Goal: Task Accomplishment & Management: Manage account settings

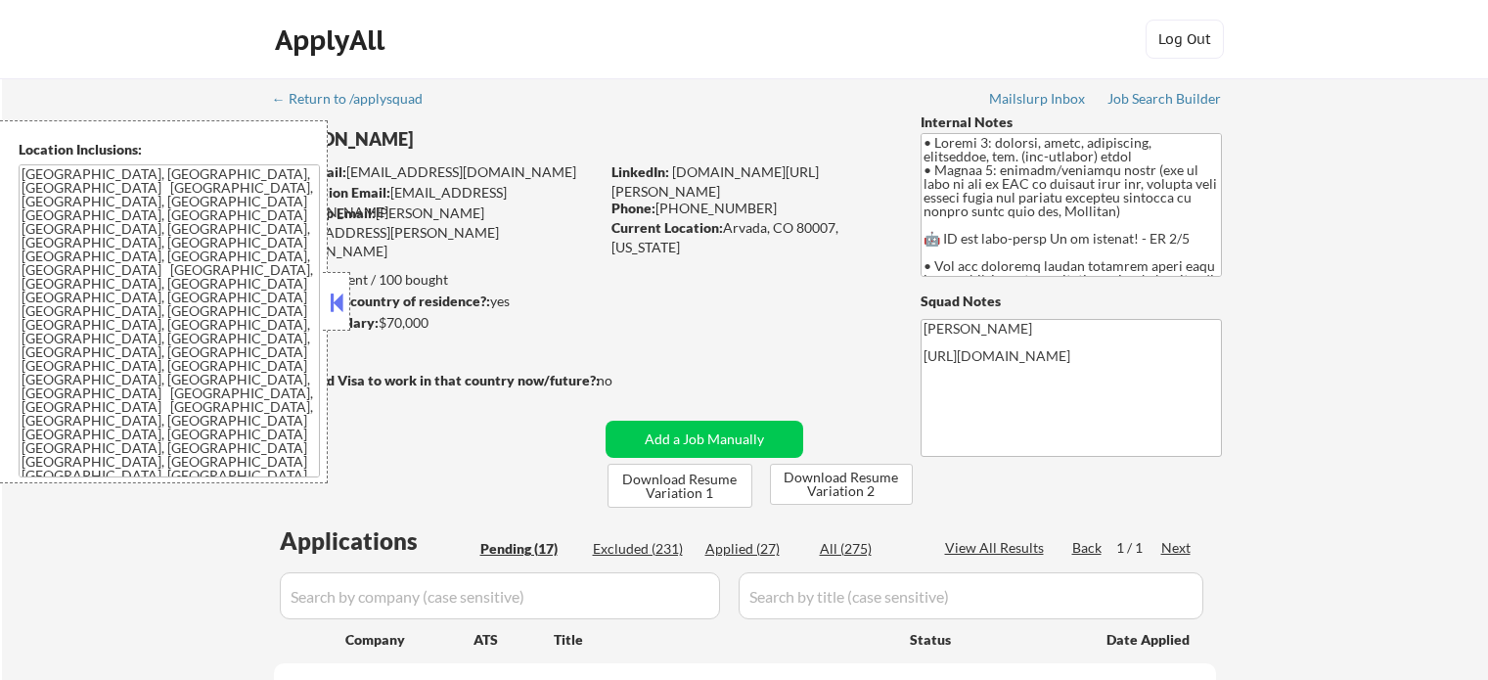
select select ""pending""
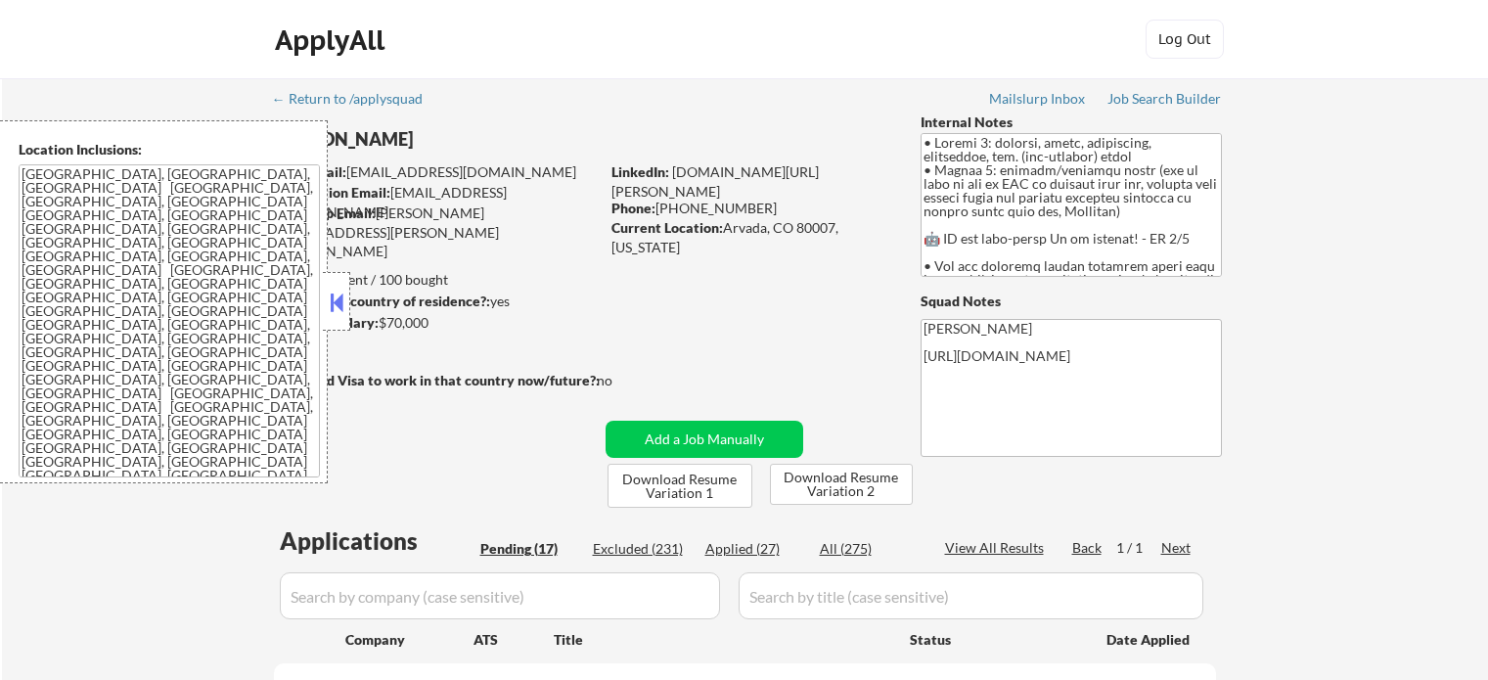
select select ""pending""
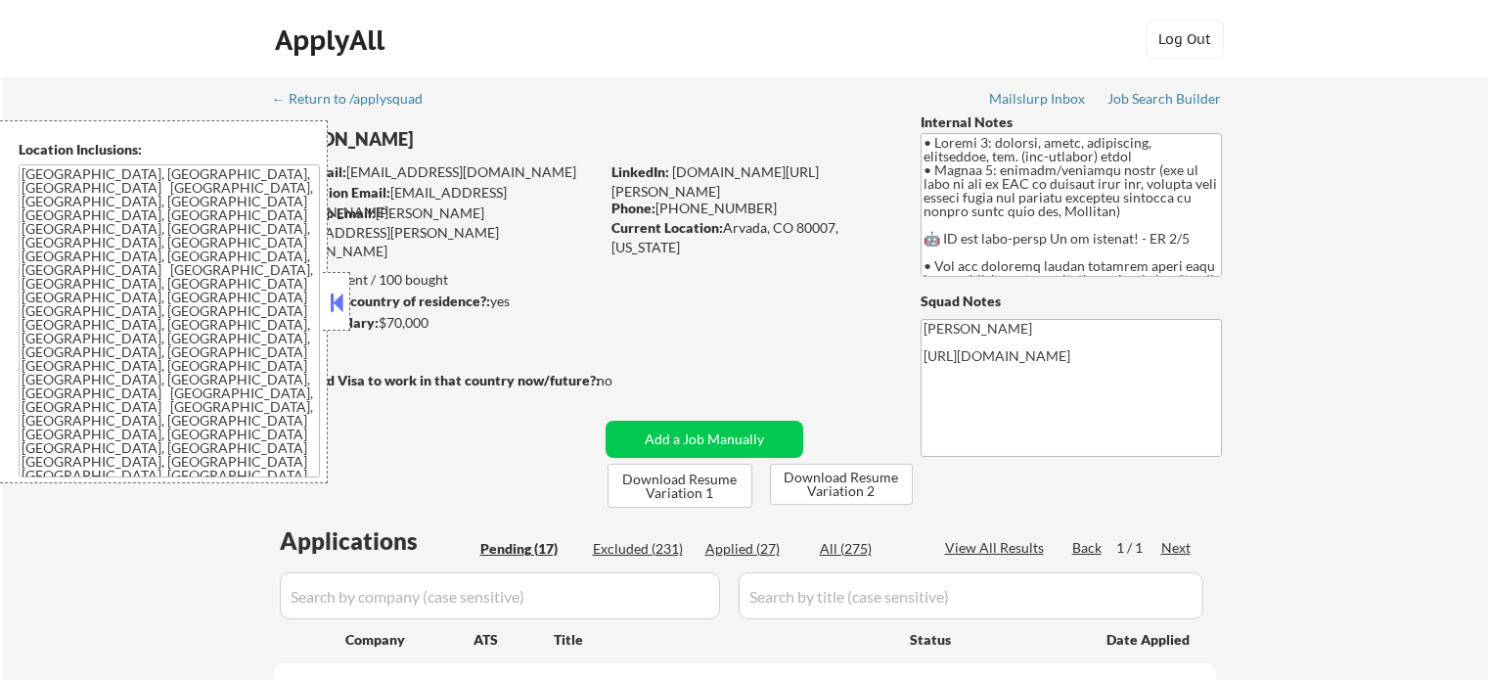
select select ""pending""
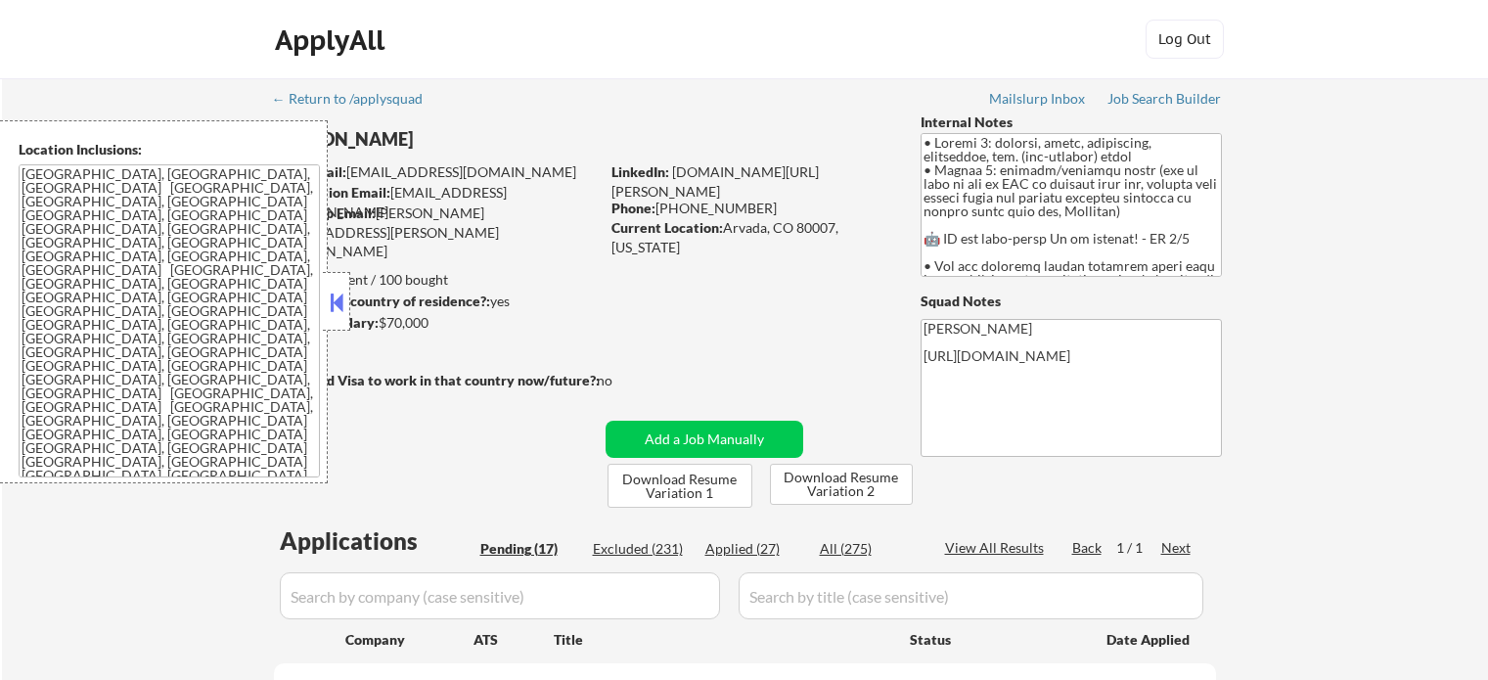
select select ""pending""
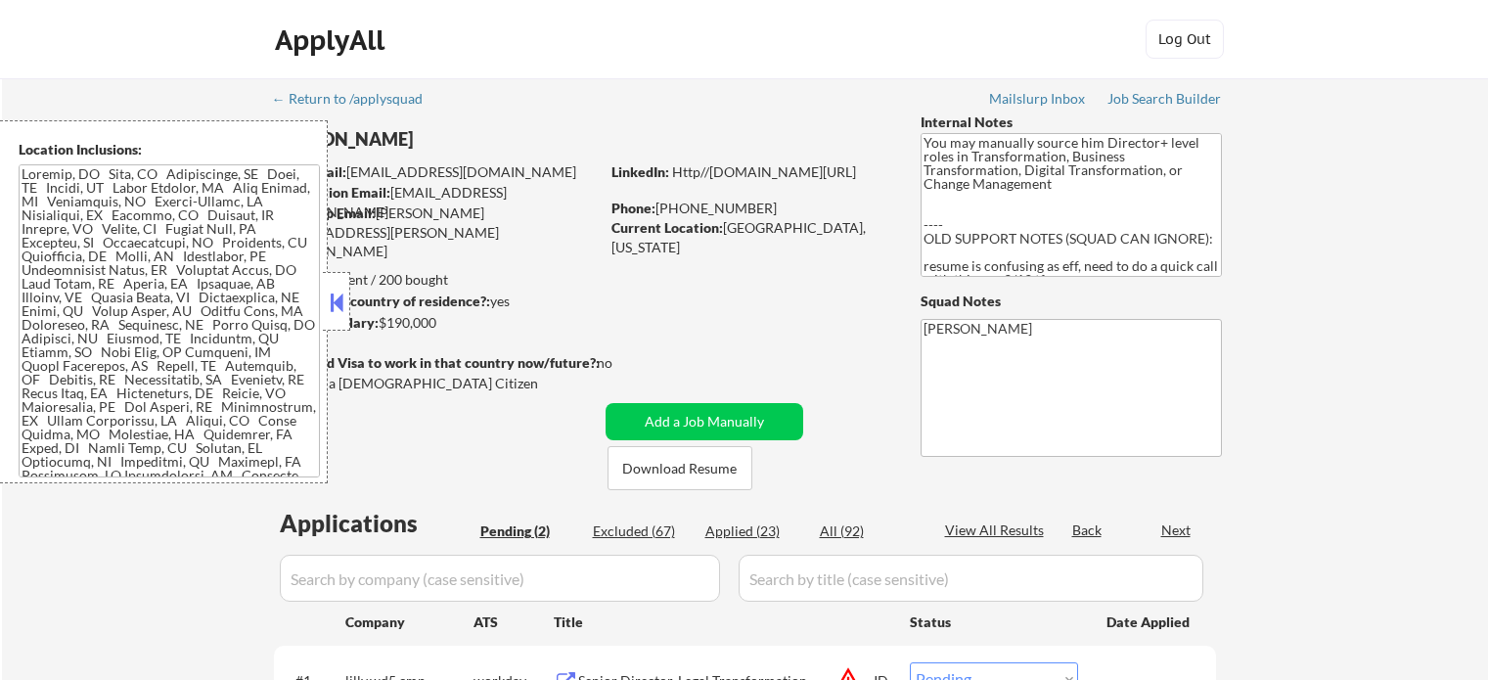
select select ""pending""
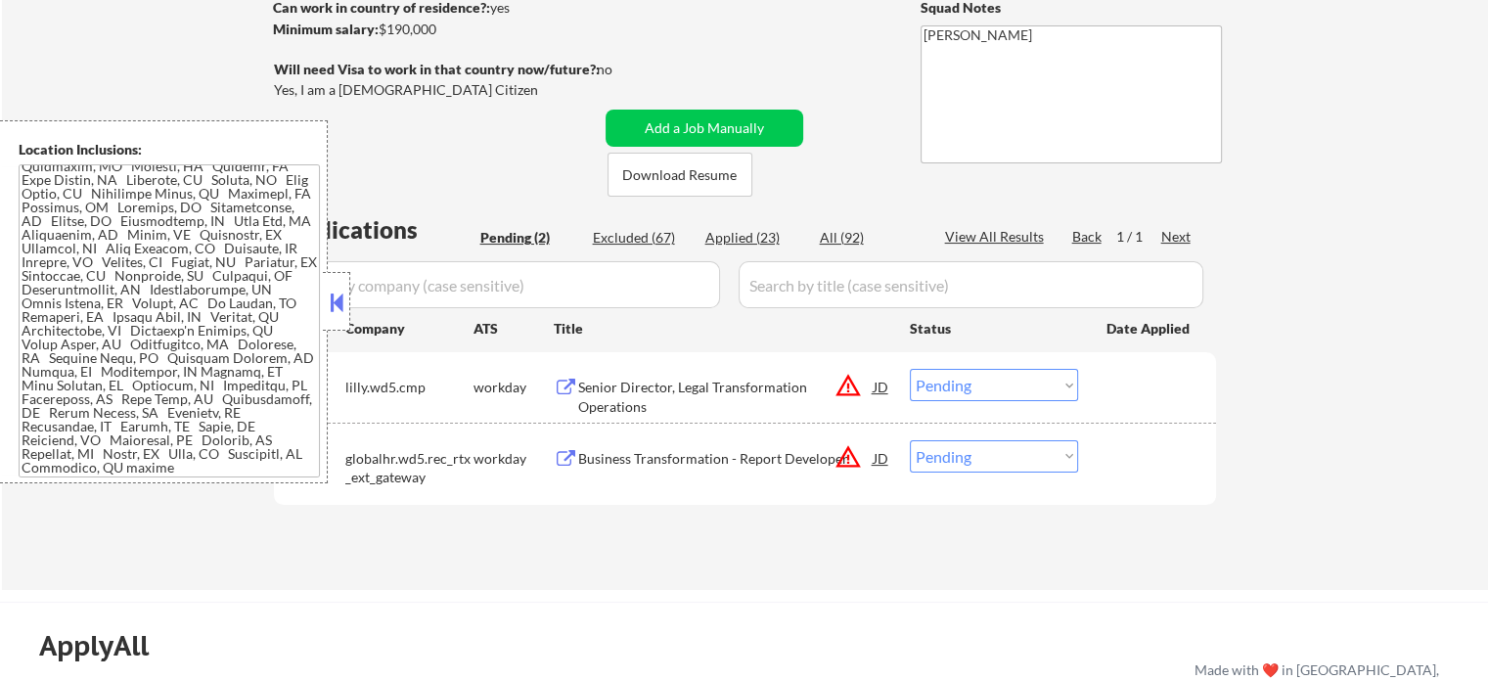
scroll to position [609, 0]
click at [708, 383] on div "Senior Director, Legal Transformation Operations" at bounding box center [725, 397] width 295 height 38
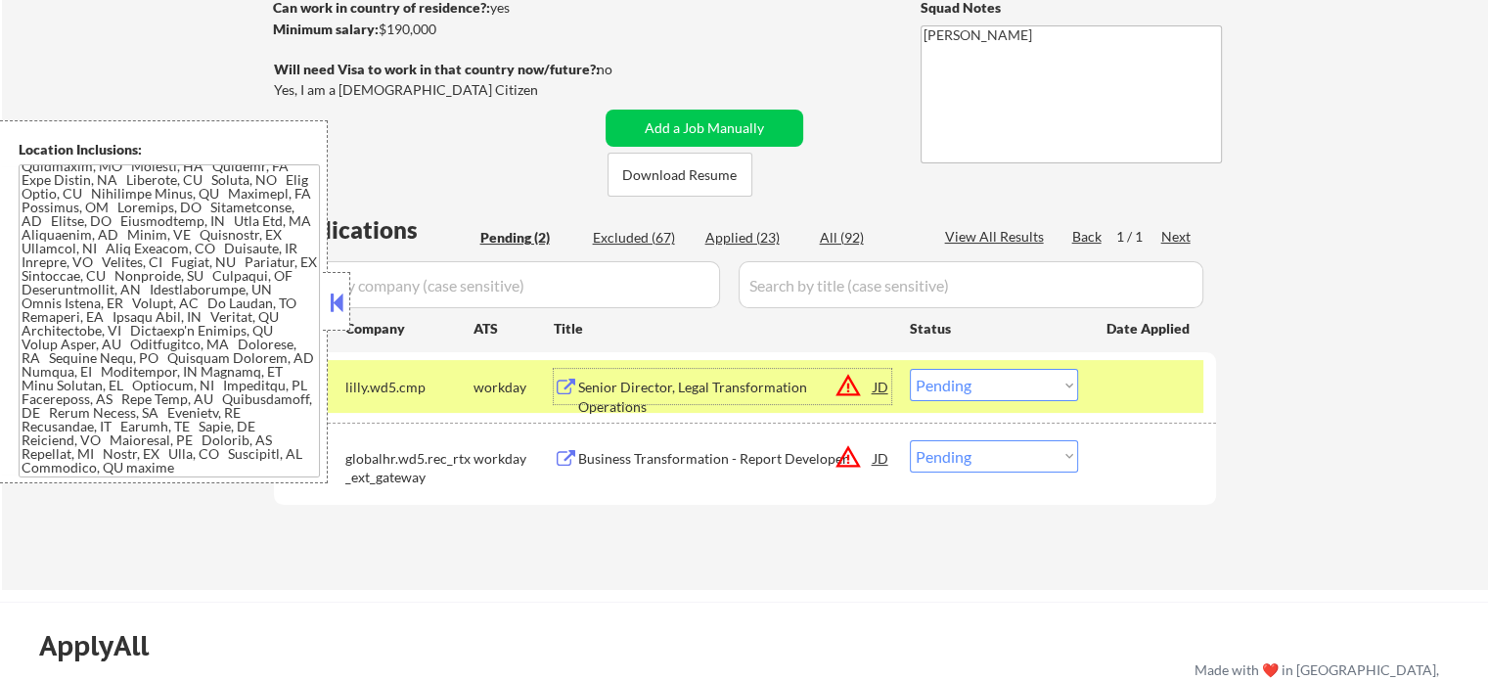
click at [932, 383] on select "Choose an option... Pending Applied Excluded (Questions) Excluded (Expired) Exc…" at bounding box center [994, 385] width 168 height 32
click at [910, 369] on select "Choose an option... Pending Applied Excluded (Questions) Excluded (Expired) Exc…" at bounding box center [994, 385] width 168 height 32
click at [1135, 386] on div at bounding box center [1149, 386] width 86 height 35
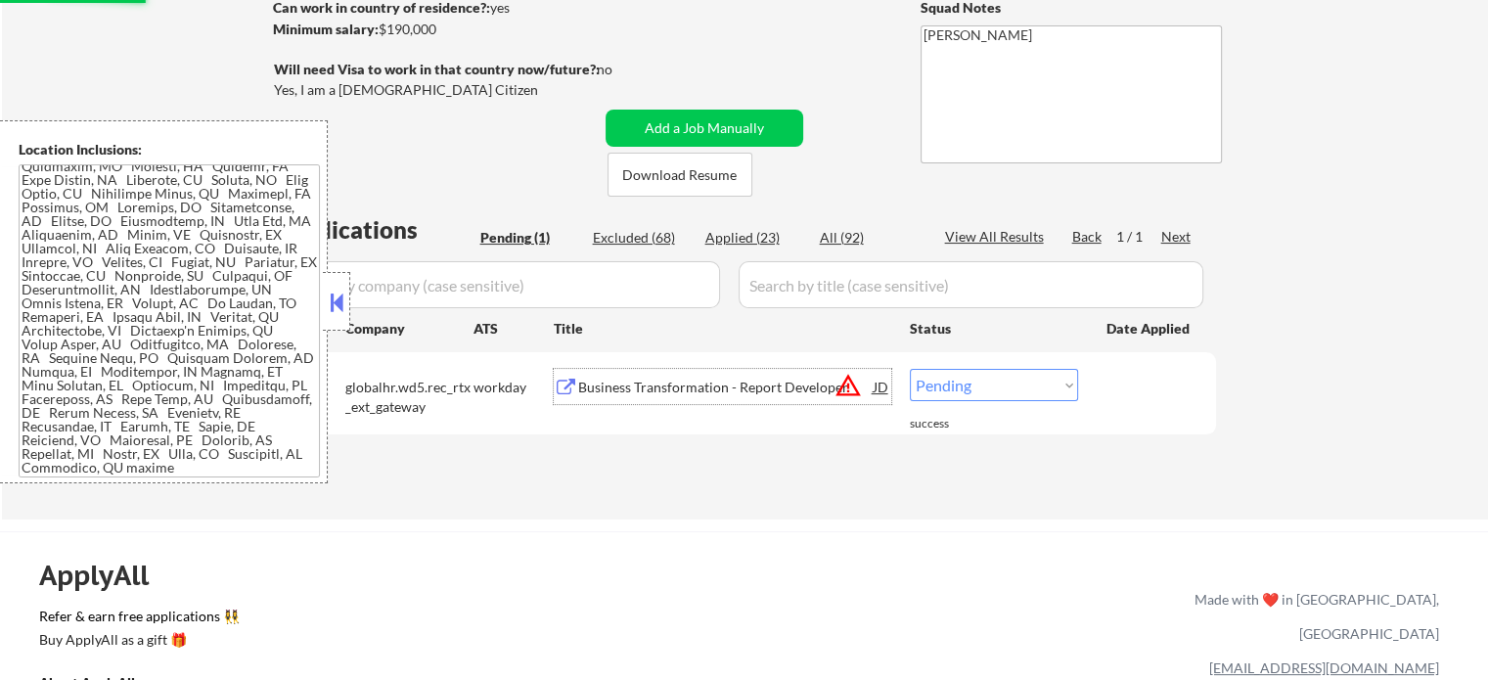
click at [772, 391] on div "Business Transformation - Report Developer" at bounding box center [725, 388] width 295 height 20
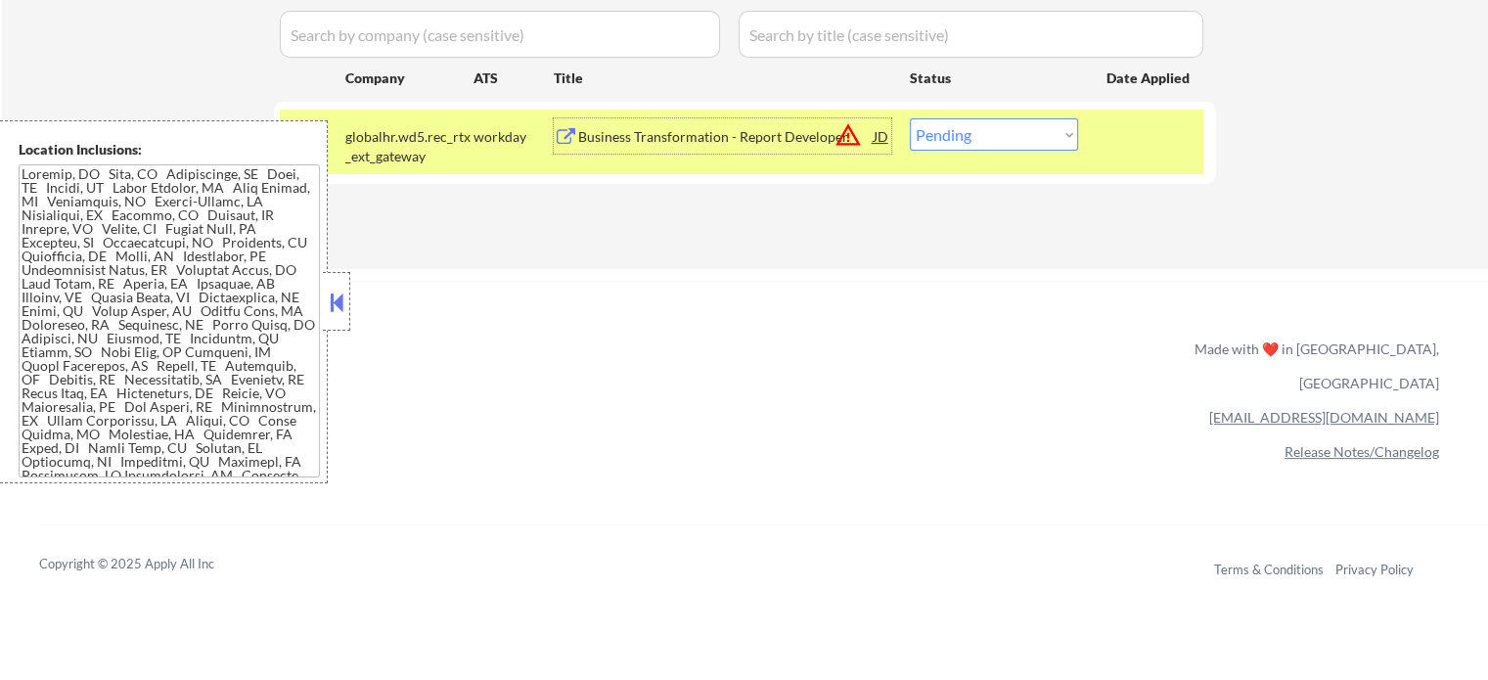
scroll to position [391, 0]
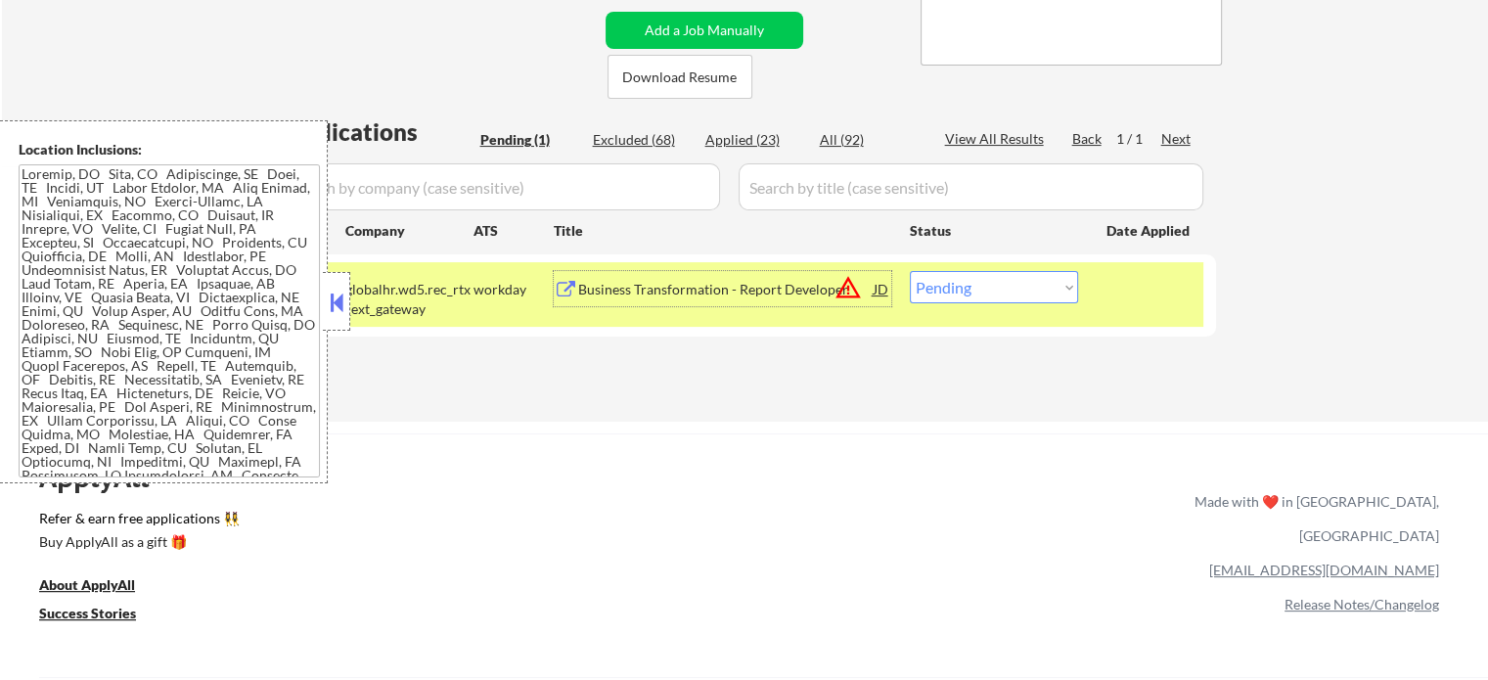
click at [1011, 285] on select "Choose an option... Pending Applied Excluded (Questions) Excluded (Expired) Exc…" at bounding box center [994, 287] width 168 height 32
select select ""excluded__location_""
click at [910, 271] on select "Choose an option... Pending Applied Excluded (Questions) Excluded (Expired) Exc…" at bounding box center [994, 287] width 168 height 32
click at [1099, 288] on div "#1 globalhr.wd5.rec_rtx_ext_gateway workday Business Transformation - Report De…" at bounding box center [741, 294] width 923 height 65
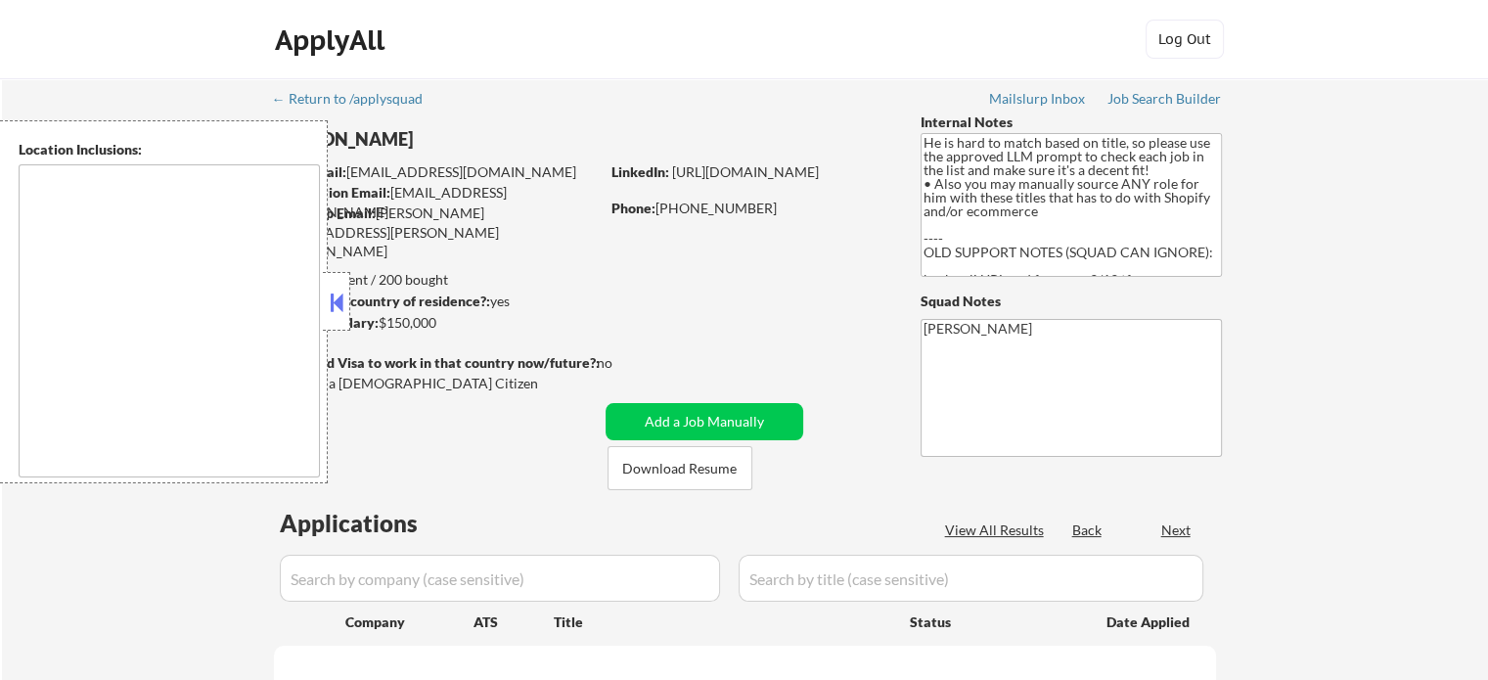
select select ""pending""
type textarea "San Diego, CA Coronado, CA National City, CA Chula Vista, CA La Mesa, CA Lemon …"
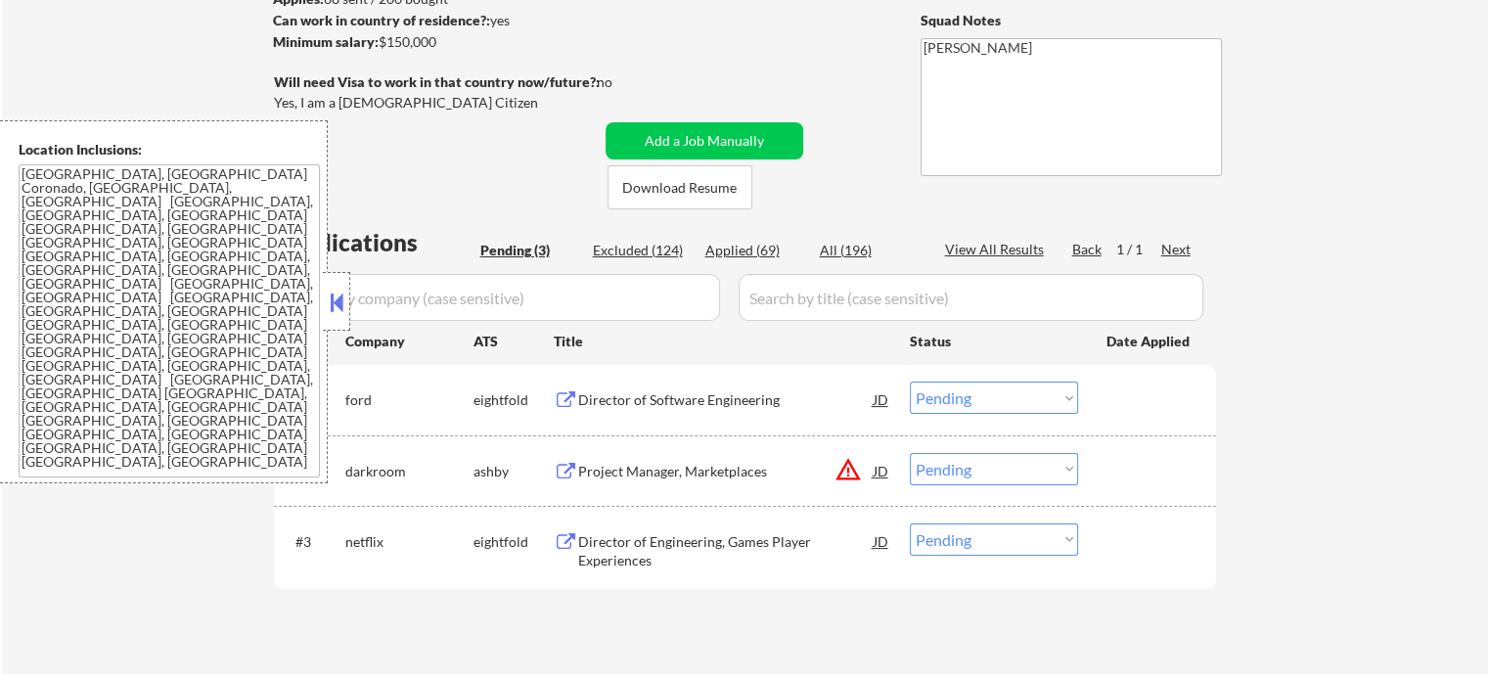
scroll to position [293, 0]
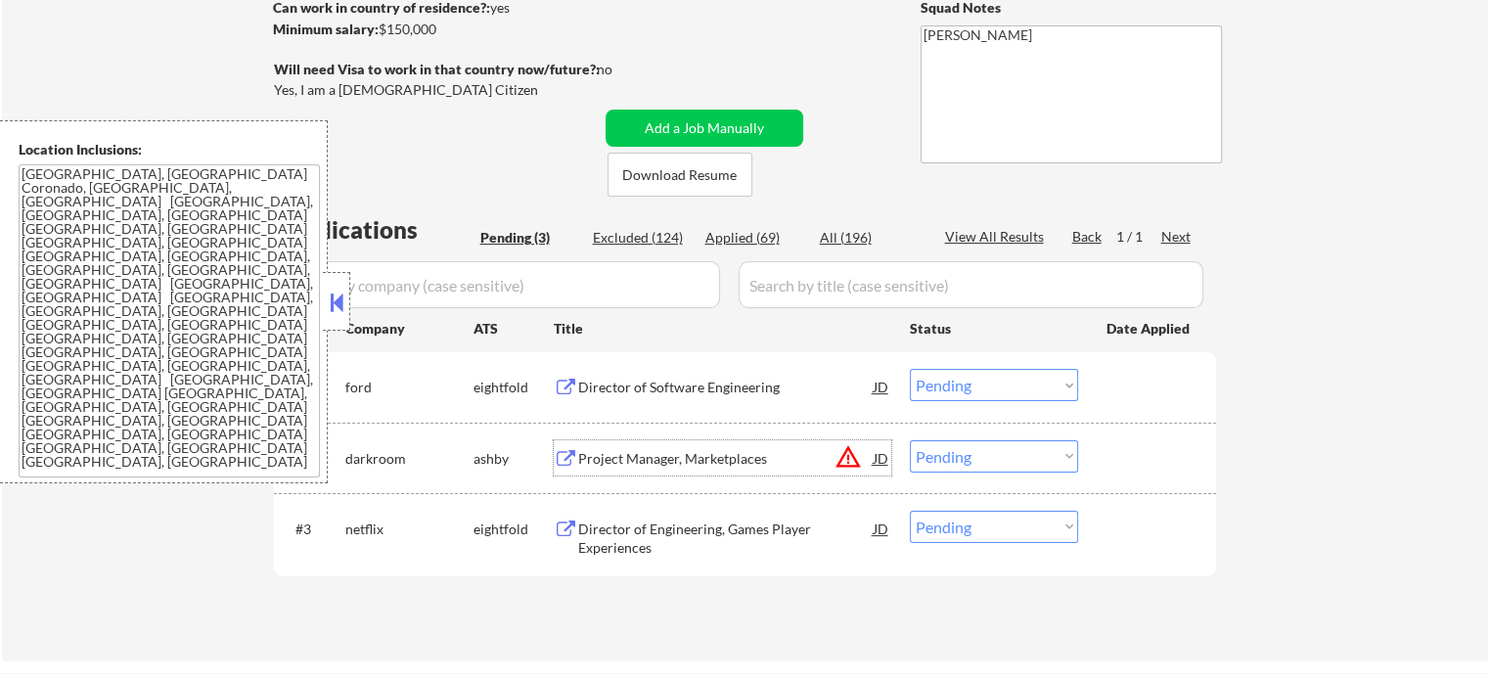
click at [609, 444] on div "Project Manager, Marketplaces" at bounding box center [725, 457] width 295 height 35
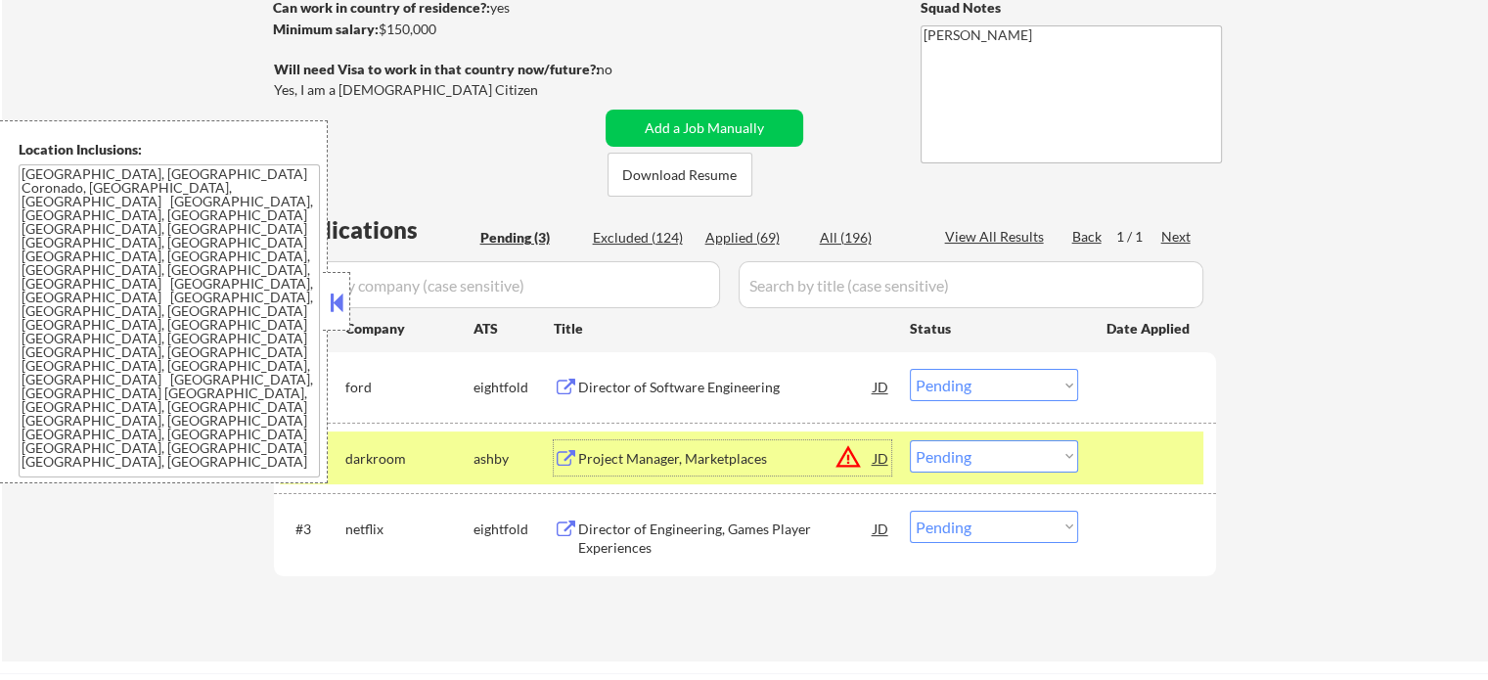
click at [989, 453] on select "Choose an option... Pending Applied Excluded (Questions) Excluded (Expired) Exc…" at bounding box center [994, 456] width 168 height 32
click at [910, 440] on select "Choose an option... Pending Applied Excluded (Questions) Excluded (Expired) Exc…" at bounding box center [994, 456] width 168 height 32
select select ""pending""
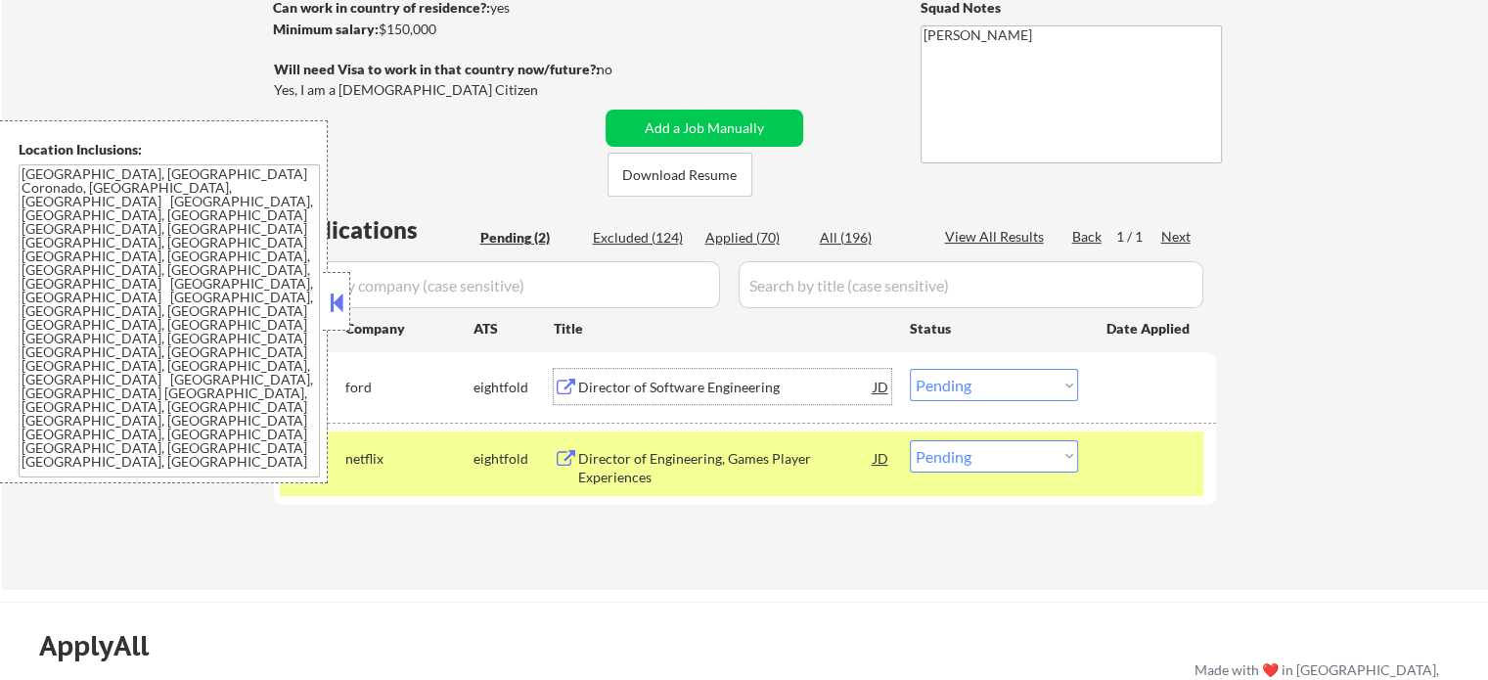
click at [727, 380] on div "Director of Software Engineering" at bounding box center [725, 388] width 295 height 20
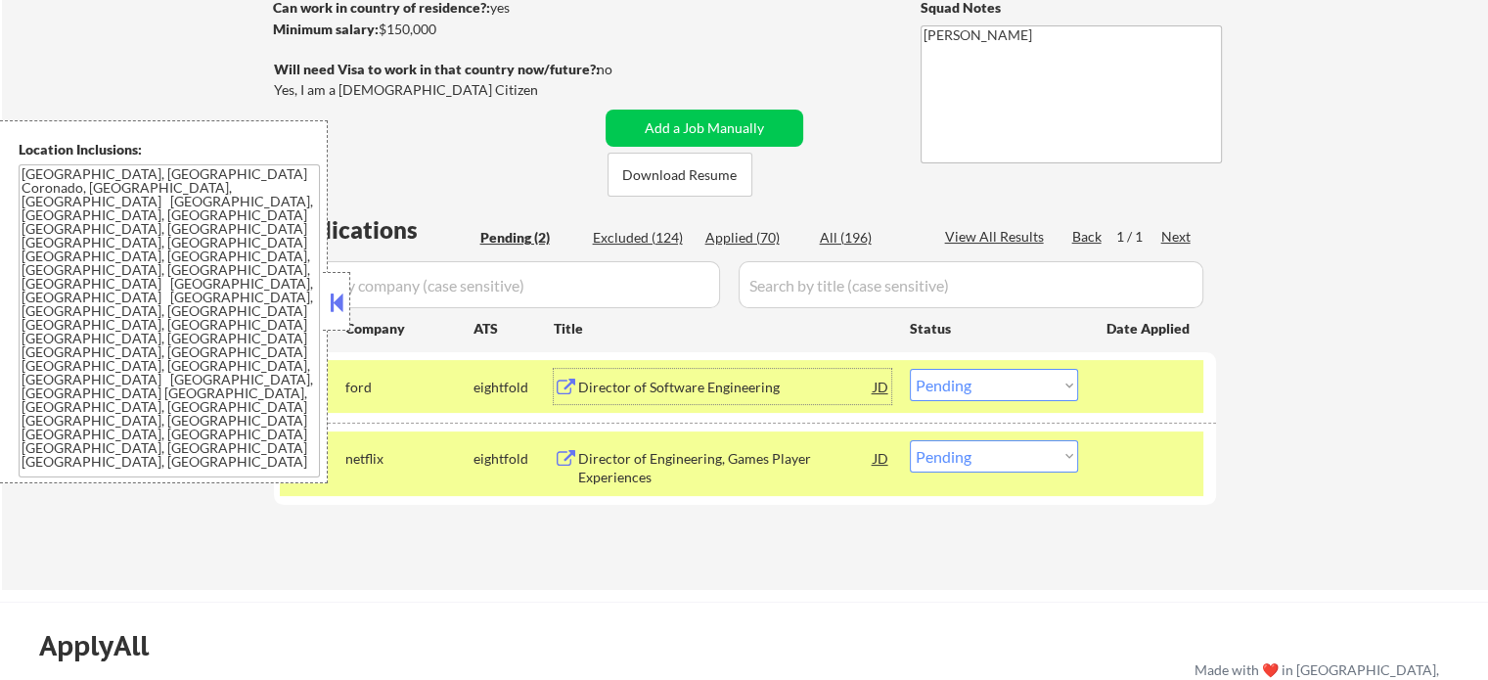
click at [964, 389] on select "Choose an option... Pending Applied Excluded (Questions) Excluded (Expired) Exc…" at bounding box center [994, 385] width 168 height 32
click at [910, 369] on select "Choose an option... Pending Applied Excluded (Questions) Excluded (Expired) Exc…" at bounding box center [994, 385] width 168 height 32
click at [1113, 402] on div at bounding box center [1149, 386] width 86 height 35
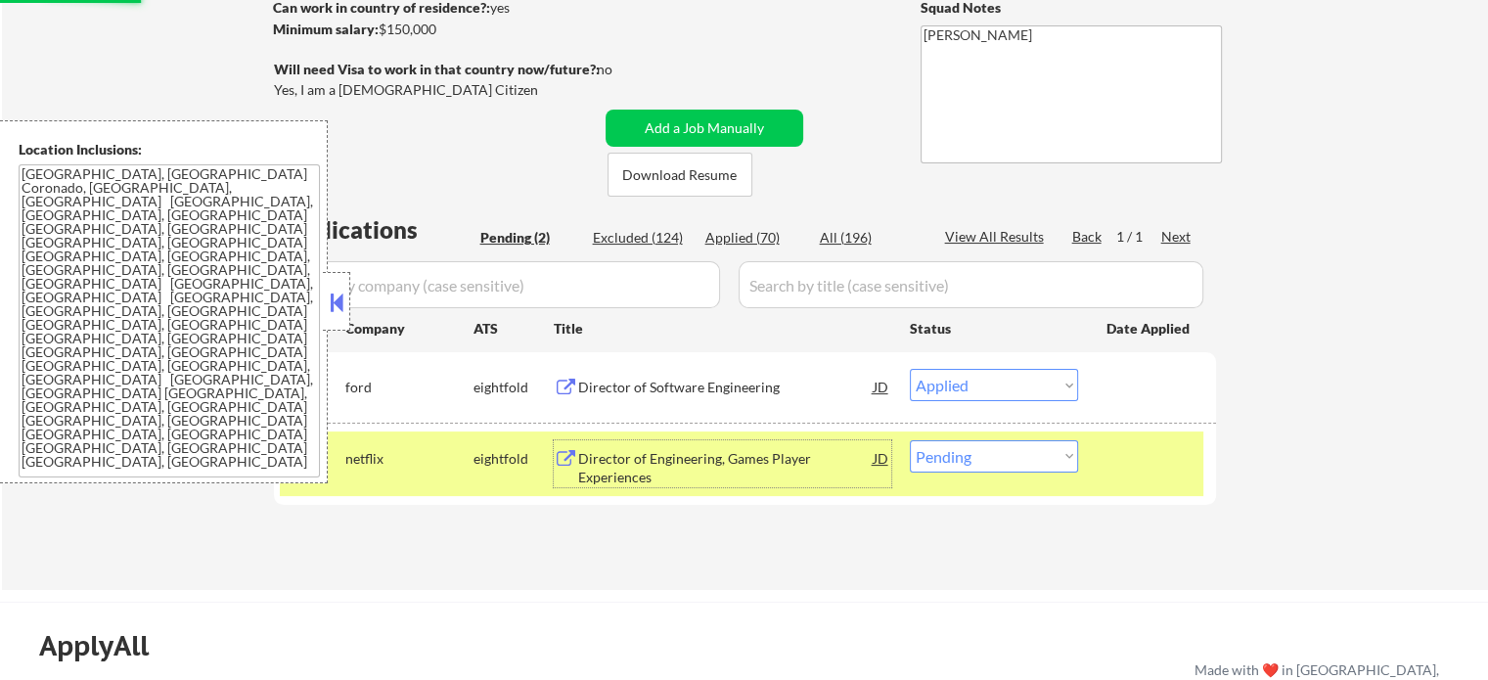
click at [605, 465] on div "Director of Engineering, Games Player Experiences" at bounding box center [725, 468] width 295 height 38
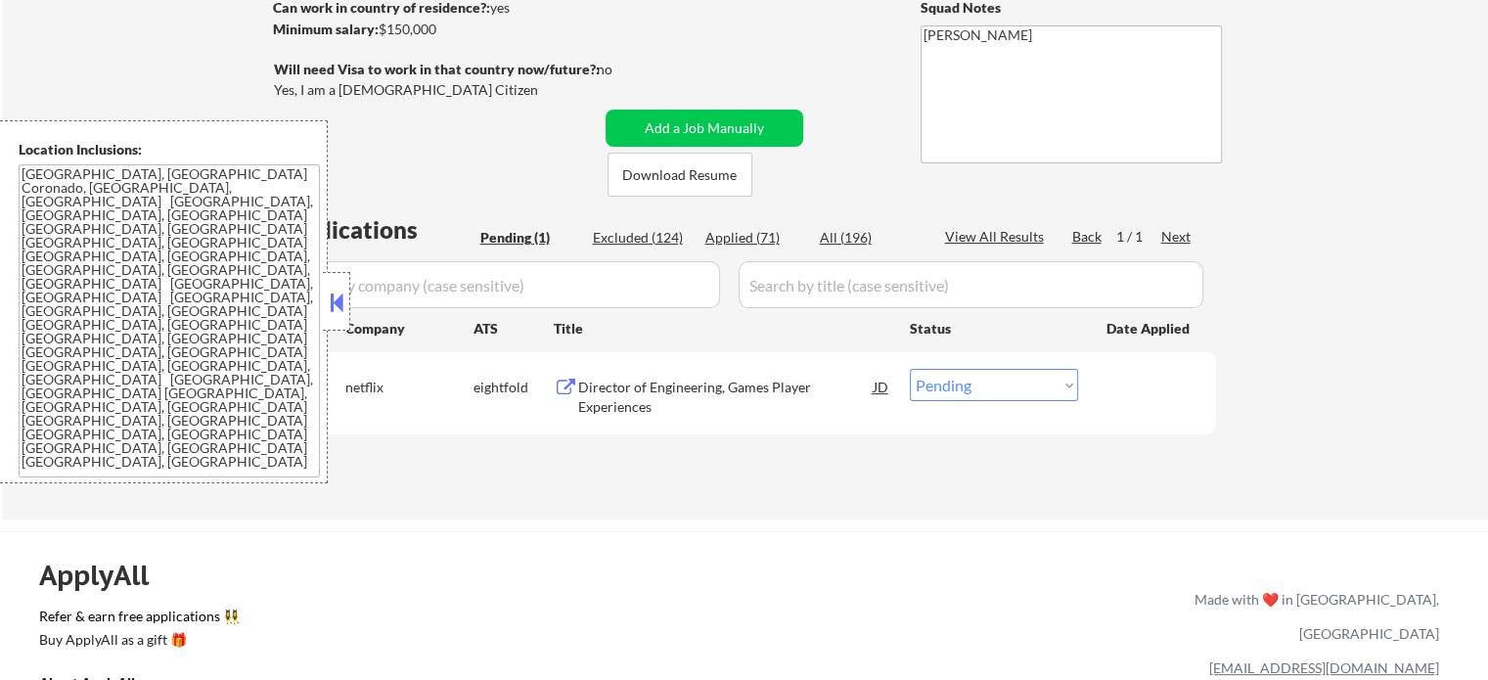
click at [626, 400] on div "Director of Engineering, Games Player Experiences" at bounding box center [725, 397] width 295 height 38
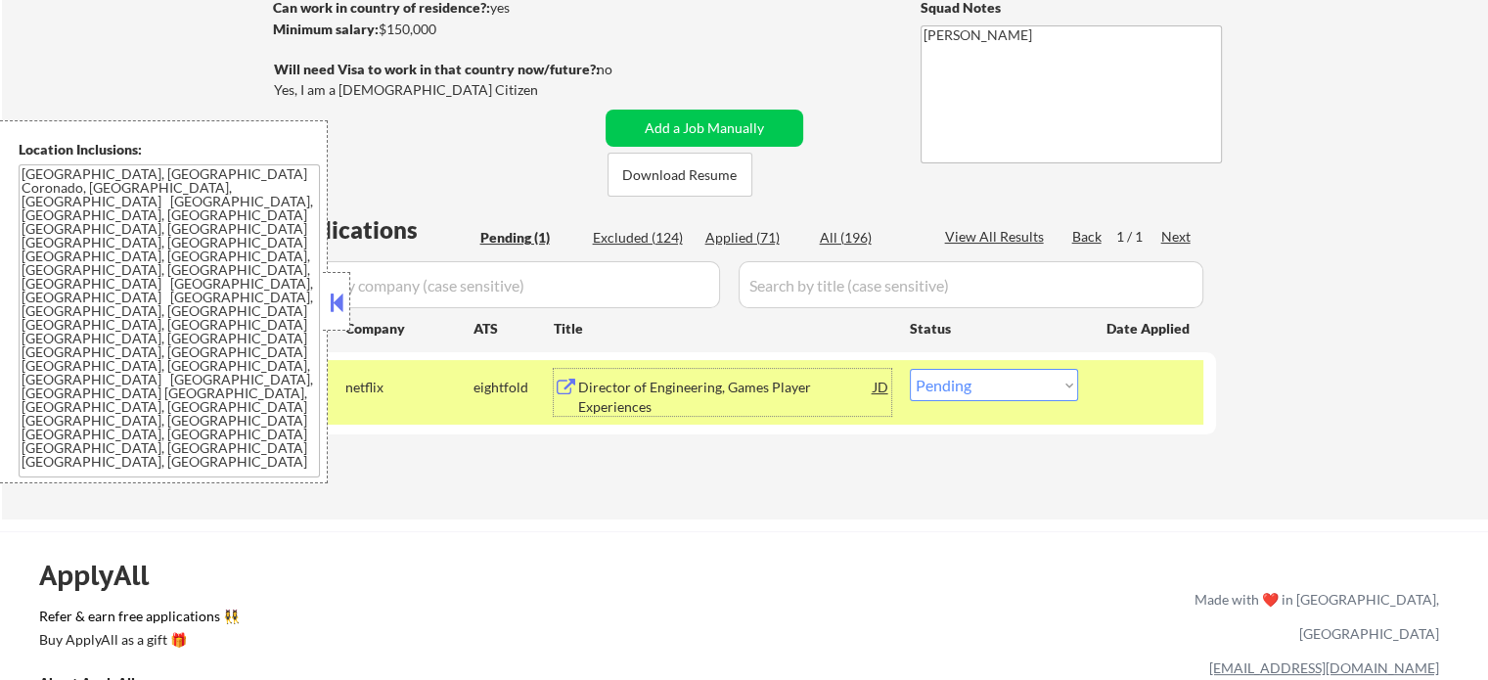
click at [945, 393] on select "Choose an option... Pending Applied Excluded (Questions) Excluded (Expired) Exc…" at bounding box center [994, 385] width 168 height 32
select select ""applied""
click at [910, 369] on select "Choose an option... Pending Applied Excluded (Questions) Excluded (Expired) Exc…" at bounding box center [994, 385] width 168 height 32
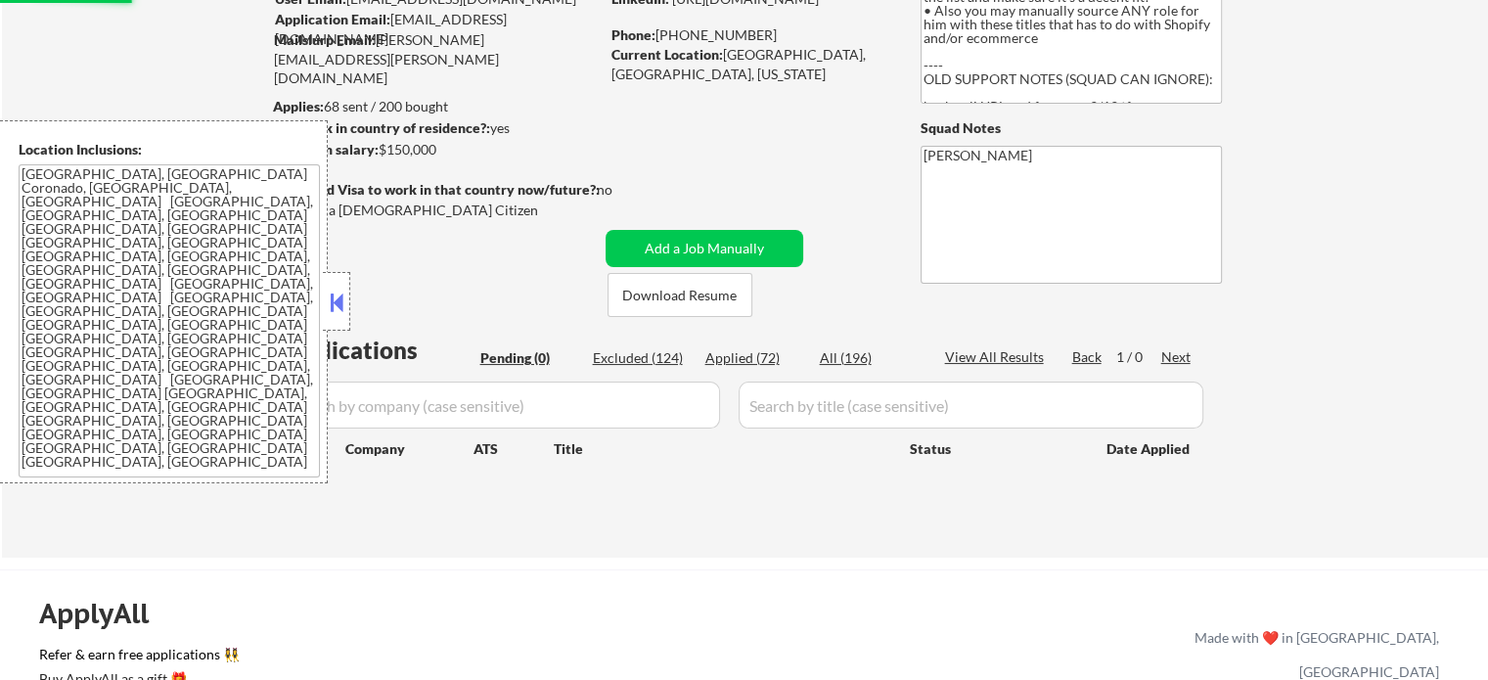
scroll to position [196, 0]
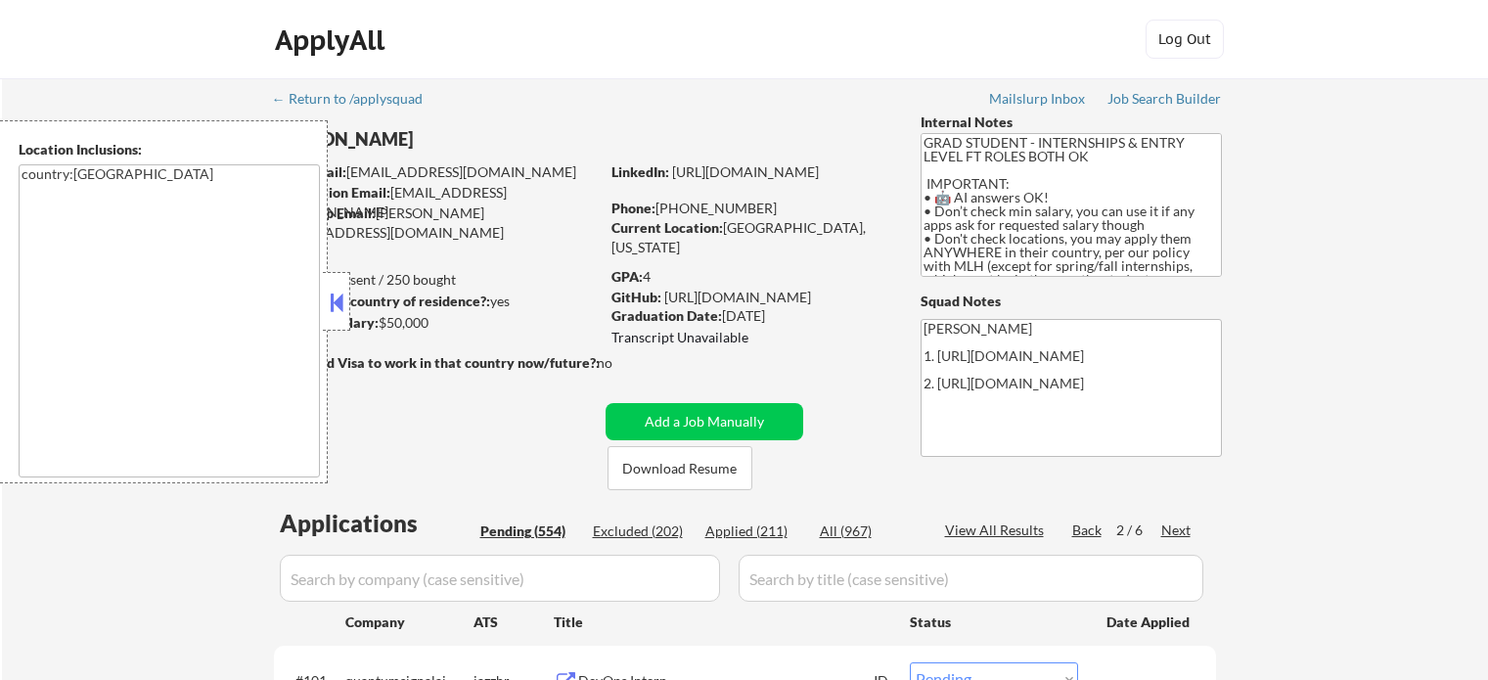
select select ""pending""
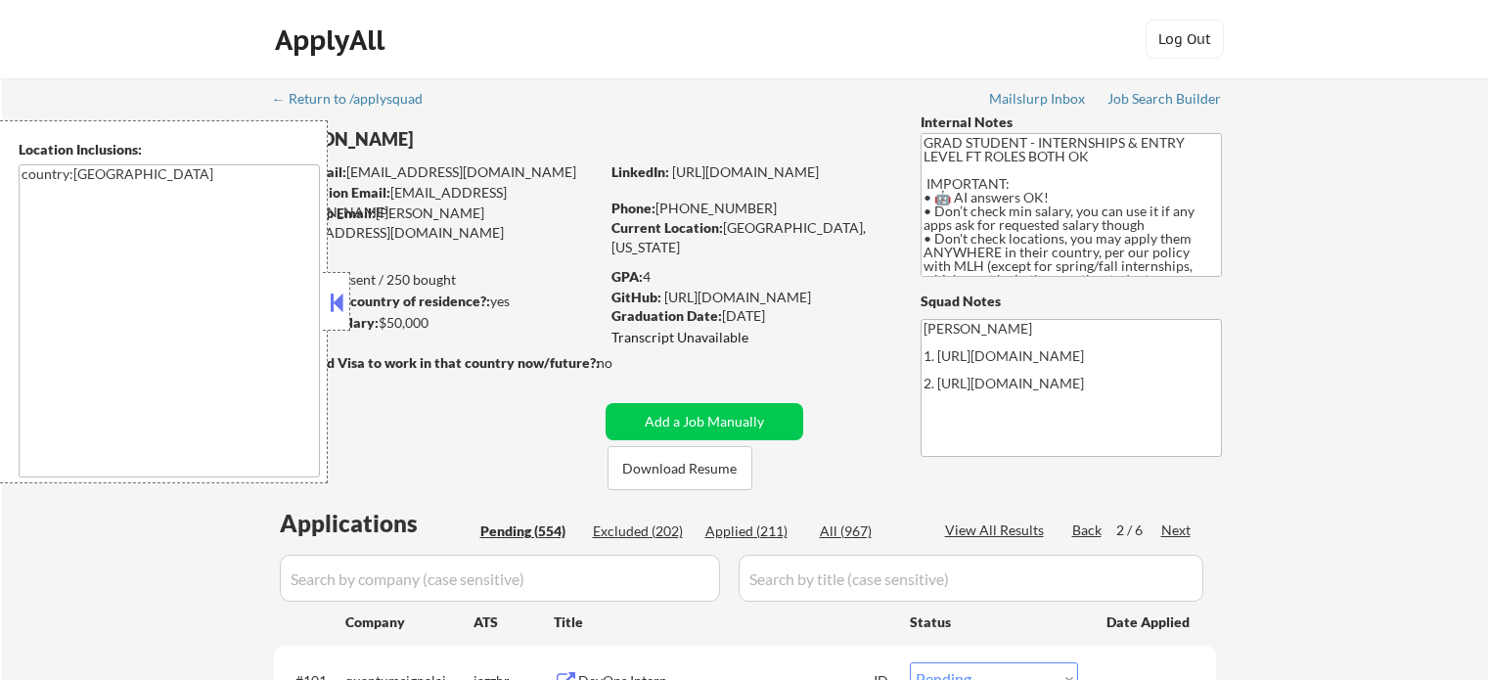
select select ""pending""
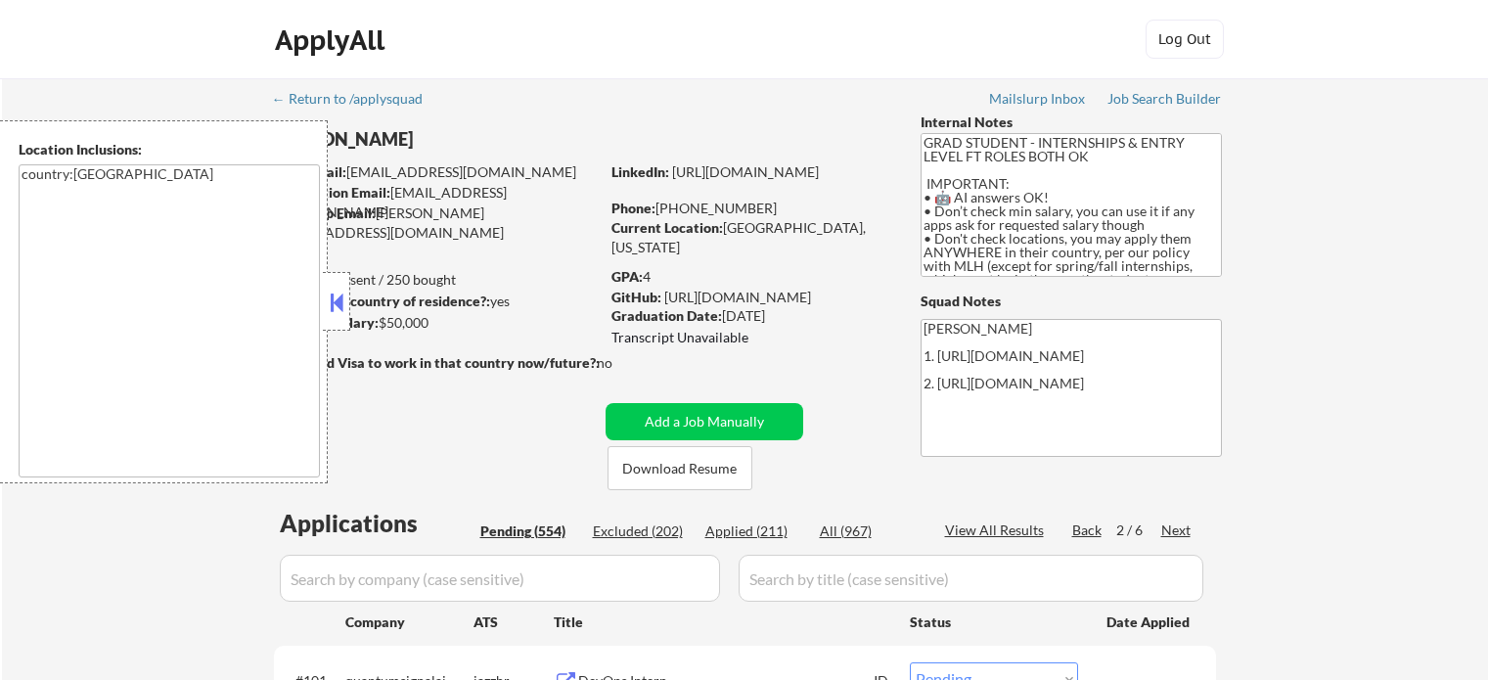
select select ""pending""
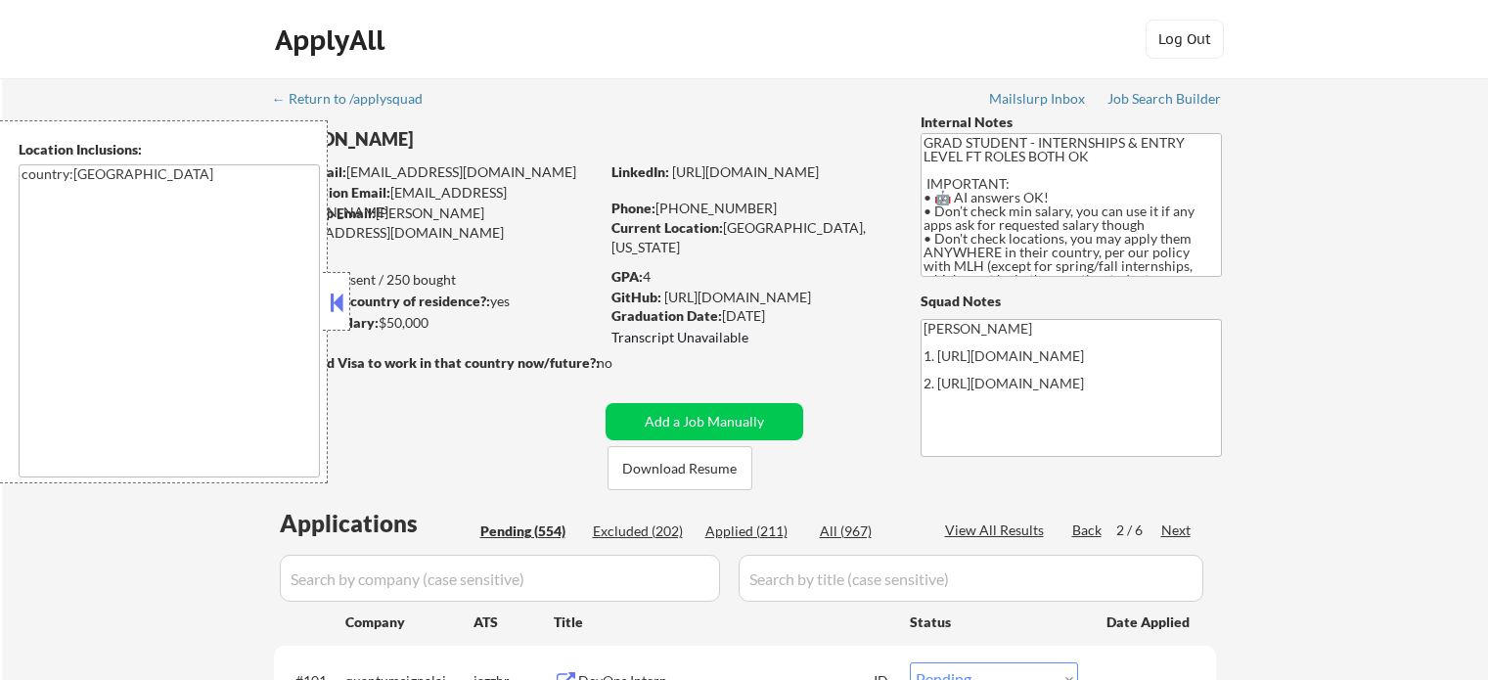
select select ""pending""
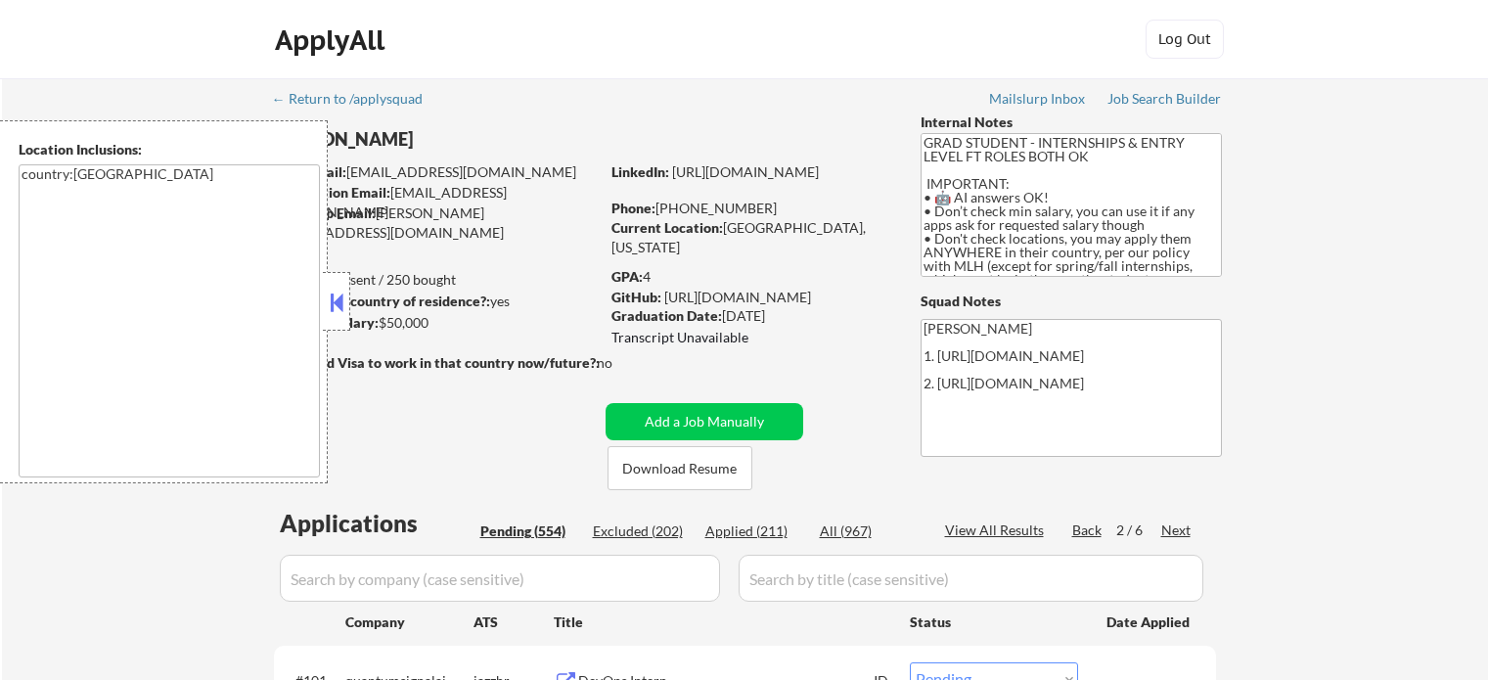
select select ""pending""
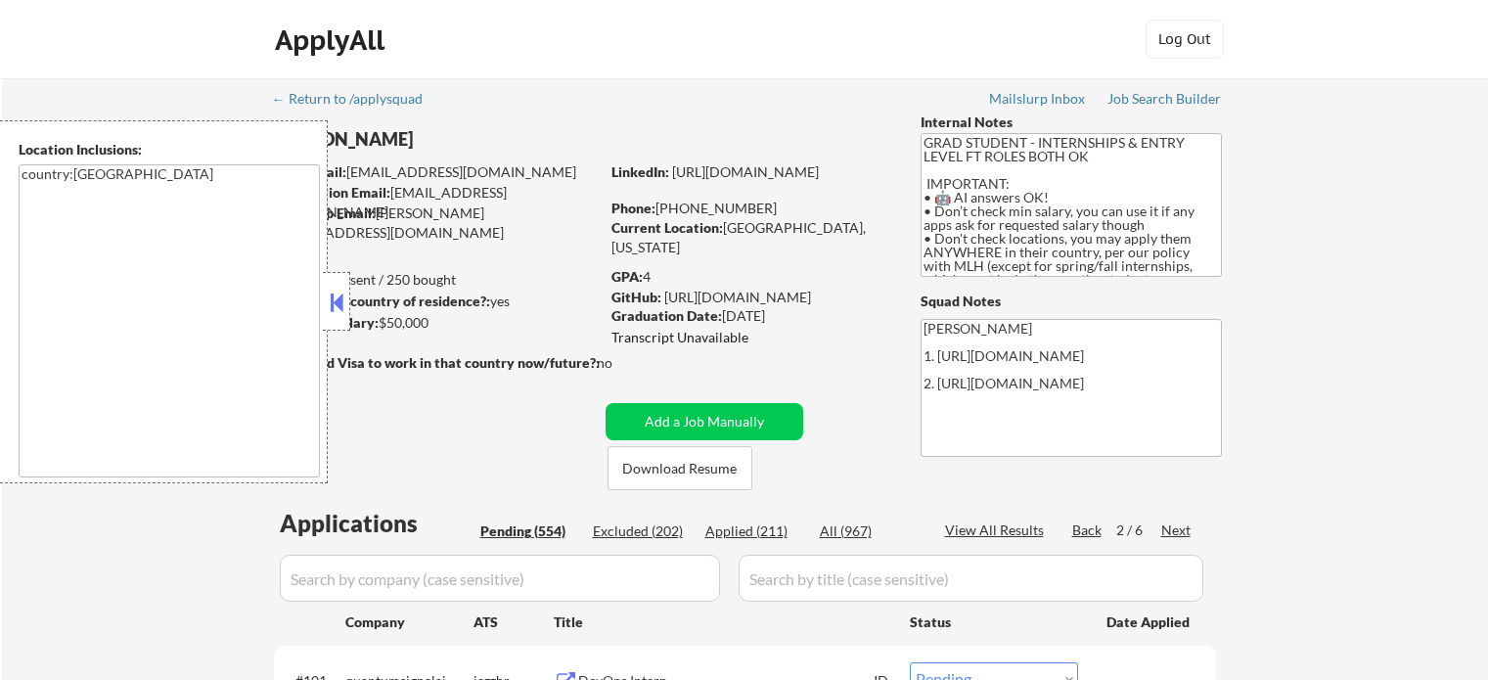
select select ""pending""
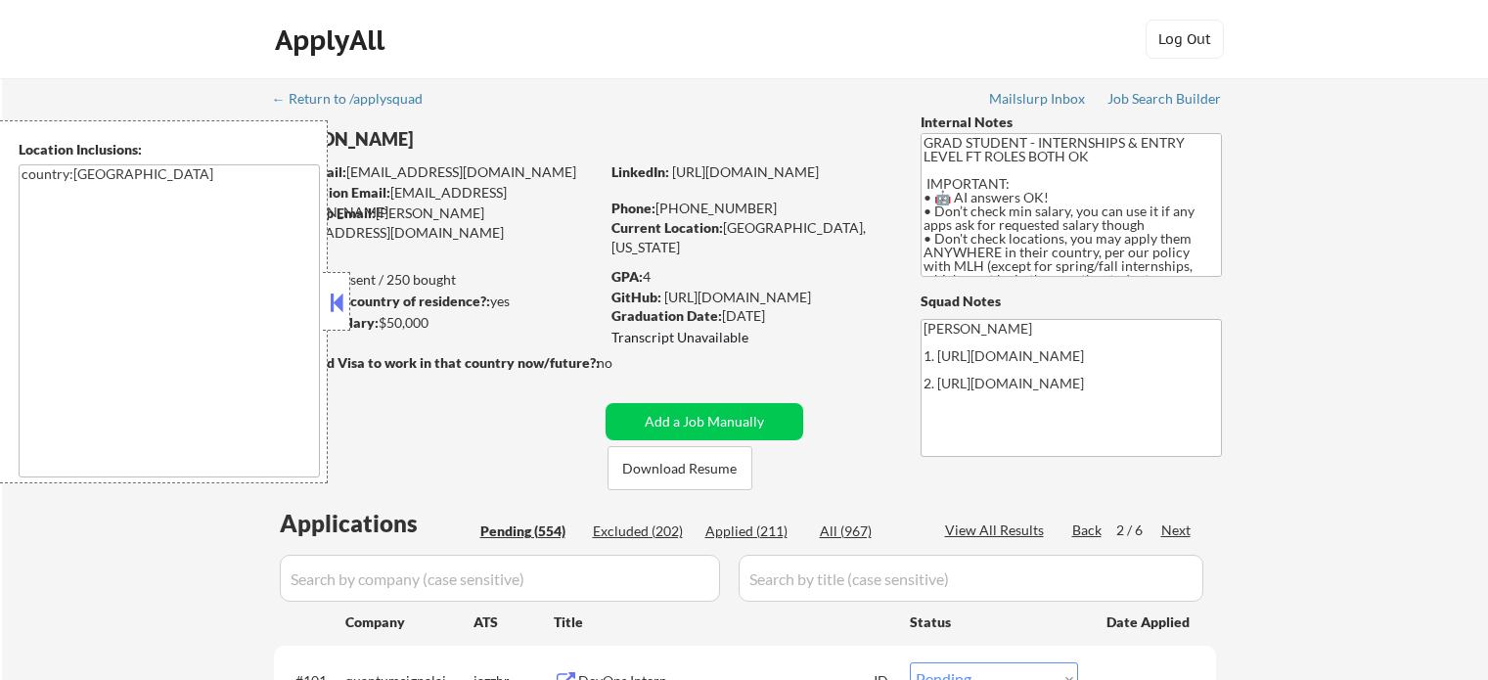
select select ""pending""
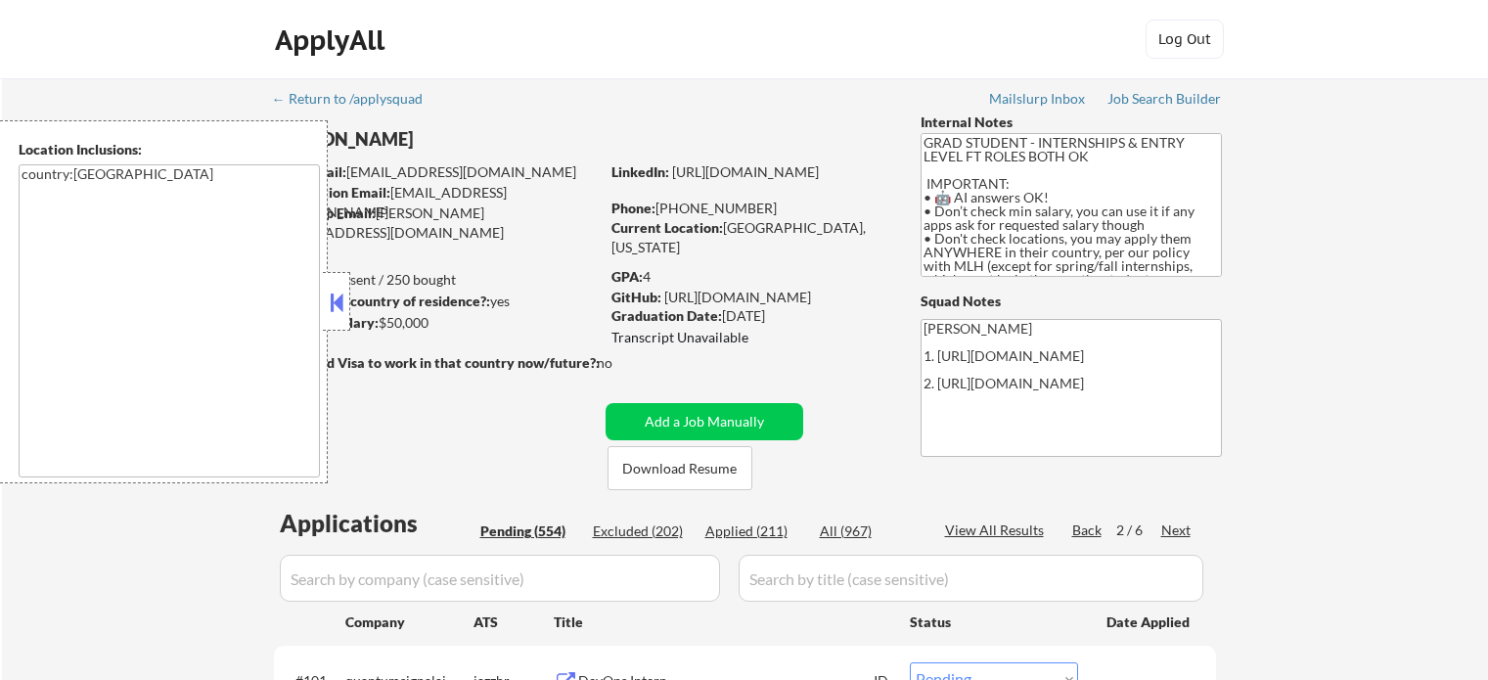
select select ""pending""
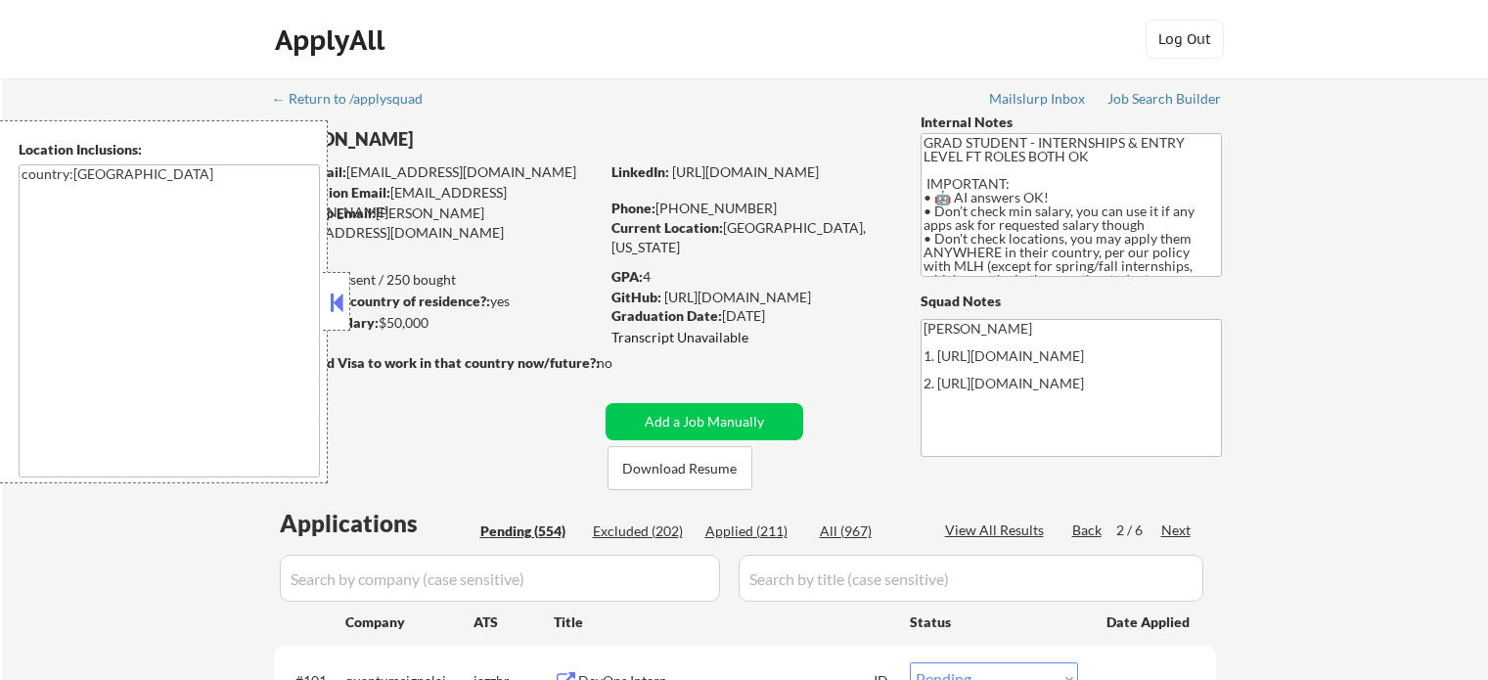
select select ""pending""
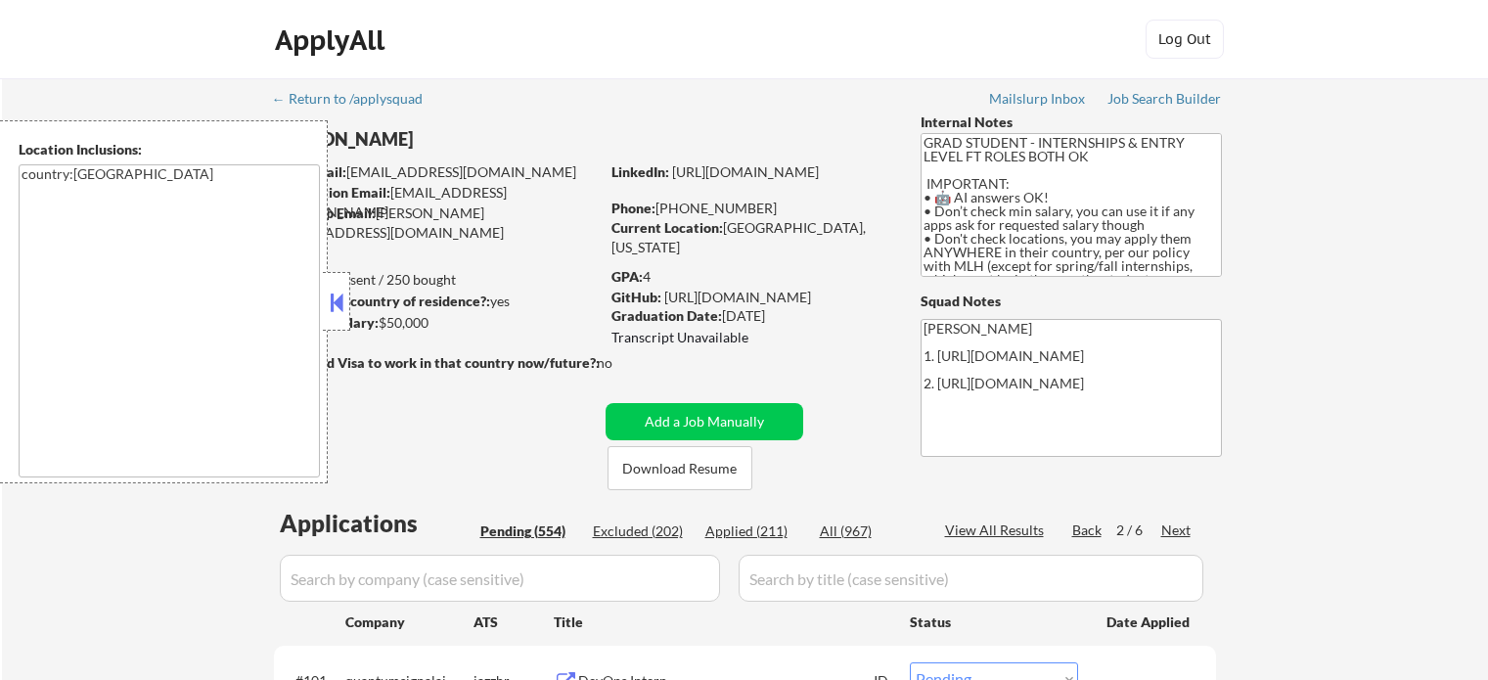
select select ""pending""
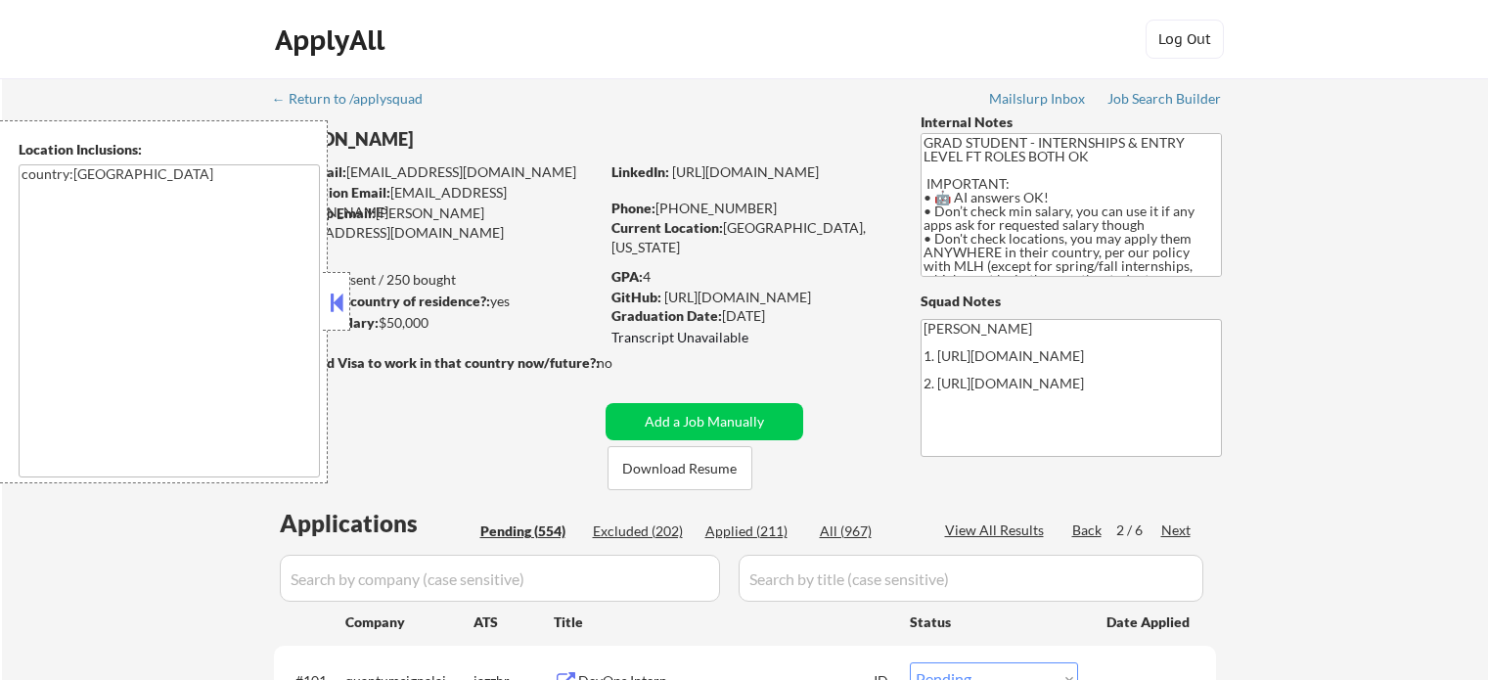
select select ""pending""
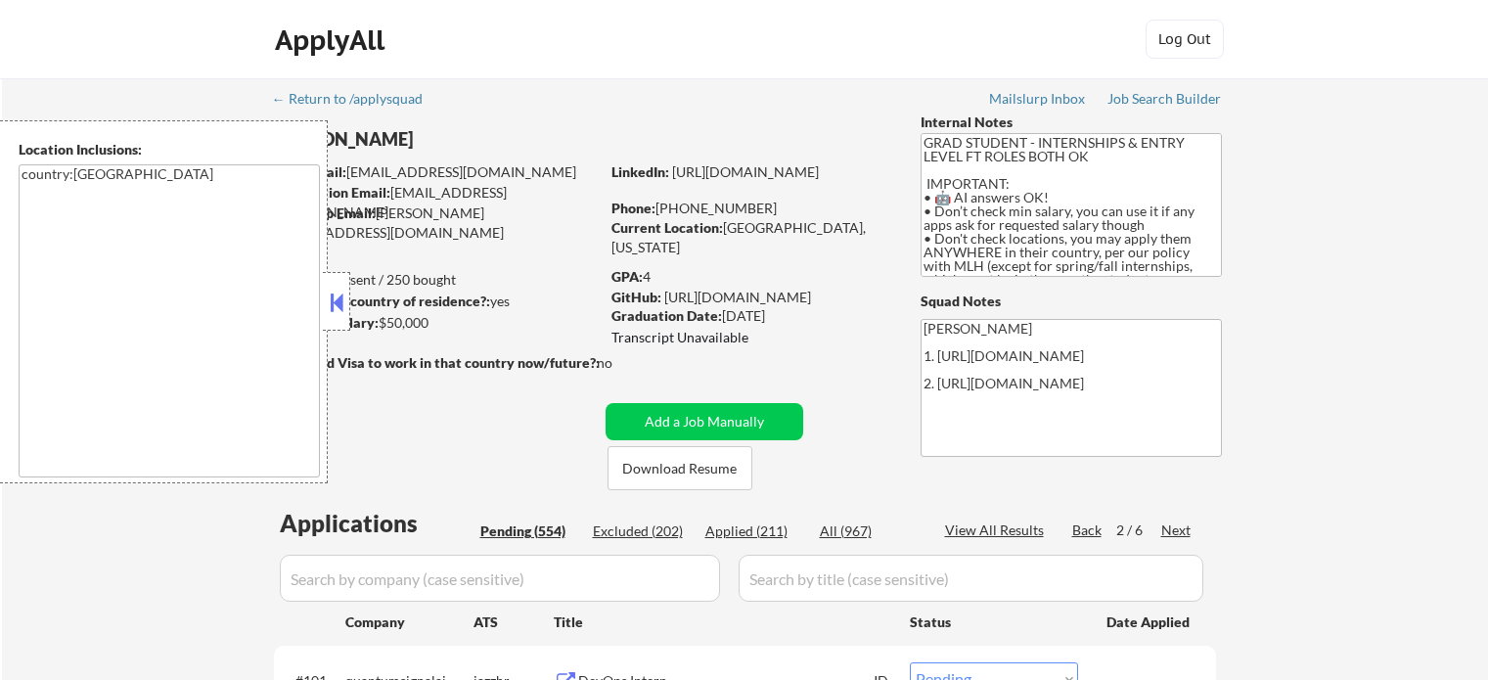
select select ""pending""
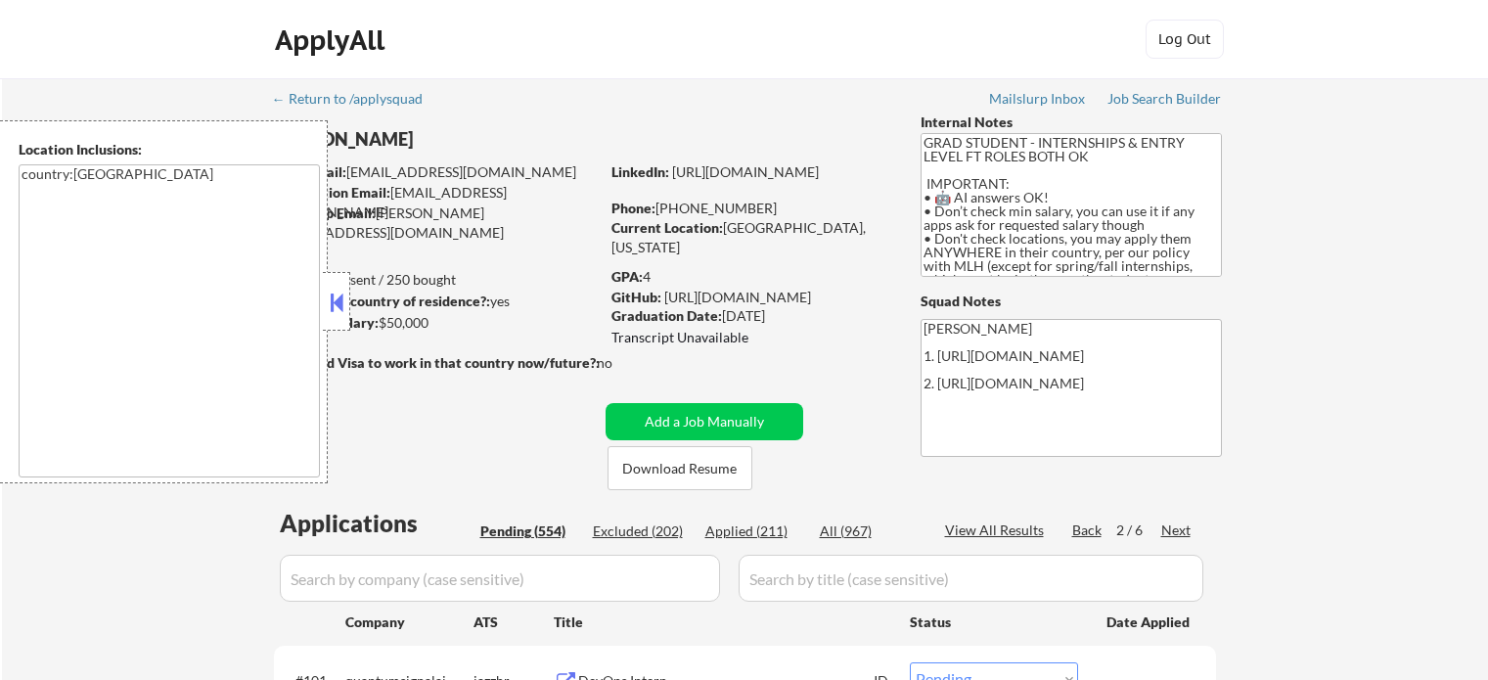
select select ""pending""
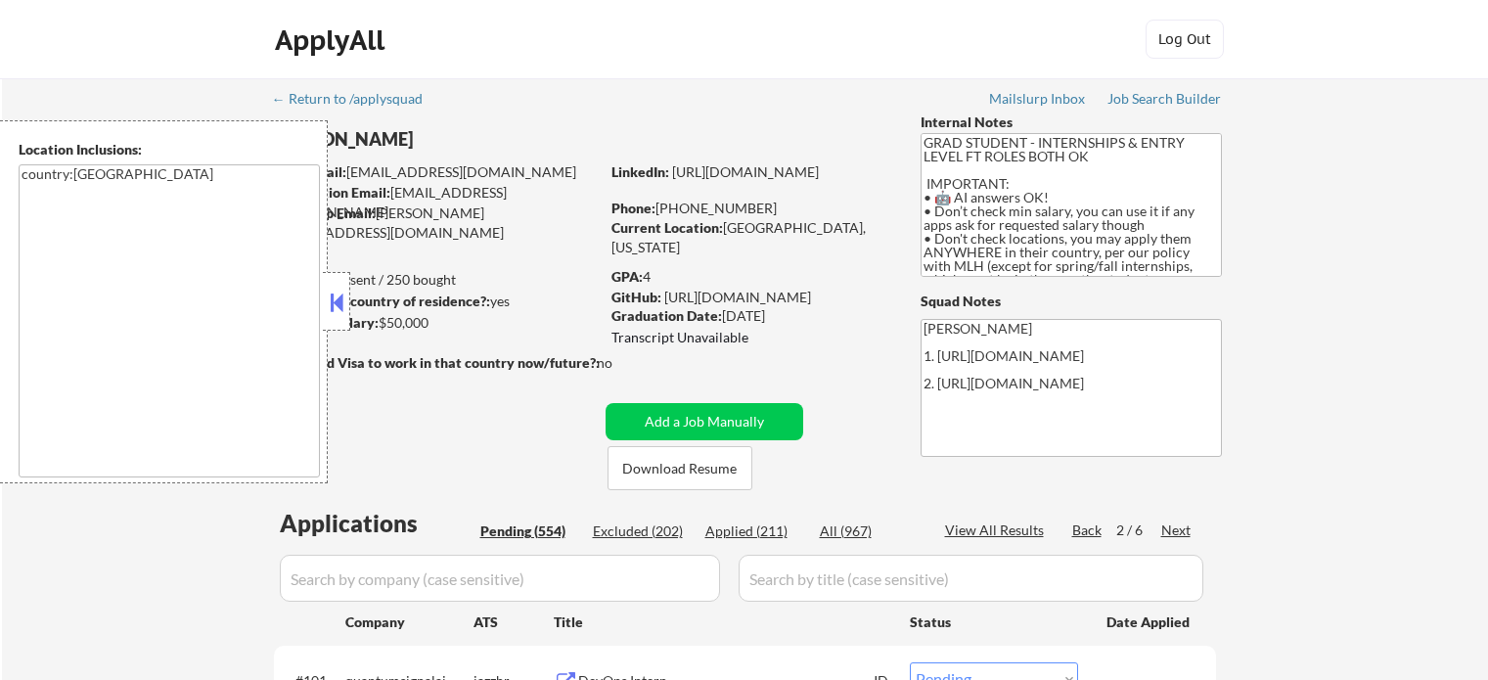
select select ""pending""
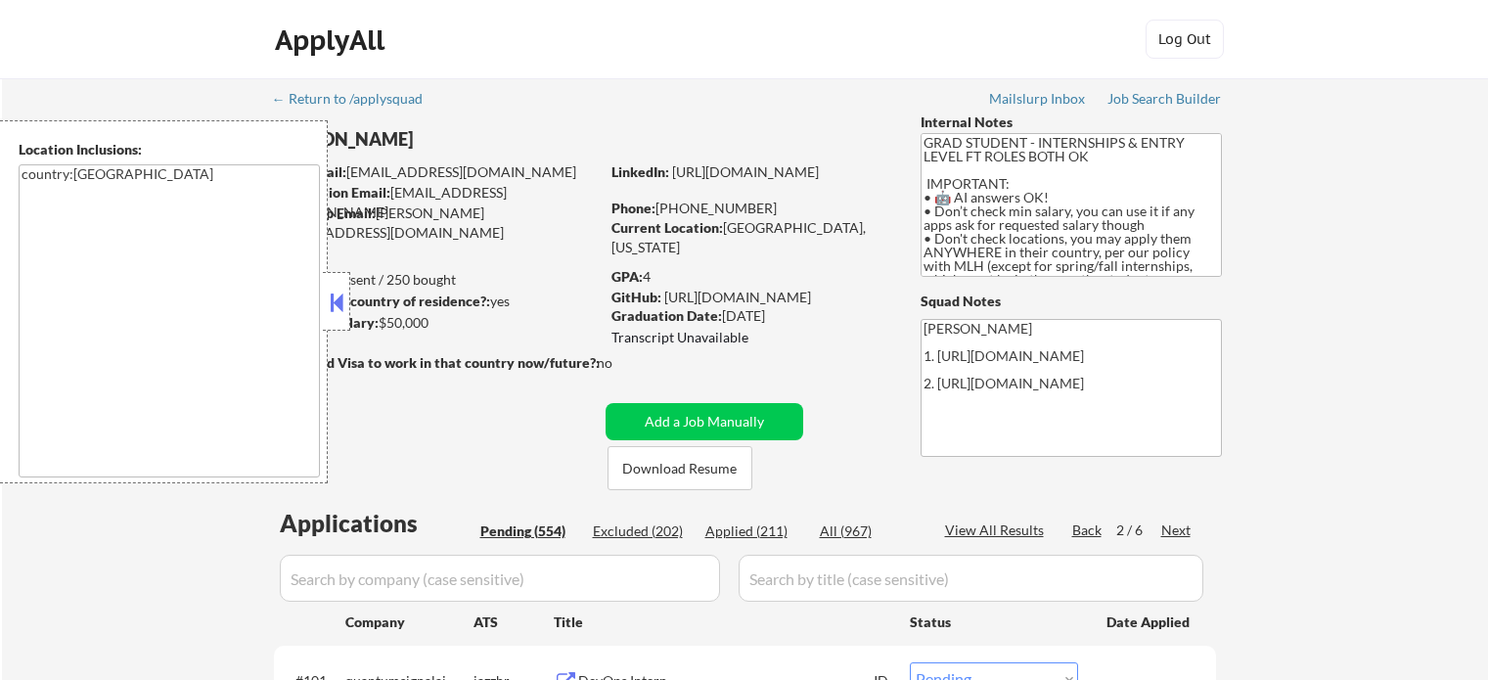
select select ""pending""
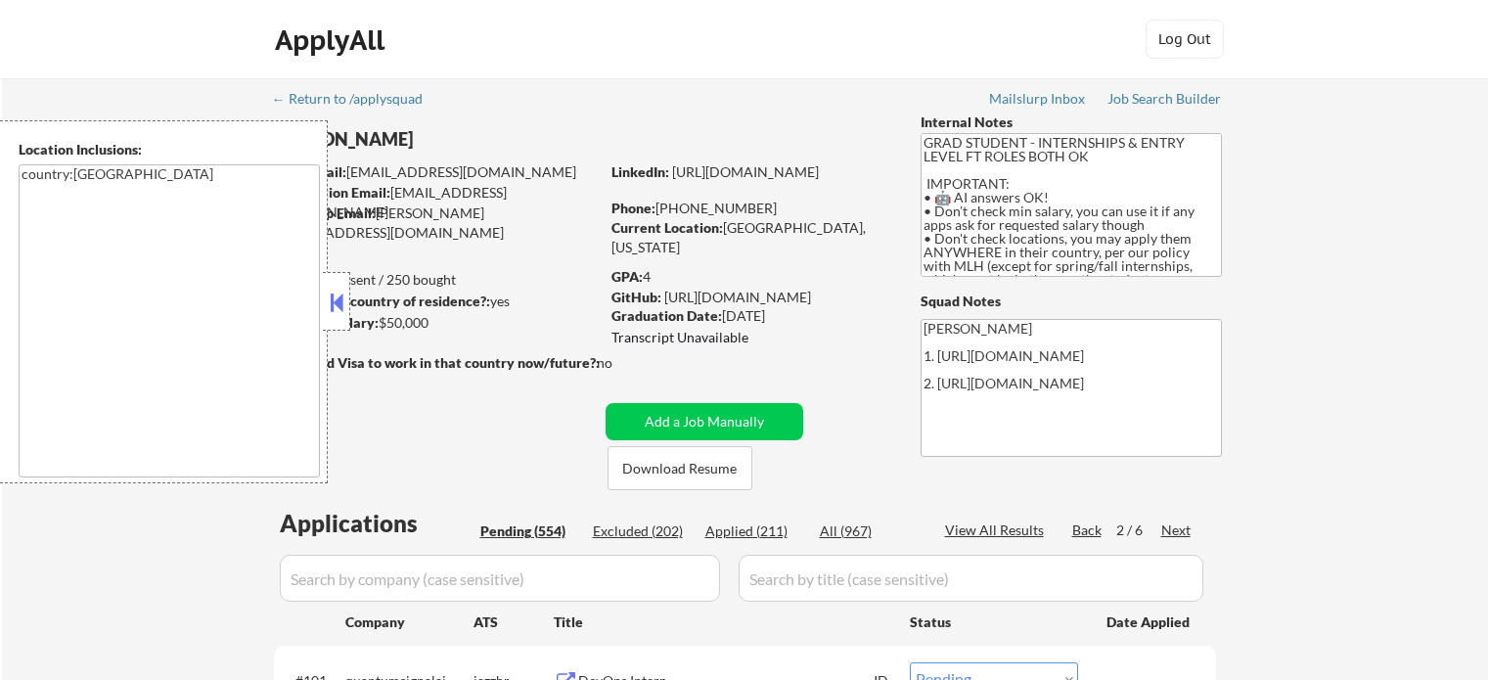
select select ""pending""
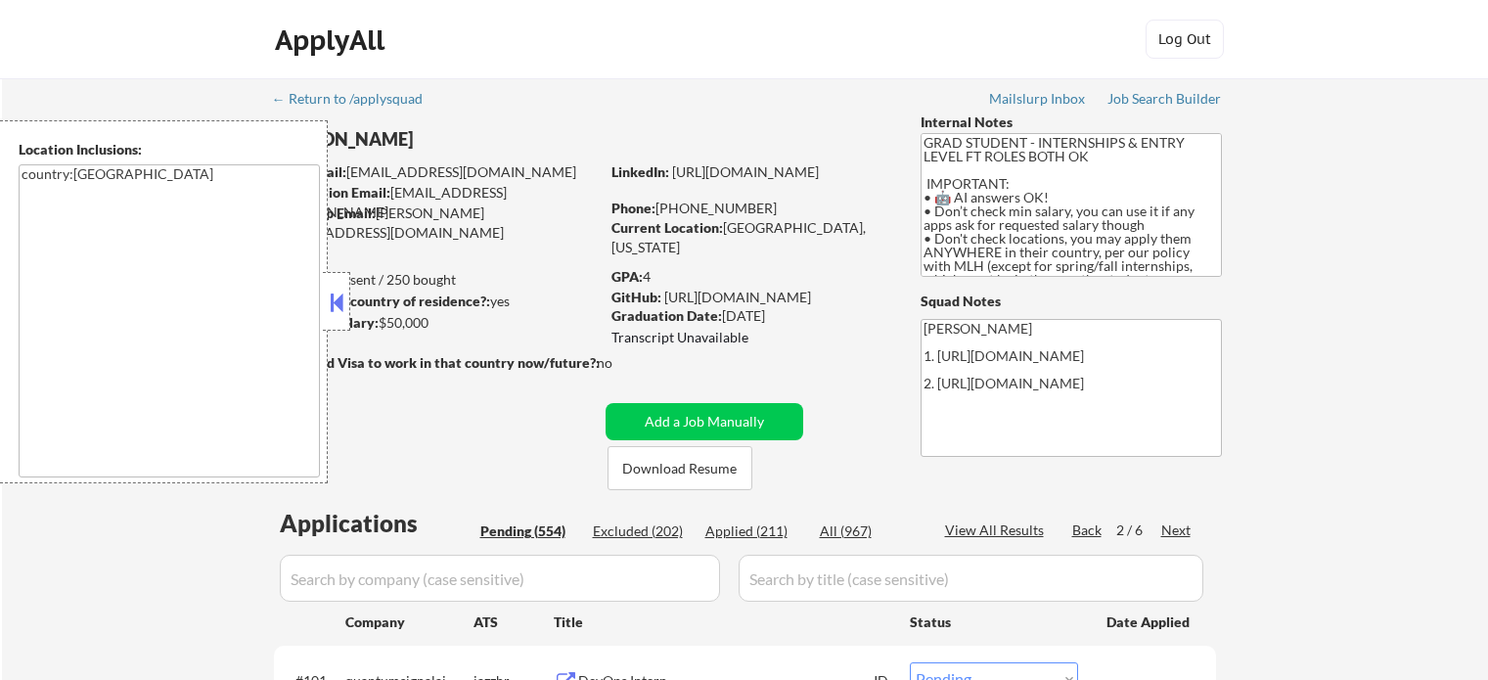
select select ""pending""
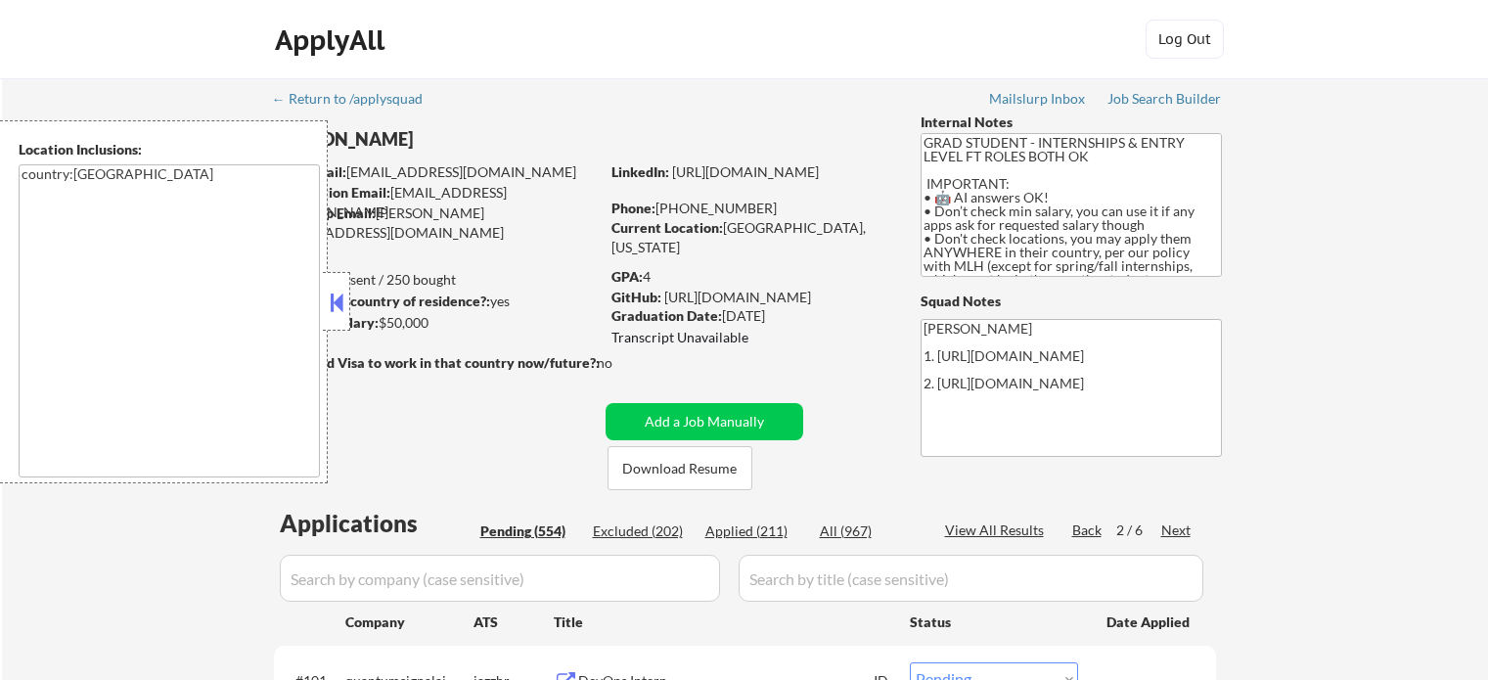
select select ""pending""
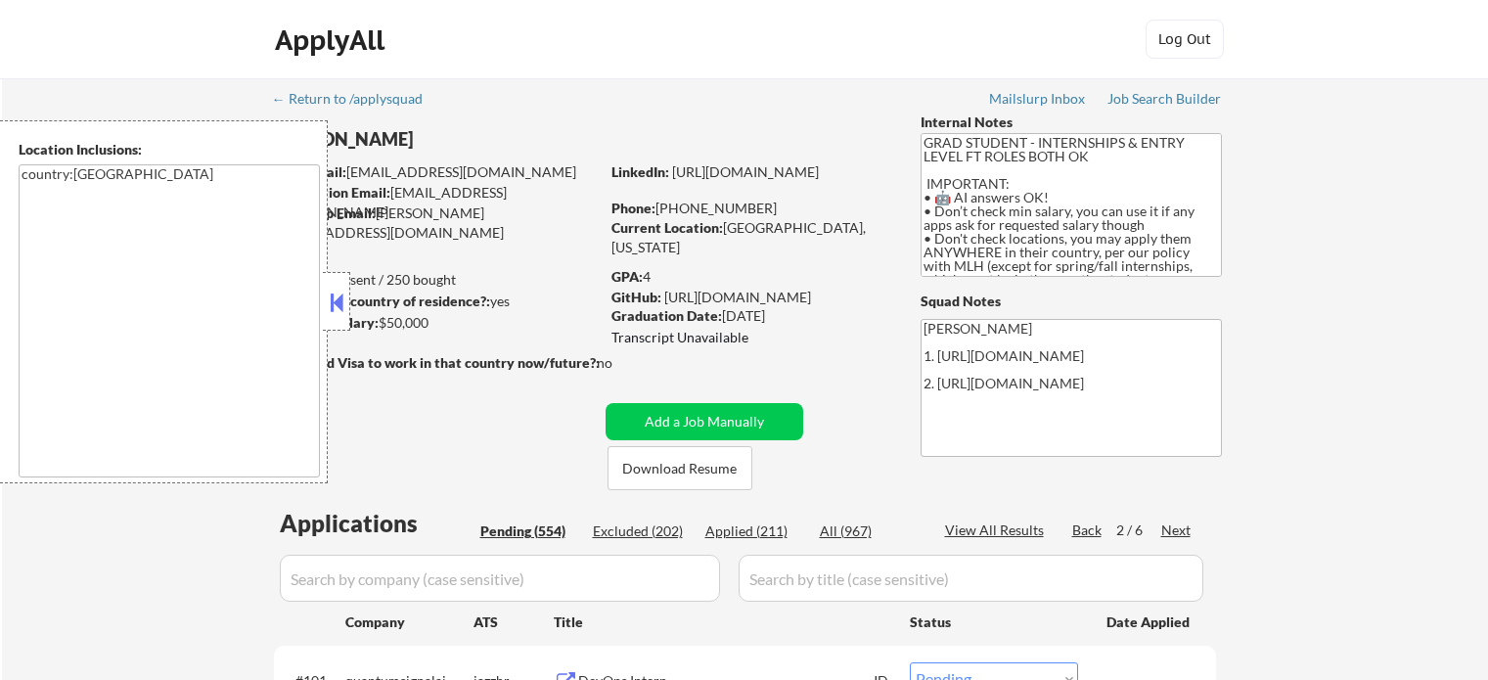
select select ""pending""
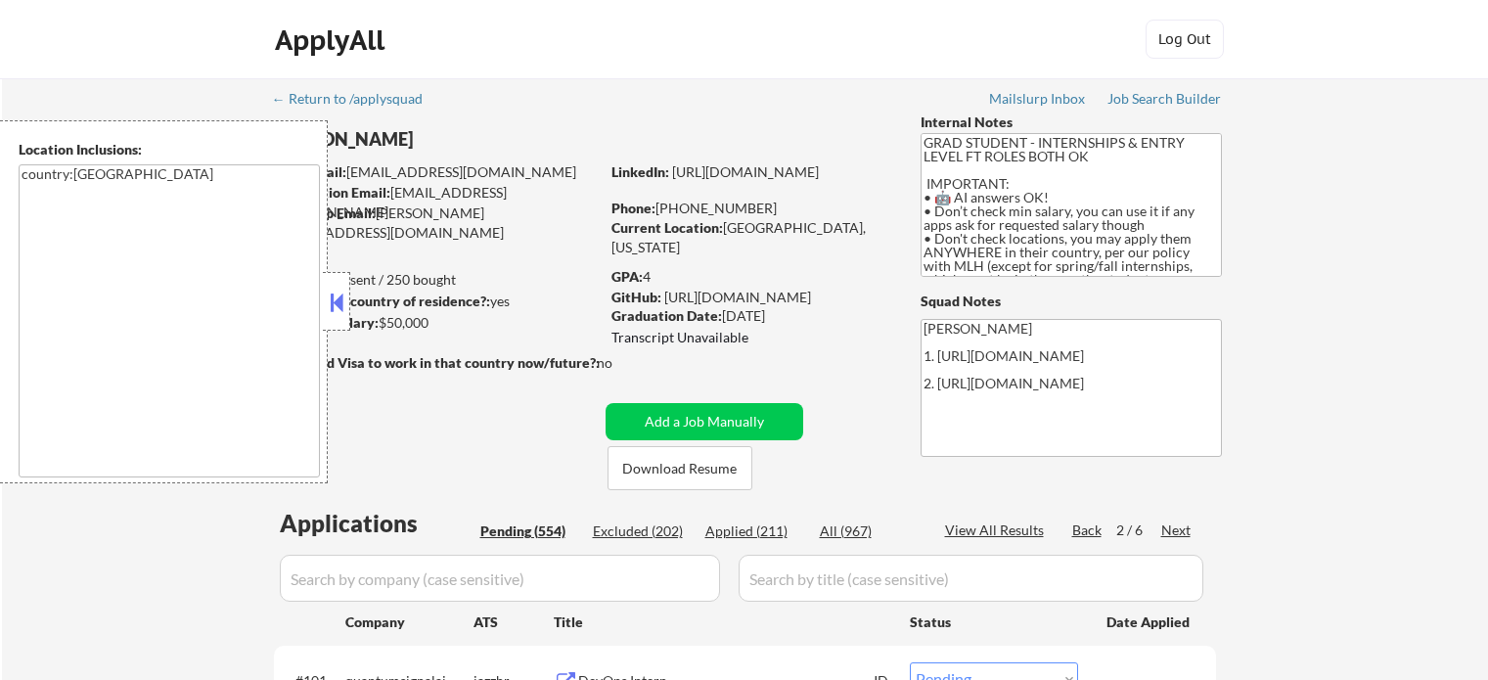
select select ""pending""
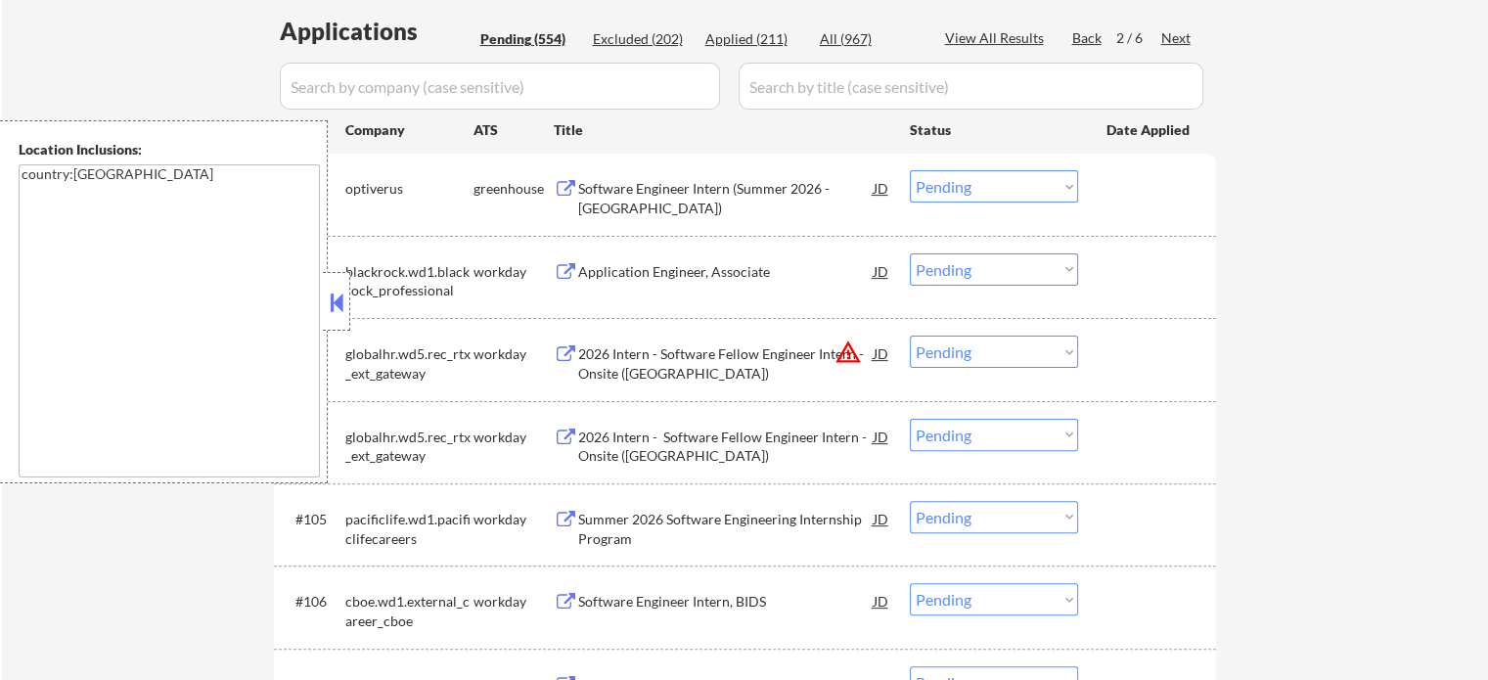
scroll to position [489, 0]
click at [620, 214] on div "Software Engineer Intern (Summer 2026 - Chicago)" at bounding box center [725, 201] width 295 height 38
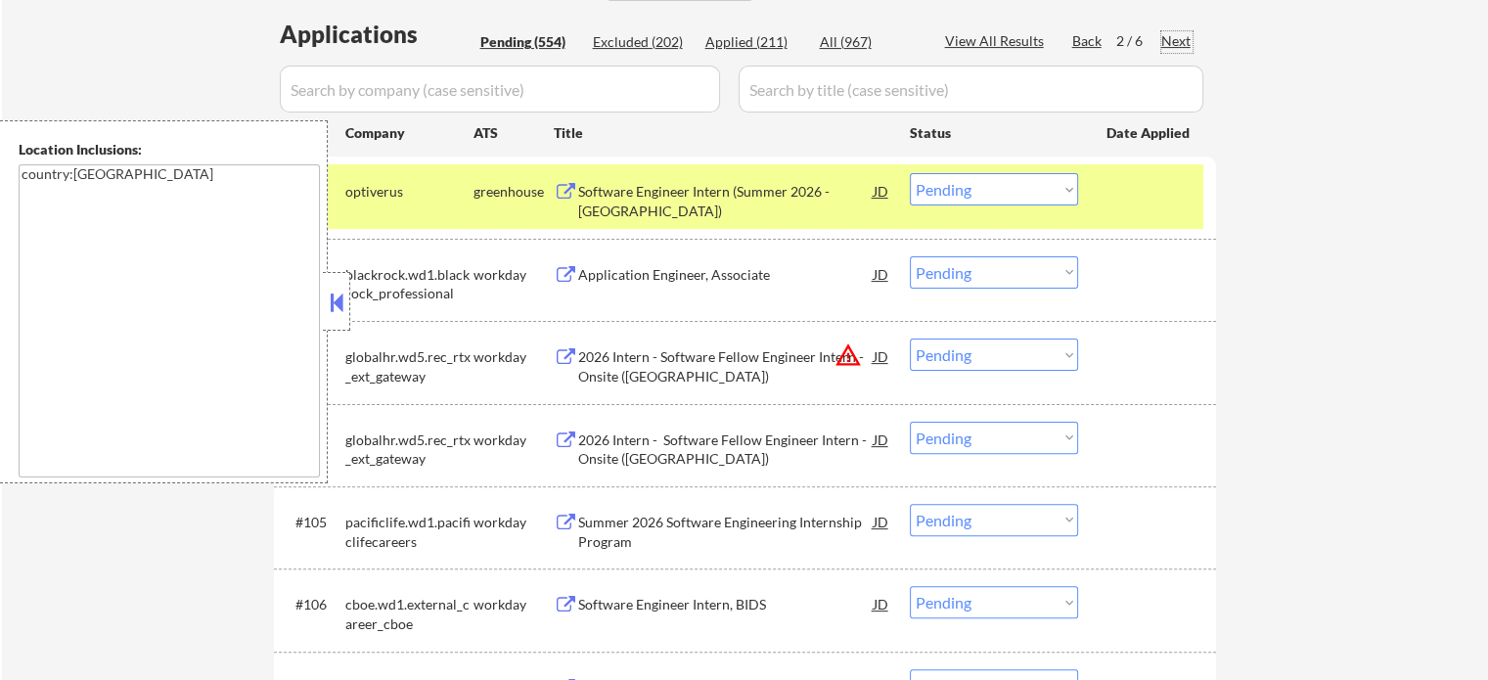
click at [1178, 44] on div "Next" at bounding box center [1176, 41] width 31 height 20
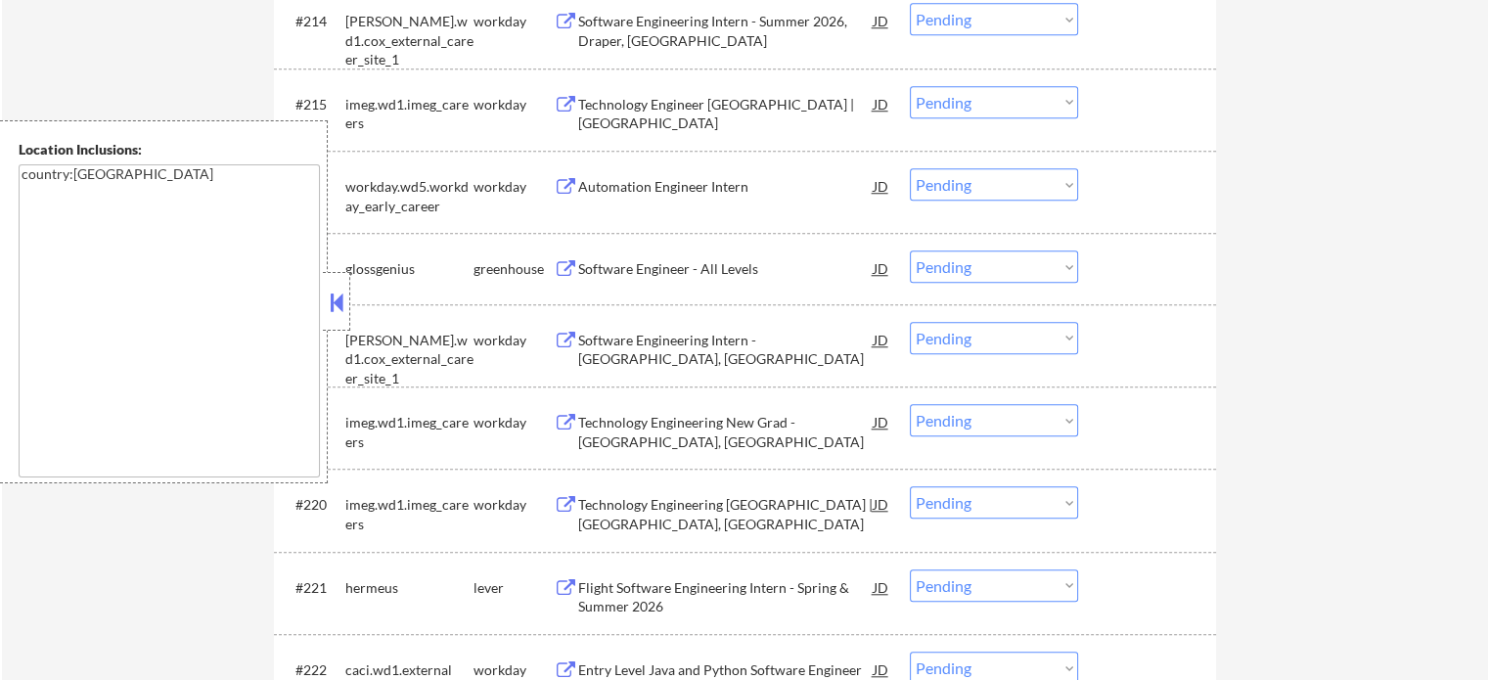
scroll to position [1663, 0]
click at [685, 270] on div "Software Engineer - All Levels" at bounding box center [725, 267] width 295 height 20
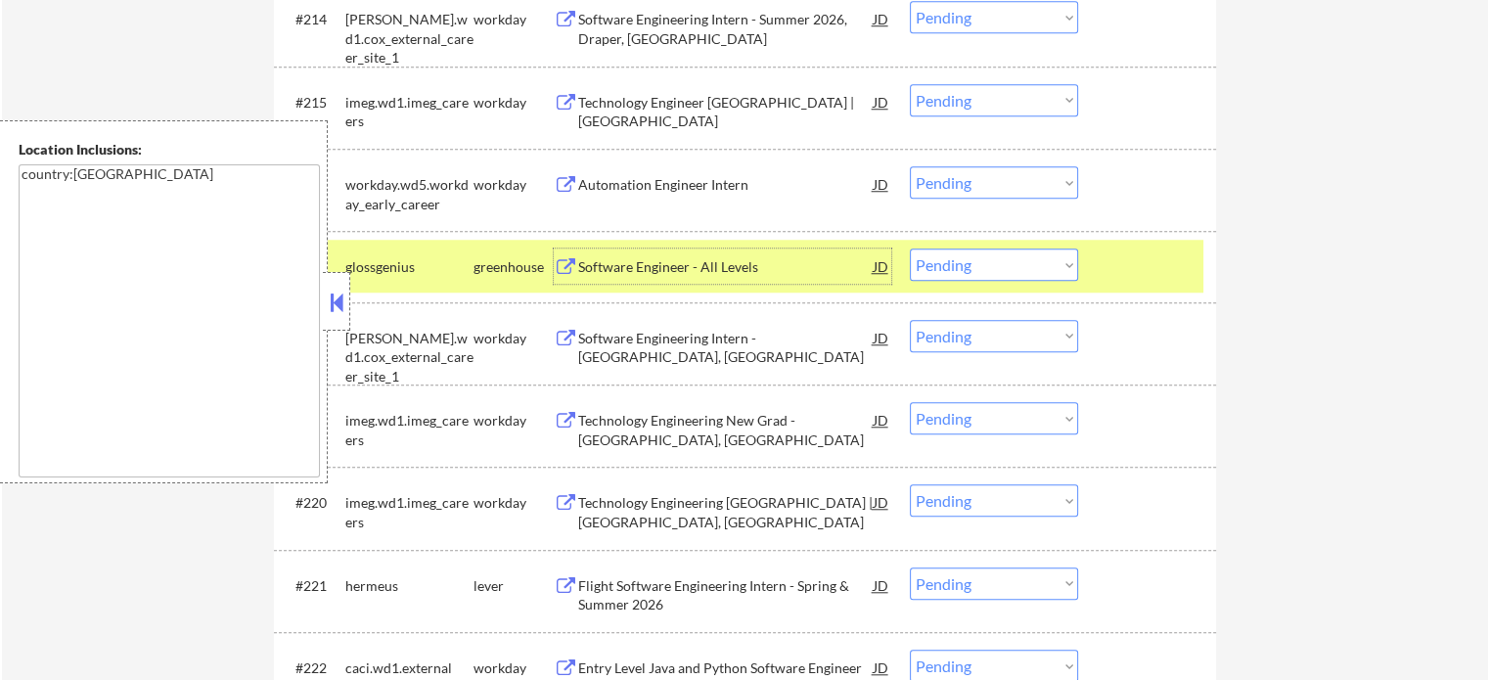
click at [948, 261] on select "Choose an option... Pending Applied Excluded (Questions) Excluded (Expired) Exc…" at bounding box center [994, 264] width 168 height 32
click at [910, 248] on select "Choose an option... Pending Applied Excluded (Questions) Excluded (Expired) Exc…" at bounding box center [994, 264] width 168 height 32
click at [1127, 265] on div at bounding box center [1149, 265] width 86 height 35
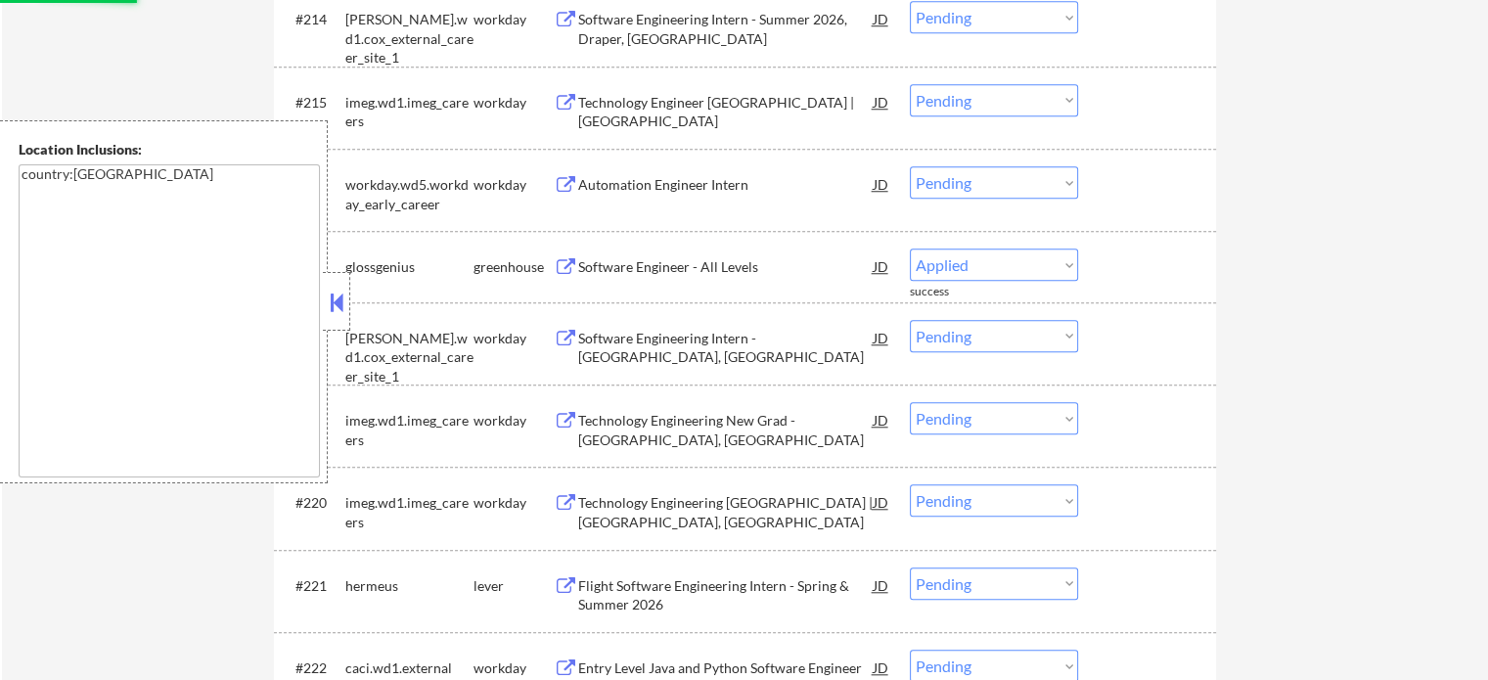
select select ""pending""
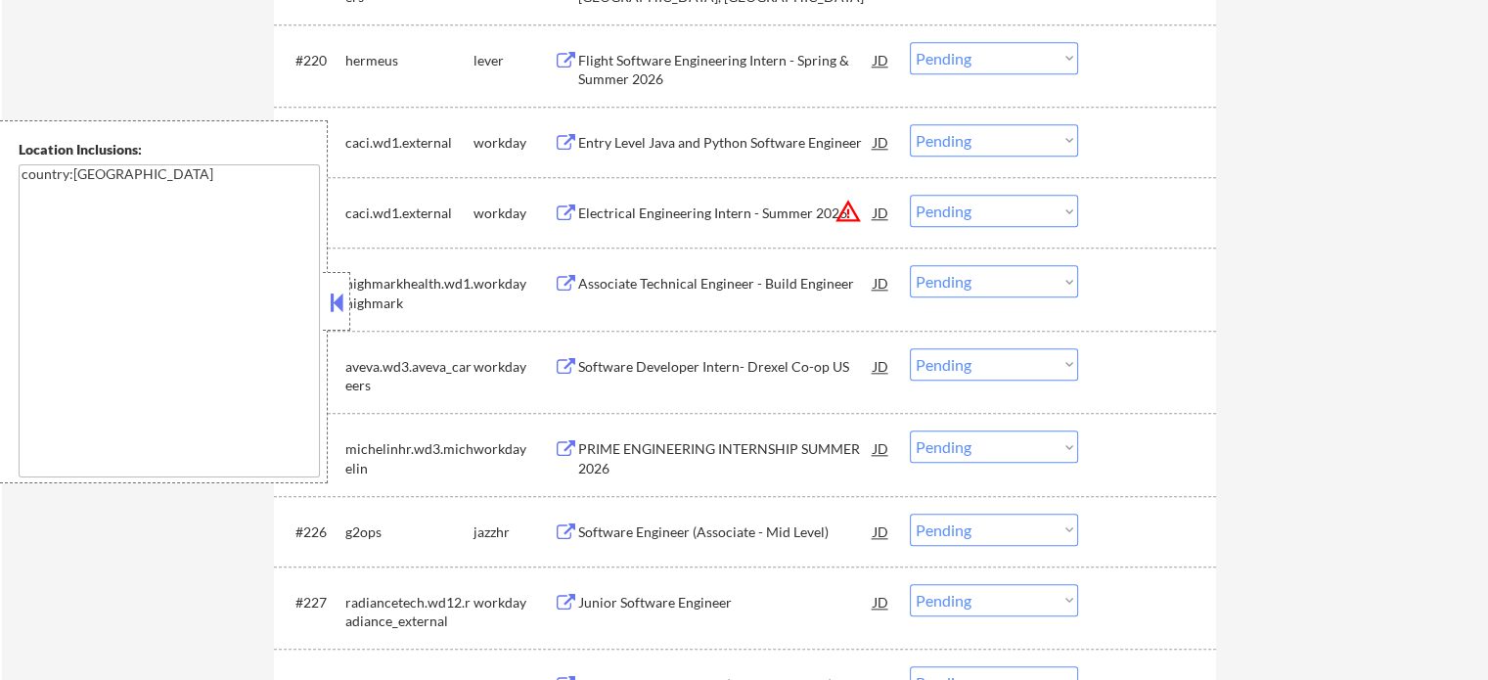
scroll to position [2152, 0]
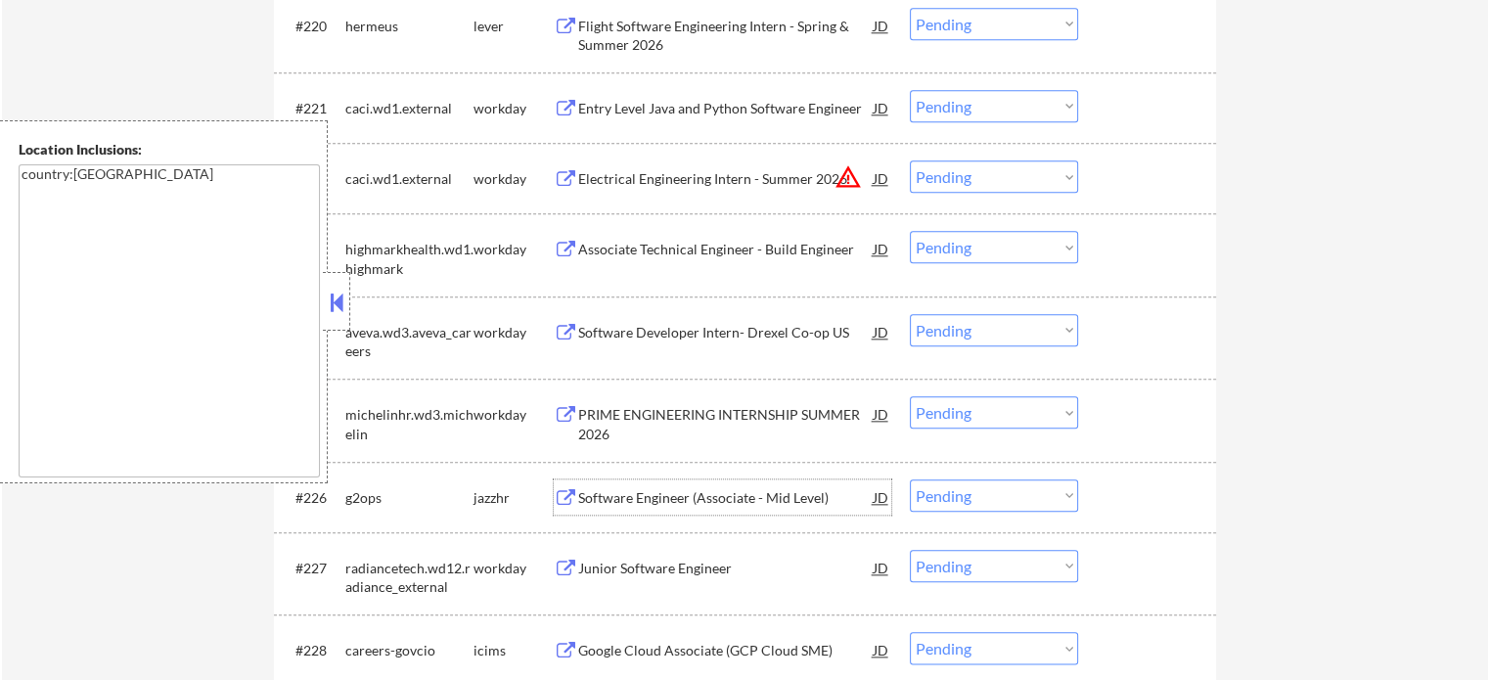
click at [674, 499] on div "Software Engineer (Associate - Mid Level)" at bounding box center [725, 498] width 295 height 20
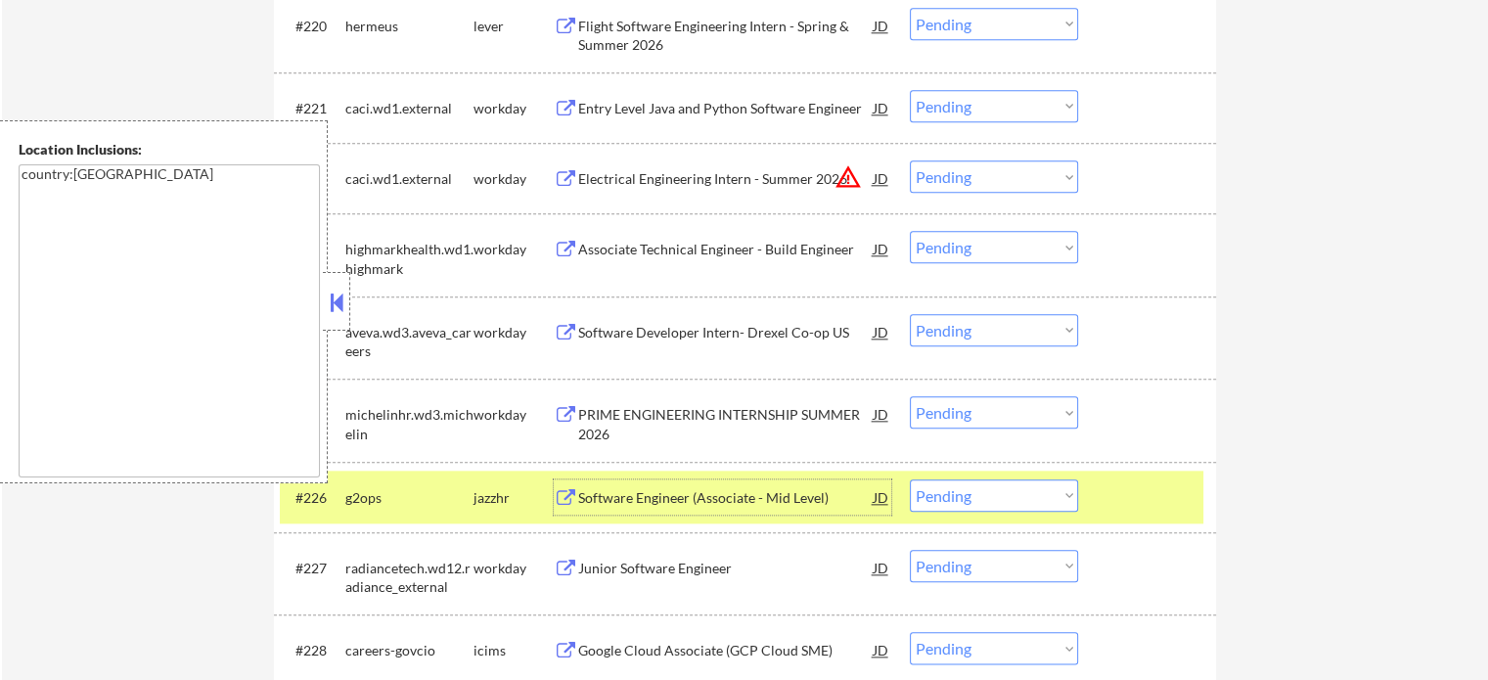
click at [981, 487] on select "Choose an option... Pending Applied Excluded (Questions) Excluded (Expired) Exc…" at bounding box center [994, 495] width 168 height 32
click at [910, 479] on select "Choose an option... Pending Applied Excluded (Questions) Excluded (Expired) Exc…" at bounding box center [994, 495] width 168 height 32
click at [1152, 503] on div at bounding box center [1149, 496] width 86 height 35
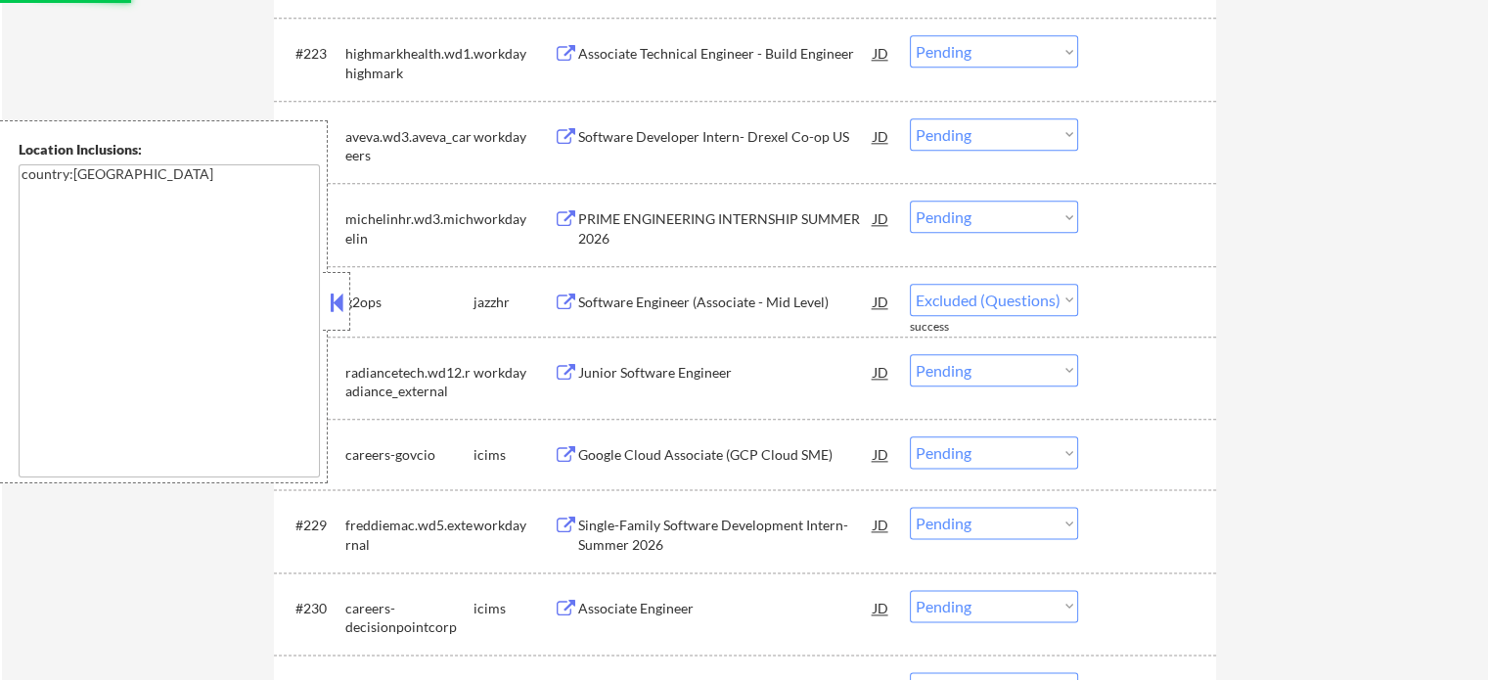
select select ""pending""
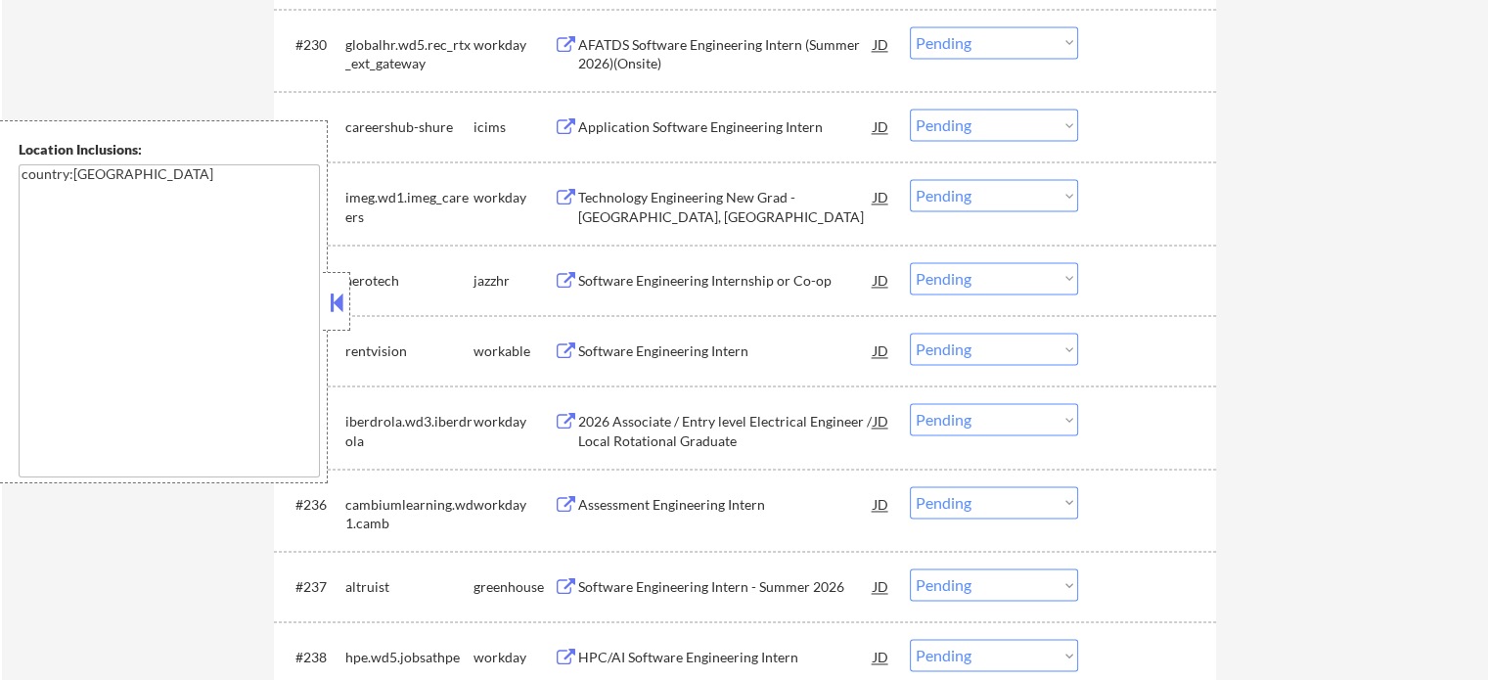
scroll to position [2935, 0]
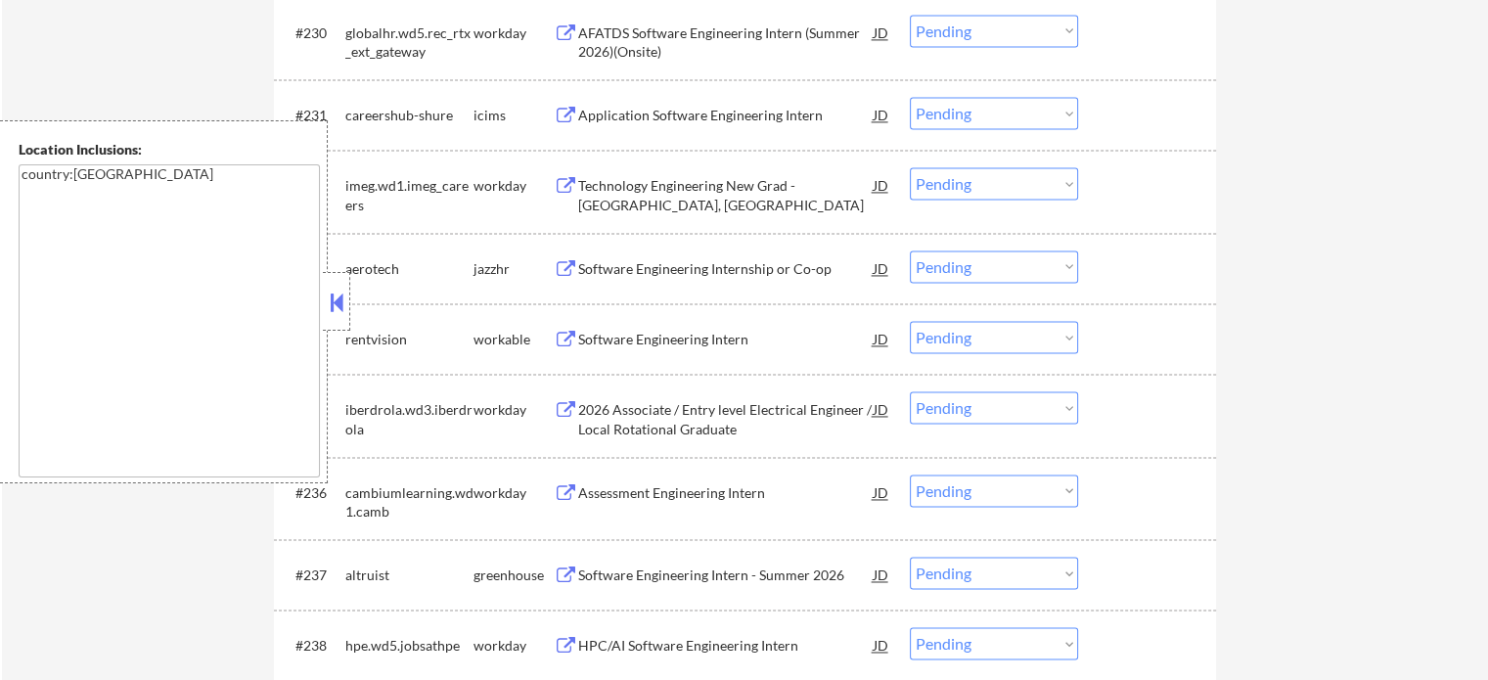
click at [659, 336] on div "Software Engineering Intern" at bounding box center [725, 340] width 295 height 20
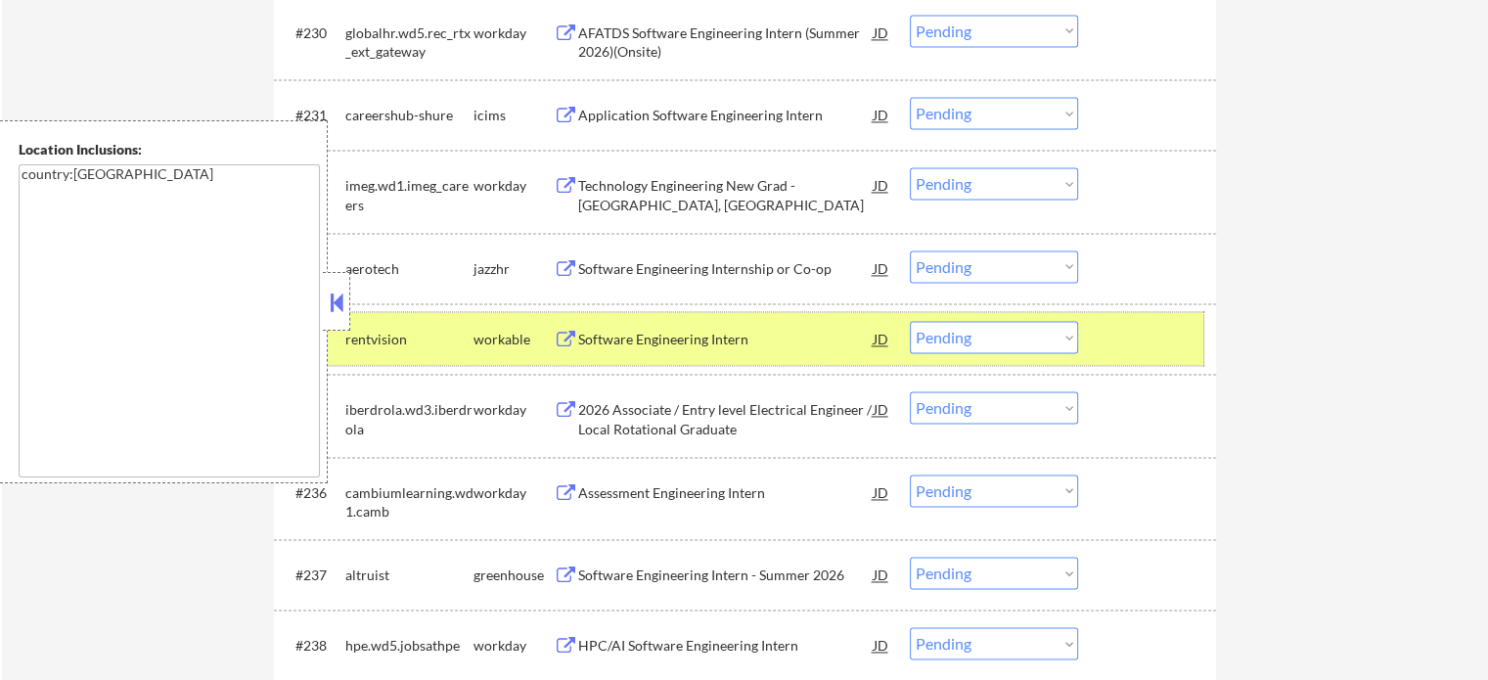
click at [1131, 341] on div at bounding box center [1149, 338] width 86 height 35
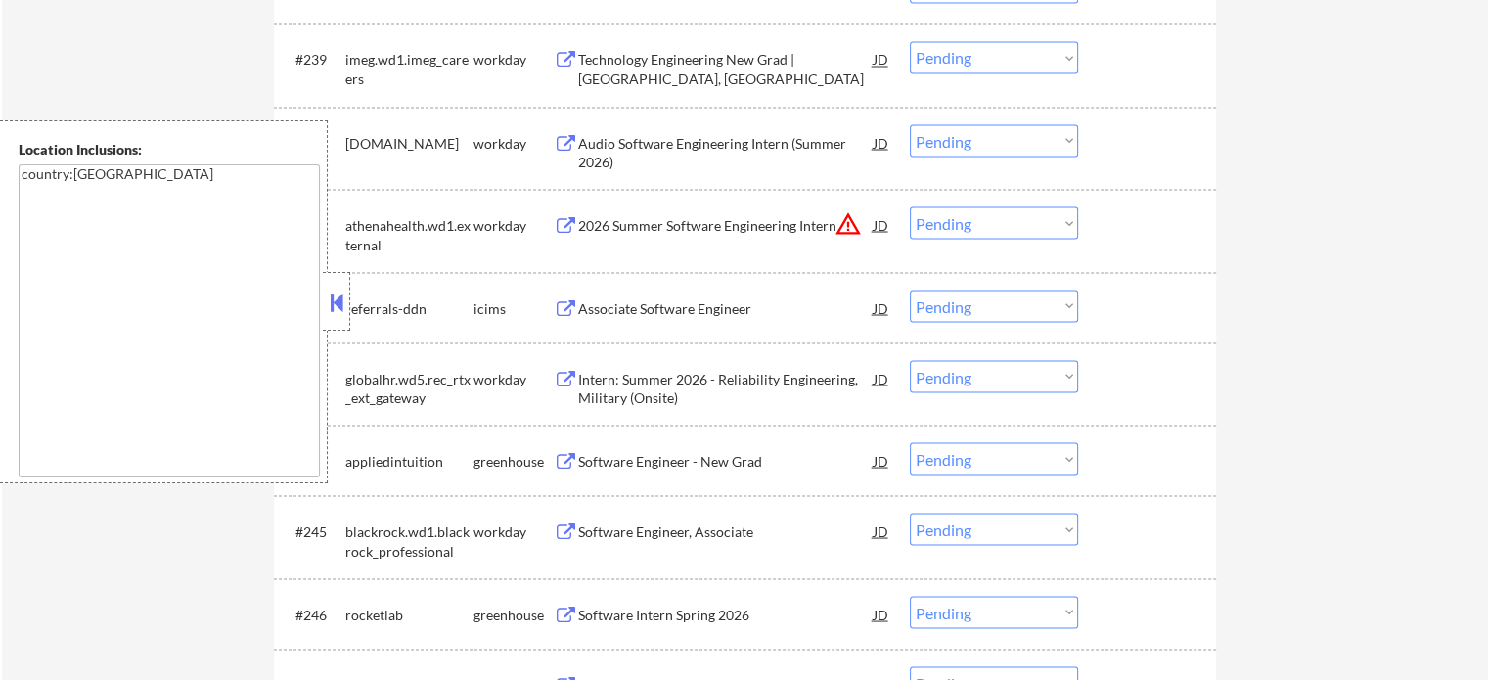
scroll to position [3619, 0]
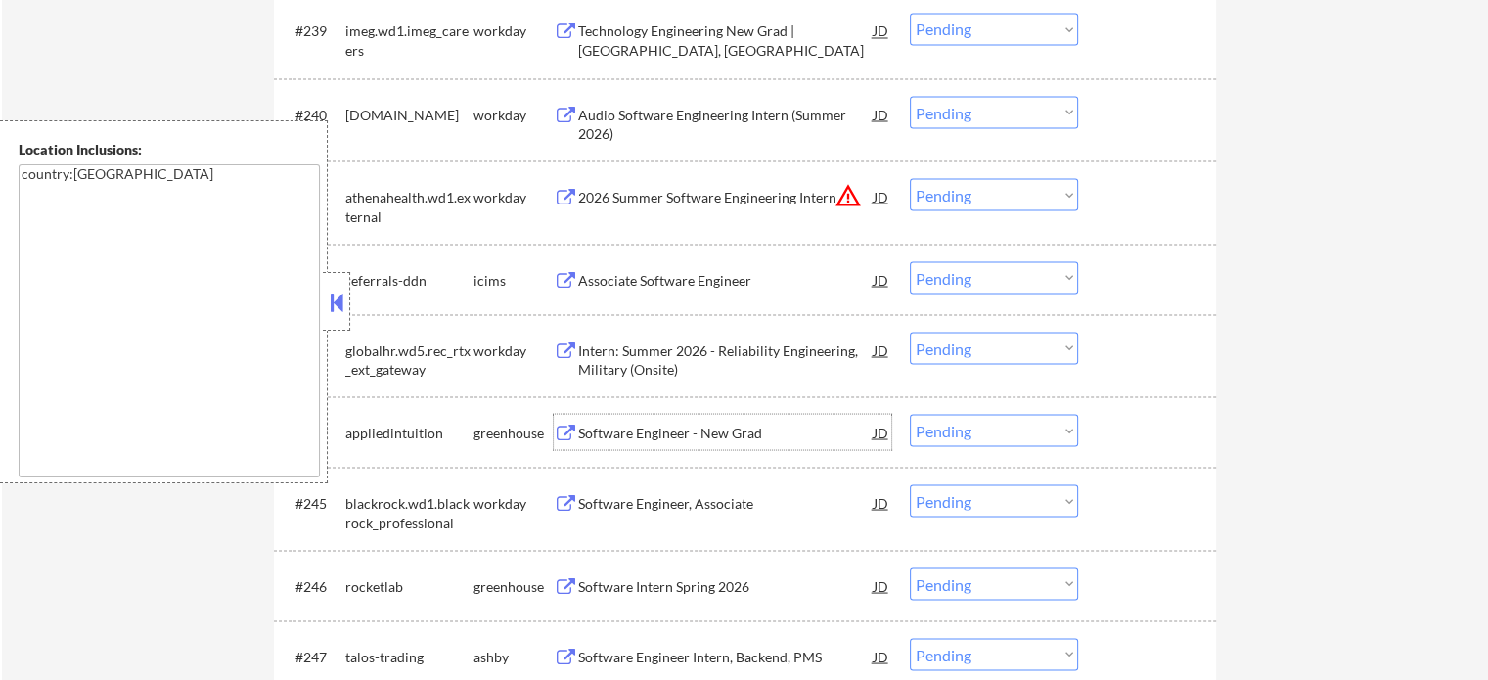
click at [678, 424] on div "Software Engineer - New Grad" at bounding box center [725, 433] width 295 height 20
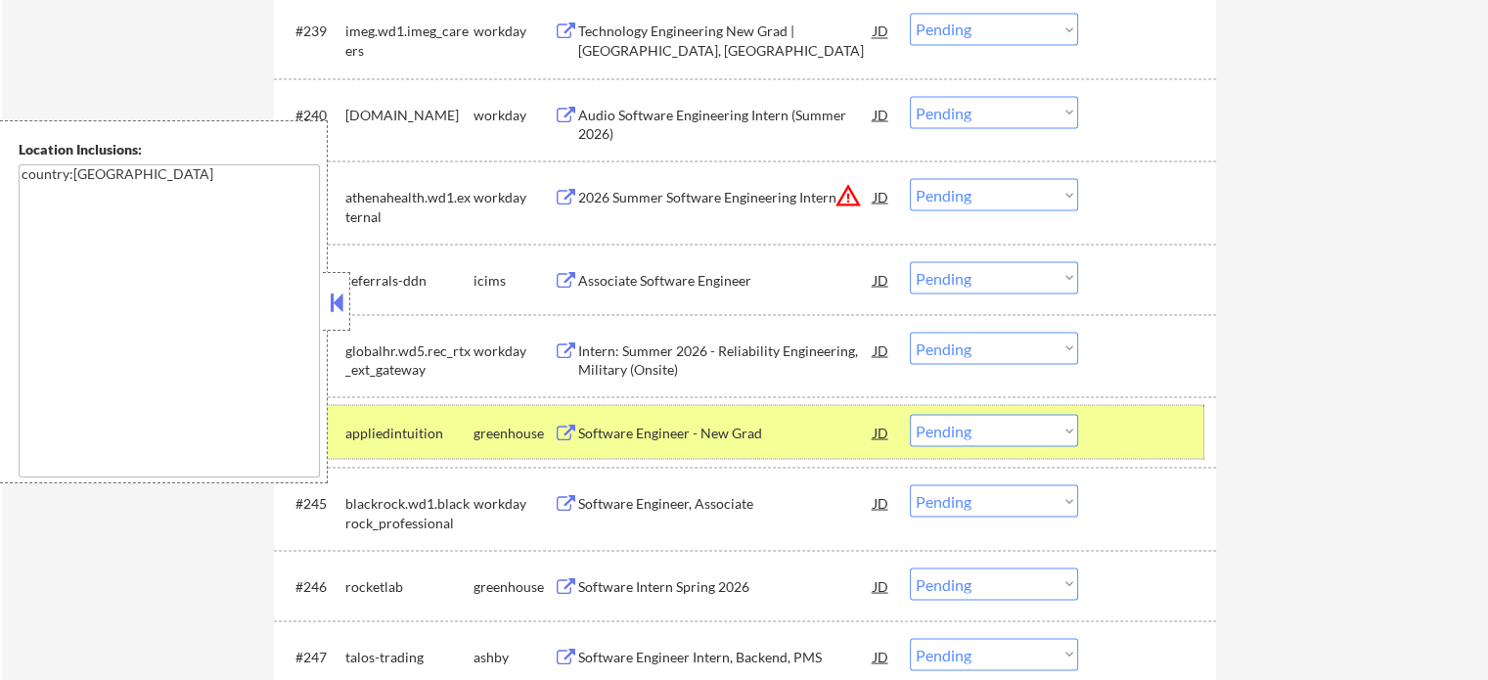
click at [1162, 422] on div at bounding box center [1149, 431] width 86 height 35
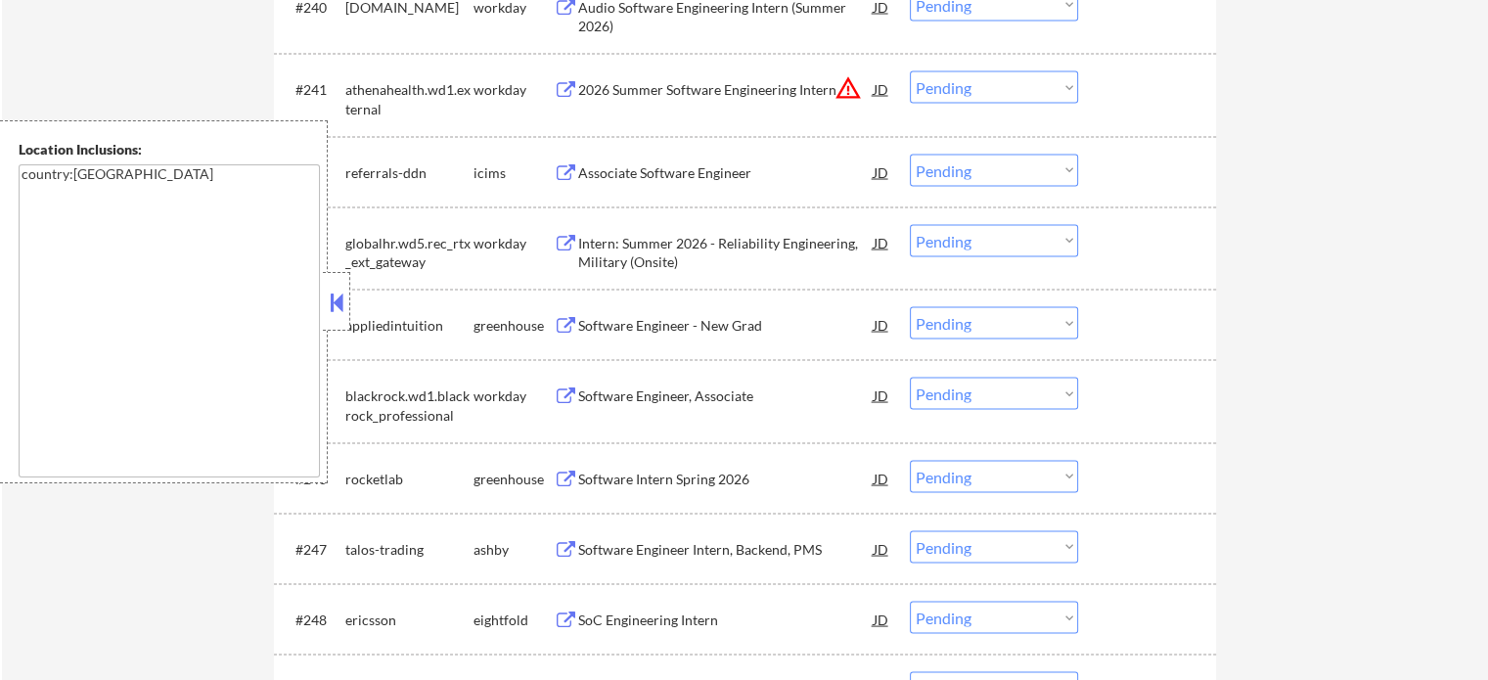
scroll to position [3913, 0]
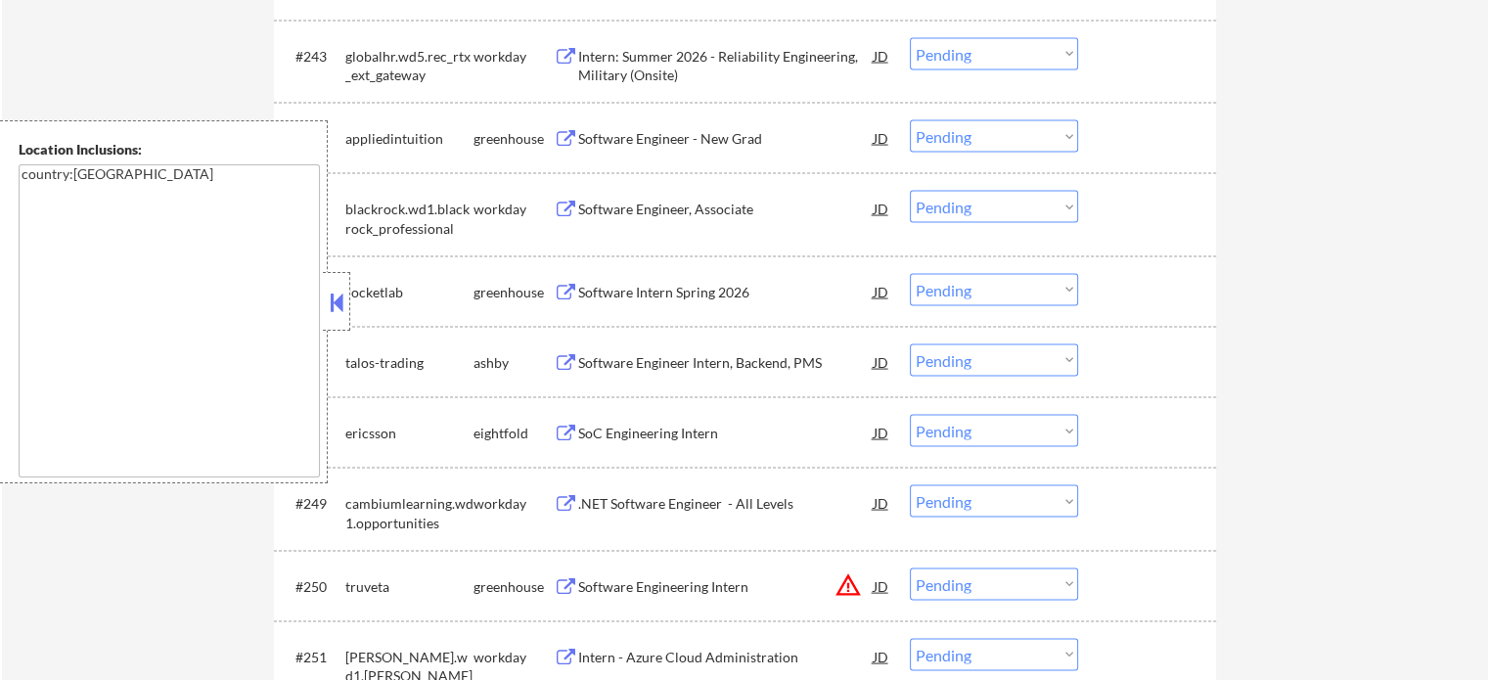
click at [729, 371] on div "Software Engineer Intern, Backend, PMS" at bounding box center [725, 363] width 295 height 20
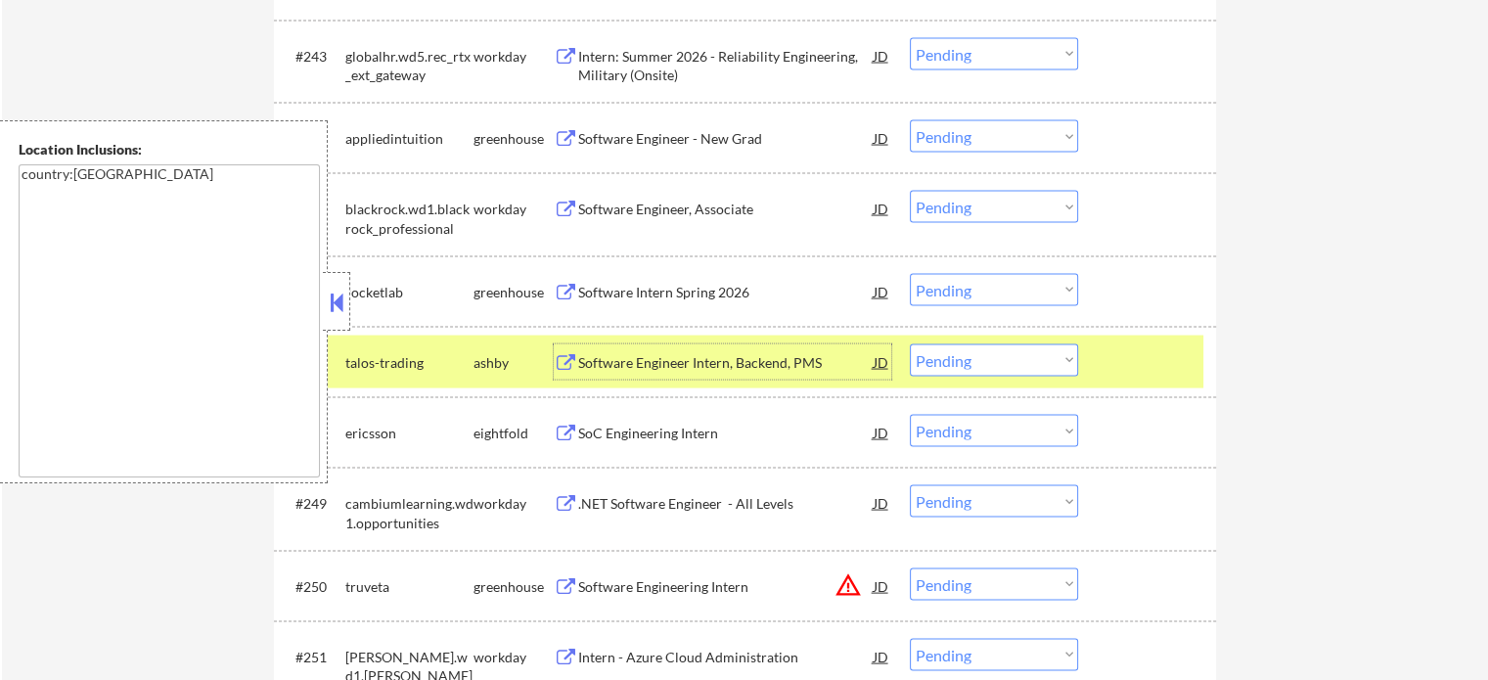
click at [1131, 364] on div at bounding box center [1149, 361] width 86 height 35
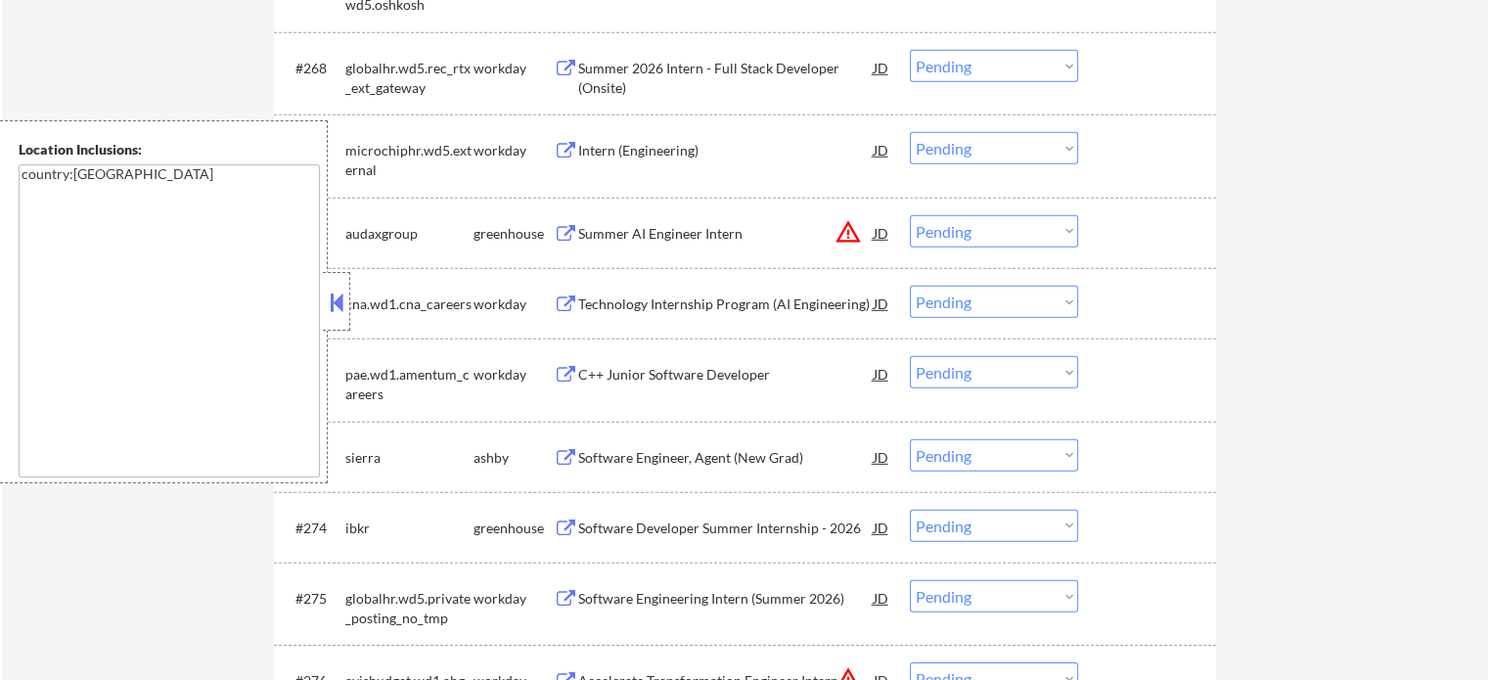
scroll to position [5967, 0]
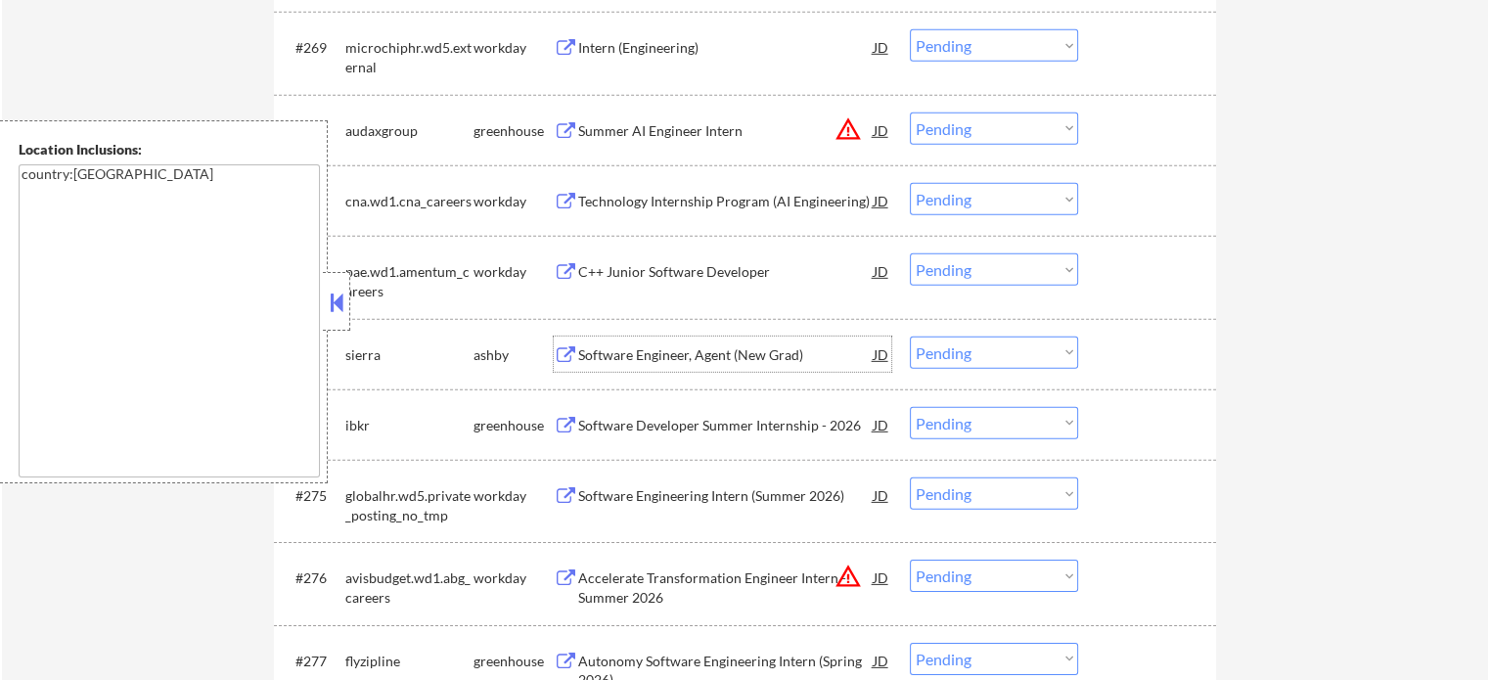
click at [736, 365] on div "Software Engineer, Agent (New Grad)" at bounding box center [725, 353] width 295 height 35
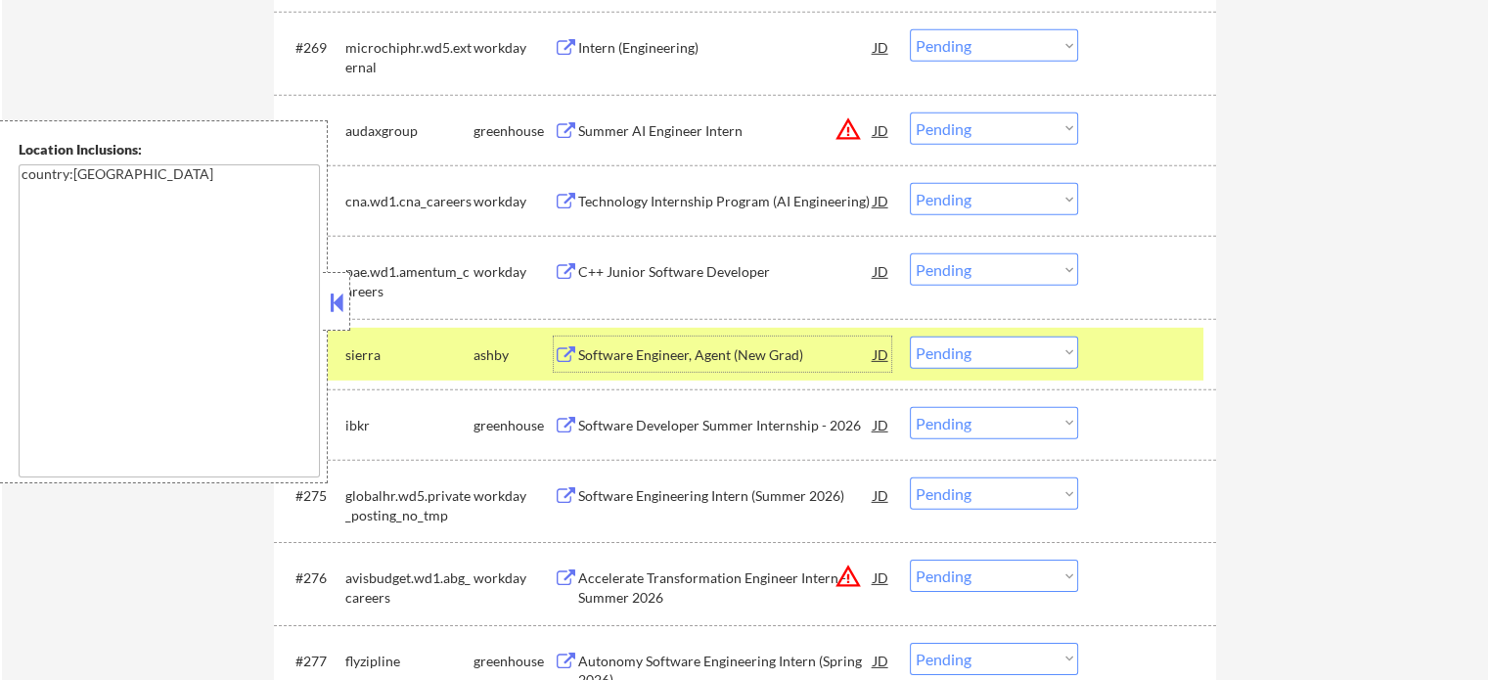
click at [975, 351] on select "Choose an option... Pending Applied Excluded (Questions) Excluded (Expired) Exc…" at bounding box center [994, 352] width 168 height 32
click at [910, 336] on select "Choose an option... Pending Applied Excluded (Questions) Excluded (Expired) Exc…" at bounding box center [994, 352] width 168 height 32
click at [1132, 365] on div at bounding box center [1149, 353] width 86 height 35
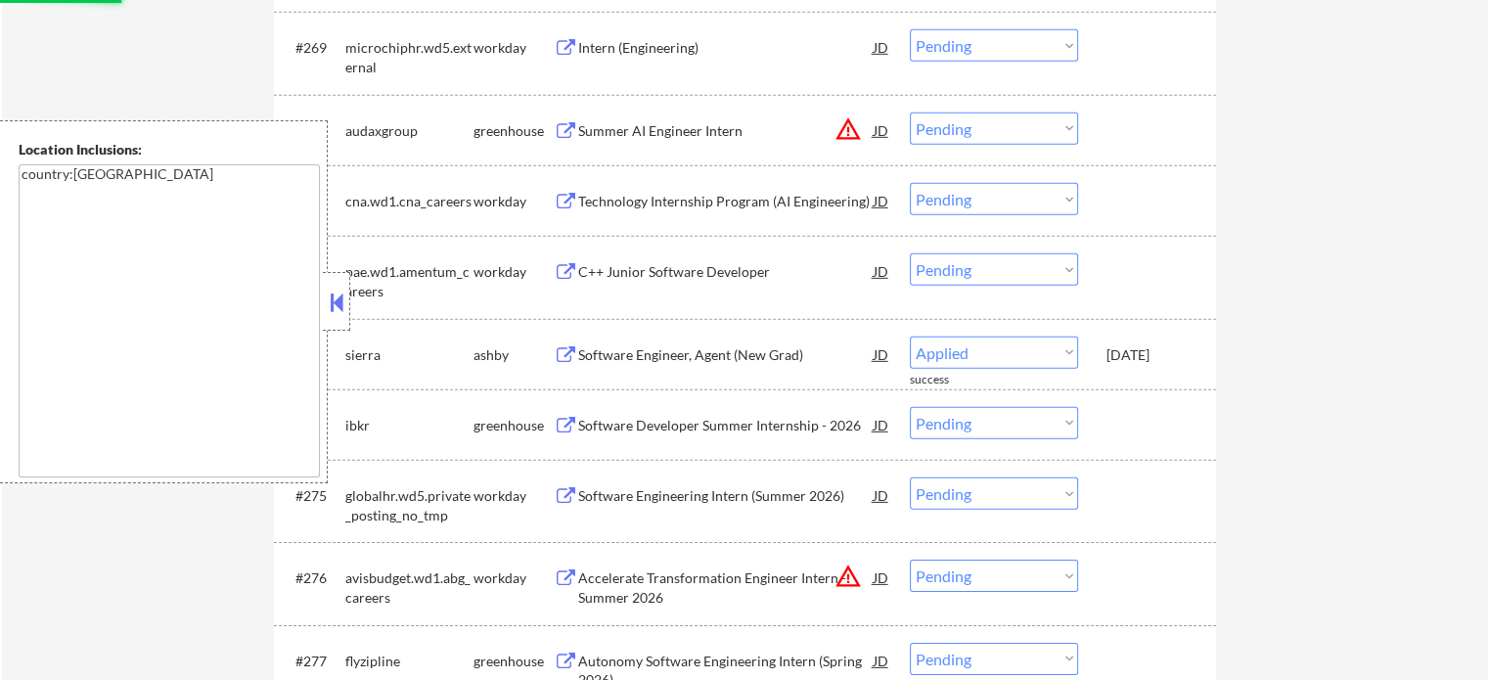
select select ""pending""
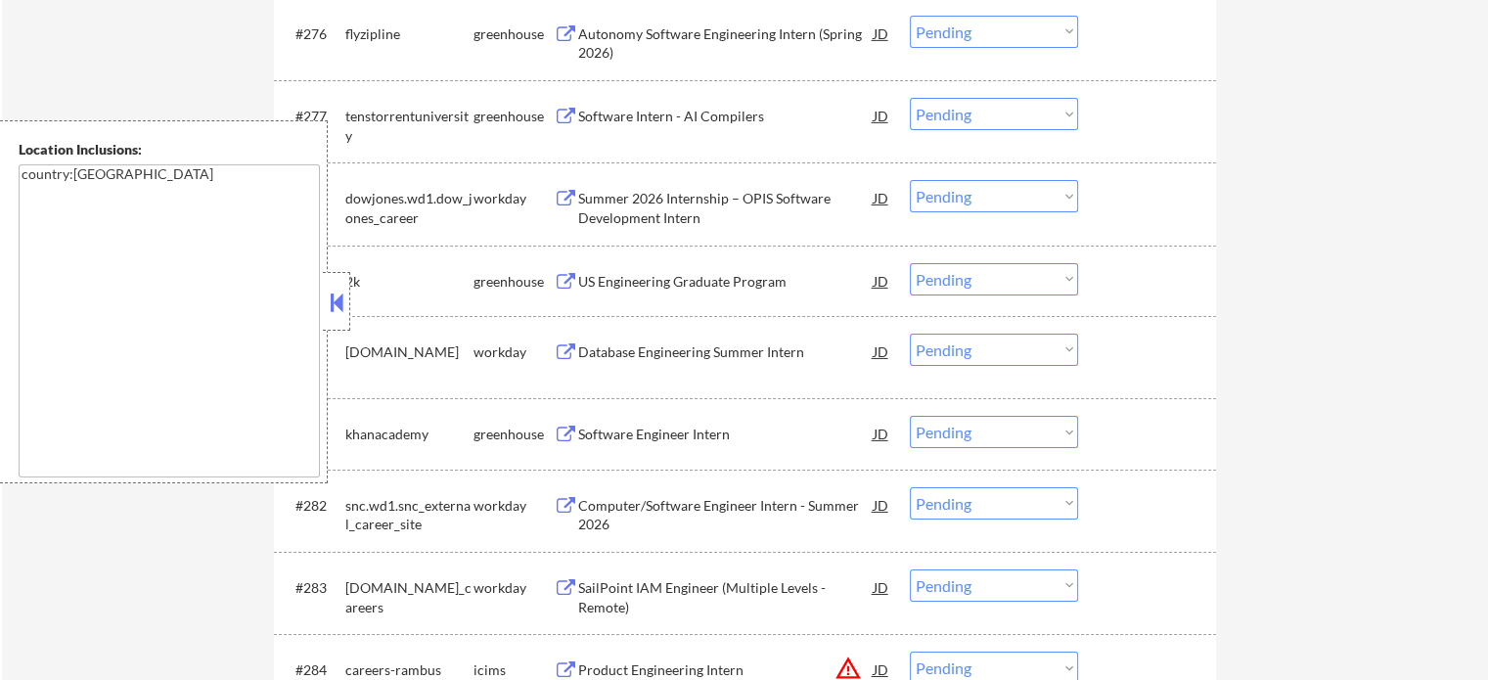
scroll to position [6554, 0]
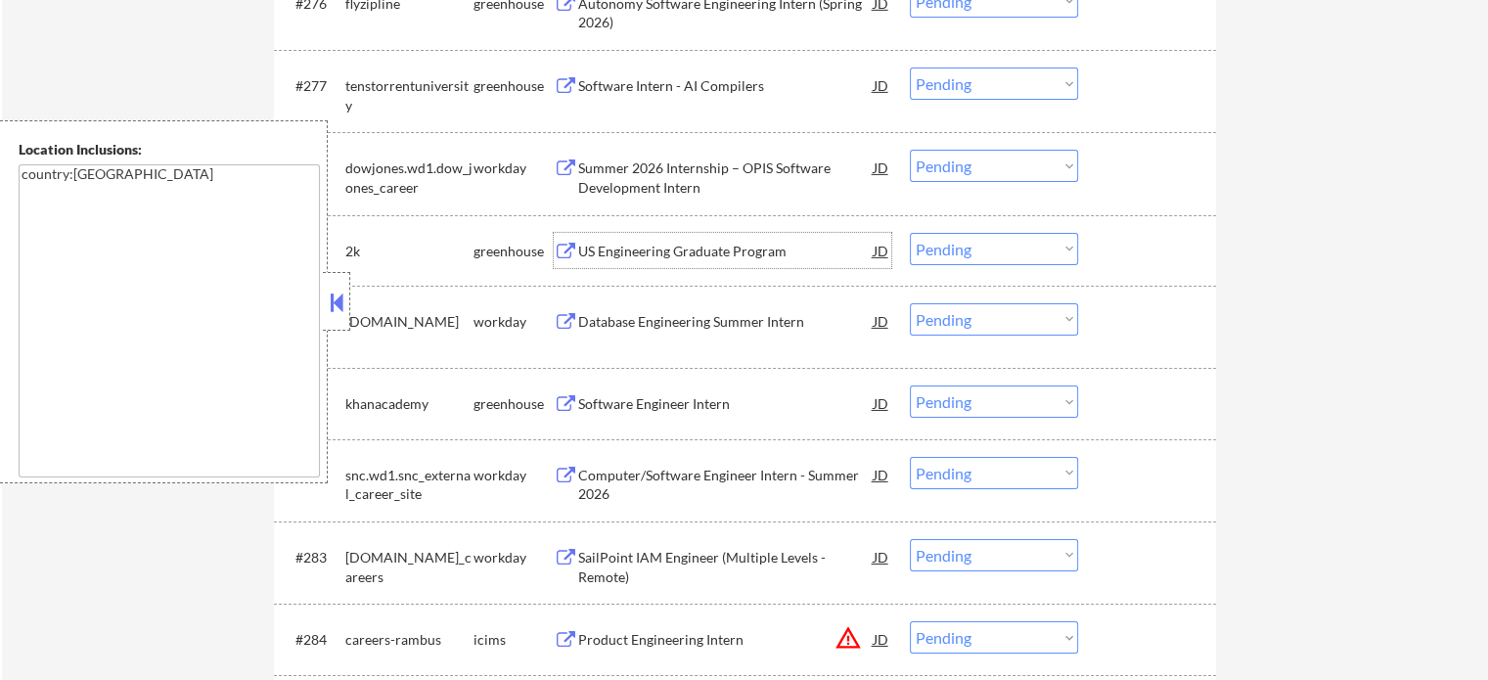
click at [640, 246] on div "US Engineering Graduate Program" at bounding box center [725, 252] width 295 height 20
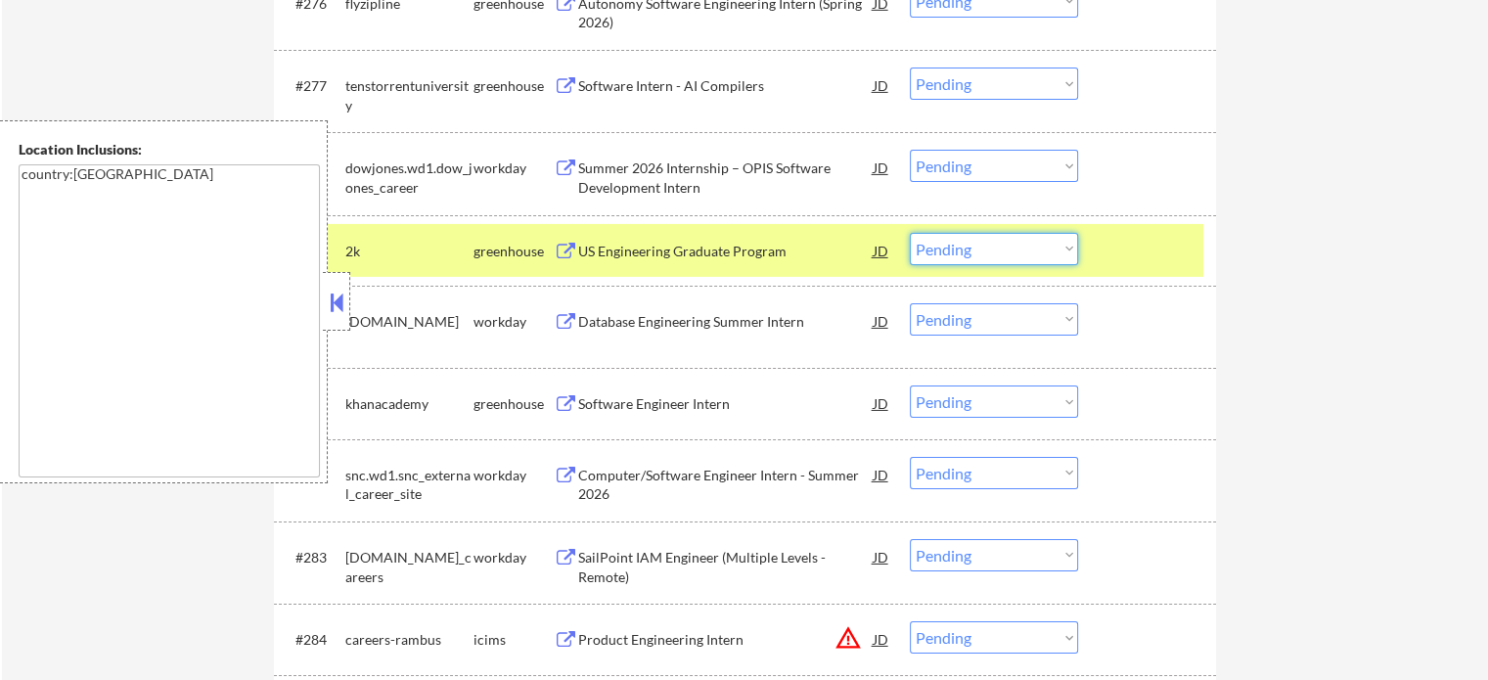
click at [995, 248] on select "Choose an option... Pending Applied Excluded (Questions) Excluded (Expired) Exc…" at bounding box center [994, 249] width 168 height 32
click at [910, 233] on select "Choose an option... Pending Applied Excluded (Questions) Excluded (Expired) Exc…" at bounding box center [994, 249] width 168 height 32
click at [1132, 250] on div at bounding box center [1149, 250] width 86 height 35
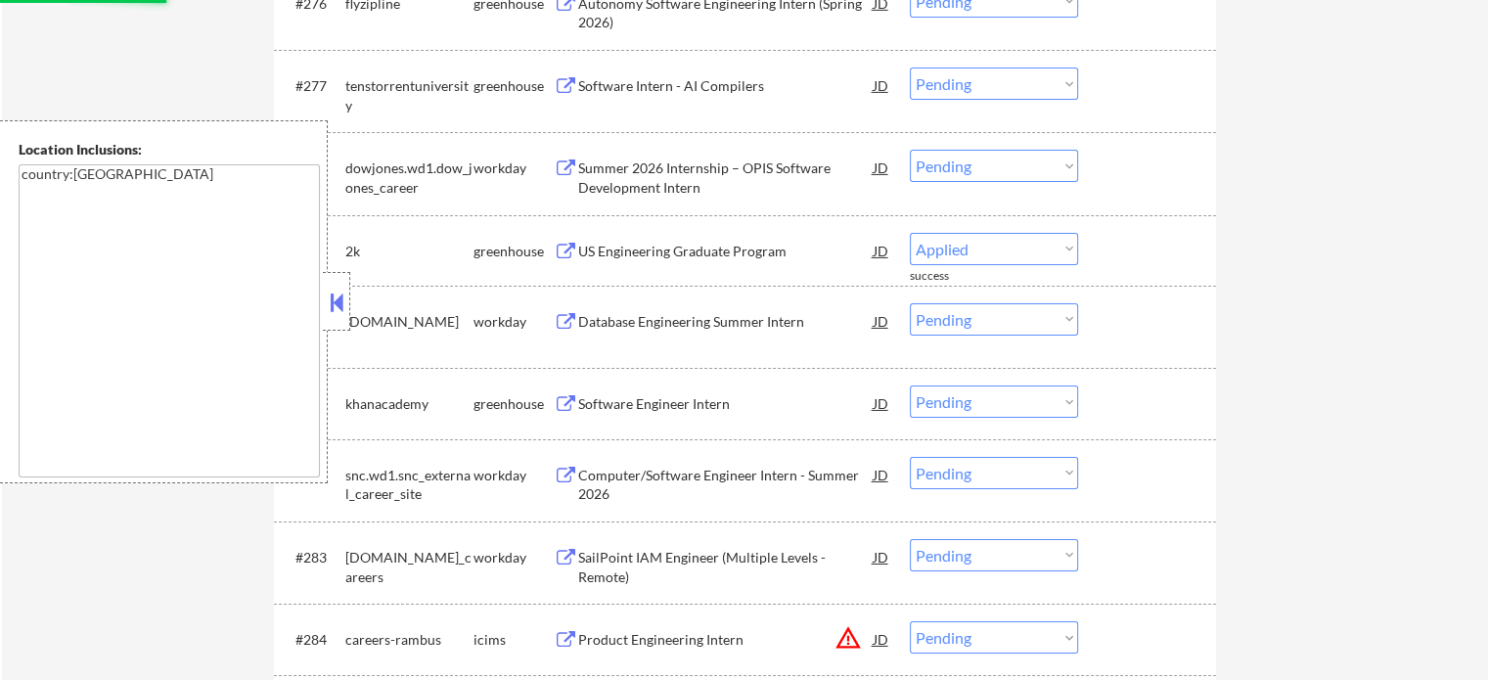
select select ""pending""
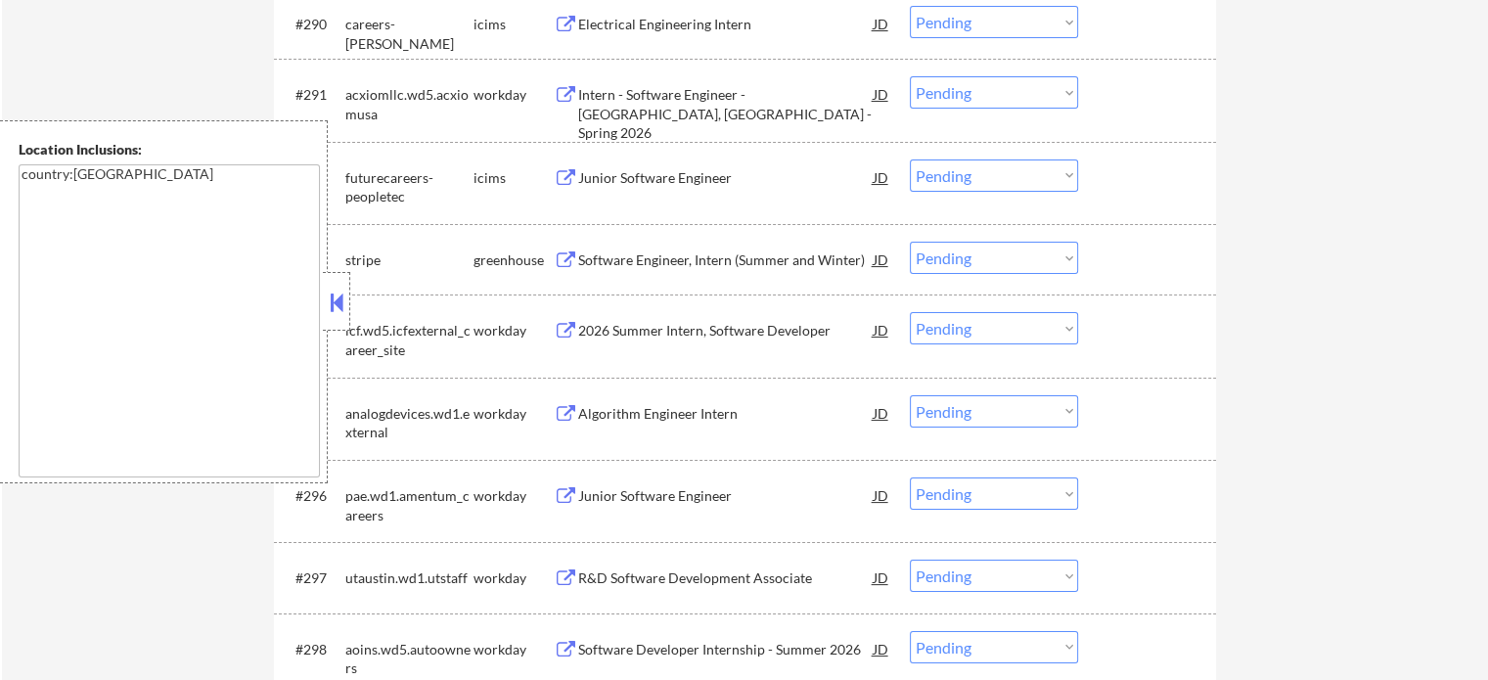
scroll to position [7630, 0]
click at [700, 256] on div "Software Engineer, Intern (Summer and Winter)" at bounding box center [725, 259] width 295 height 20
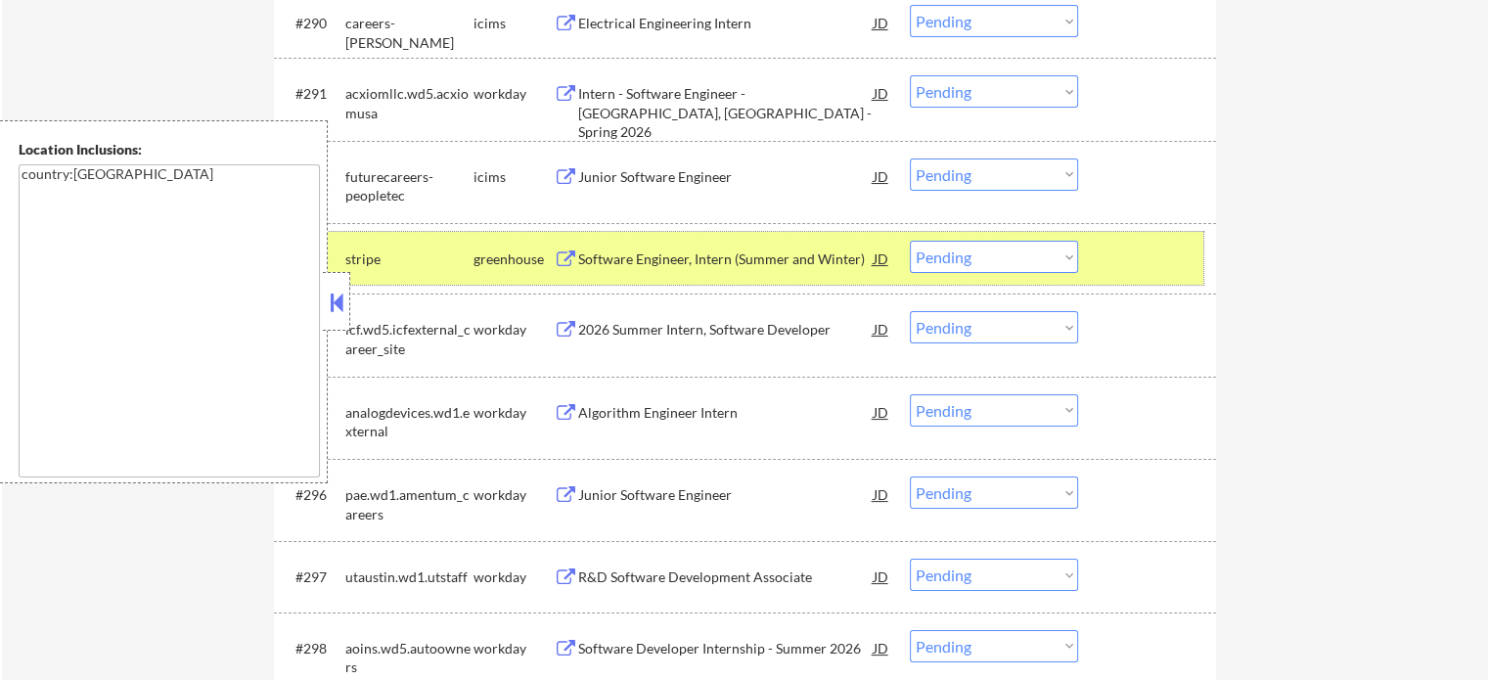
click at [1154, 247] on div at bounding box center [1149, 258] width 86 height 35
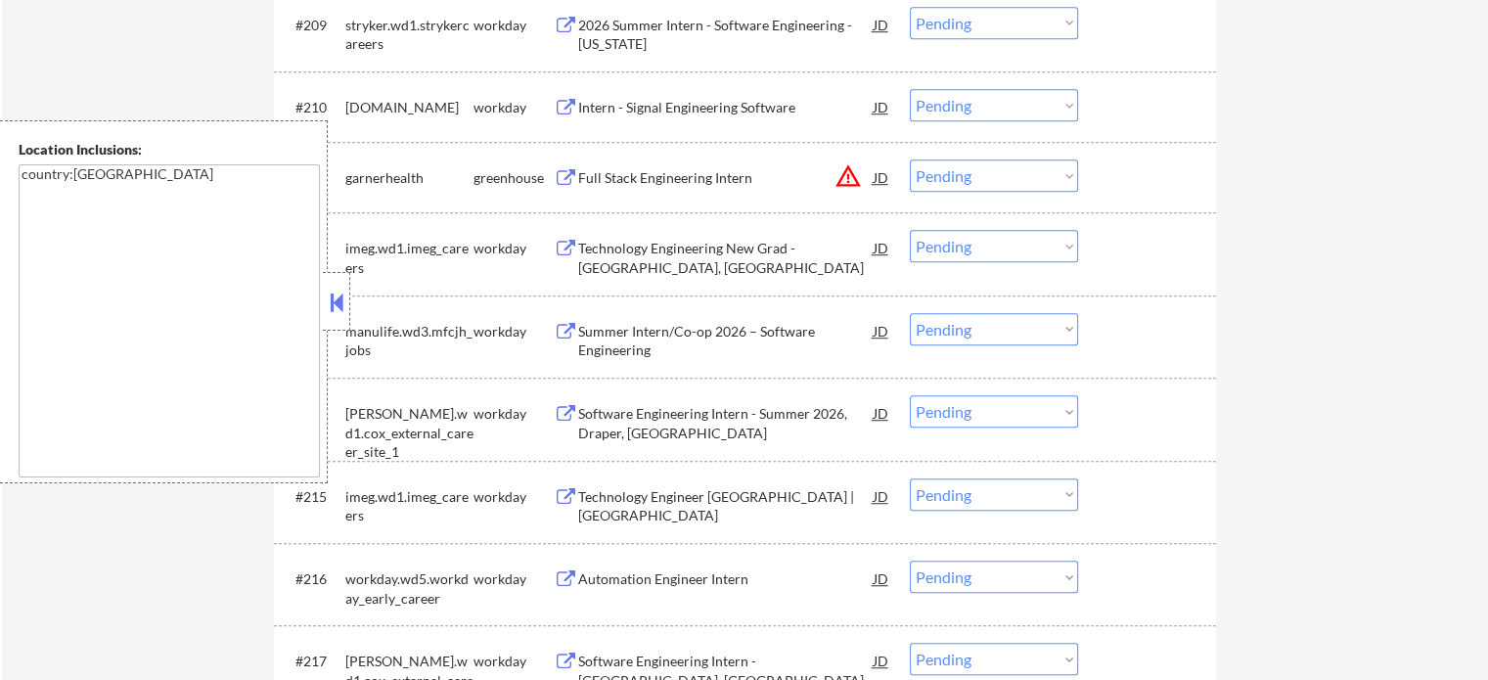
scroll to position [0, 0]
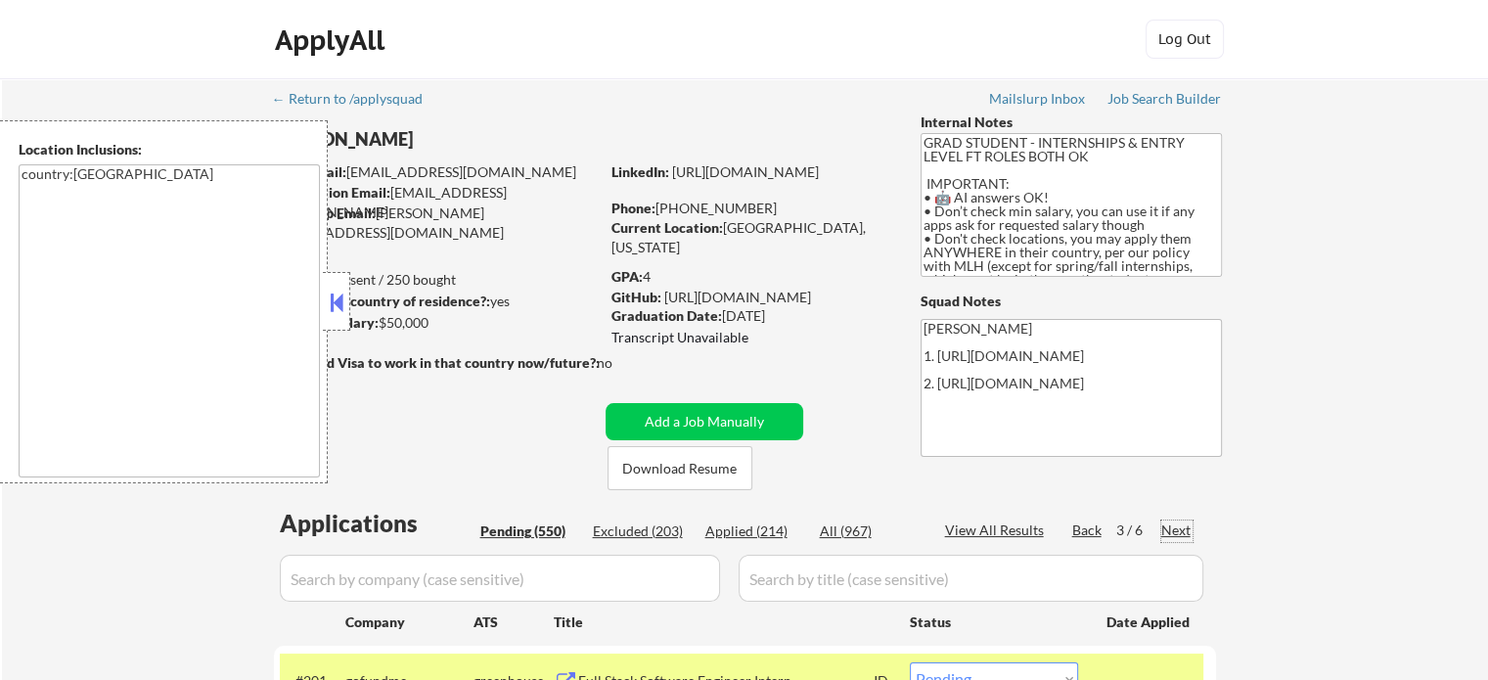
click at [1172, 522] on div "Next" at bounding box center [1176, 530] width 31 height 20
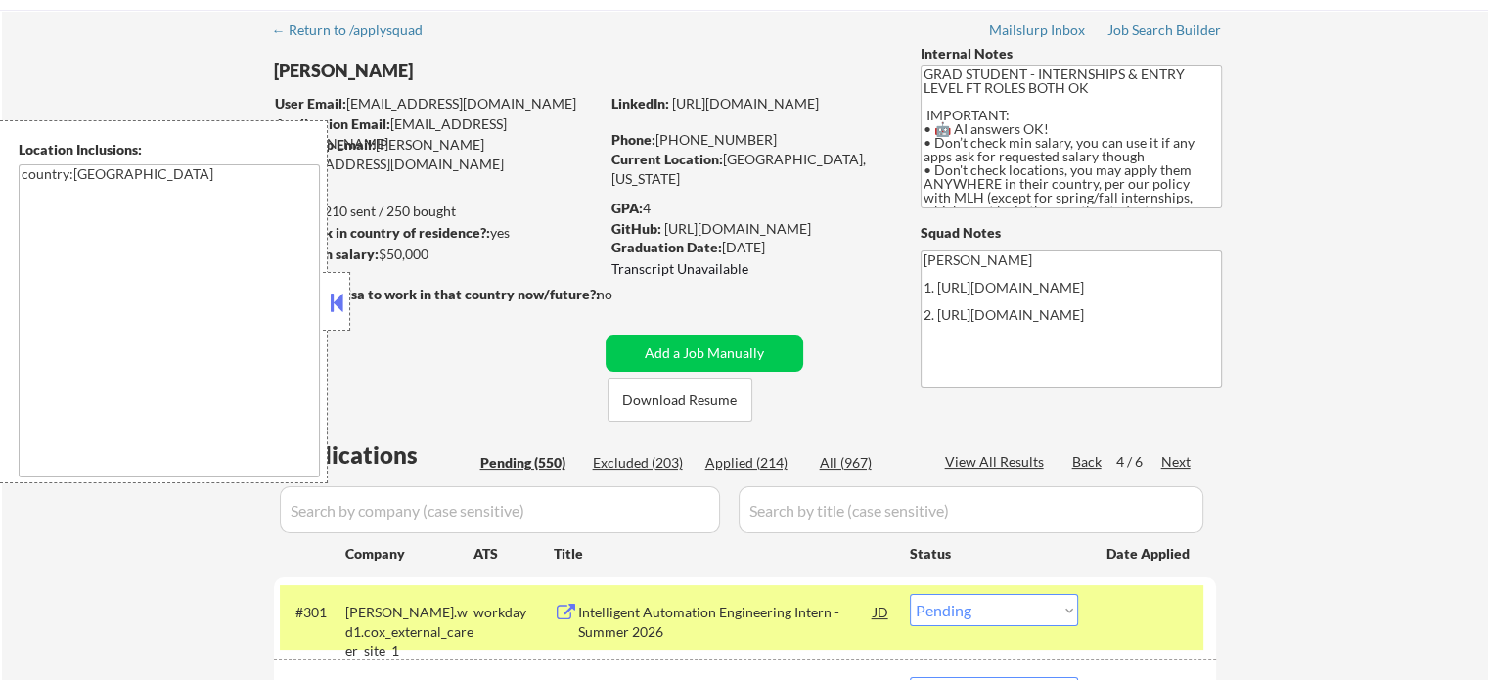
scroll to position [98, 0]
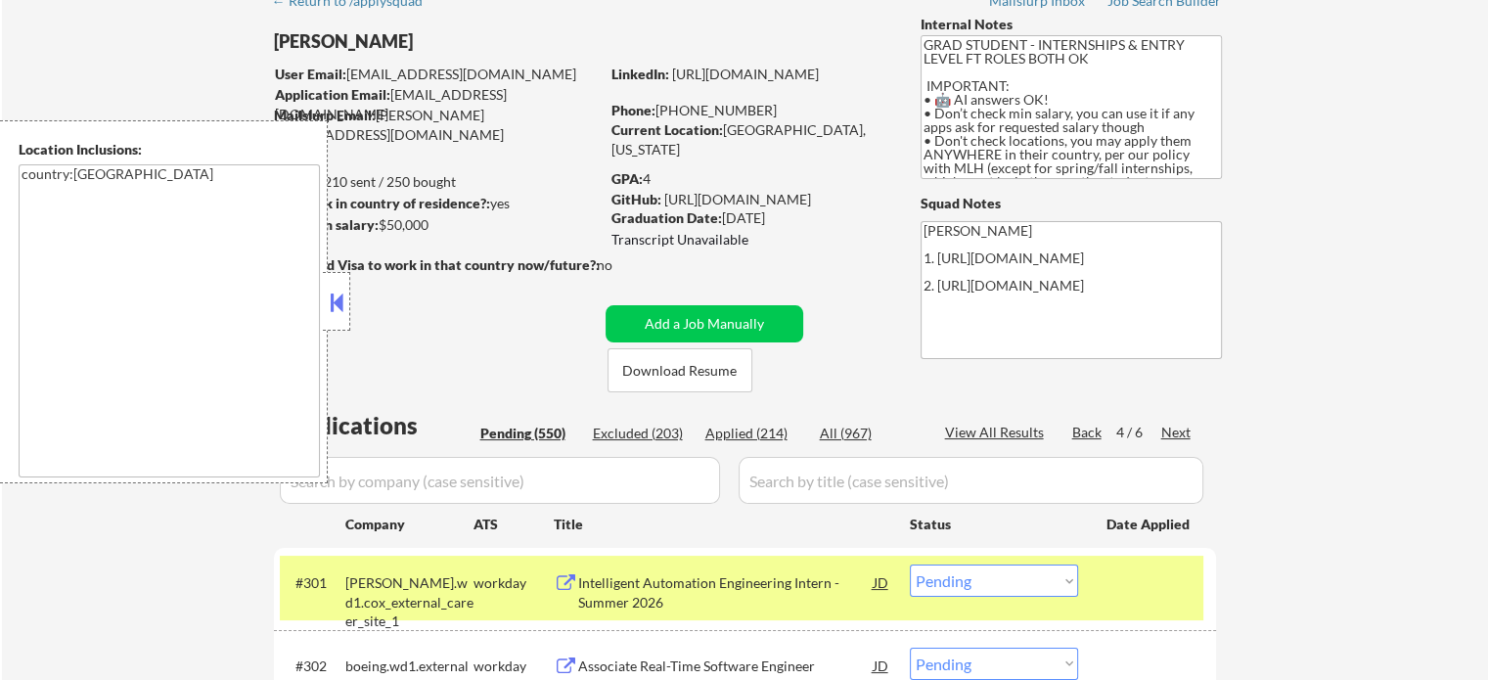
click at [1174, 587] on div at bounding box center [1149, 581] width 86 height 35
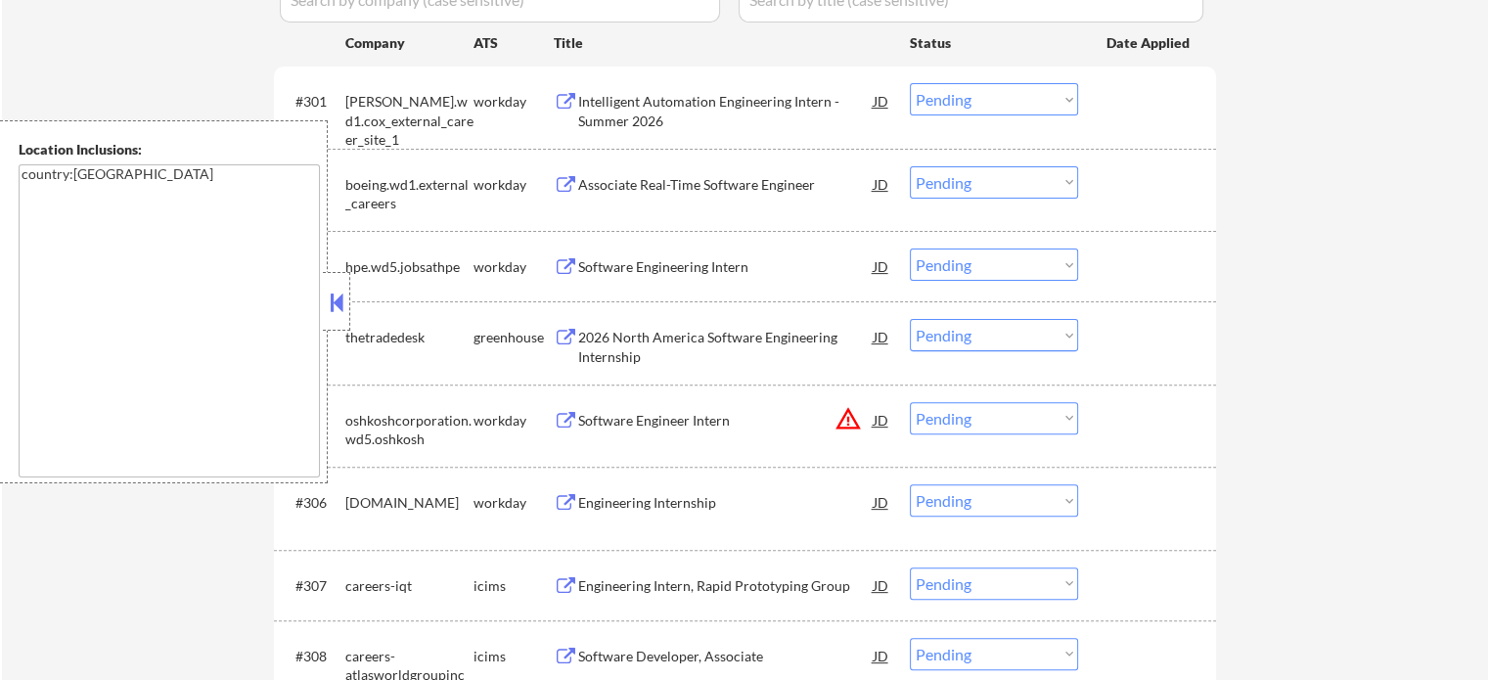
scroll to position [685, 0]
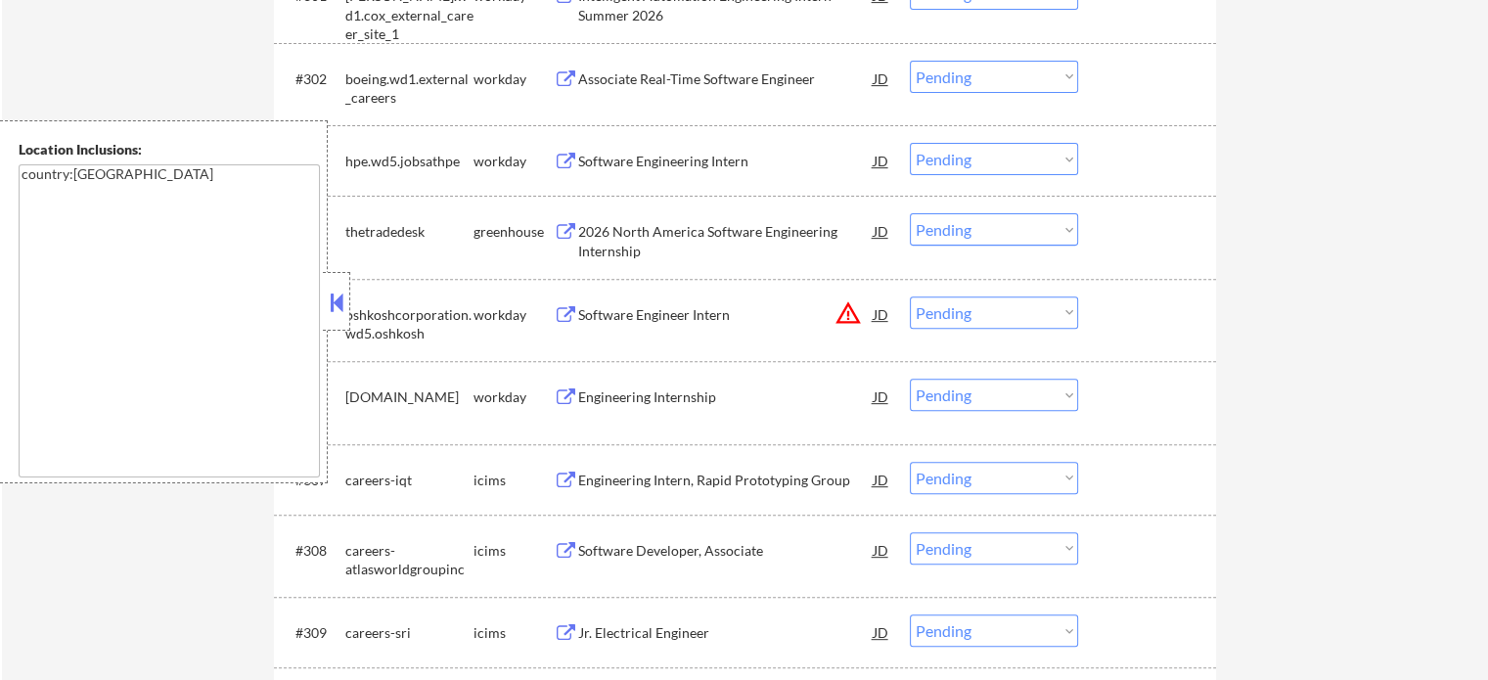
click at [642, 236] on div "2026 North America Software Engineering Internship" at bounding box center [725, 241] width 295 height 38
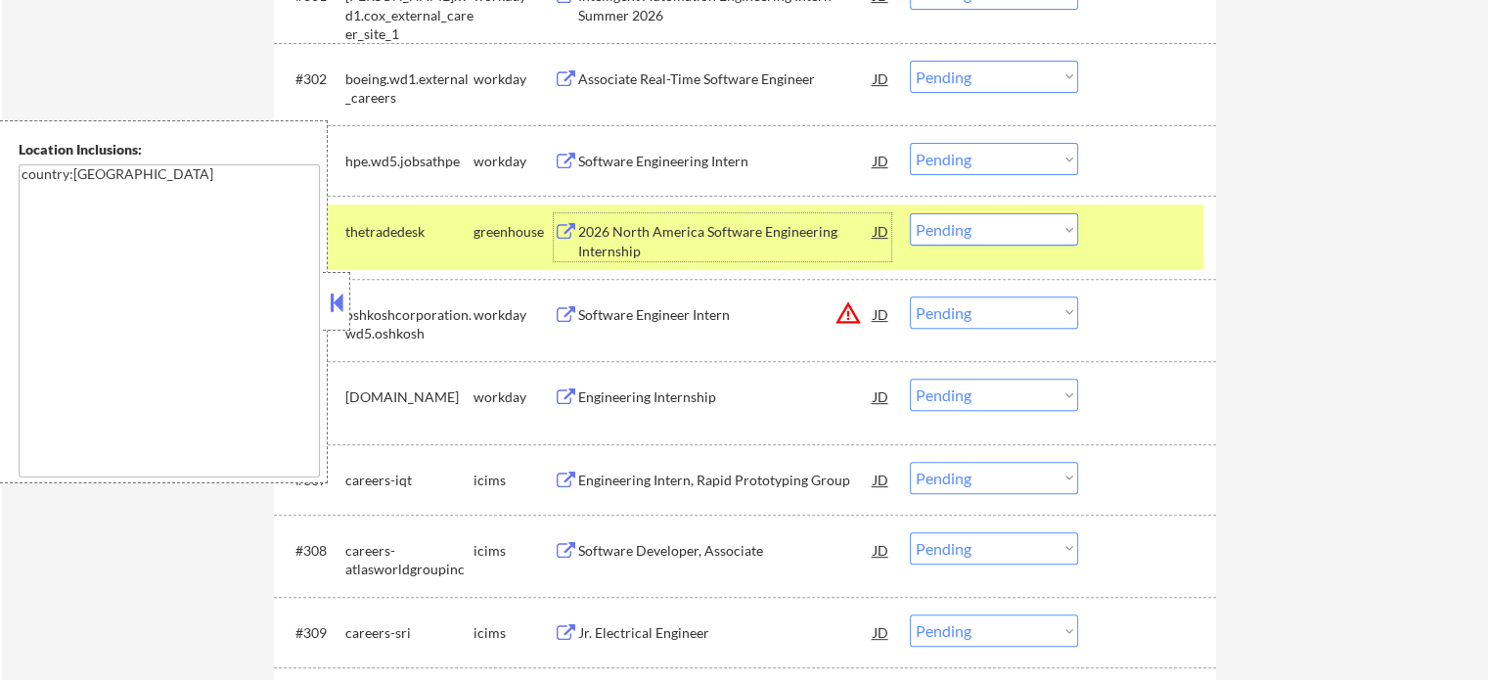
click at [955, 231] on select "Choose an option... Pending Applied Excluded (Questions) Excluded (Expired) Exc…" at bounding box center [994, 229] width 168 height 32
click at [910, 213] on select "Choose an option... Pending Applied Excluded (Questions) Excluded (Expired) Exc…" at bounding box center [994, 229] width 168 height 32
click at [1150, 241] on div at bounding box center [1149, 230] width 86 height 35
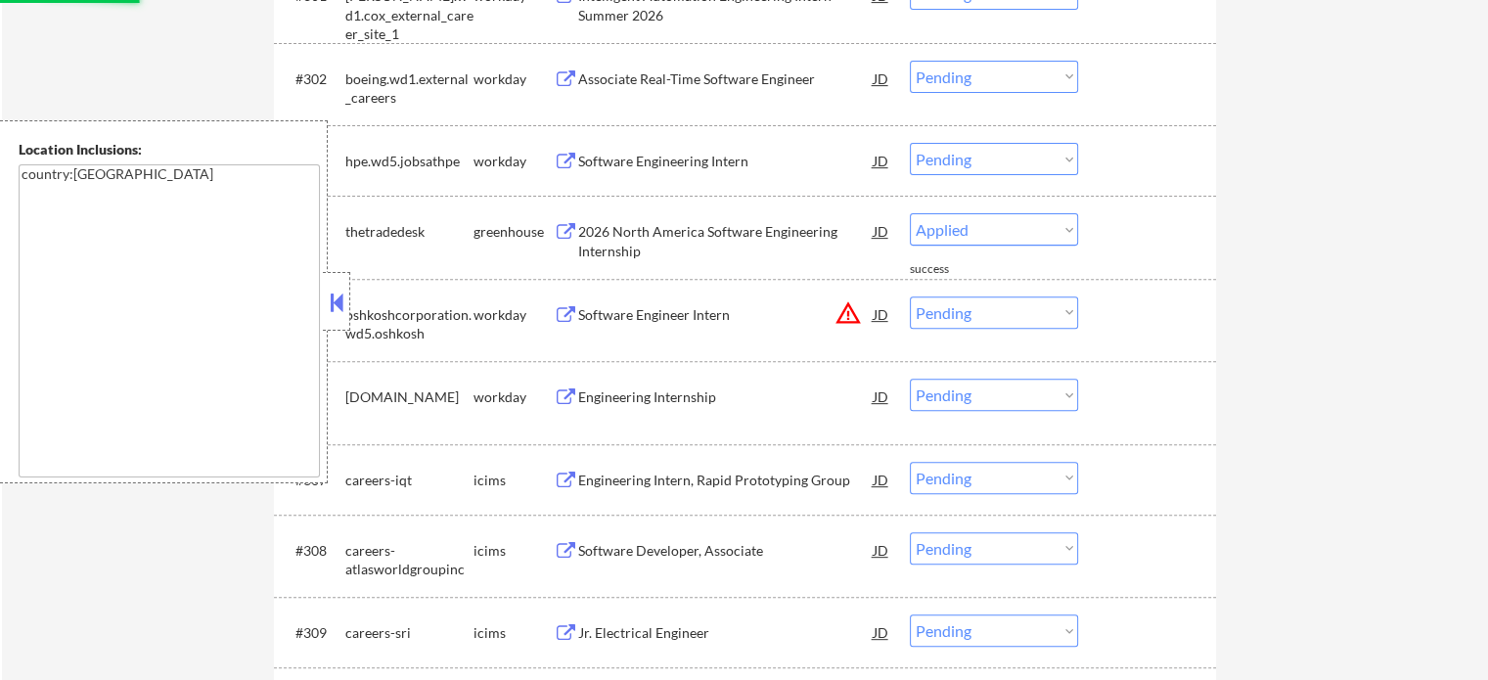
select select ""pending""
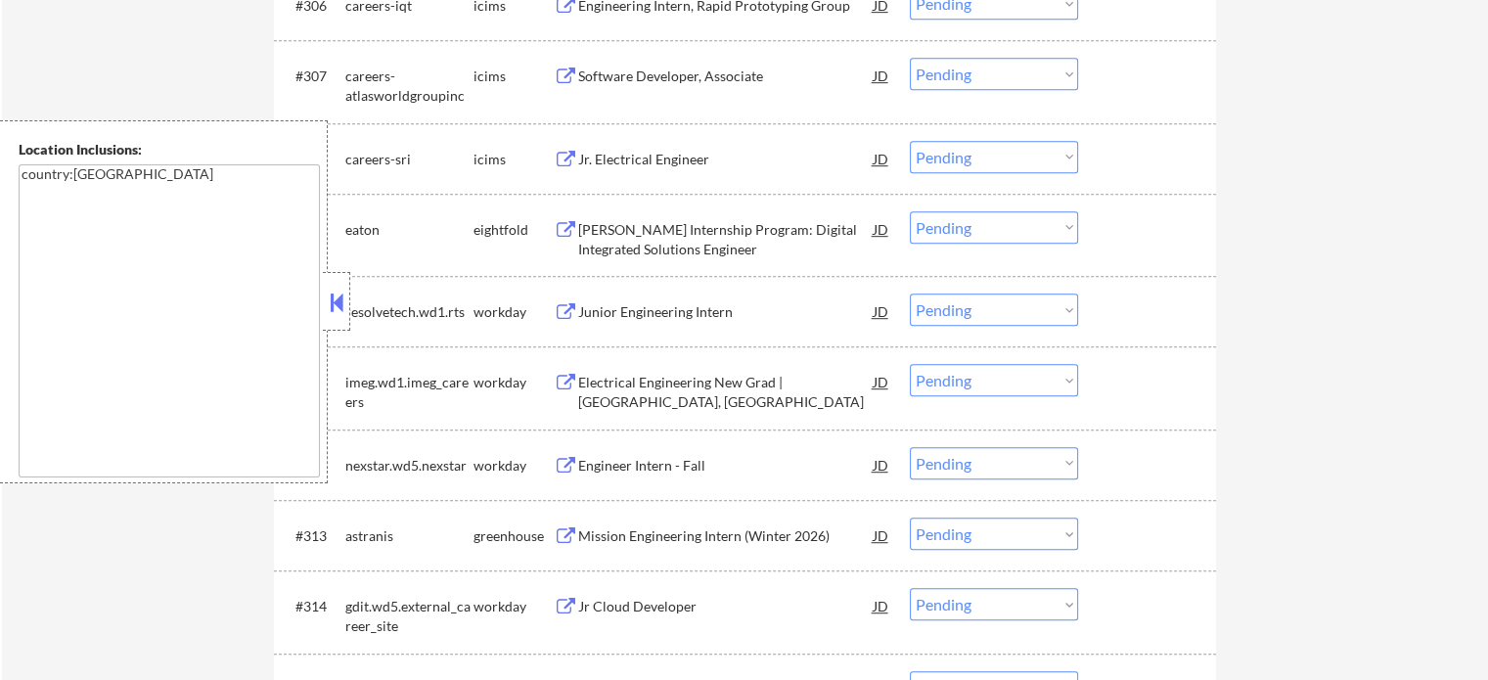
scroll to position [1174, 0]
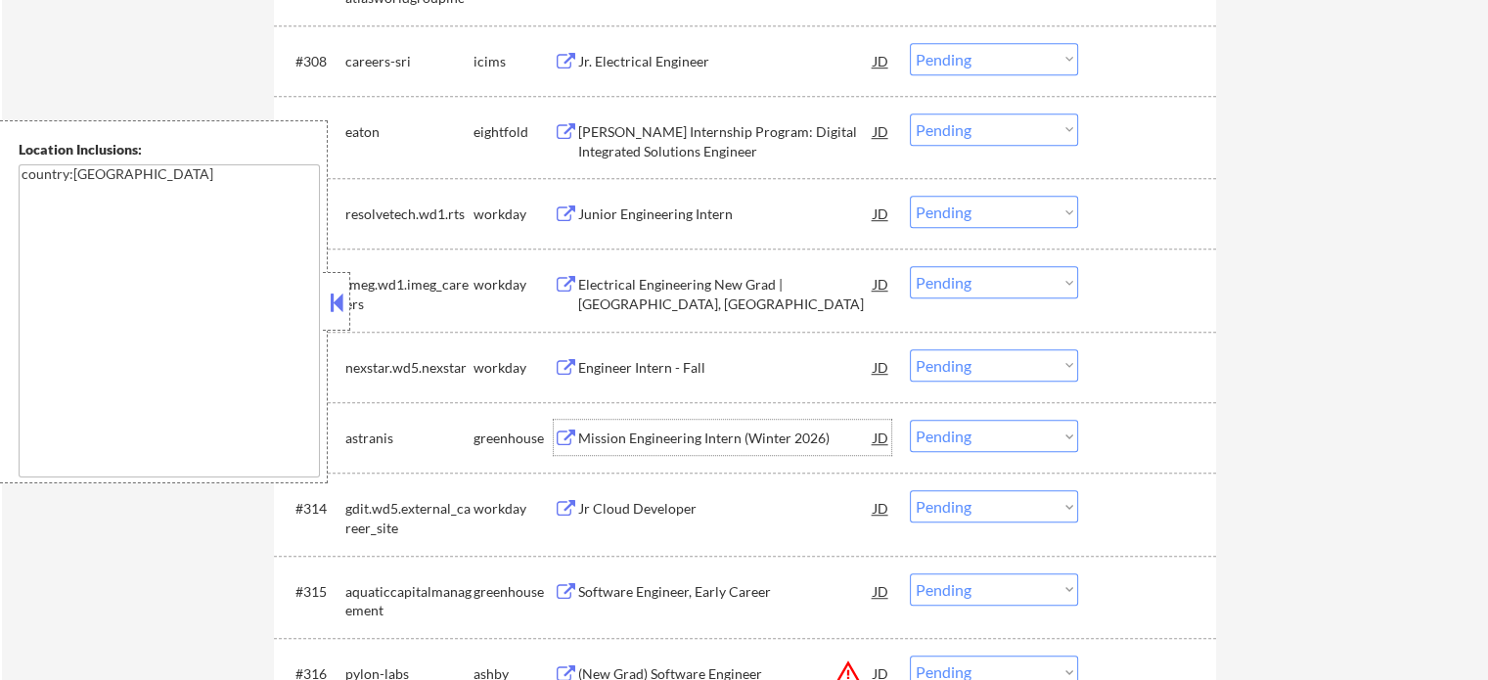
click at [731, 450] on div "Mission Engineering Intern (Winter 2026)" at bounding box center [725, 437] width 295 height 35
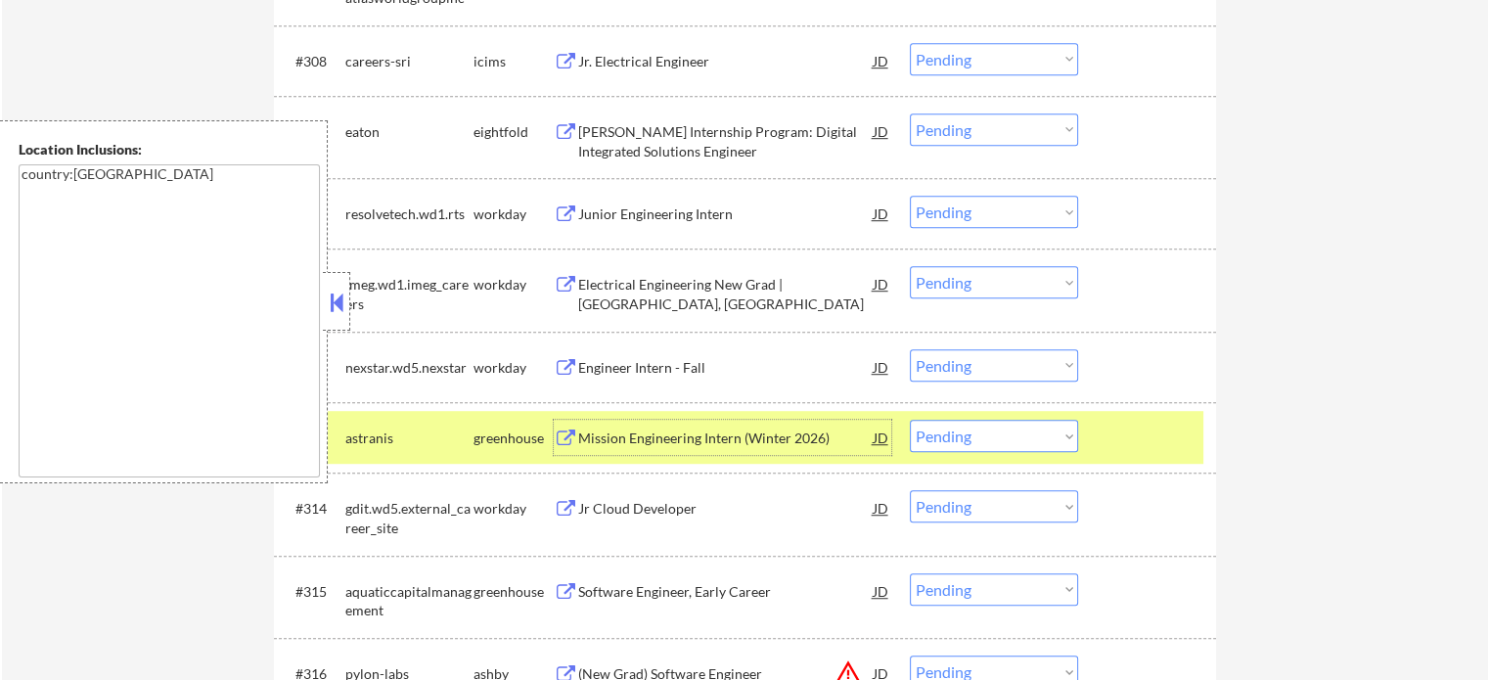
click at [1111, 431] on div at bounding box center [1149, 437] width 86 height 35
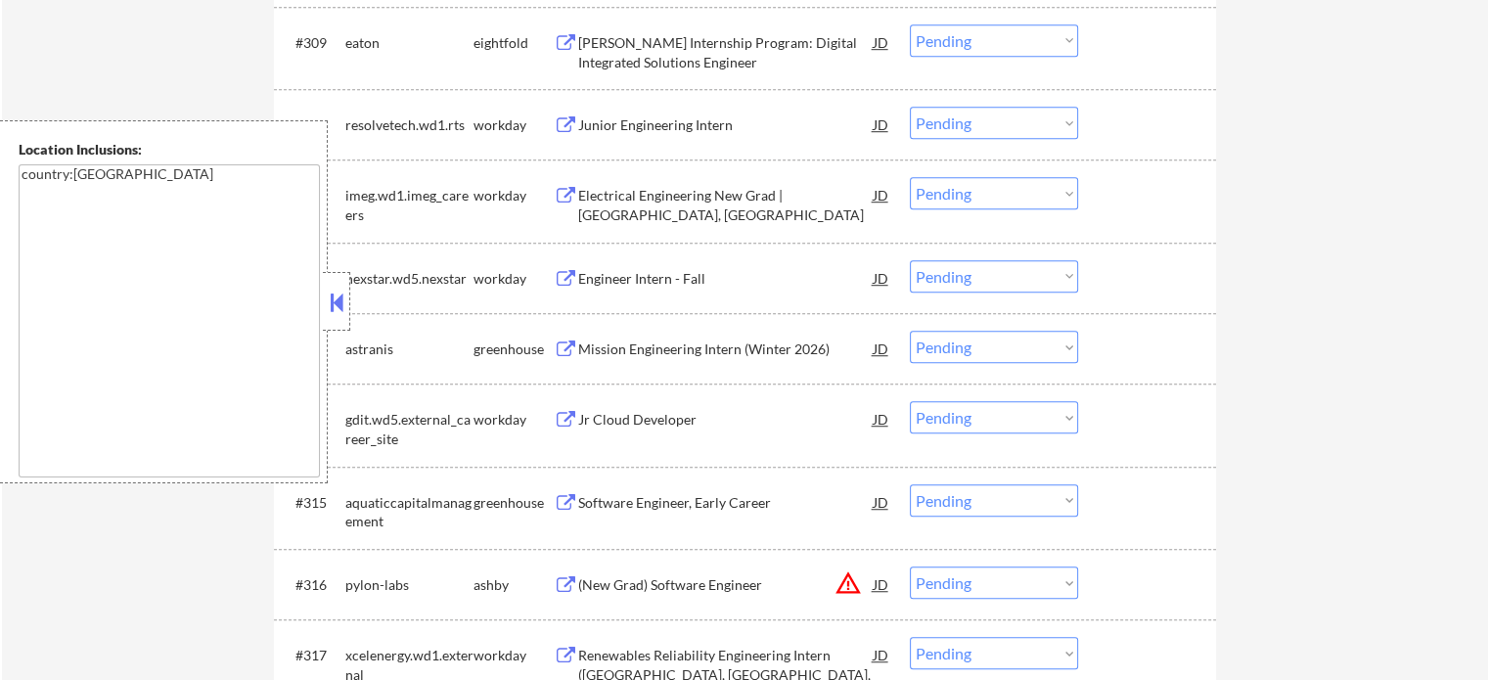
scroll to position [1369, 0]
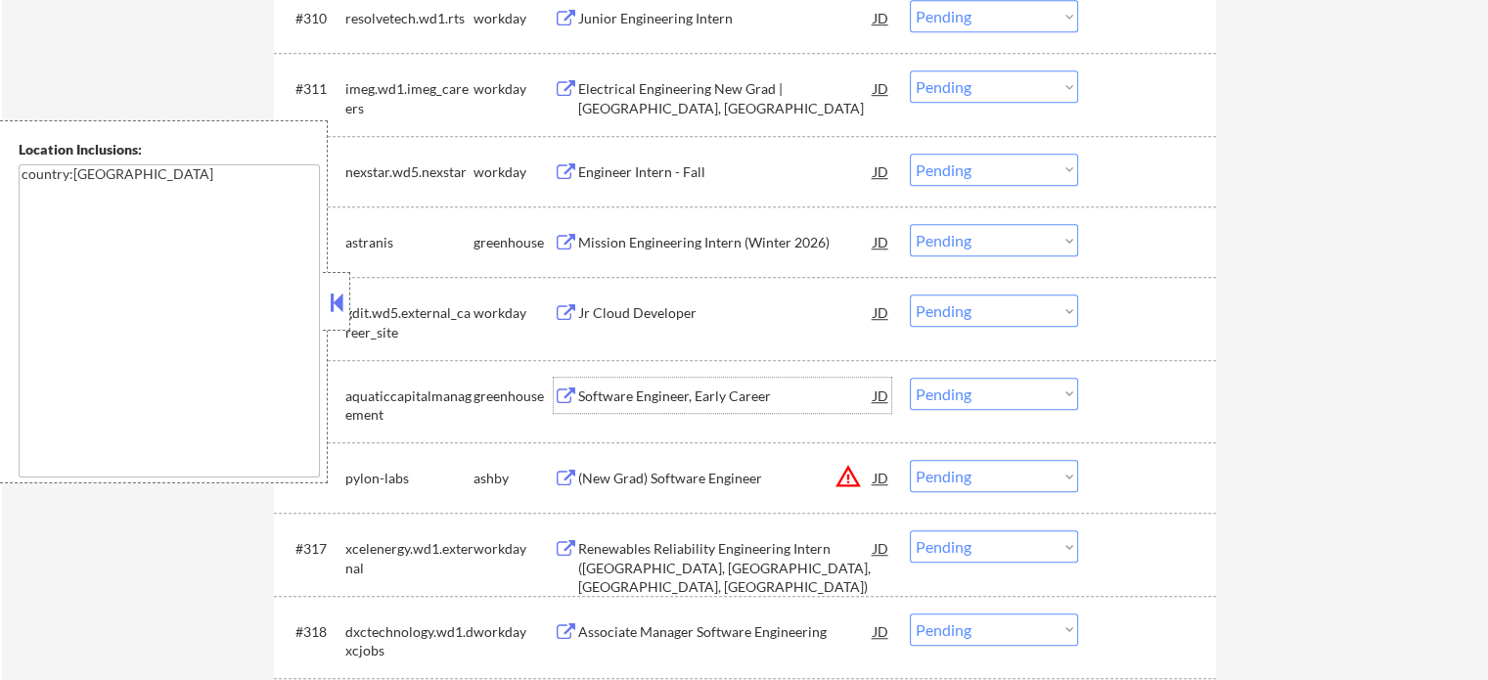
click at [649, 386] on div "Software Engineer, Early Career" at bounding box center [725, 396] width 295 height 20
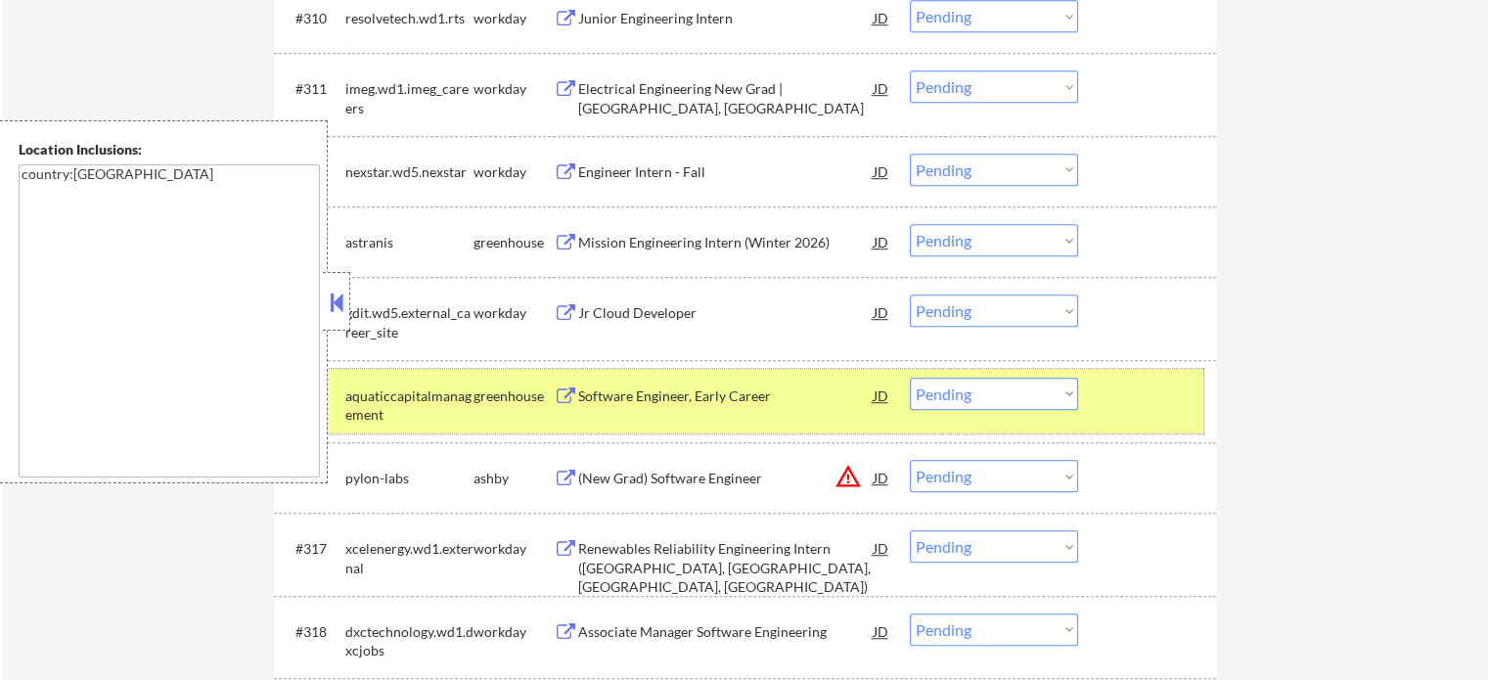
click at [1123, 400] on div at bounding box center [1149, 395] width 86 height 35
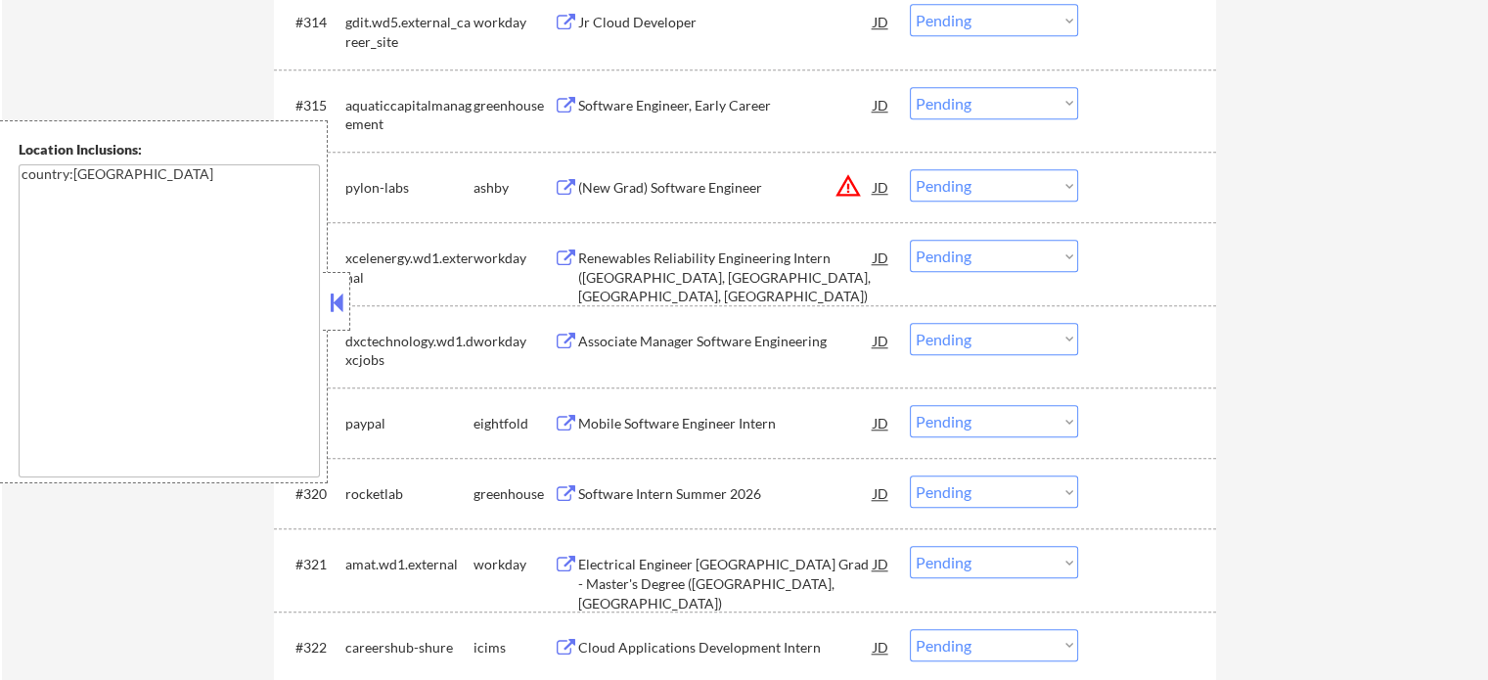
scroll to position [1663, 0]
click at [693, 185] on div "(New Grad) Software Engineer" at bounding box center [725, 185] width 295 height 20
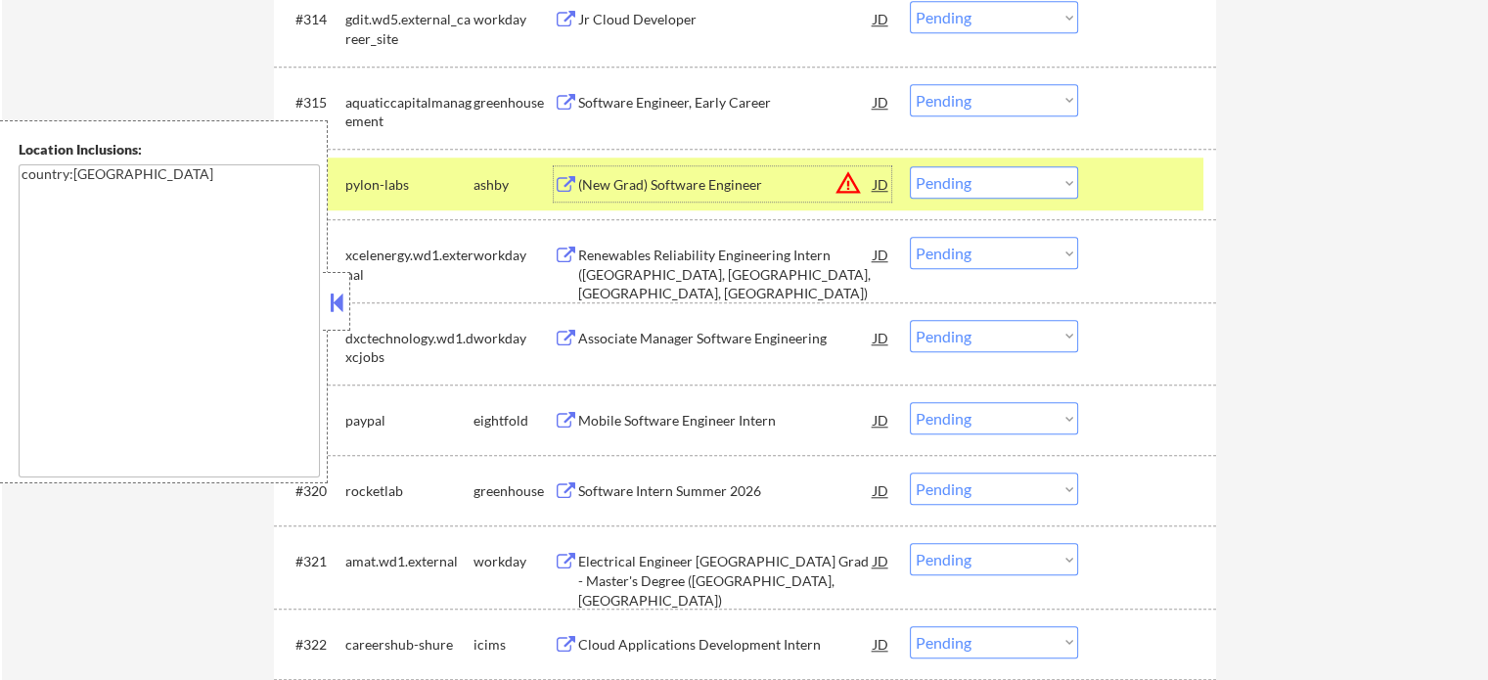
click at [943, 183] on select "Choose an option... Pending Applied Excluded (Questions) Excluded (Expired) Exc…" at bounding box center [994, 182] width 168 height 32
click at [910, 166] on select "Choose an option... Pending Applied Excluded (Questions) Excluded (Expired) Exc…" at bounding box center [994, 182] width 168 height 32
click at [1115, 192] on div at bounding box center [1149, 183] width 86 height 35
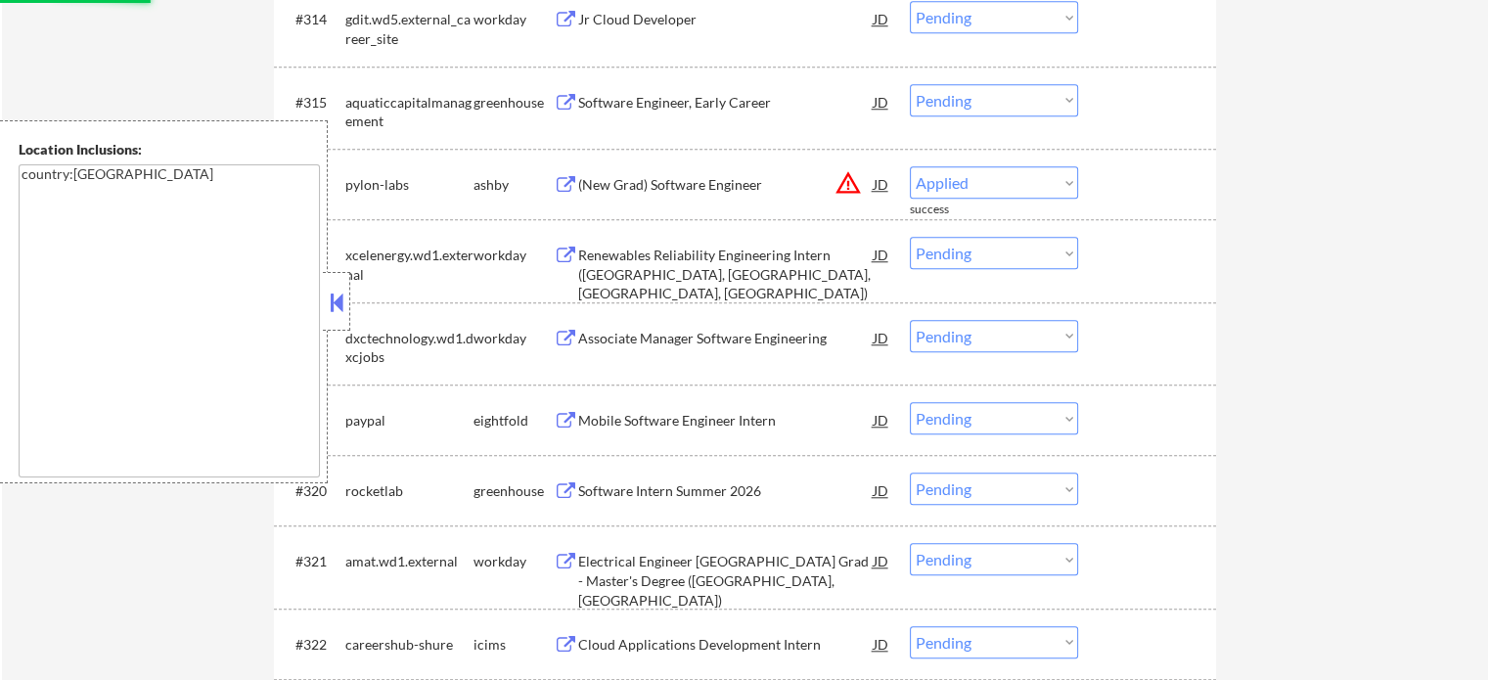
select select ""pending""
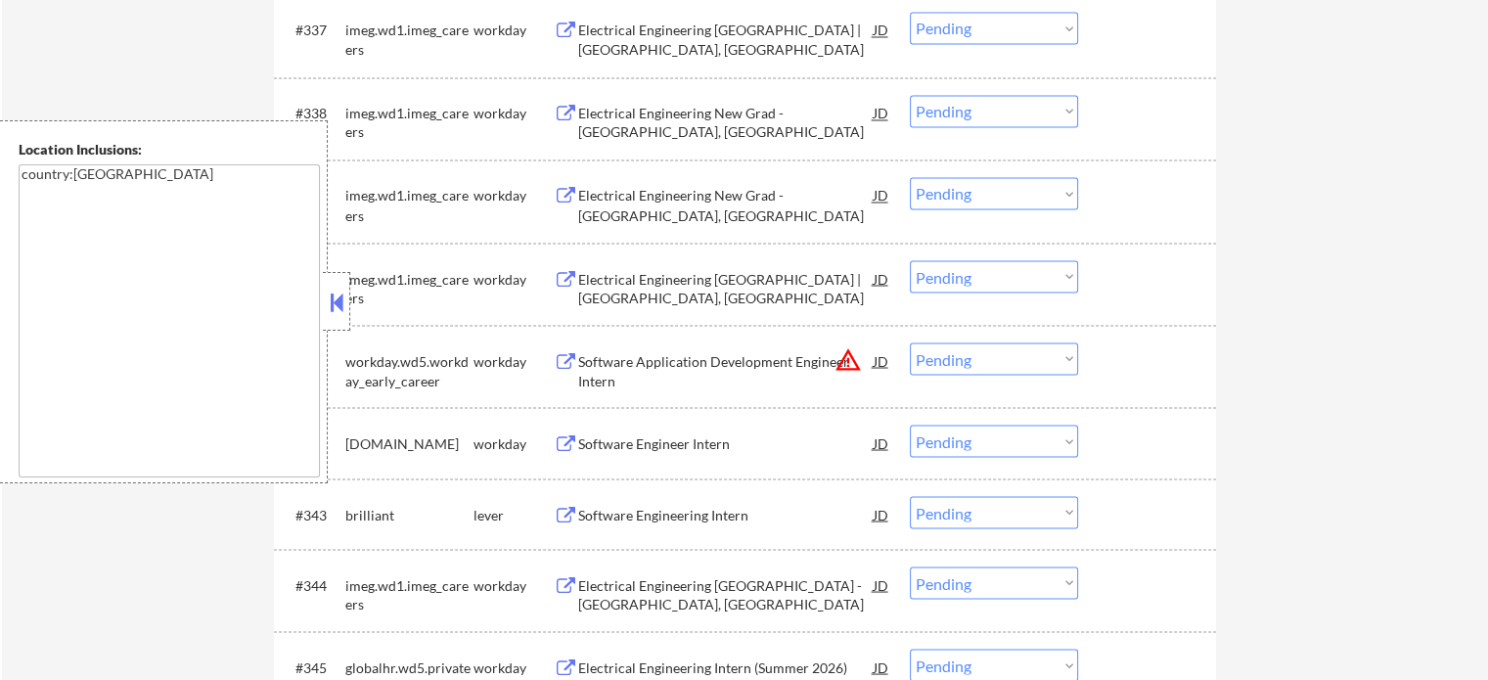
scroll to position [3619, 0]
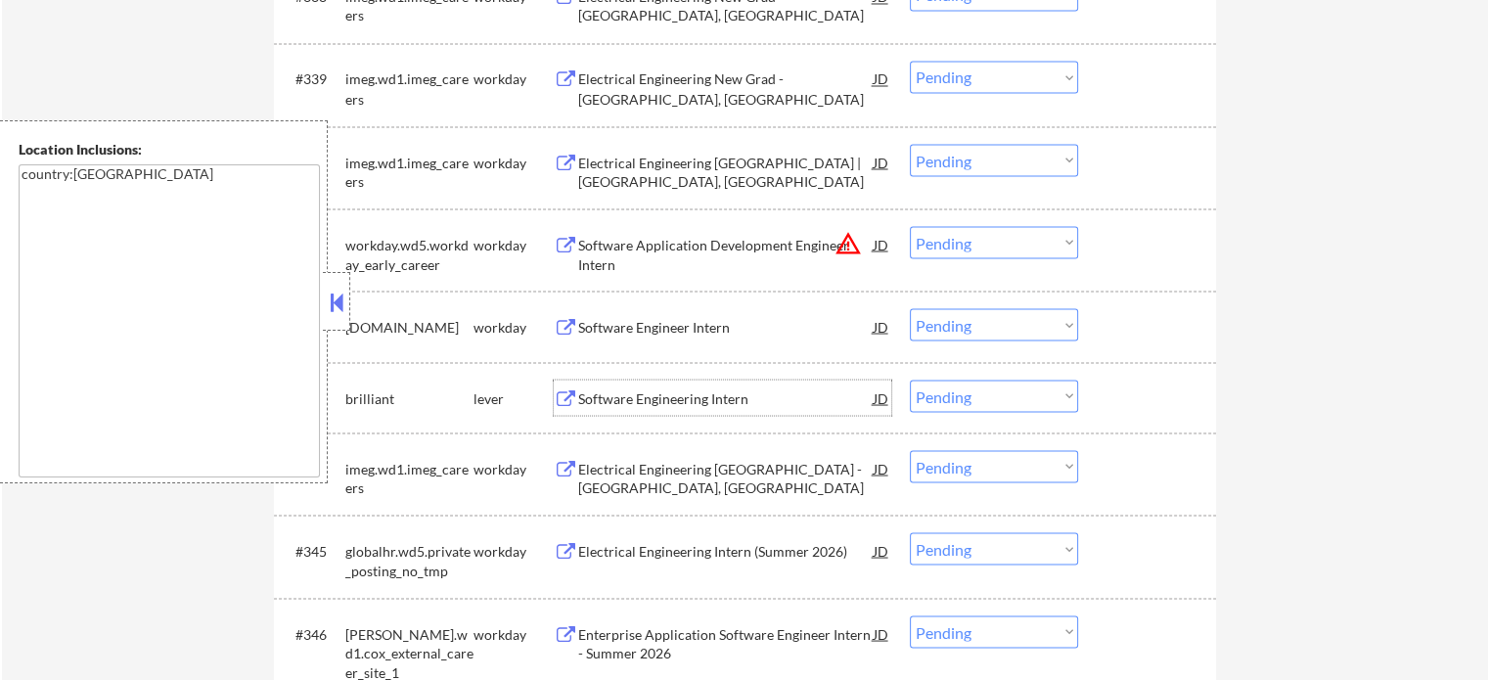
click at [744, 404] on div "Software Engineering Intern" at bounding box center [725, 398] width 295 height 20
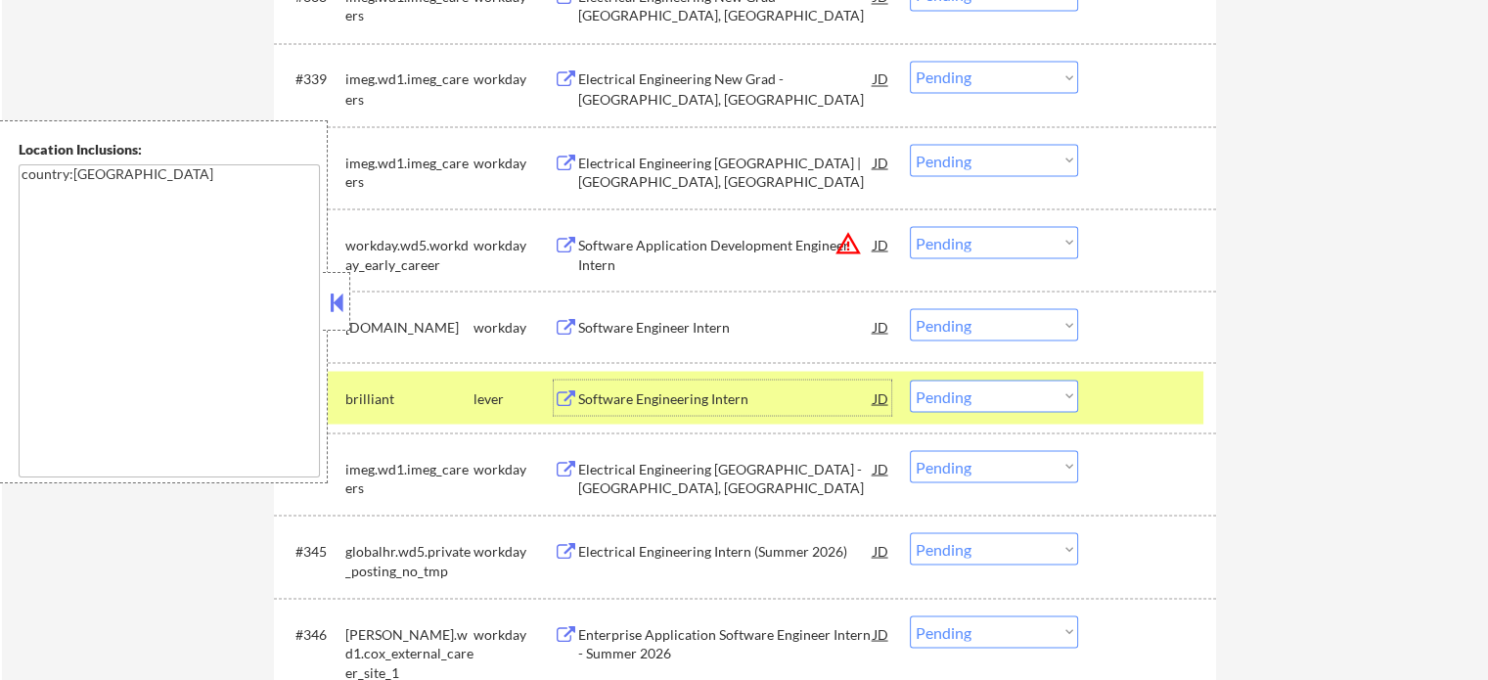
click at [982, 403] on select "Choose an option... Pending Applied Excluded (Questions) Excluded (Expired) Exc…" at bounding box center [994, 396] width 168 height 32
click at [910, 380] on select "Choose an option... Pending Applied Excluded (Questions) Excluded (Expired) Exc…" at bounding box center [994, 396] width 168 height 32
click at [1166, 412] on div at bounding box center [1149, 397] width 86 height 35
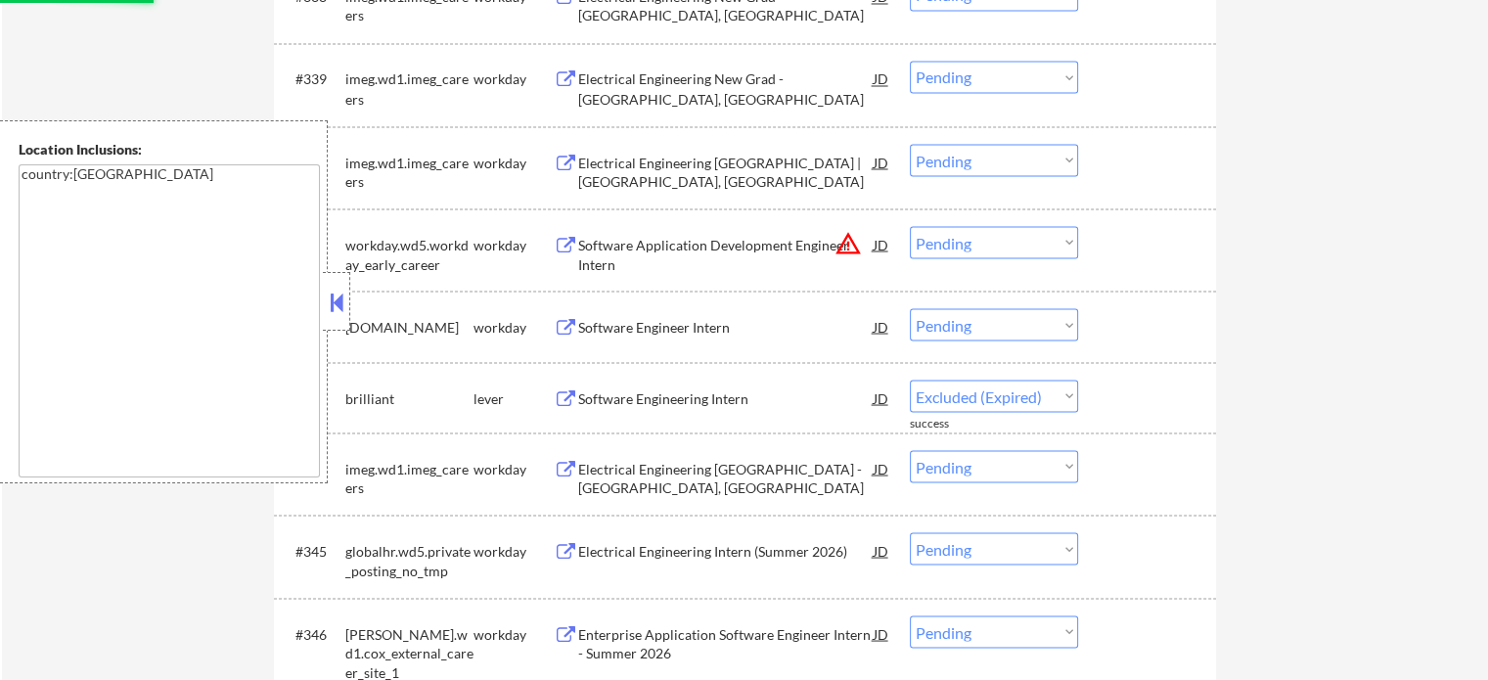
select select ""pending""
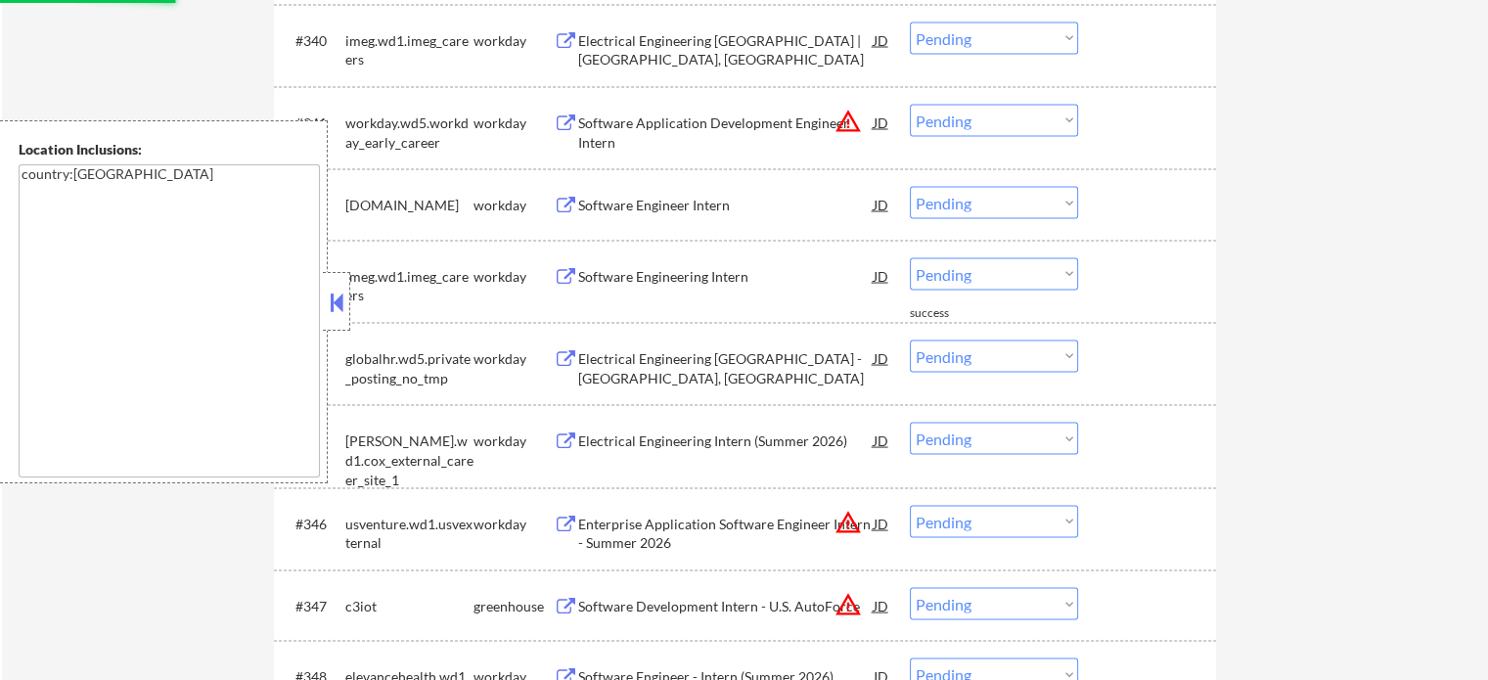
scroll to position [3815, 0]
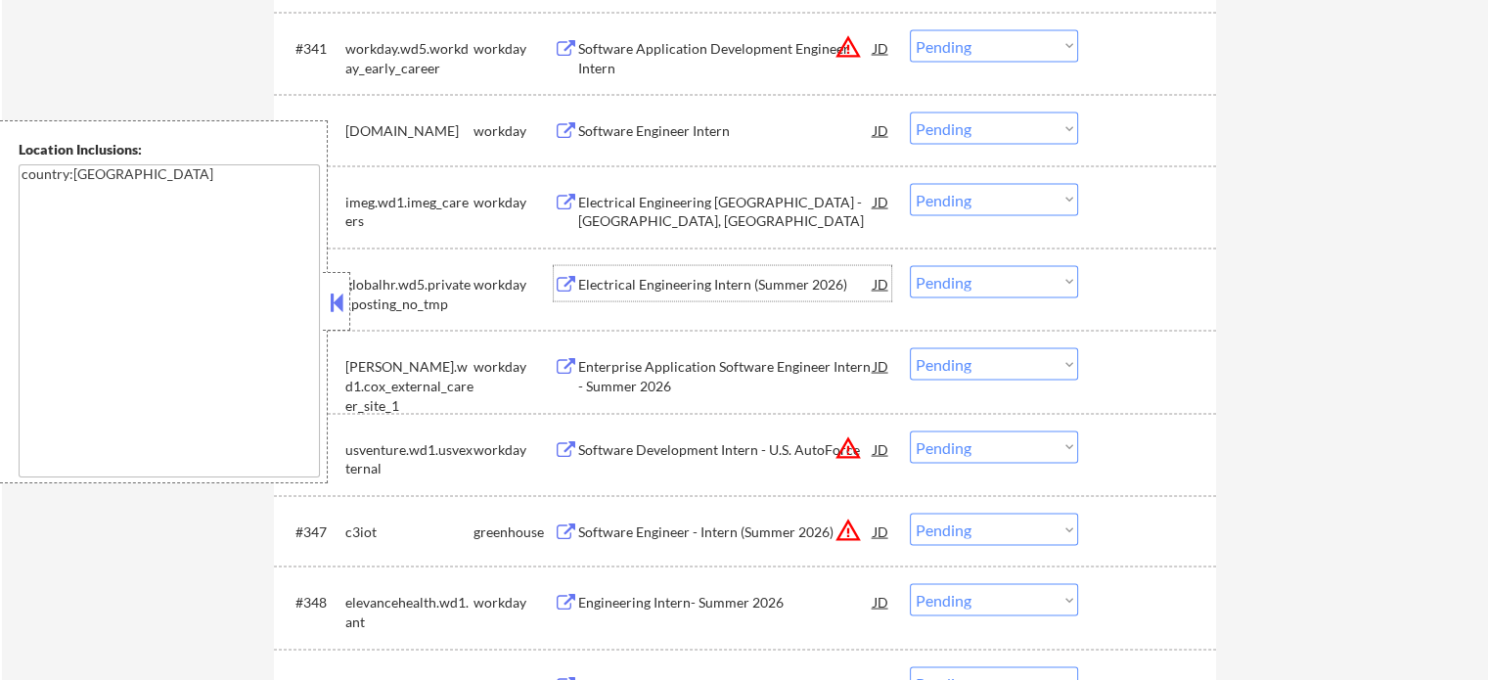
click at [692, 296] on div "Electrical Engineering Intern (Summer 2026)" at bounding box center [725, 283] width 295 height 35
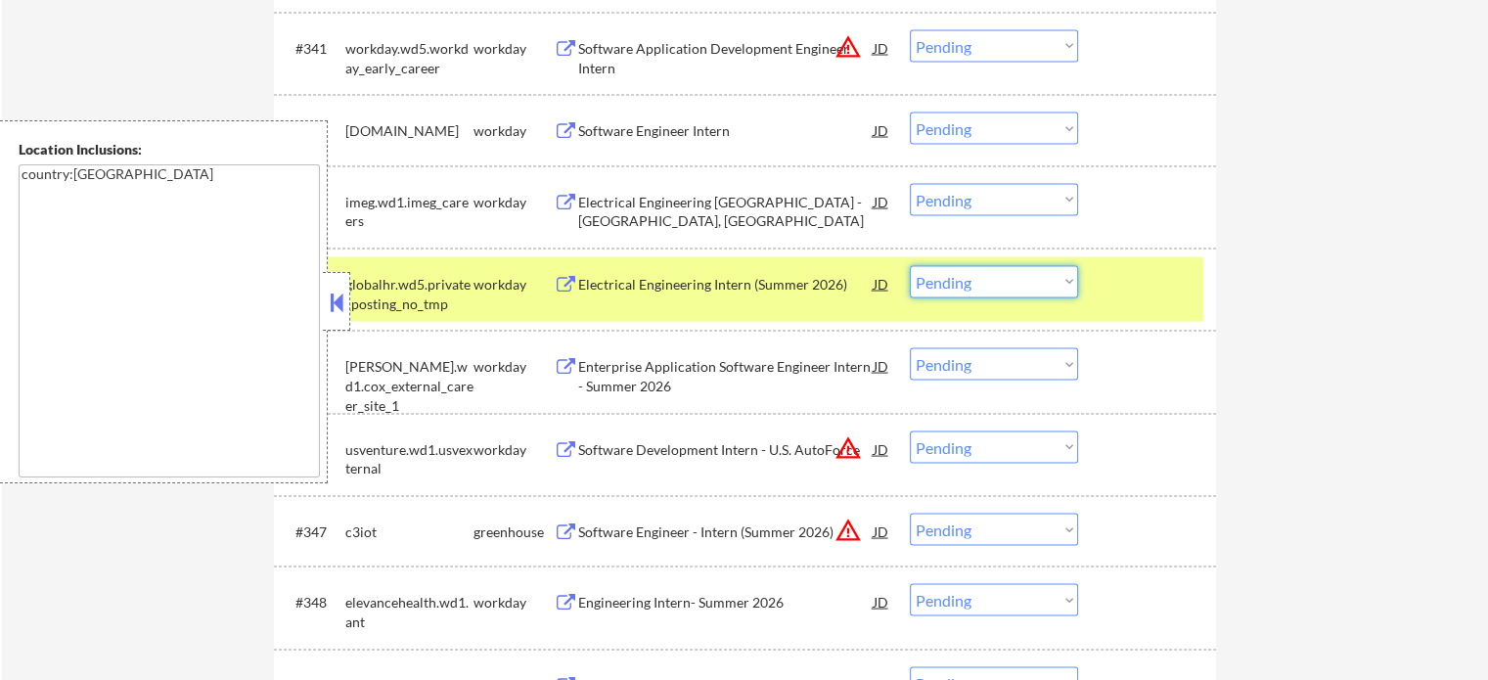
click at [1027, 292] on select "Choose an option... Pending Applied Excluded (Questions) Excluded (Expired) Exc…" at bounding box center [994, 282] width 168 height 32
click at [910, 266] on select "Choose an option... Pending Applied Excluded (Questions) Excluded (Expired) Exc…" at bounding box center [994, 282] width 168 height 32
click at [1162, 294] on div at bounding box center [1149, 283] width 86 height 35
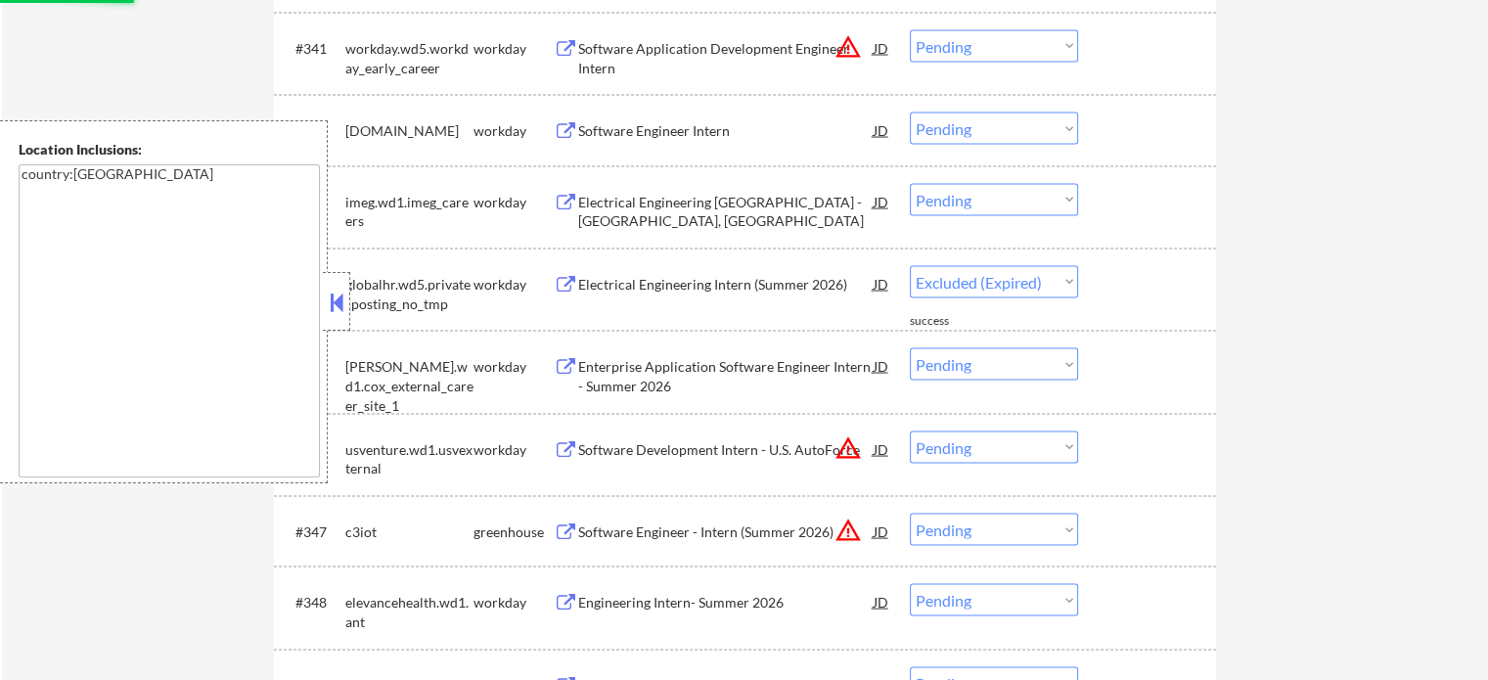
select select ""pending""
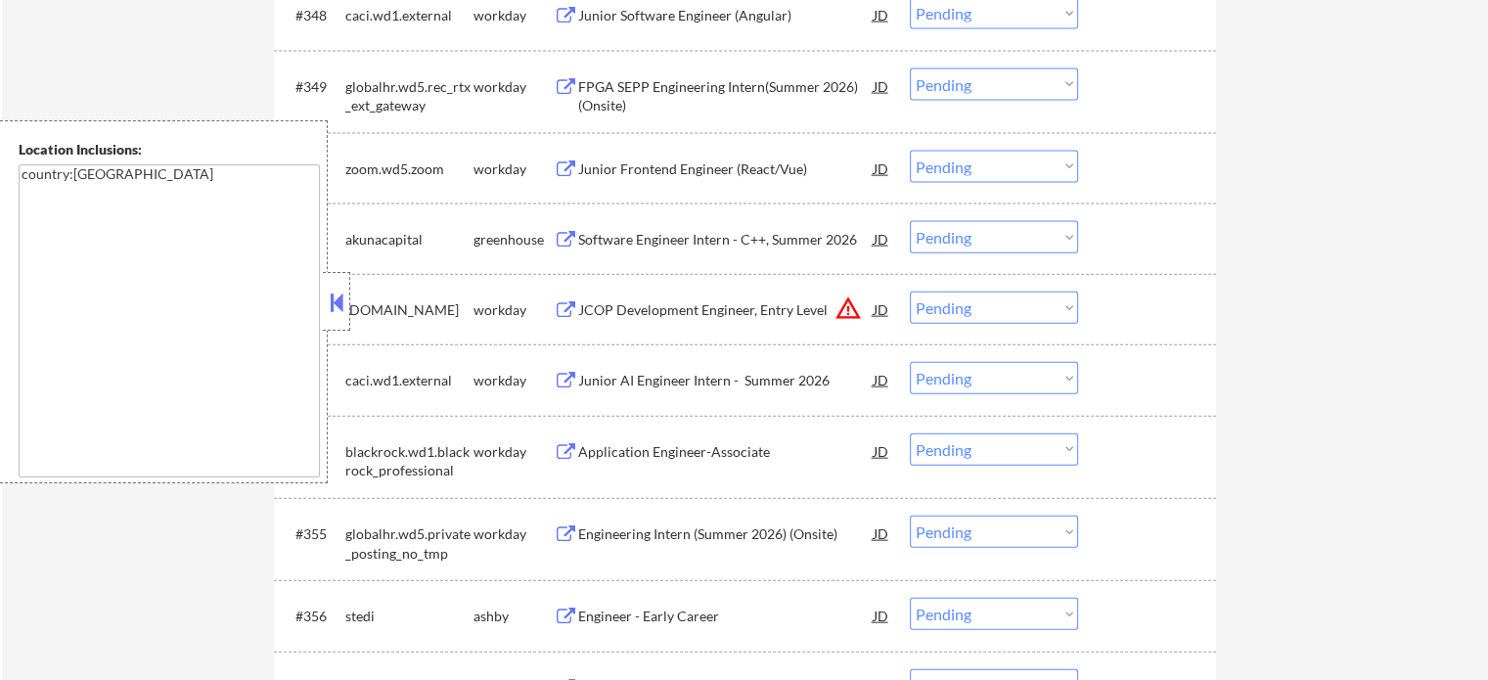
scroll to position [4500, 0]
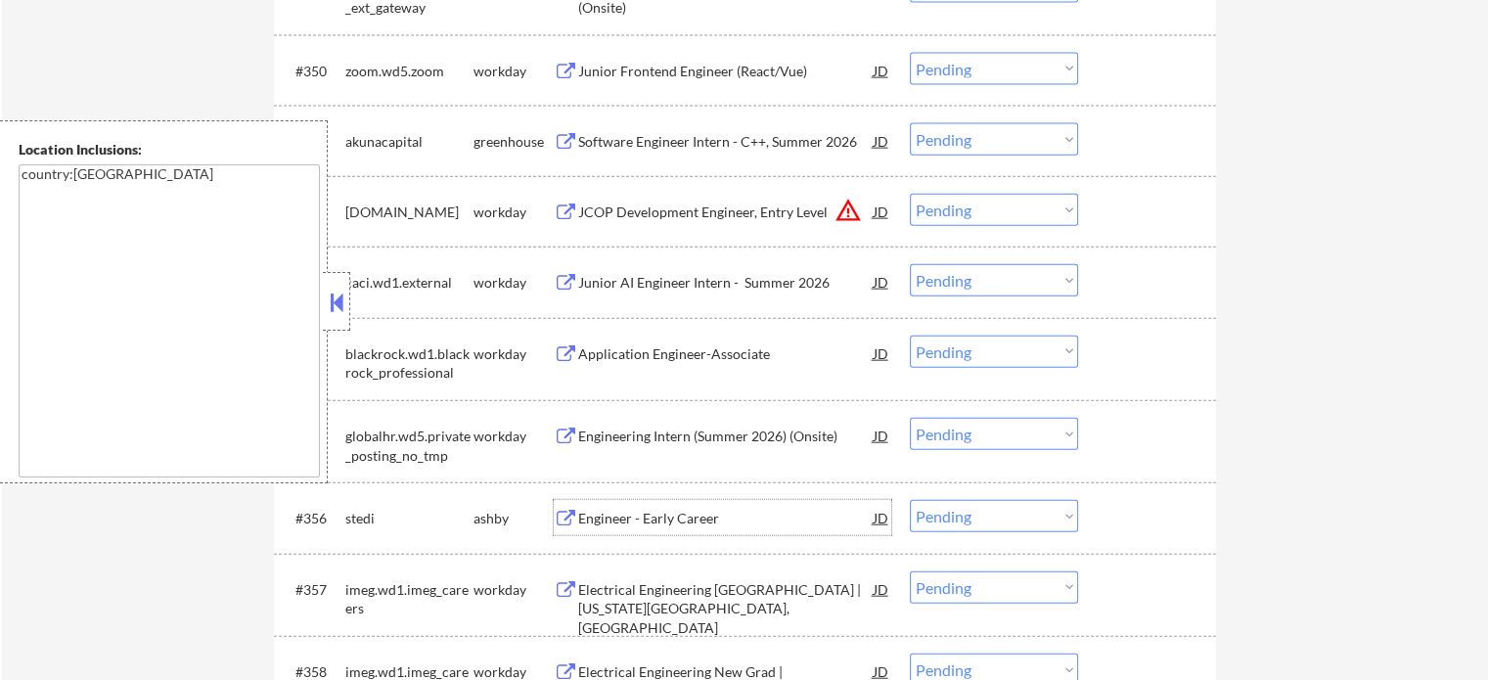
click at [630, 512] on div "Engineer - Early Career" at bounding box center [725, 519] width 295 height 20
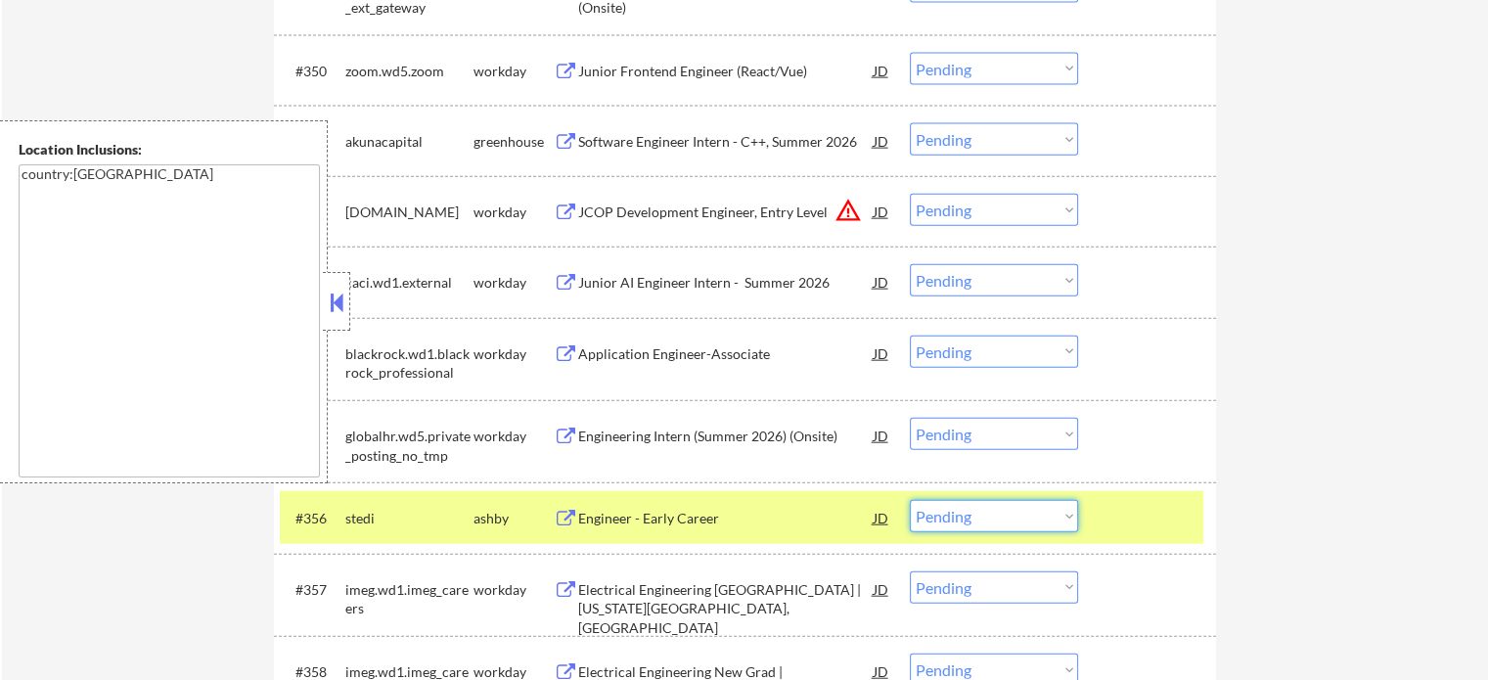
click at [954, 515] on select "Choose an option... Pending Applied Excluded (Questions) Excluded (Expired) Exc…" at bounding box center [994, 516] width 168 height 32
click at [910, 500] on select "Choose an option... Pending Applied Excluded (Questions) Excluded (Expired) Exc…" at bounding box center [994, 516] width 168 height 32
select select ""pending""
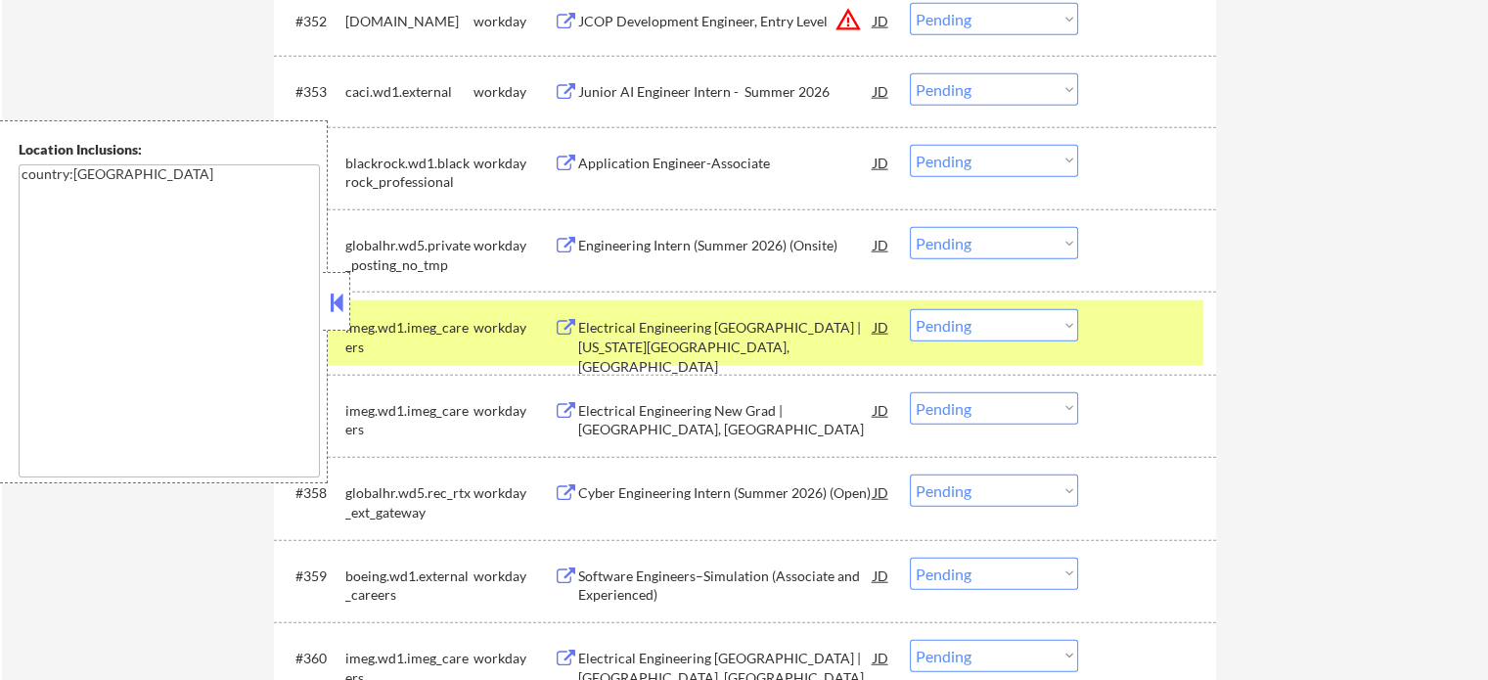
scroll to position [4695, 0]
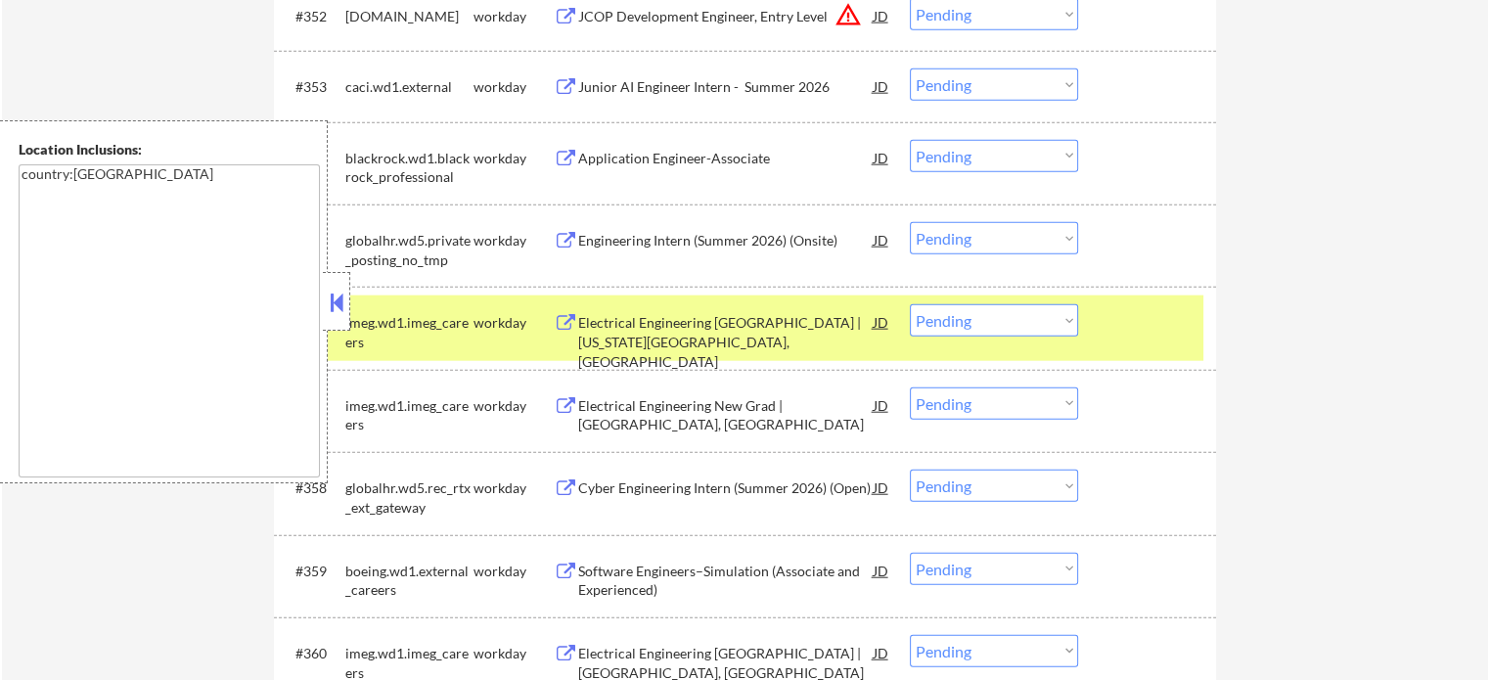
click at [1106, 336] on div at bounding box center [1149, 321] width 86 height 35
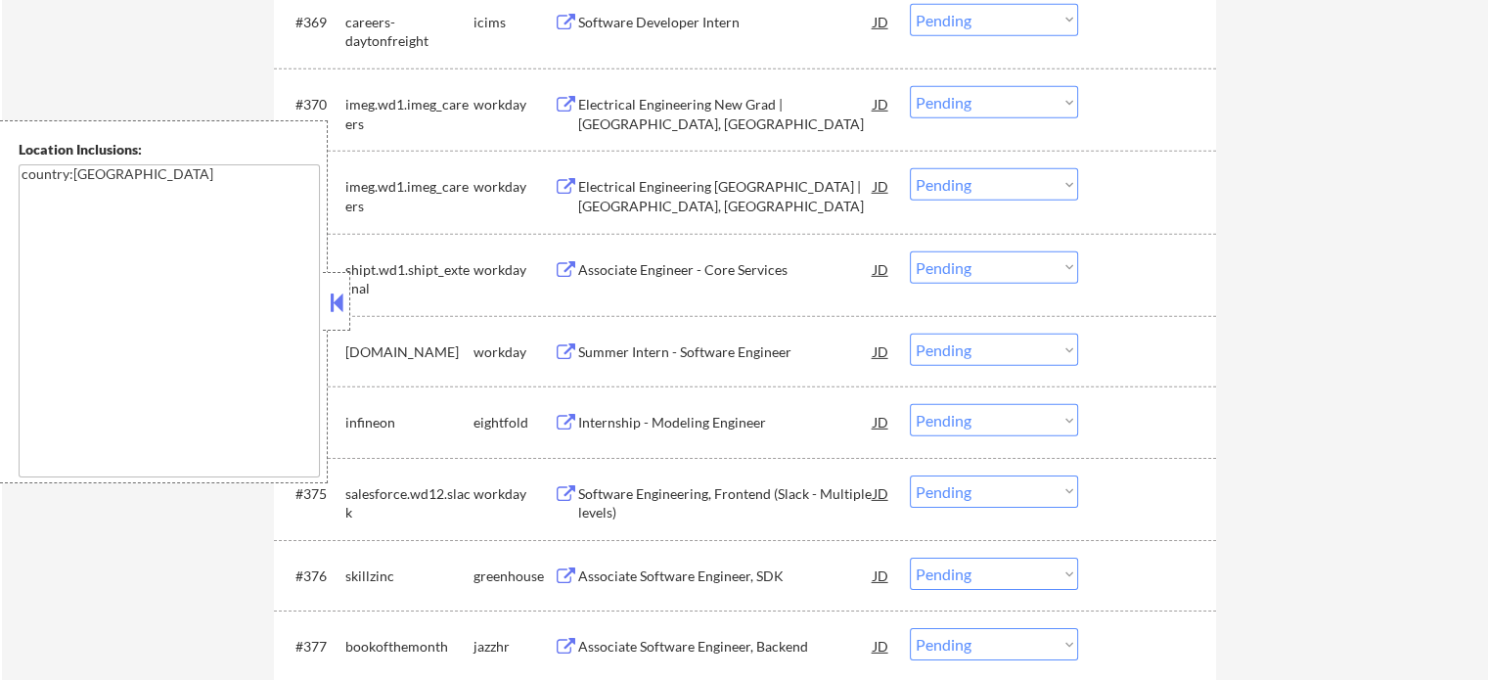
scroll to position [6260, 0]
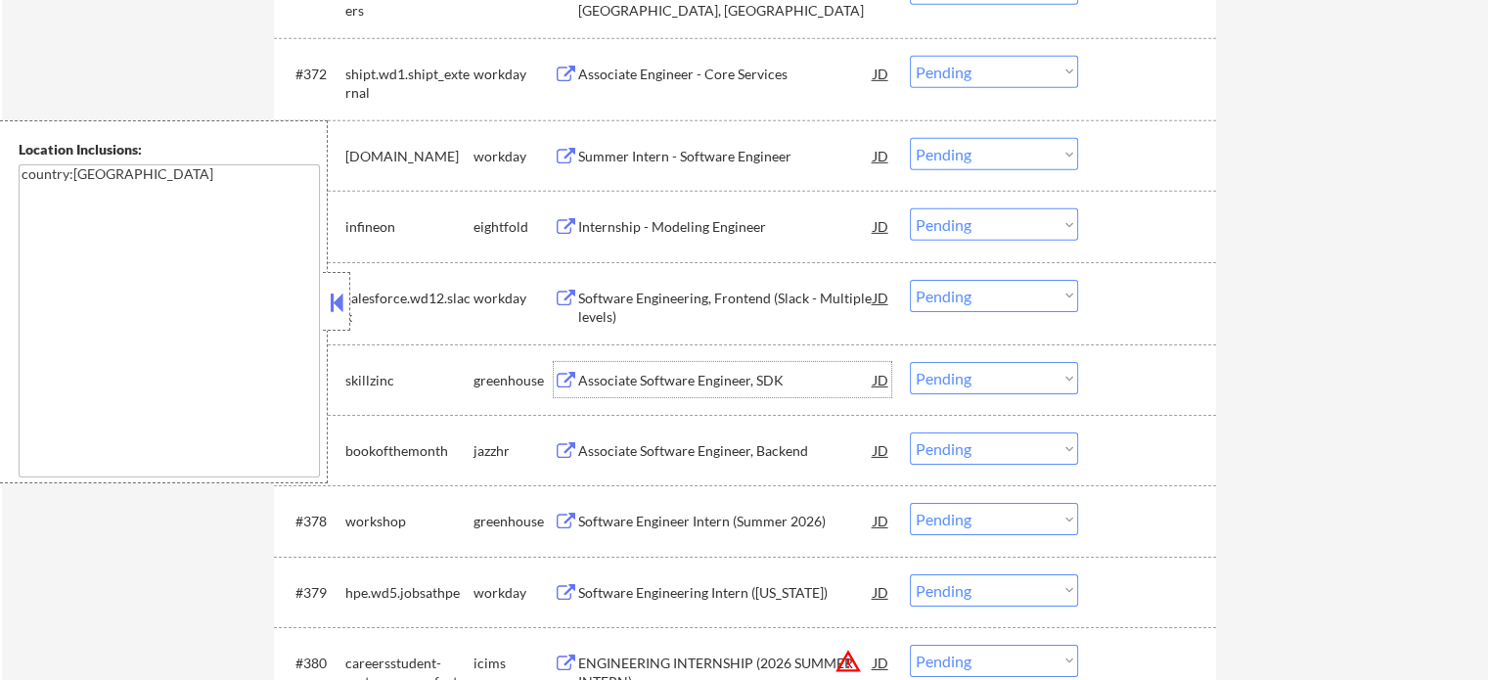
click at [694, 395] on div "Associate Software Engineer, SDK" at bounding box center [725, 379] width 295 height 35
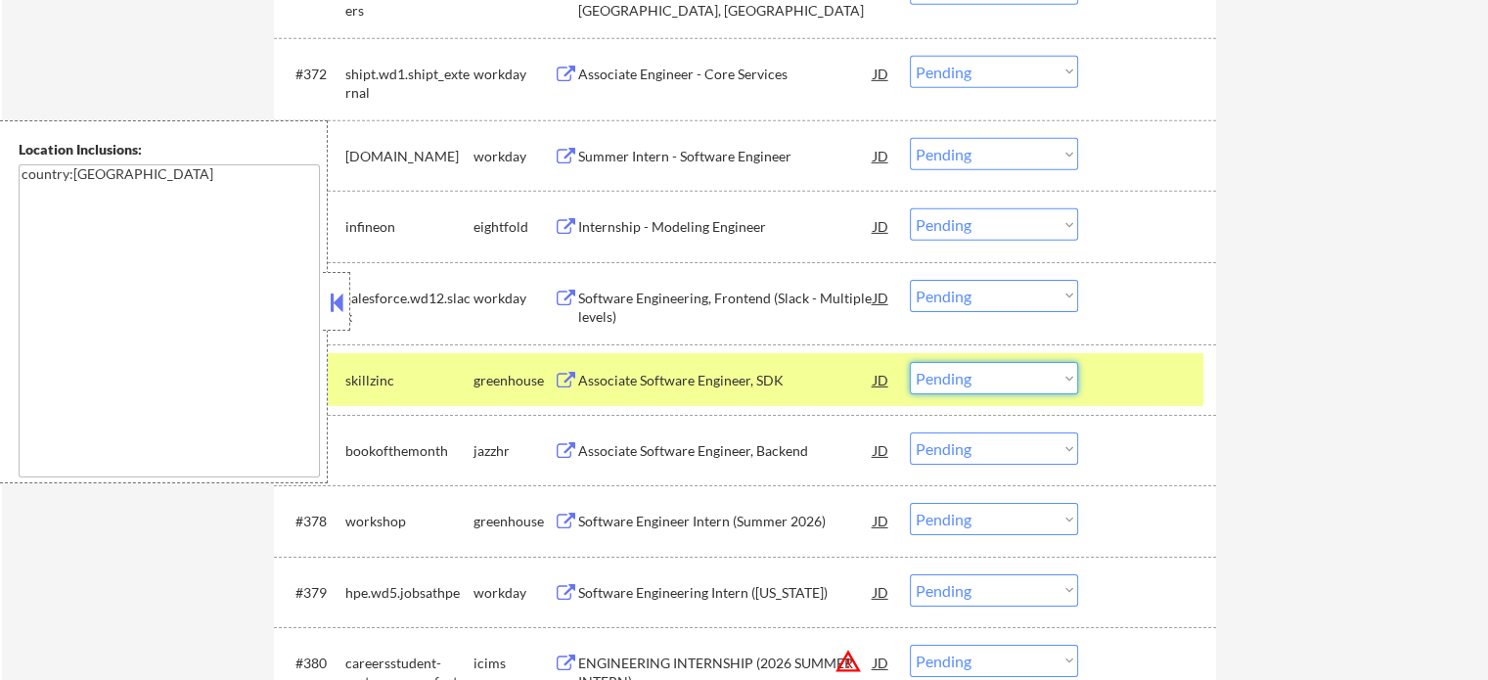
click at [978, 381] on select "Choose an option... Pending Applied Excluded (Questions) Excluded (Expired) Exc…" at bounding box center [994, 378] width 168 height 32
click at [910, 362] on select "Choose an option... Pending Applied Excluded (Questions) Excluded (Expired) Exc…" at bounding box center [994, 378] width 168 height 32
click at [1145, 382] on div at bounding box center [1149, 379] width 86 height 35
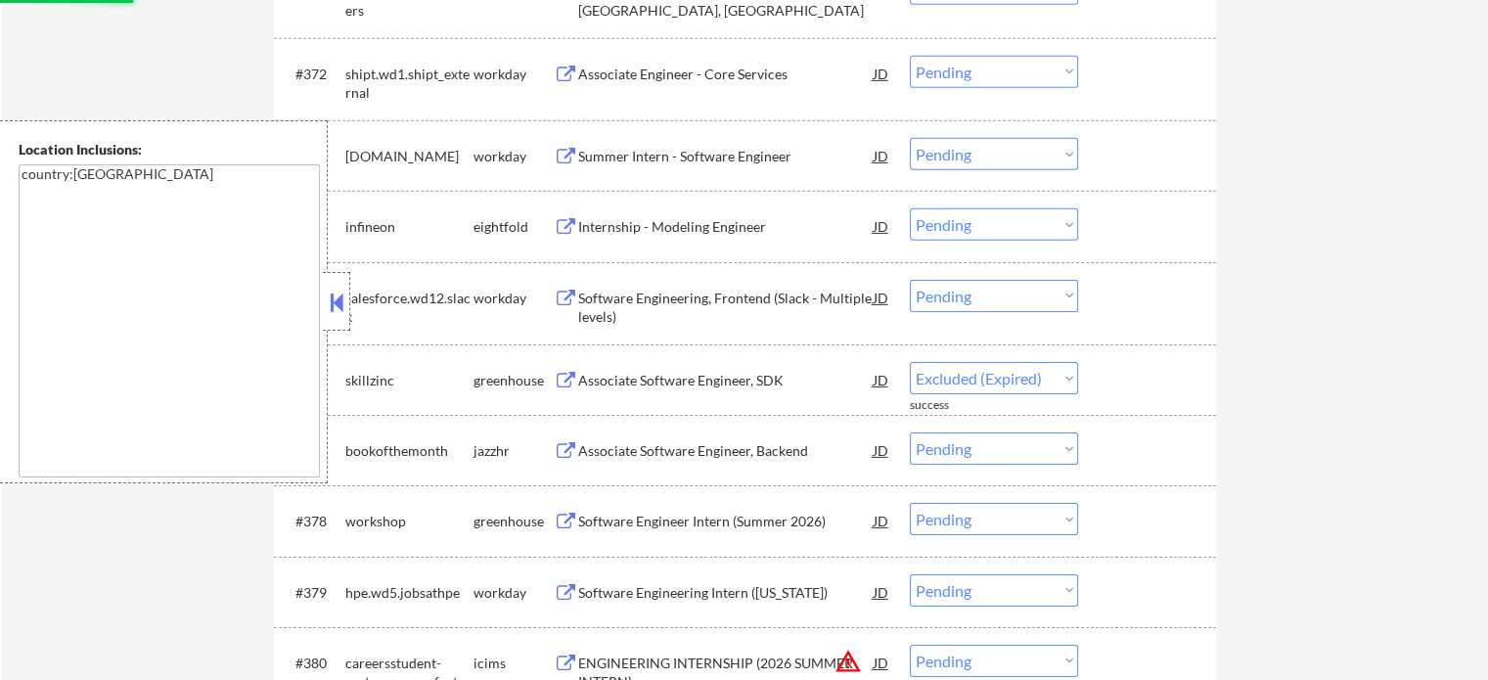
select select ""pending""
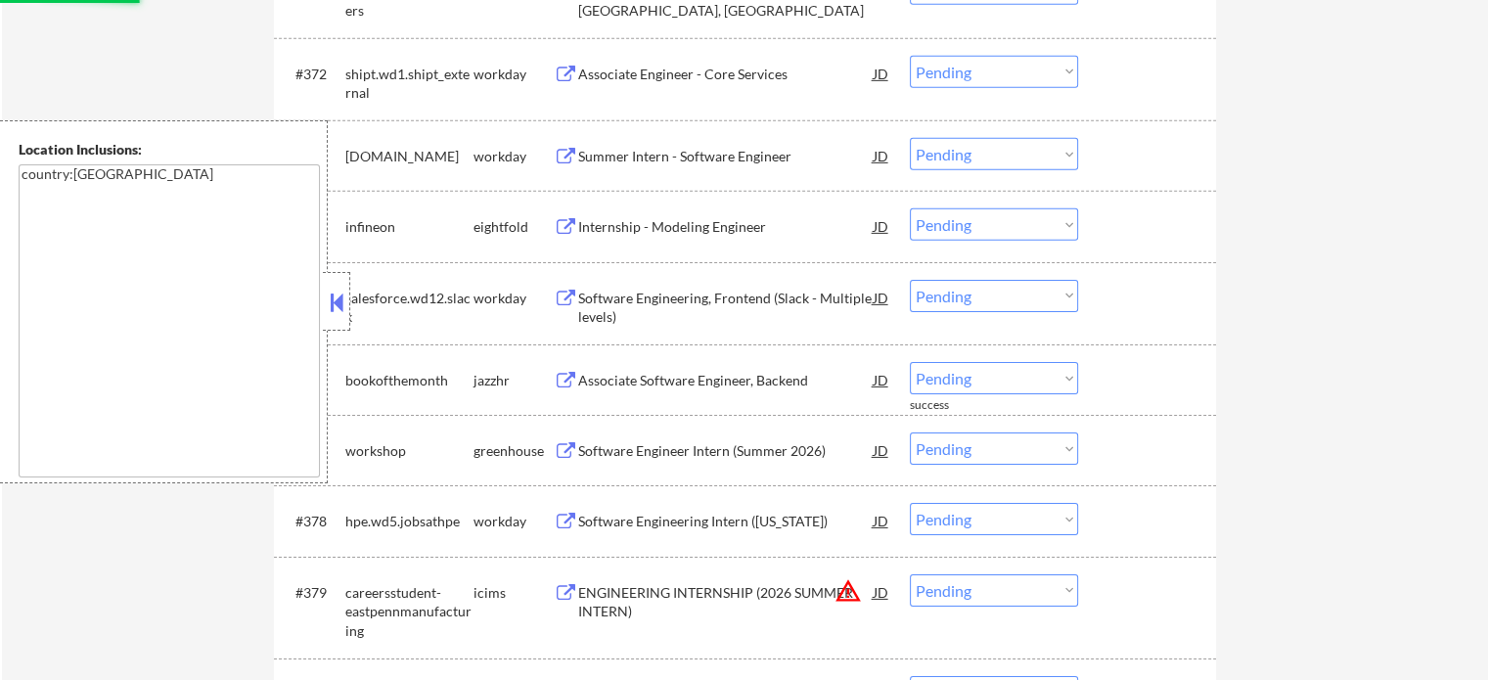
click at [708, 384] on div "Associate Software Engineer, Backend" at bounding box center [725, 381] width 295 height 20
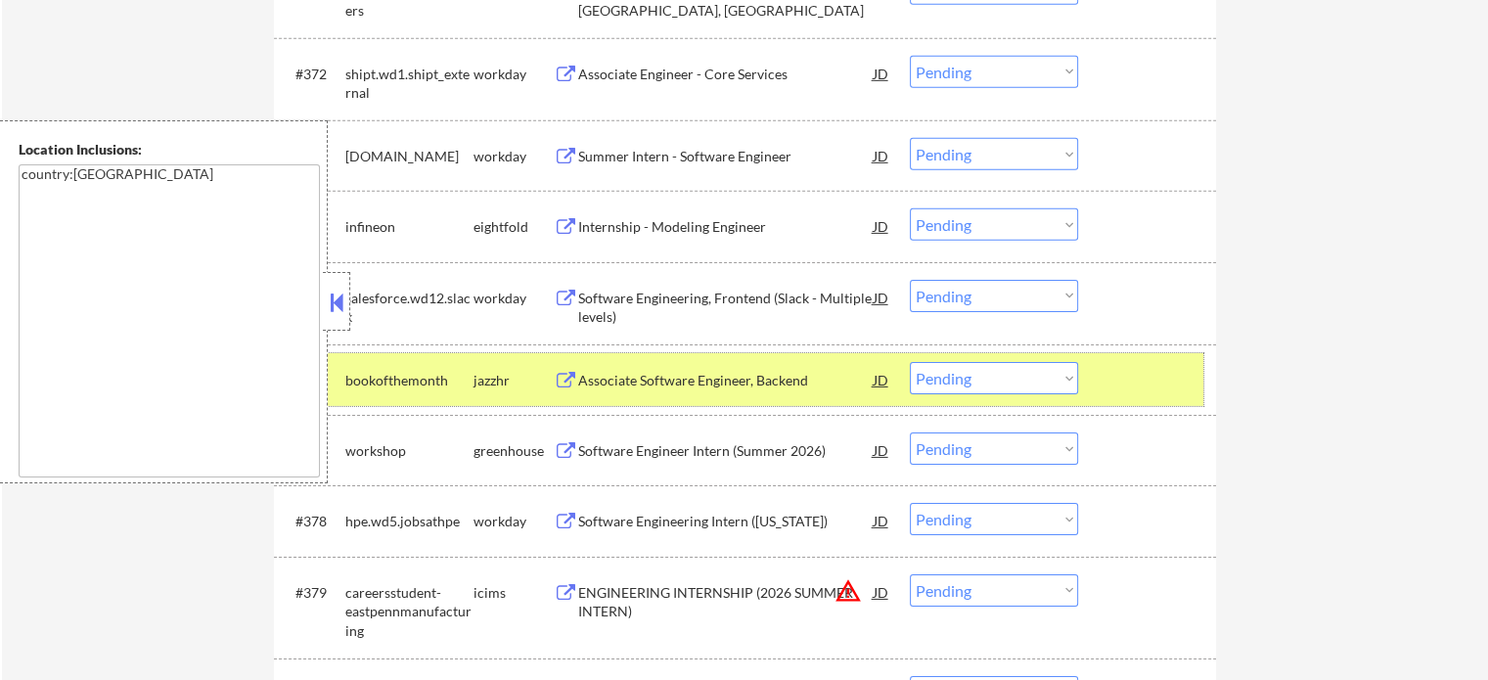
drag, startPoint x: 1135, startPoint y: 382, endPoint x: 615, endPoint y: 354, distance: 520.2
click at [1131, 382] on div at bounding box center [1149, 379] width 86 height 35
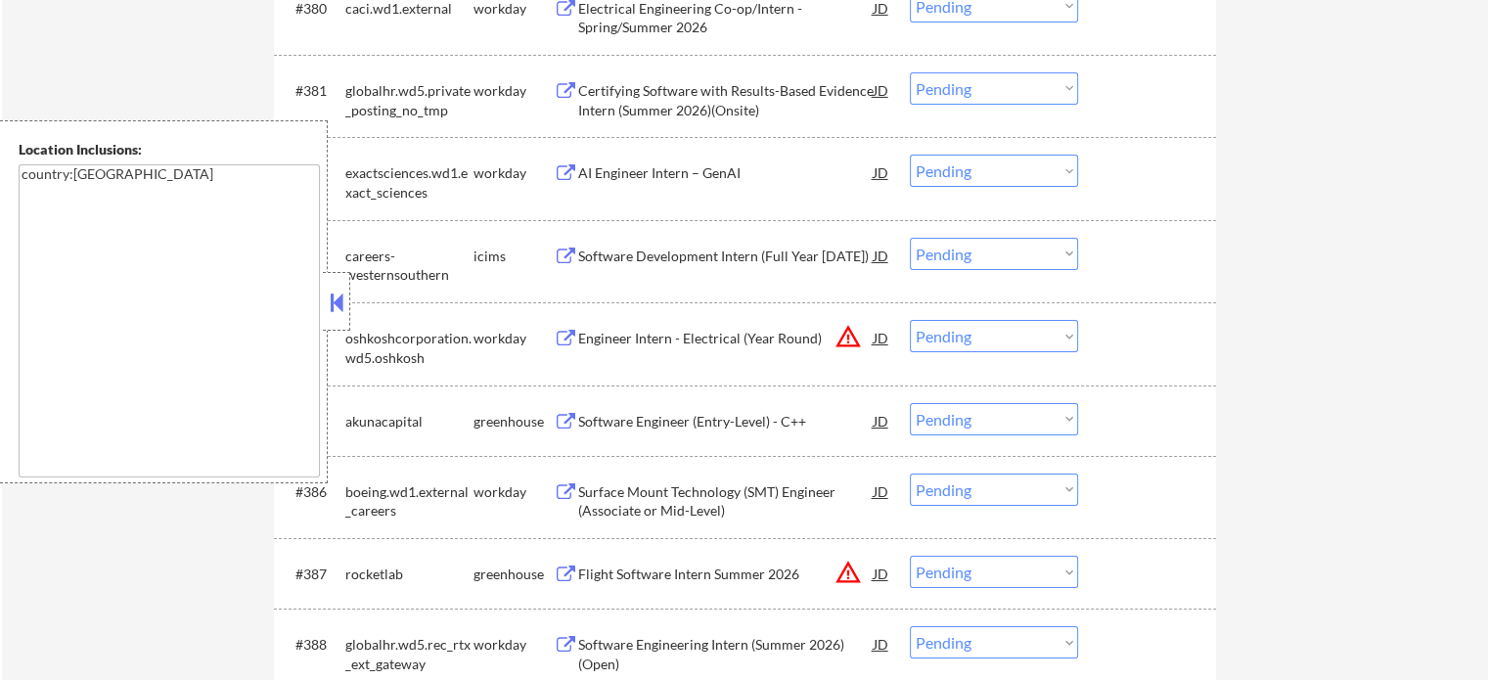
scroll to position [7043, 0]
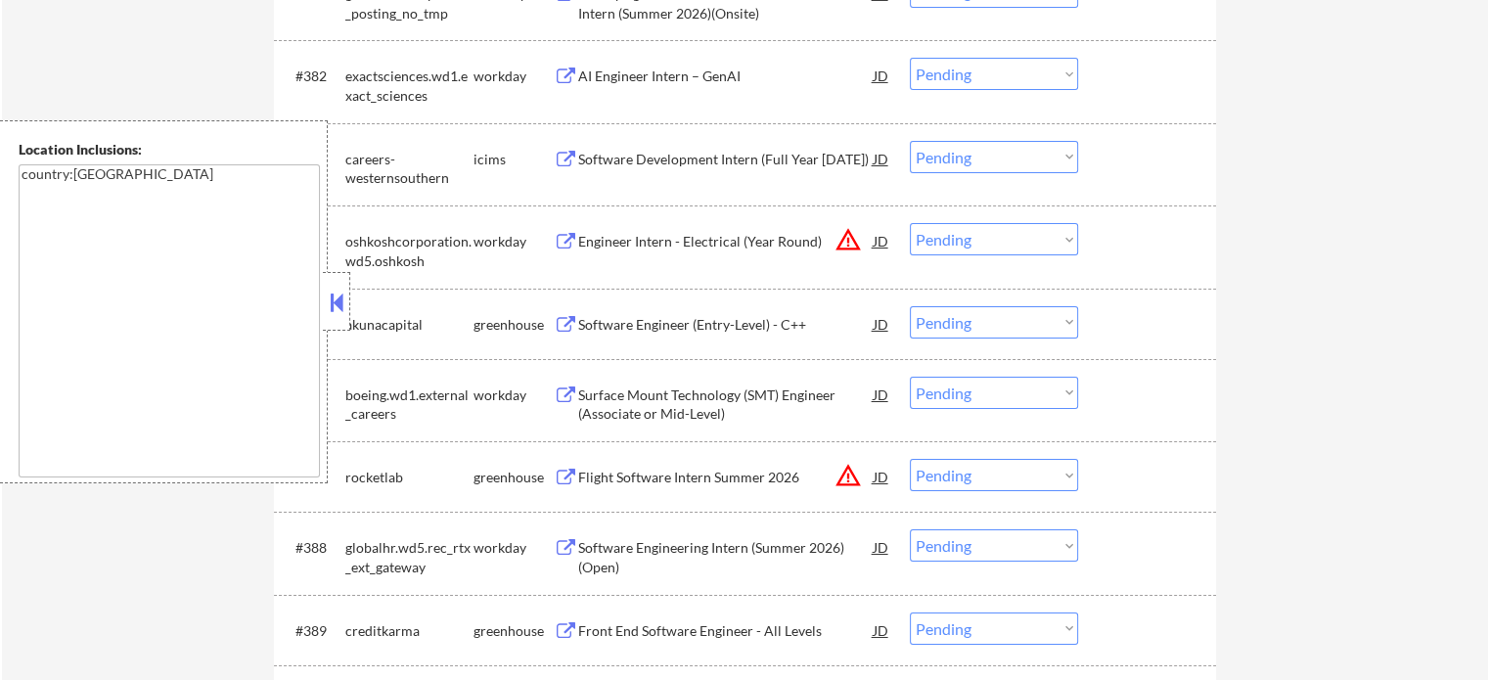
click at [657, 327] on div "Software Engineer (Entry-Level) - C++" at bounding box center [725, 325] width 295 height 20
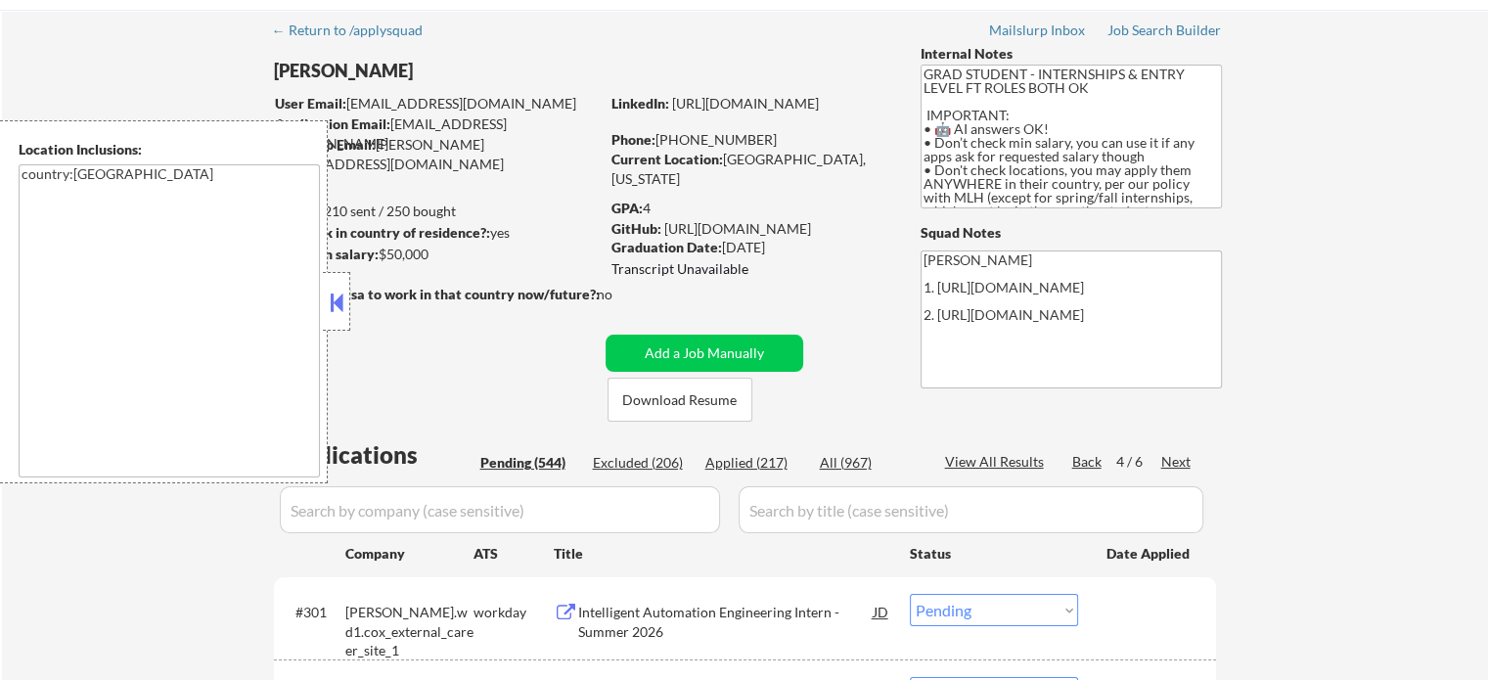
scroll to position [98, 0]
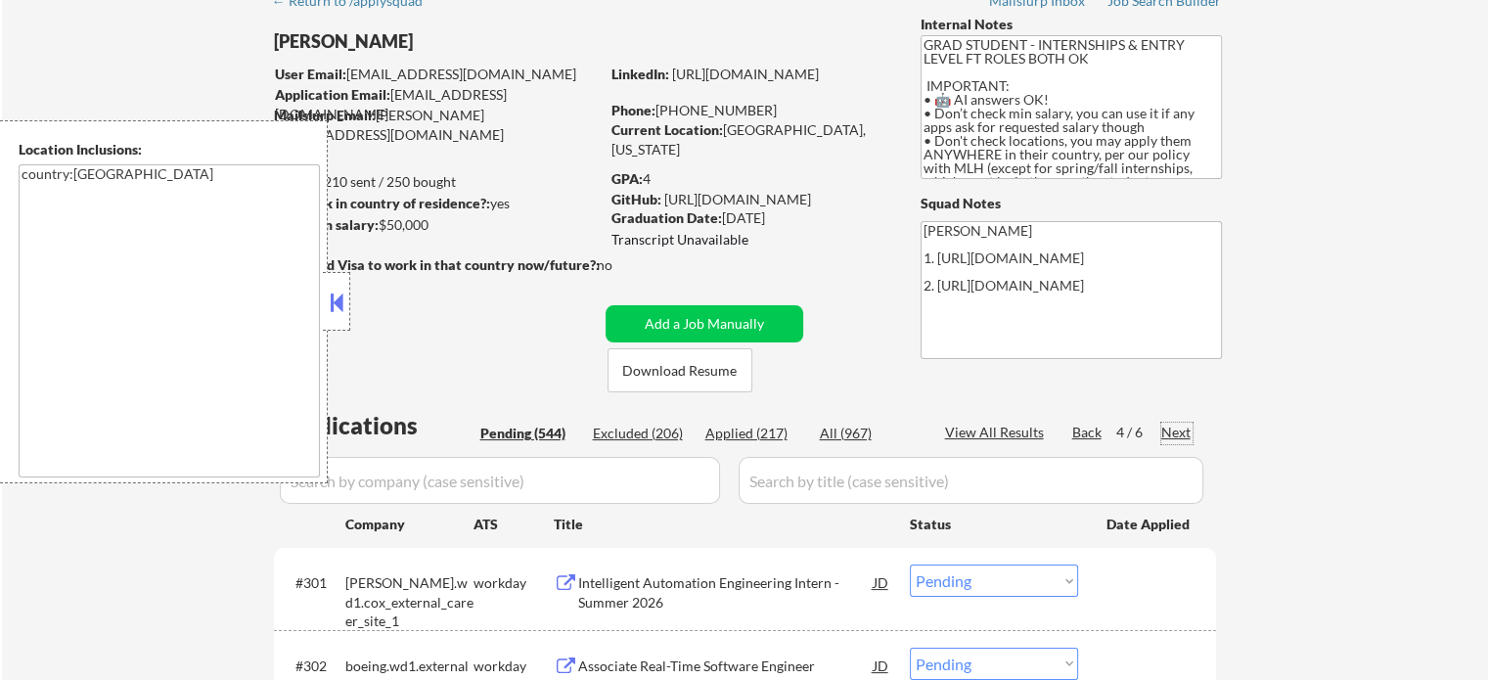
click at [1179, 436] on div "Next" at bounding box center [1176, 433] width 31 height 20
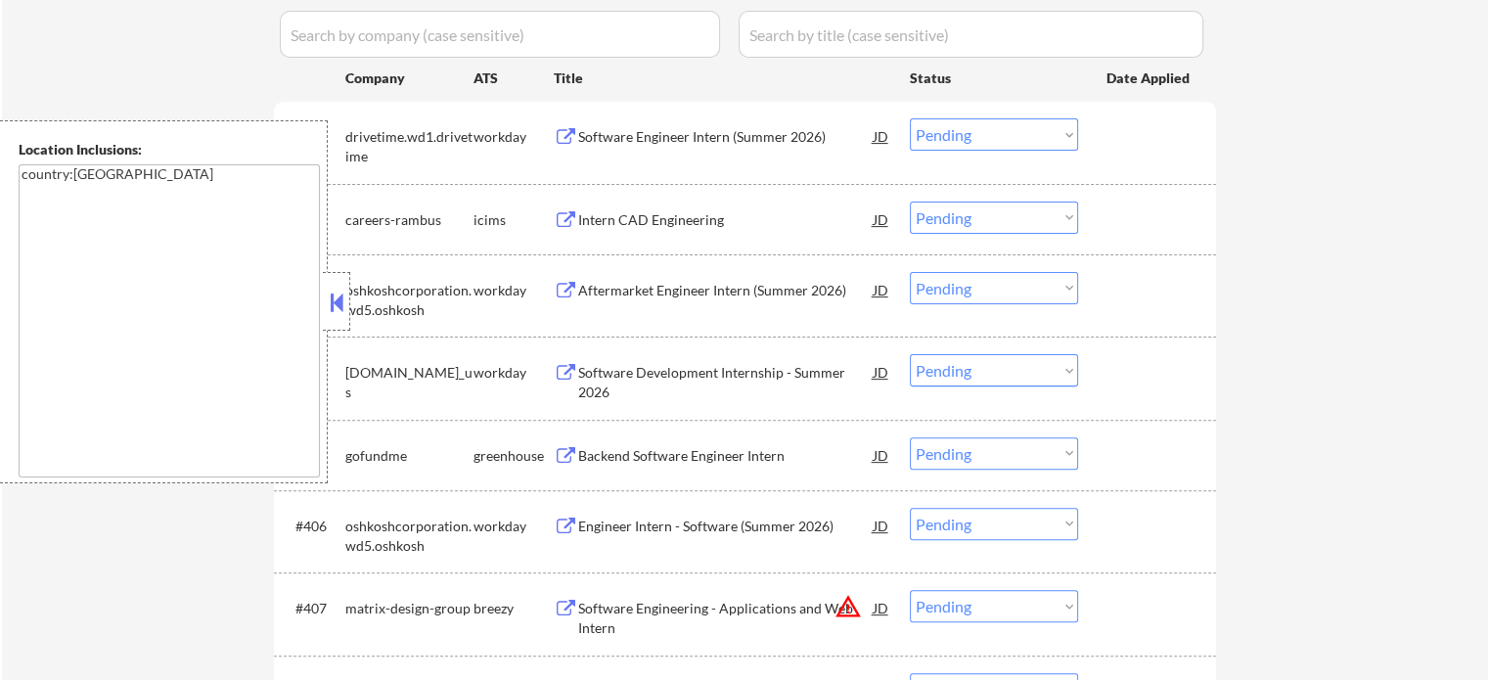
scroll to position [587, 0]
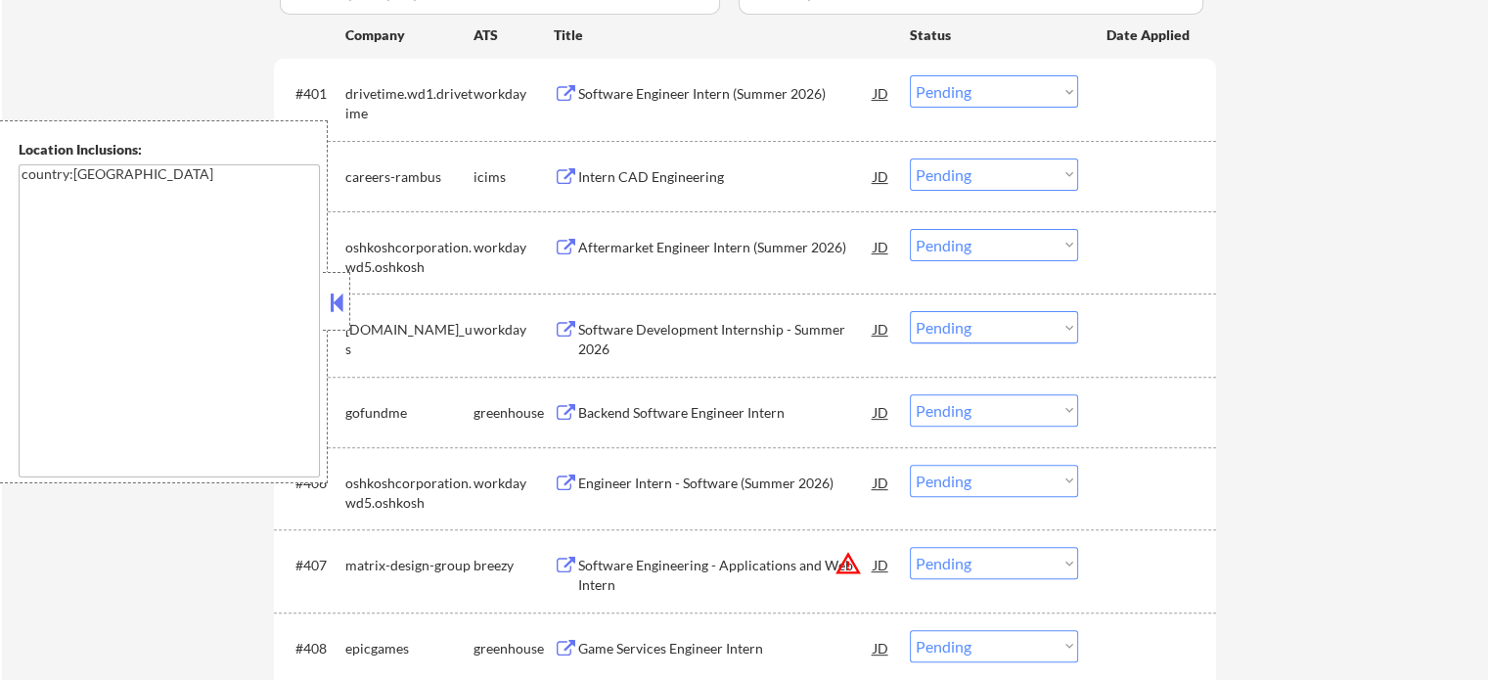
click at [645, 415] on div "Backend Software Engineer Intern" at bounding box center [725, 413] width 295 height 20
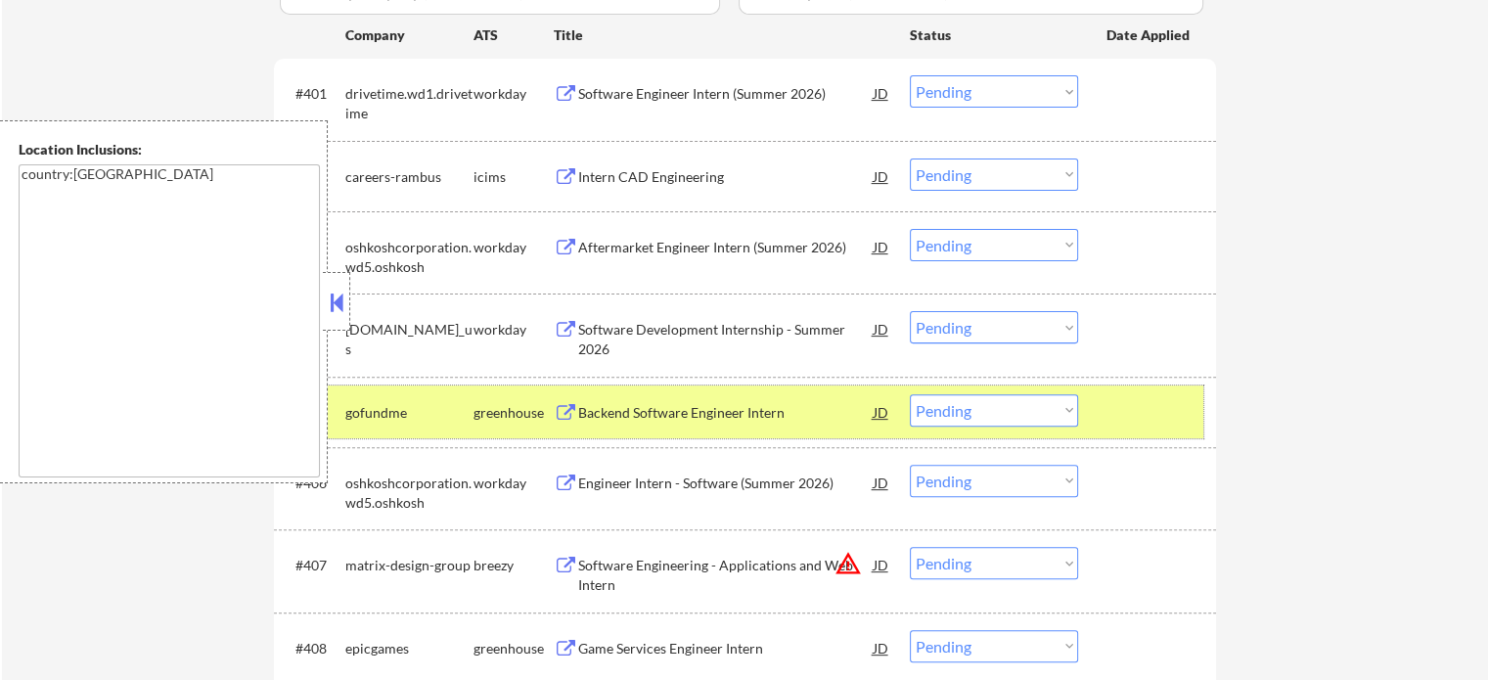
click at [1176, 411] on div at bounding box center [1149, 411] width 86 height 35
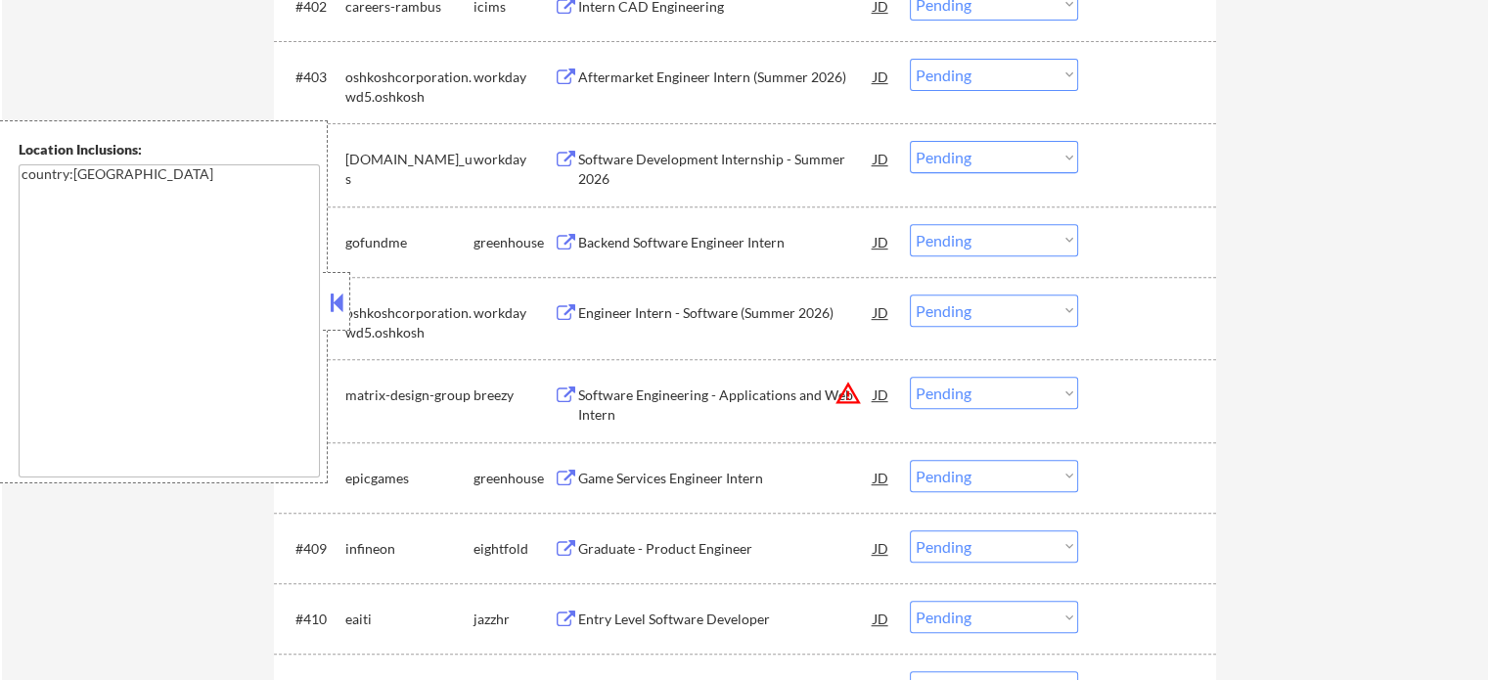
scroll to position [880, 0]
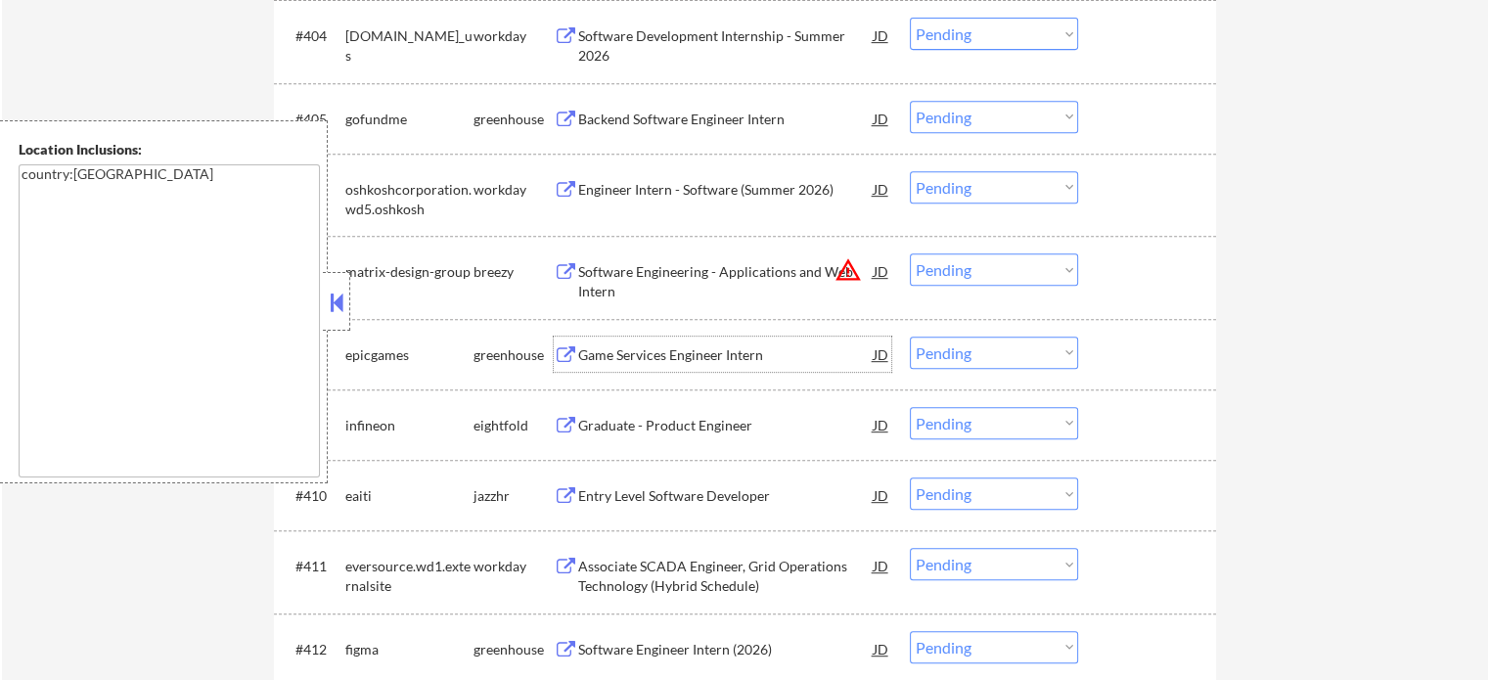
click at [653, 362] on div "Game Services Engineer Intern" at bounding box center [725, 355] width 295 height 20
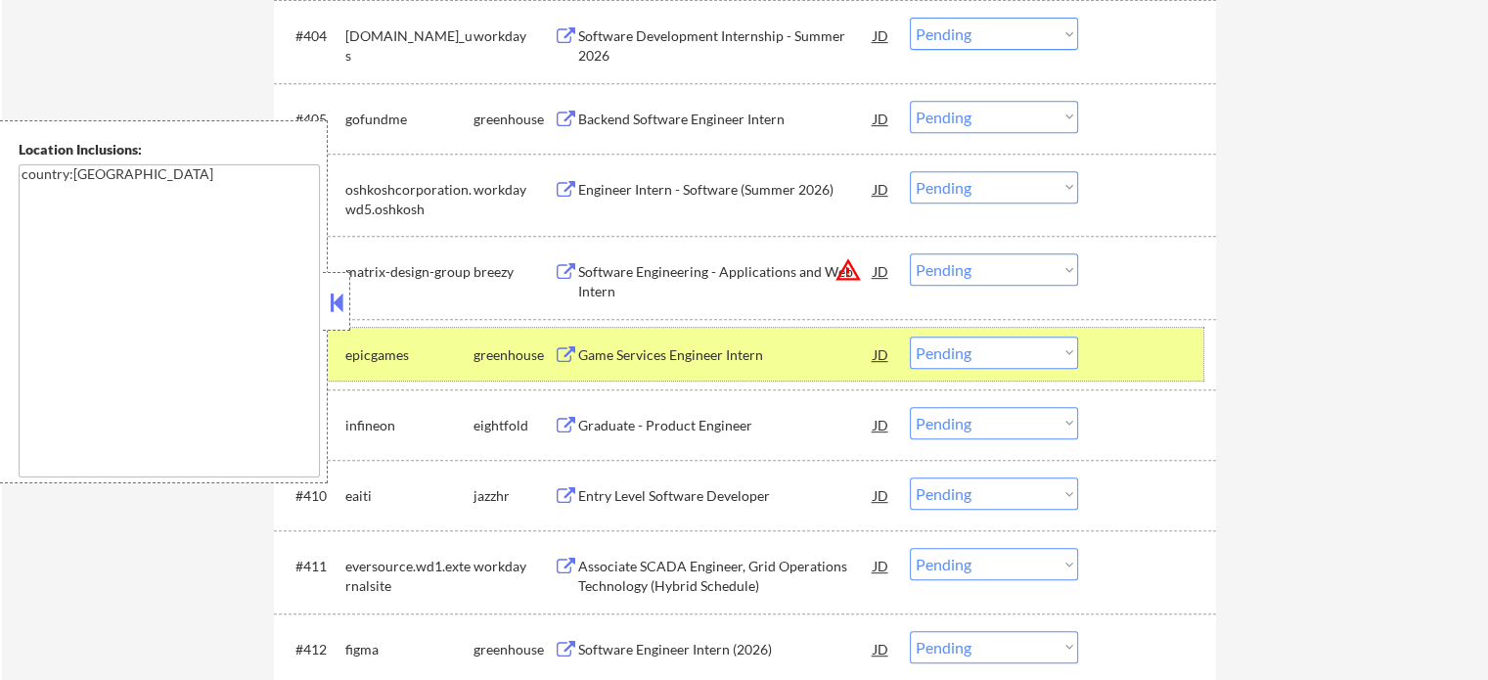
click at [1142, 350] on div at bounding box center [1149, 353] width 86 height 35
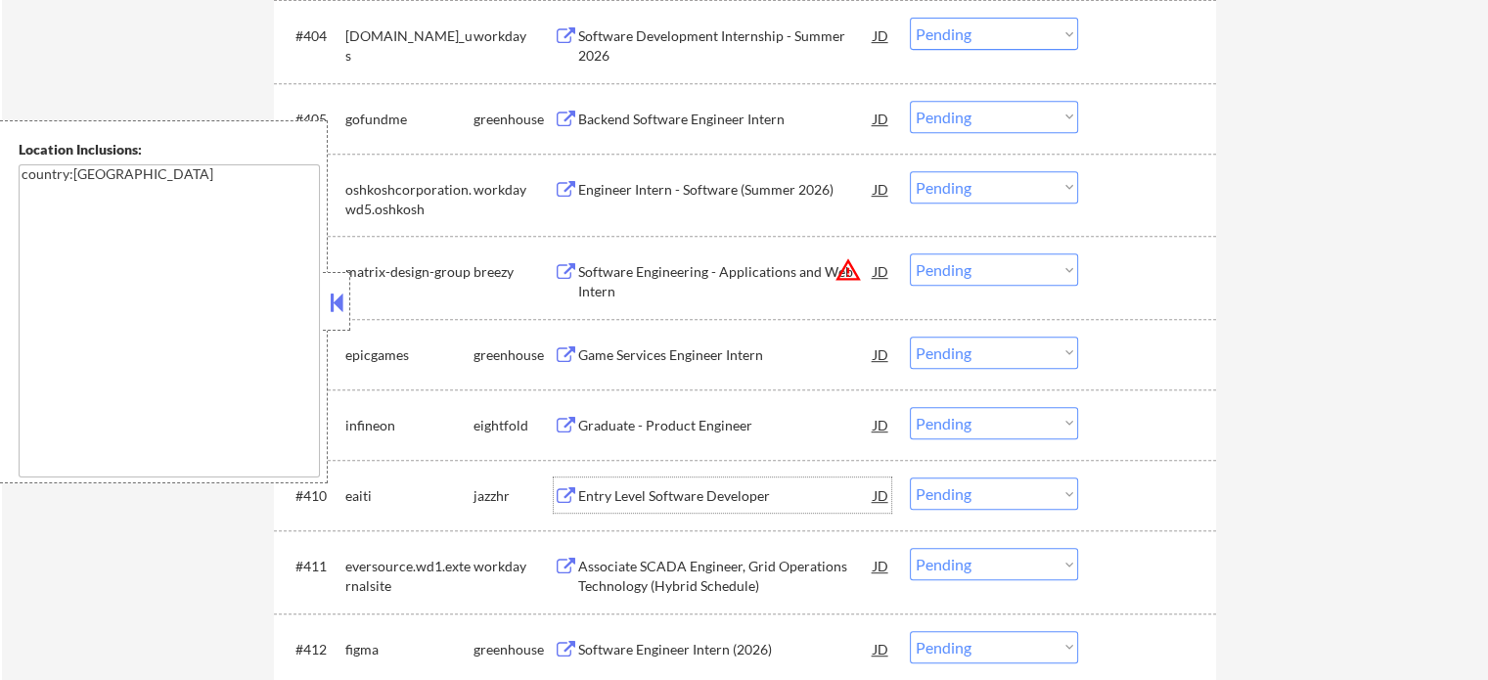
click at [722, 496] on div "Entry Level Software Developer" at bounding box center [725, 496] width 295 height 20
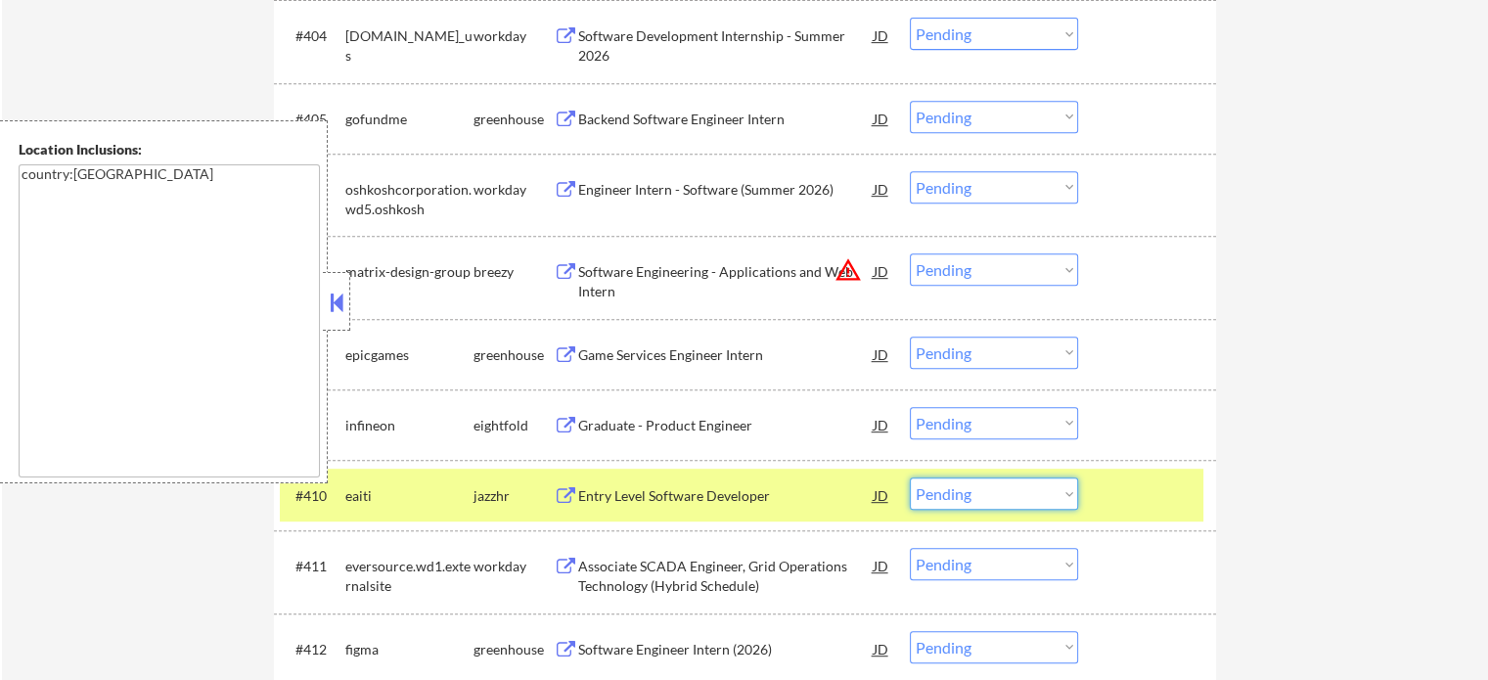
click at [974, 489] on select "Choose an option... Pending Applied Excluded (Questions) Excluded (Expired) Exc…" at bounding box center [994, 493] width 168 height 32
click at [910, 477] on select "Choose an option... Pending Applied Excluded (Questions) Excluded (Expired) Exc…" at bounding box center [994, 493] width 168 height 32
click at [1150, 489] on div at bounding box center [1149, 494] width 86 height 35
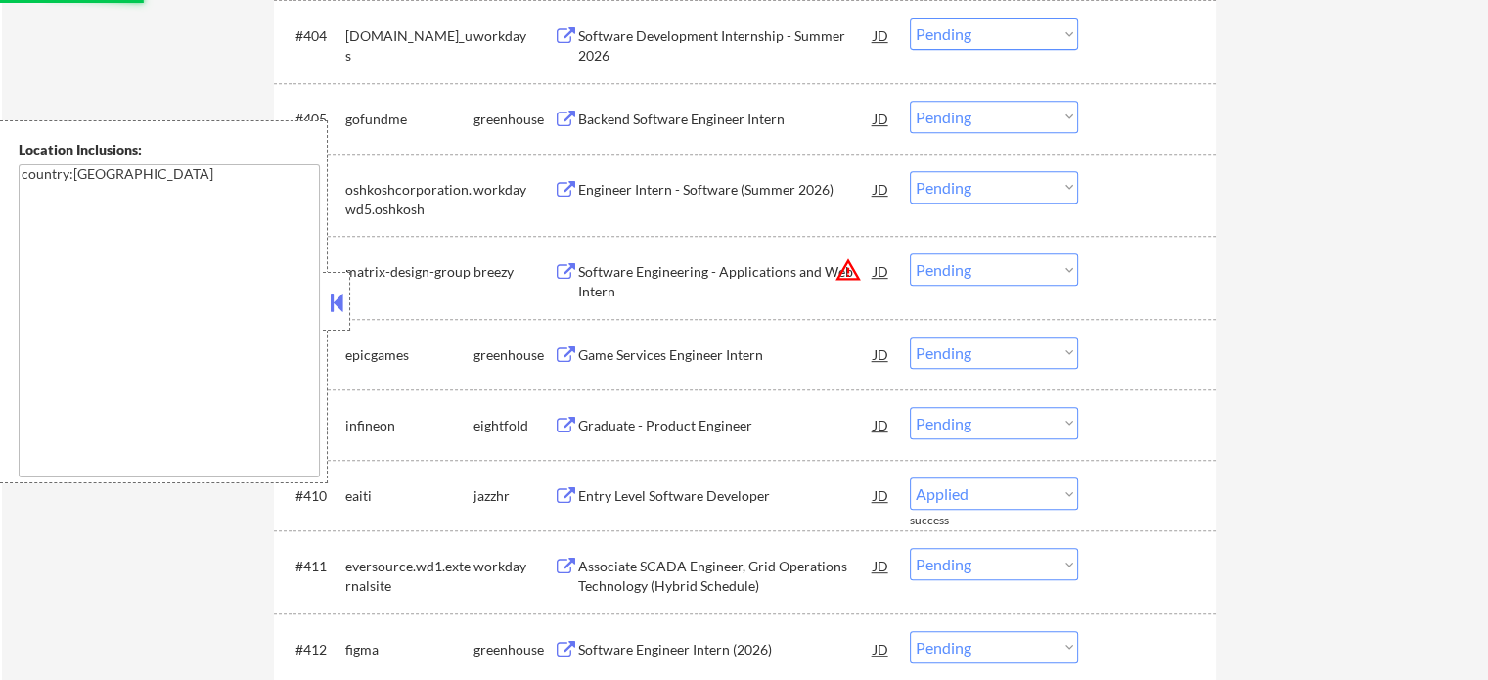
select select ""pending""
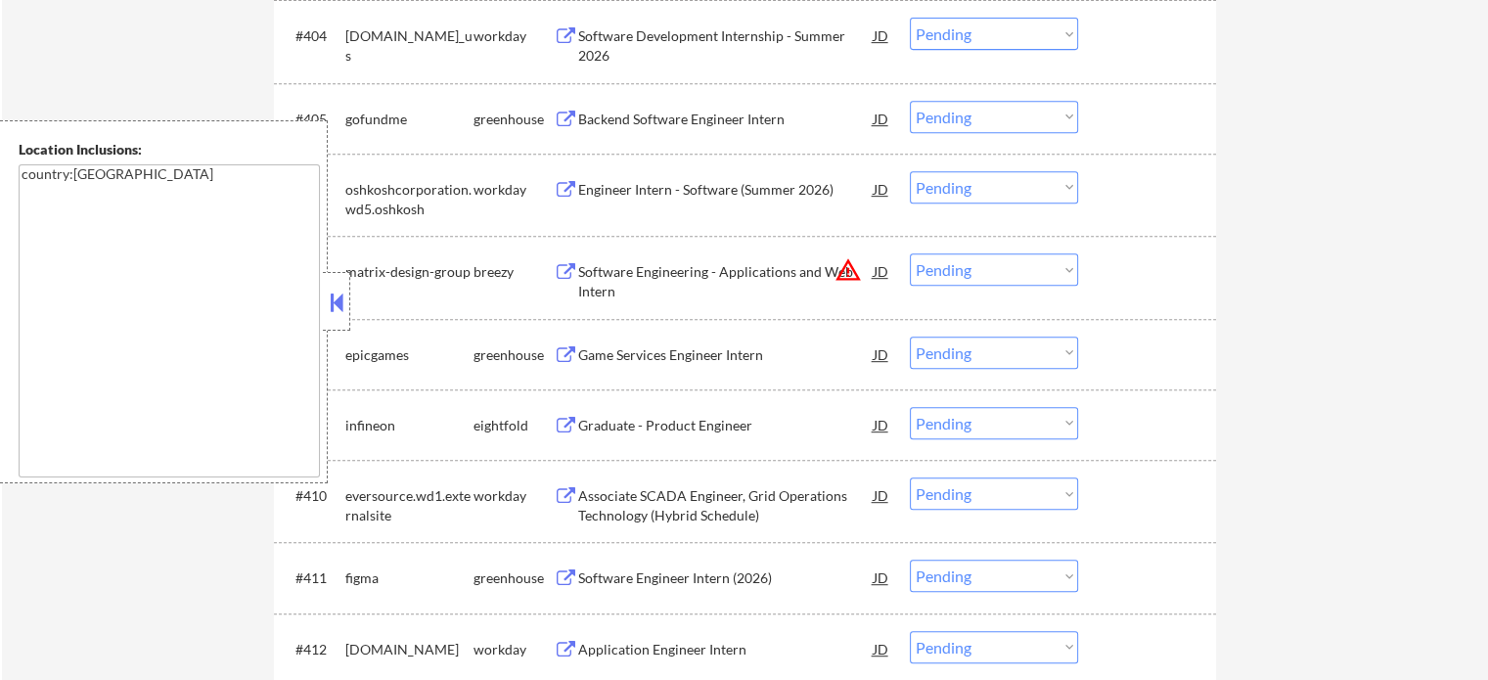
click at [732, 579] on div "Software Engineer Intern (2026)" at bounding box center [725, 578] width 295 height 20
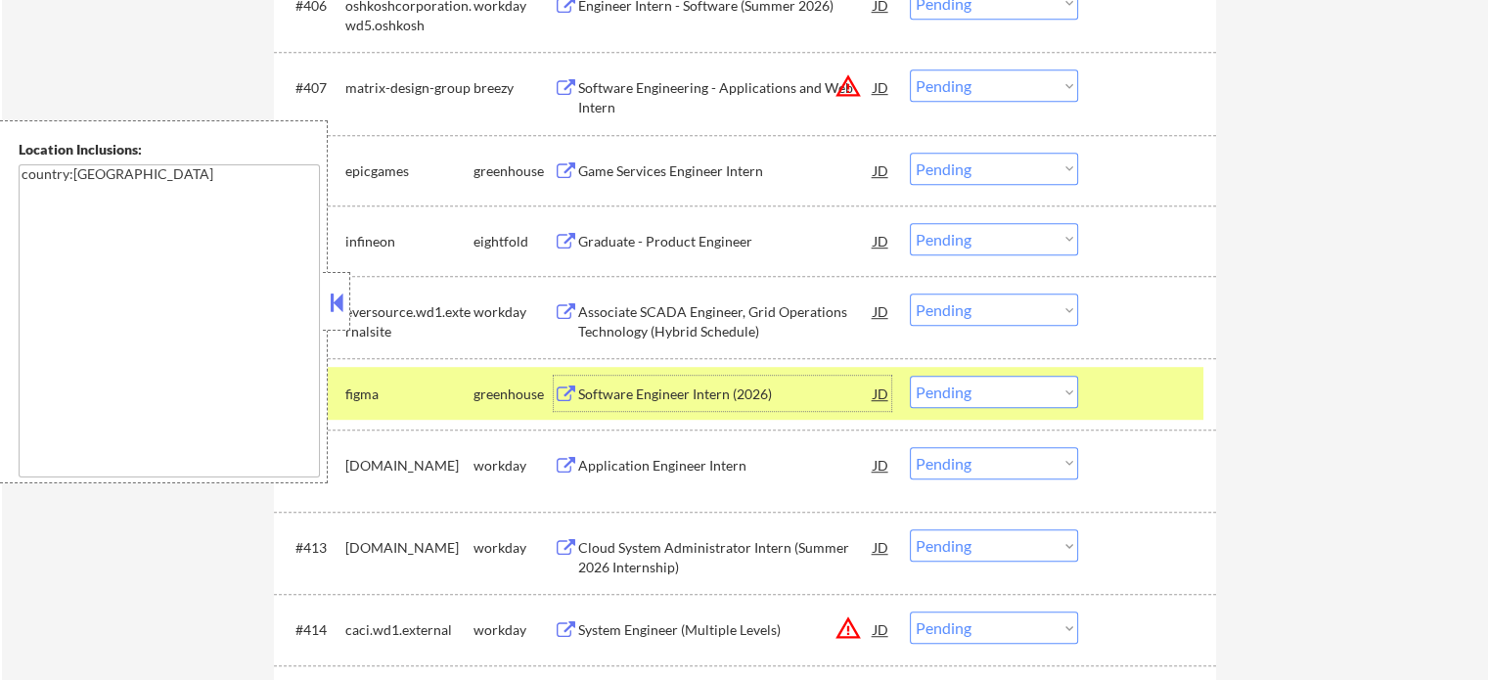
scroll to position [1076, 0]
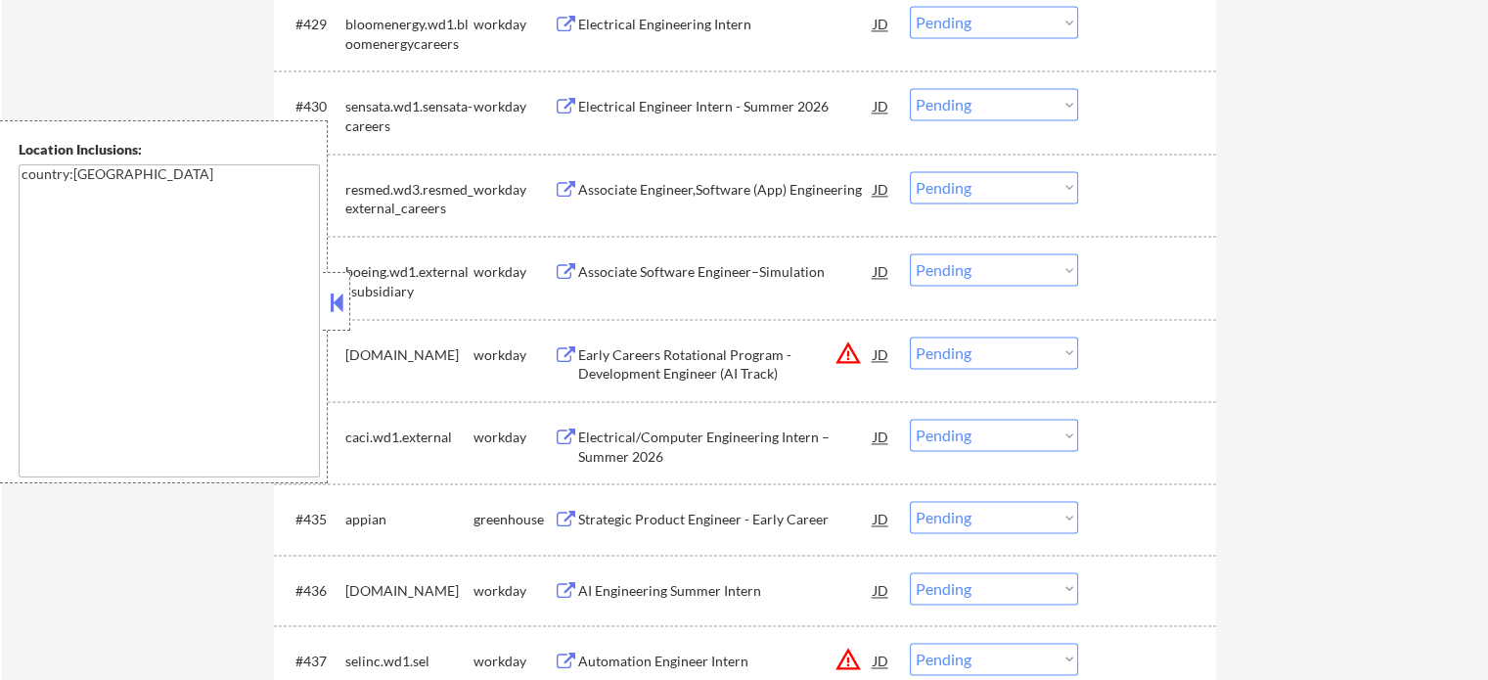
scroll to position [2935, 0]
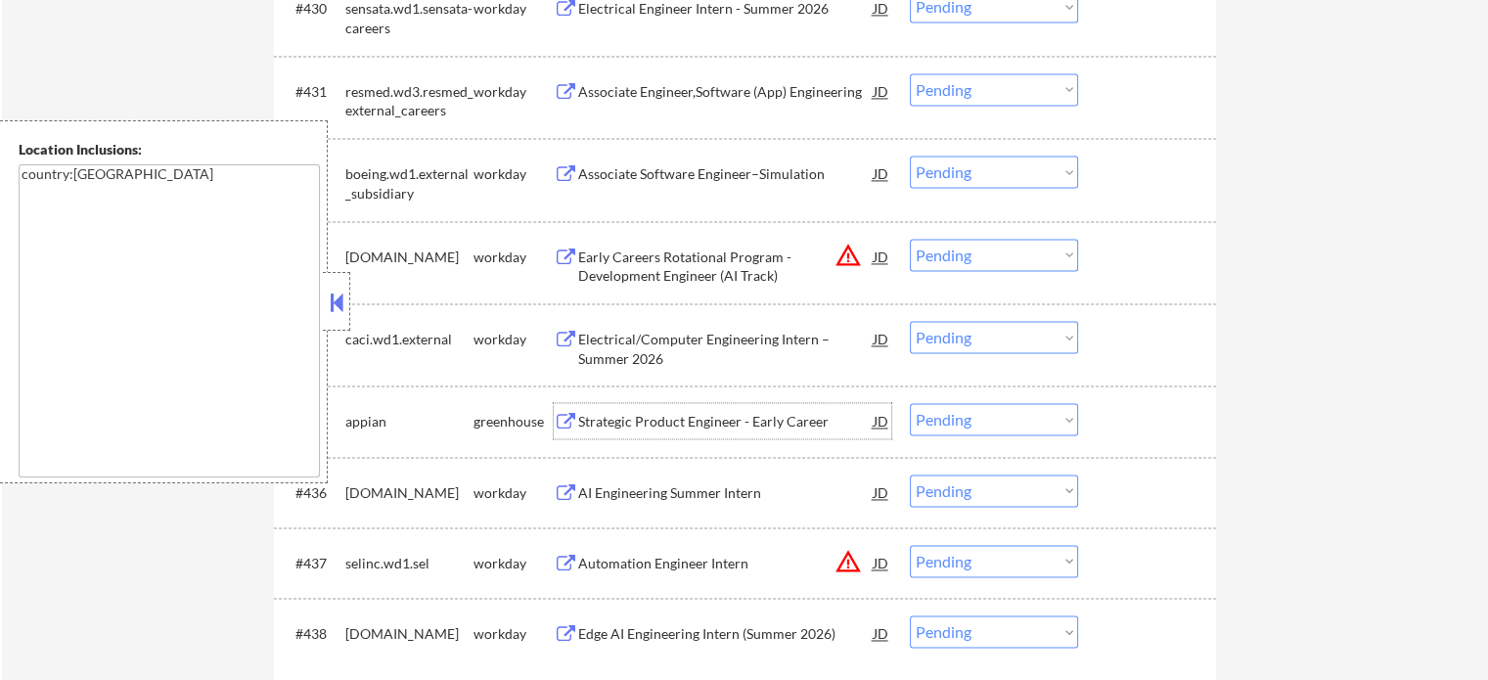
click at [702, 426] on div "Strategic Product Engineer - Early Career" at bounding box center [725, 422] width 295 height 20
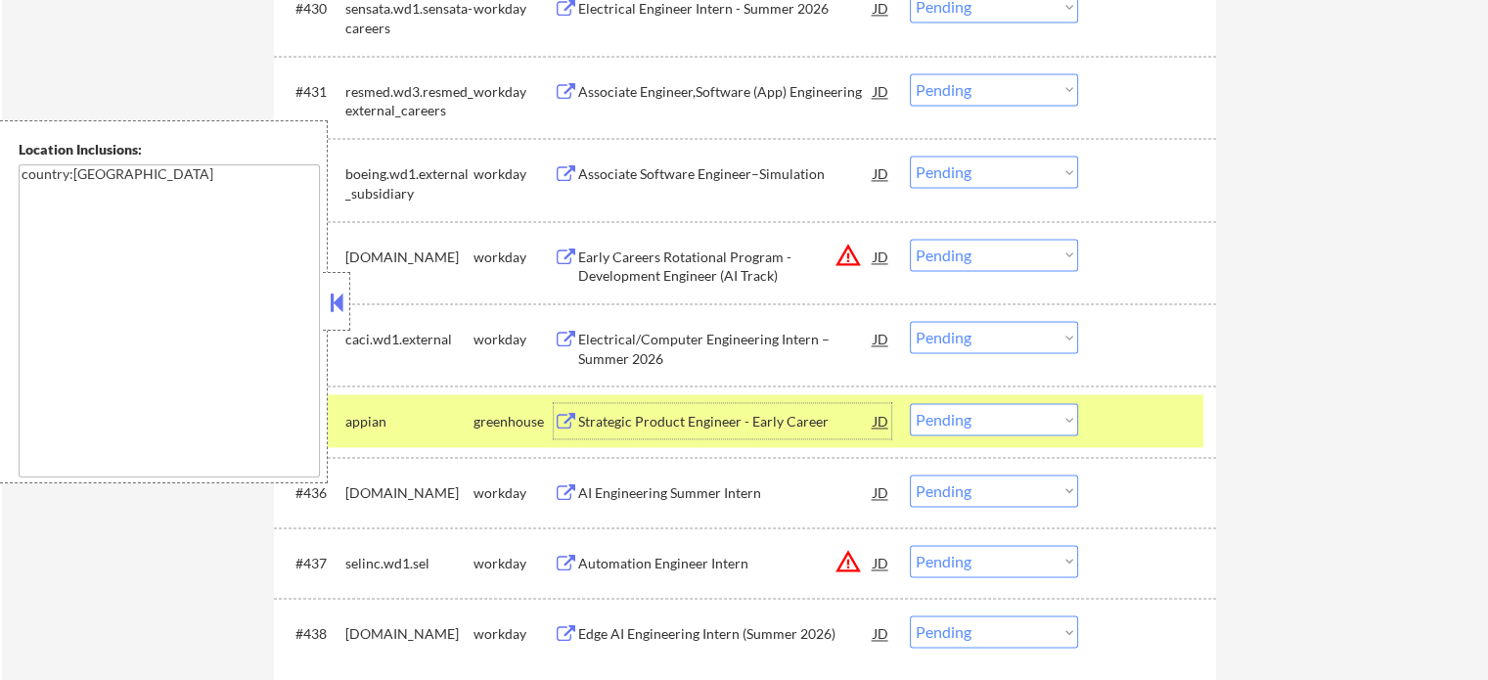
click at [1140, 414] on div at bounding box center [1149, 420] width 86 height 35
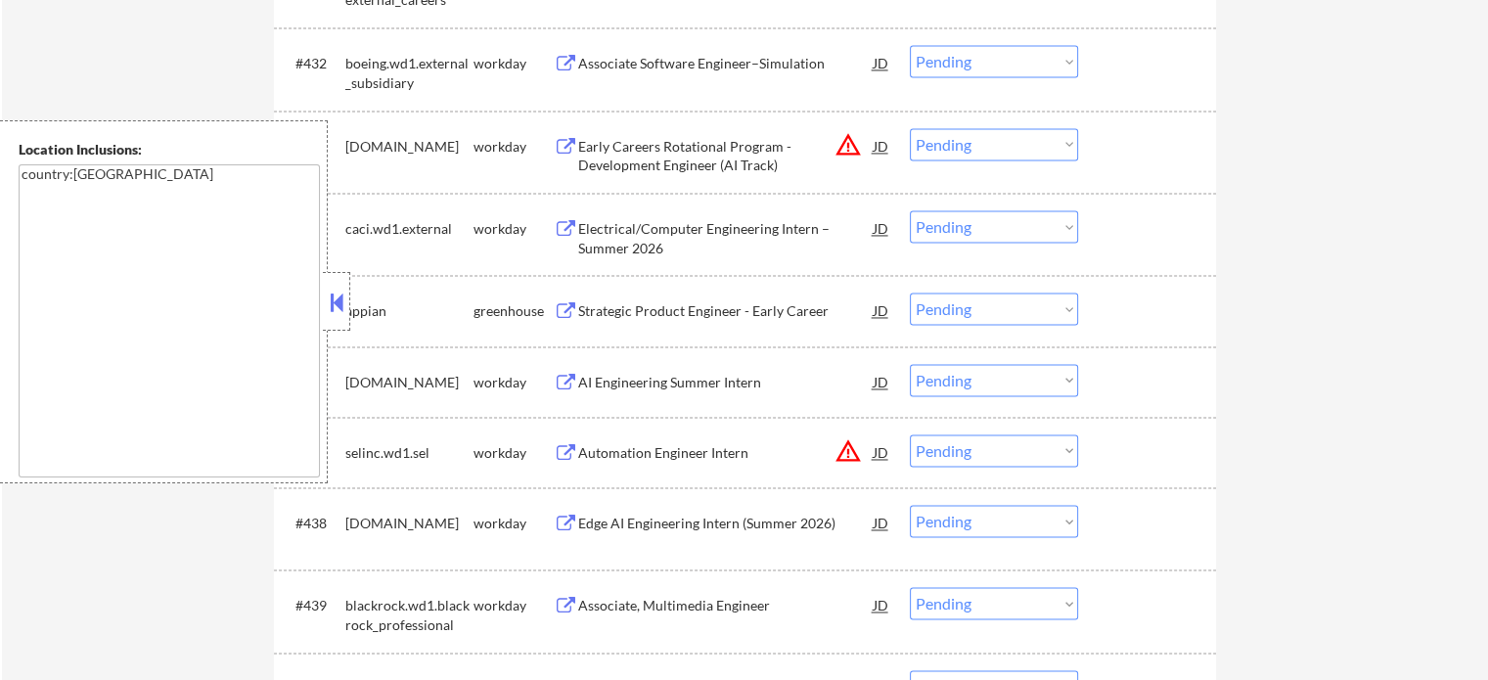
scroll to position [3130, 0]
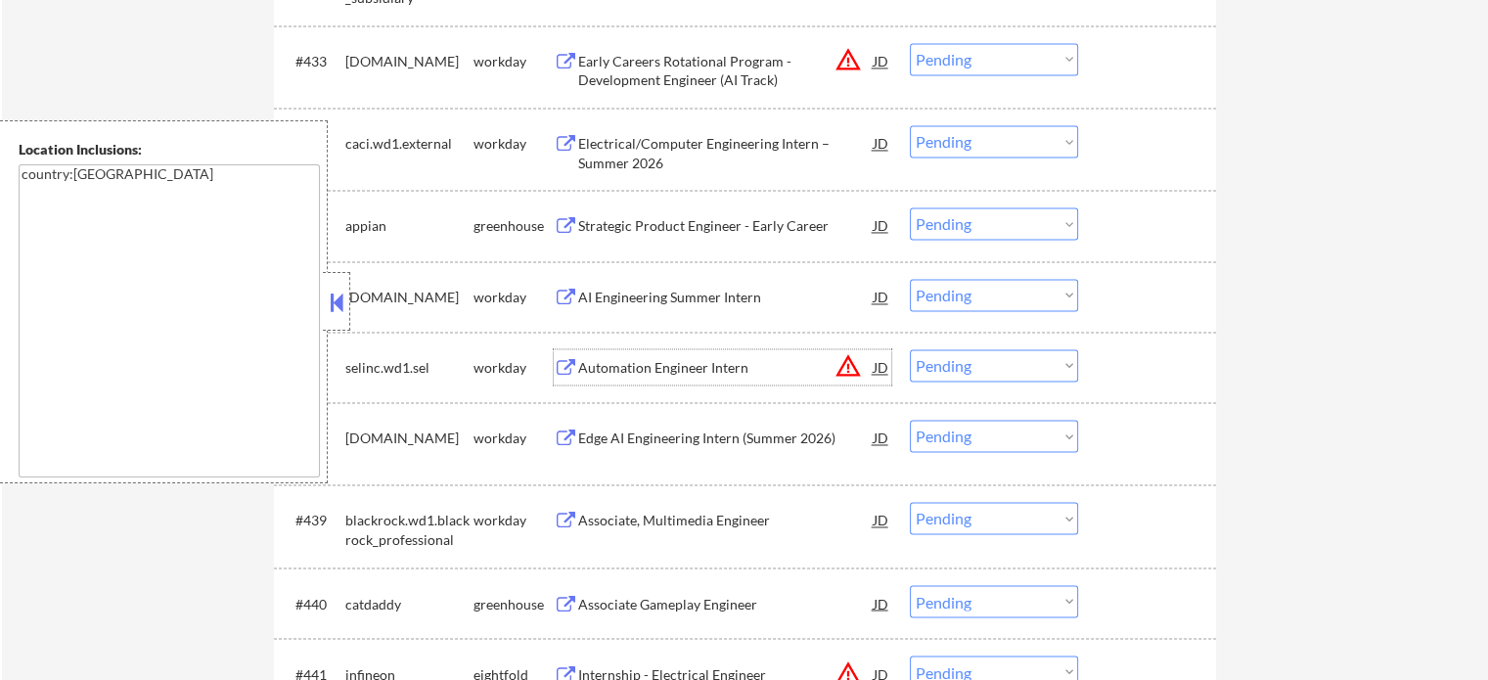
click at [594, 363] on div "Automation Engineer Intern" at bounding box center [725, 368] width 295 height 20
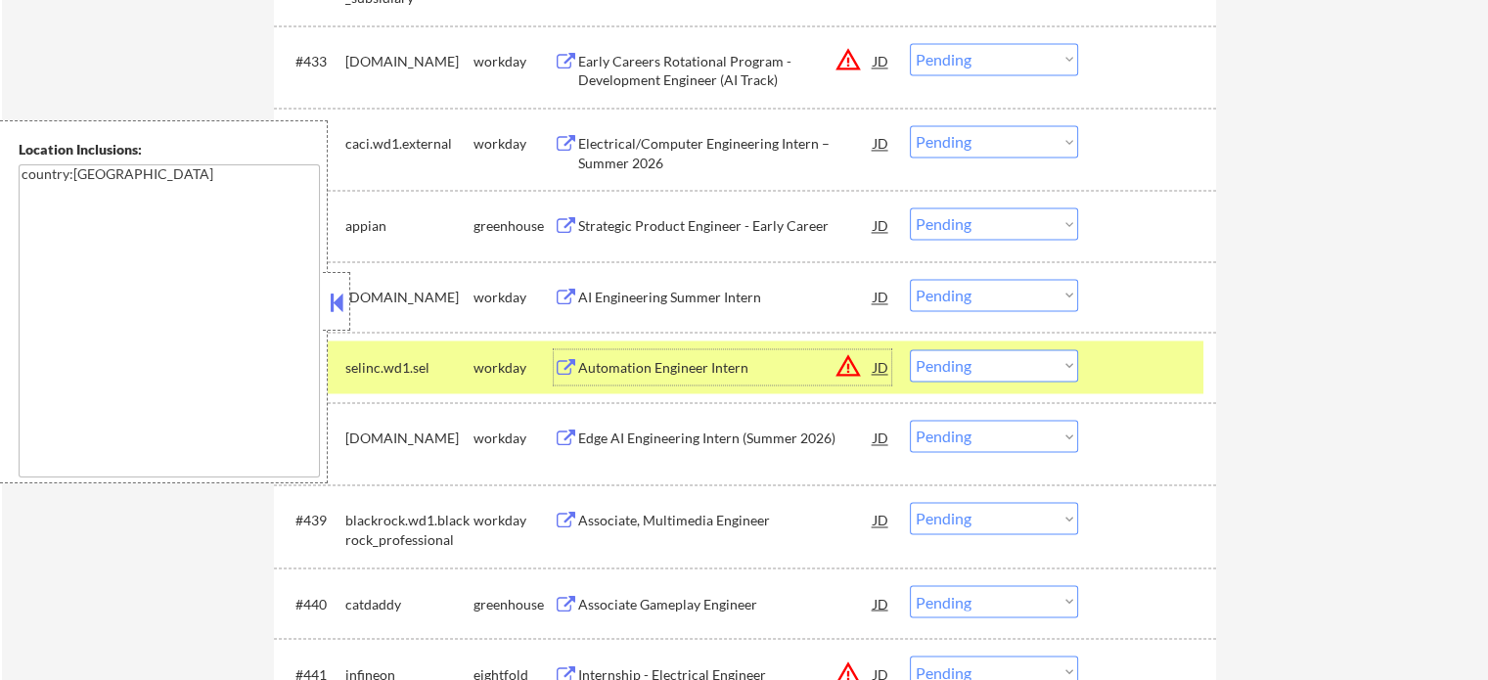
click at [1158, 382] on div at bounding box center [1149, 366] width 86 height 35
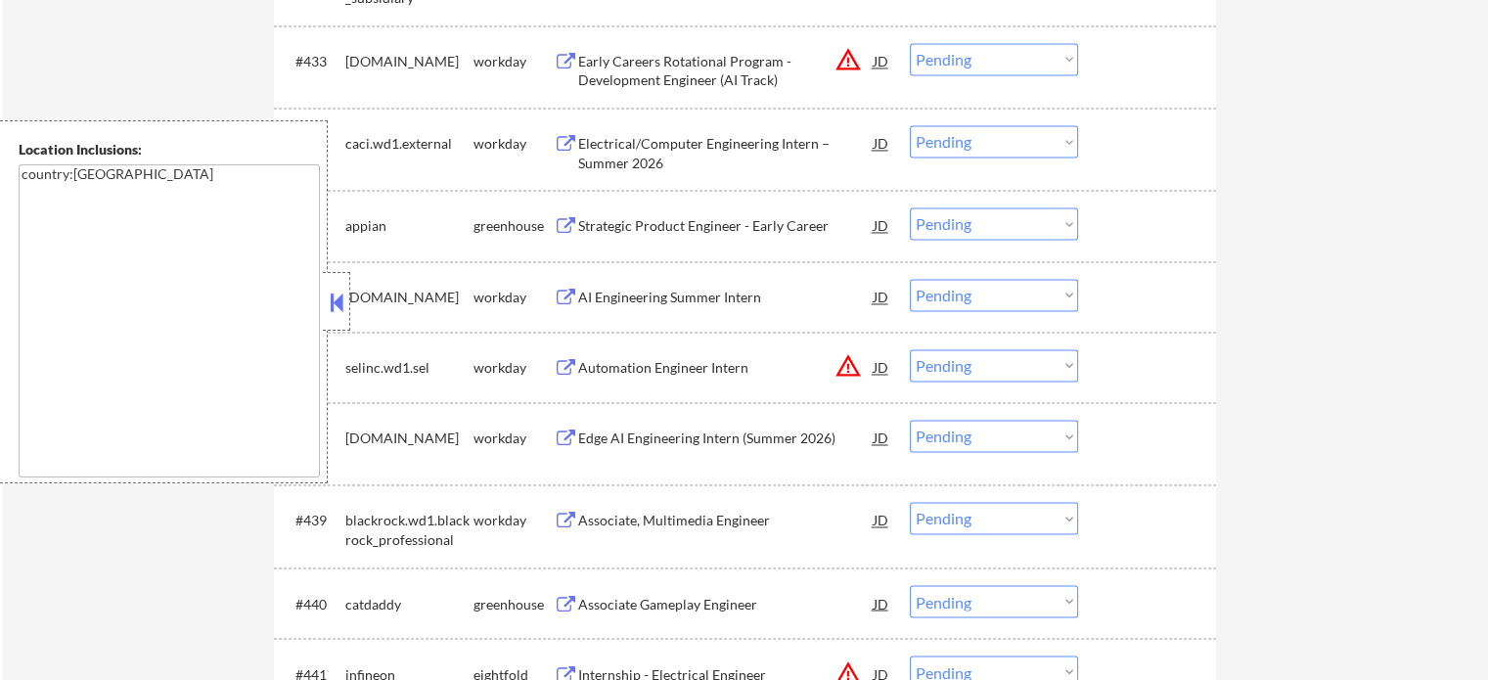
click at [692, 523] on div "Associate, Multimedia Engineer" at bounding box center [725, 521] width 295 height 20
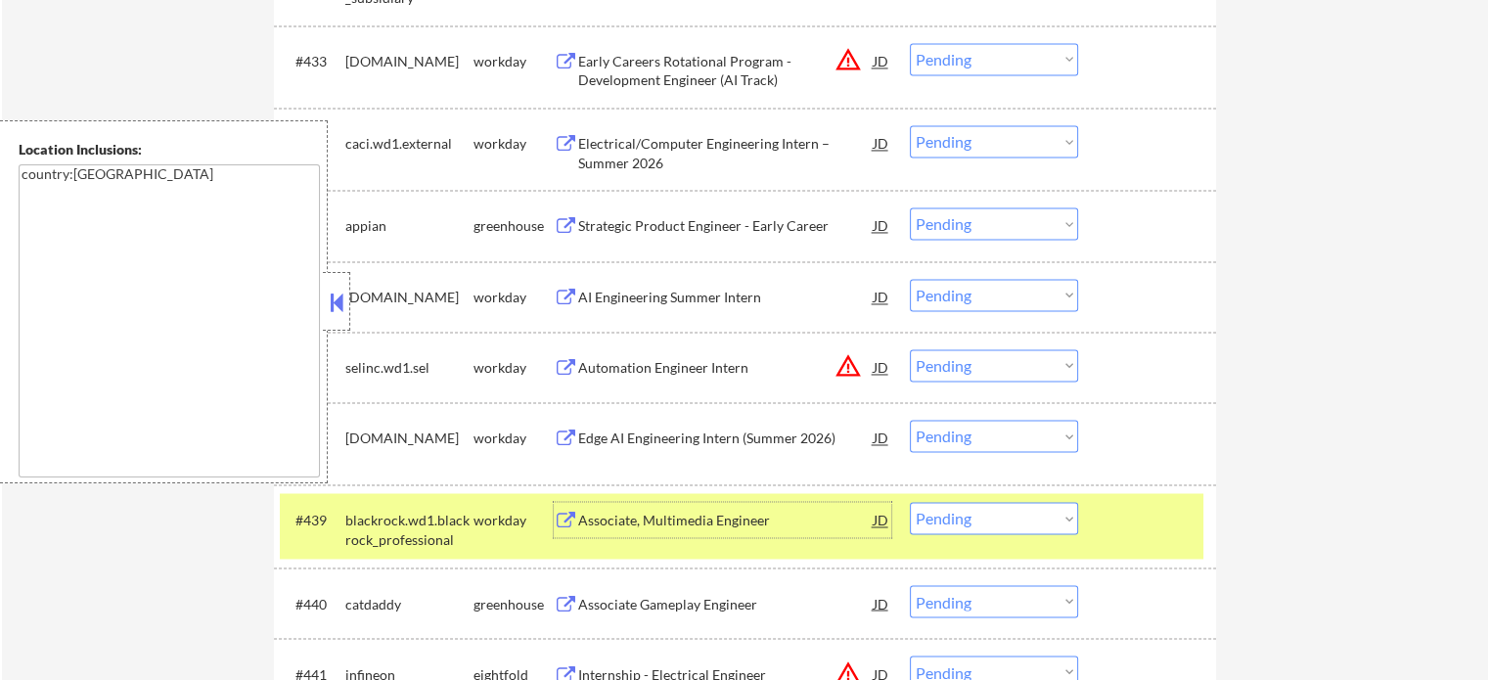
scroll to position [3424, 0]
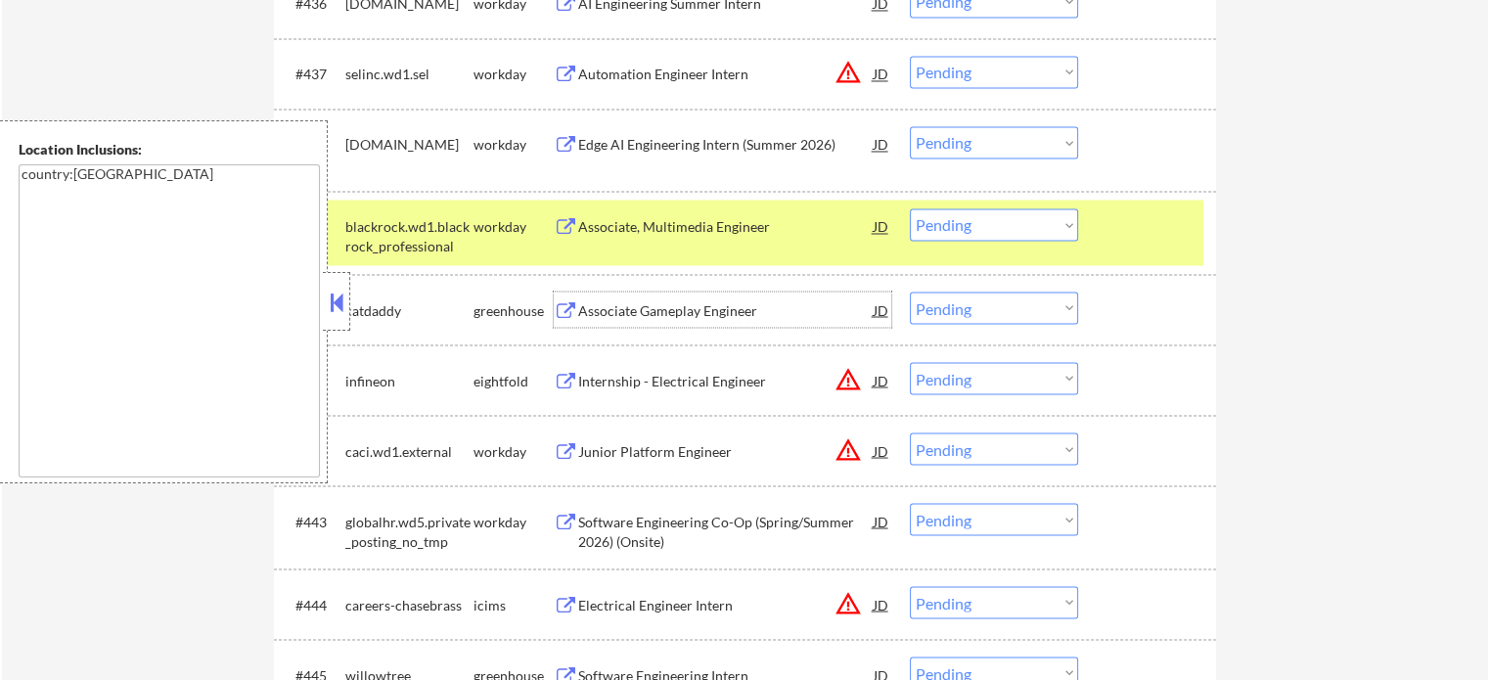
click at [654, 308] on div "Associate Gameplay Engineer" at bounding box center [725, 310] width 295 height 20
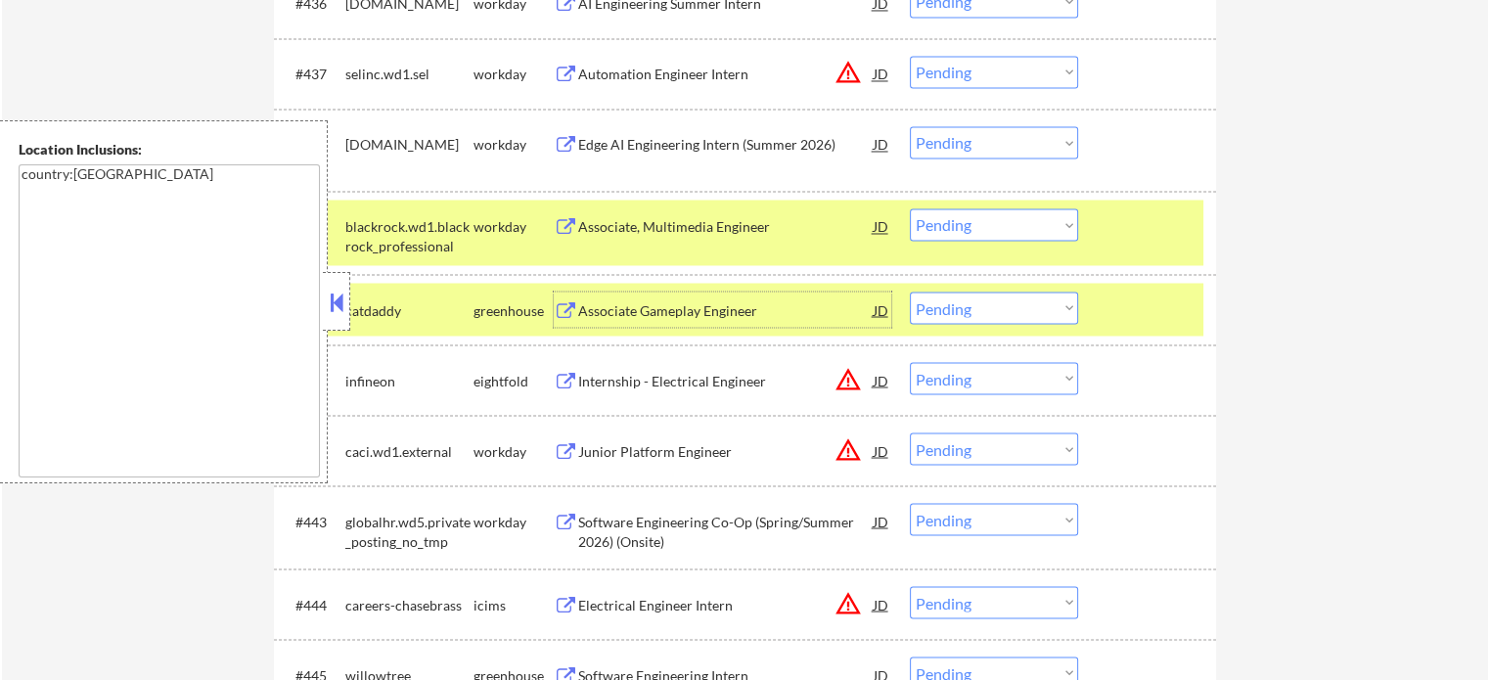
click at [972, 322] on select "Choose an option... Pending Applied Excluded (Questions) Excluded (Expired) Exc…" at bounding box center [994, 307] width 168 height 32
click at [910, 291] on select "Choose an option... Pending Applied Excluded (Questions) Excluded (Expired) Exc…" at bounding box center [994, 307] width 168 height 32
click at [1143, 314] on div at bounding box center [1149, 308] width 86 height 35
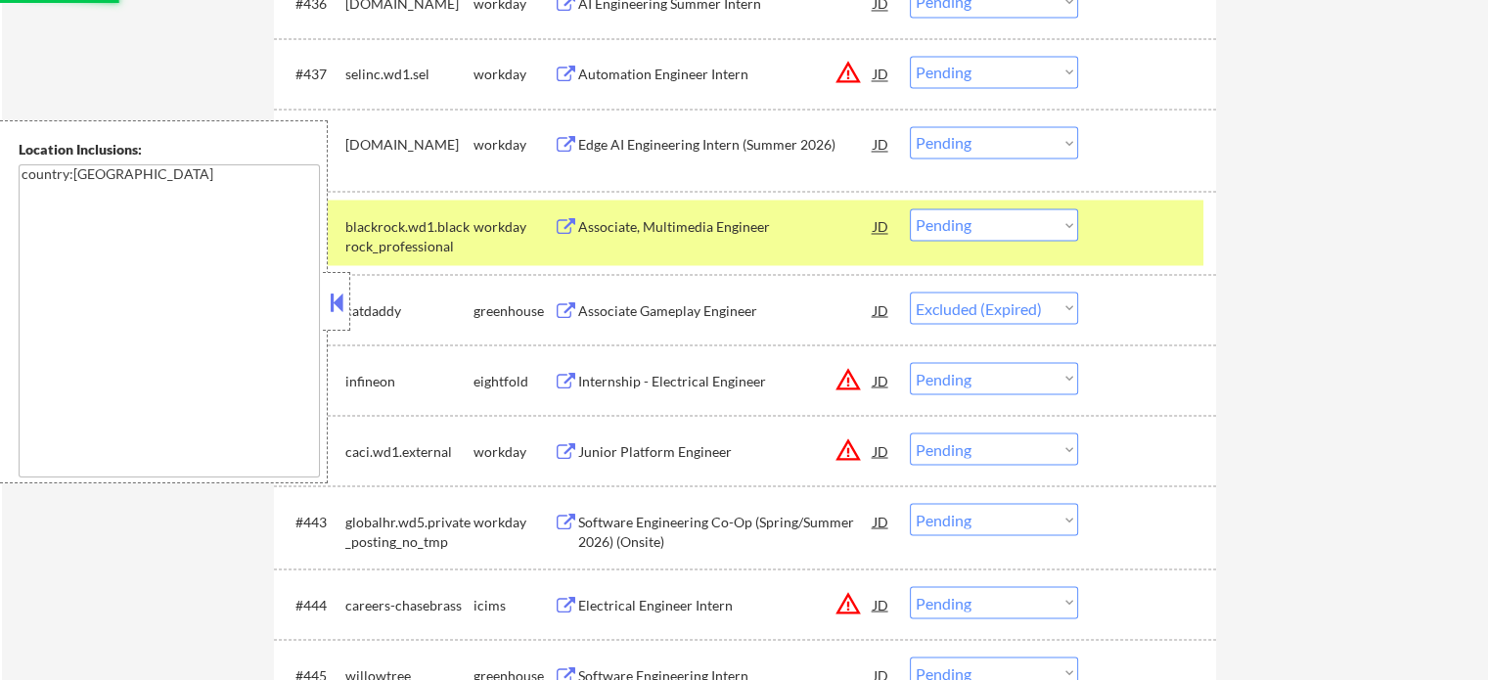
click at [1130, 242] on div at bounding box center [1149, 225] width 86 height 35
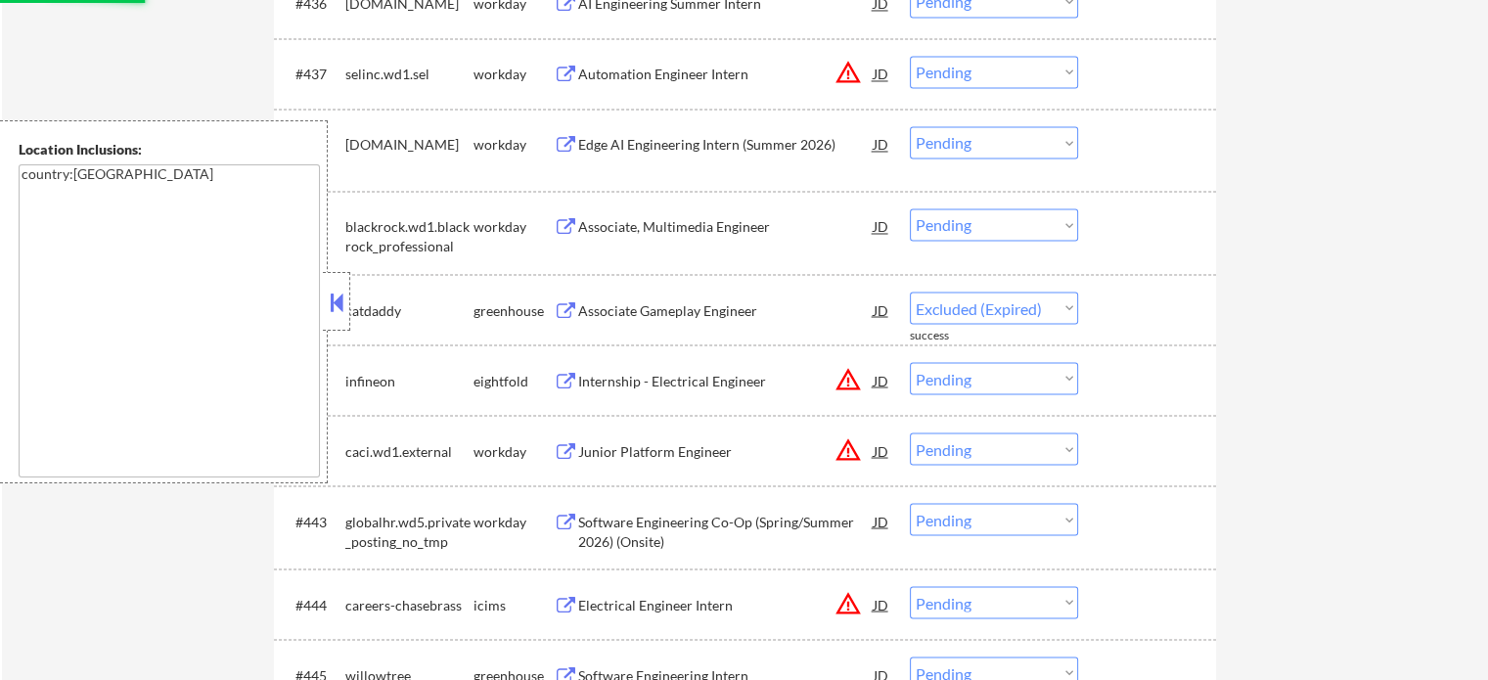
select select ""pending""
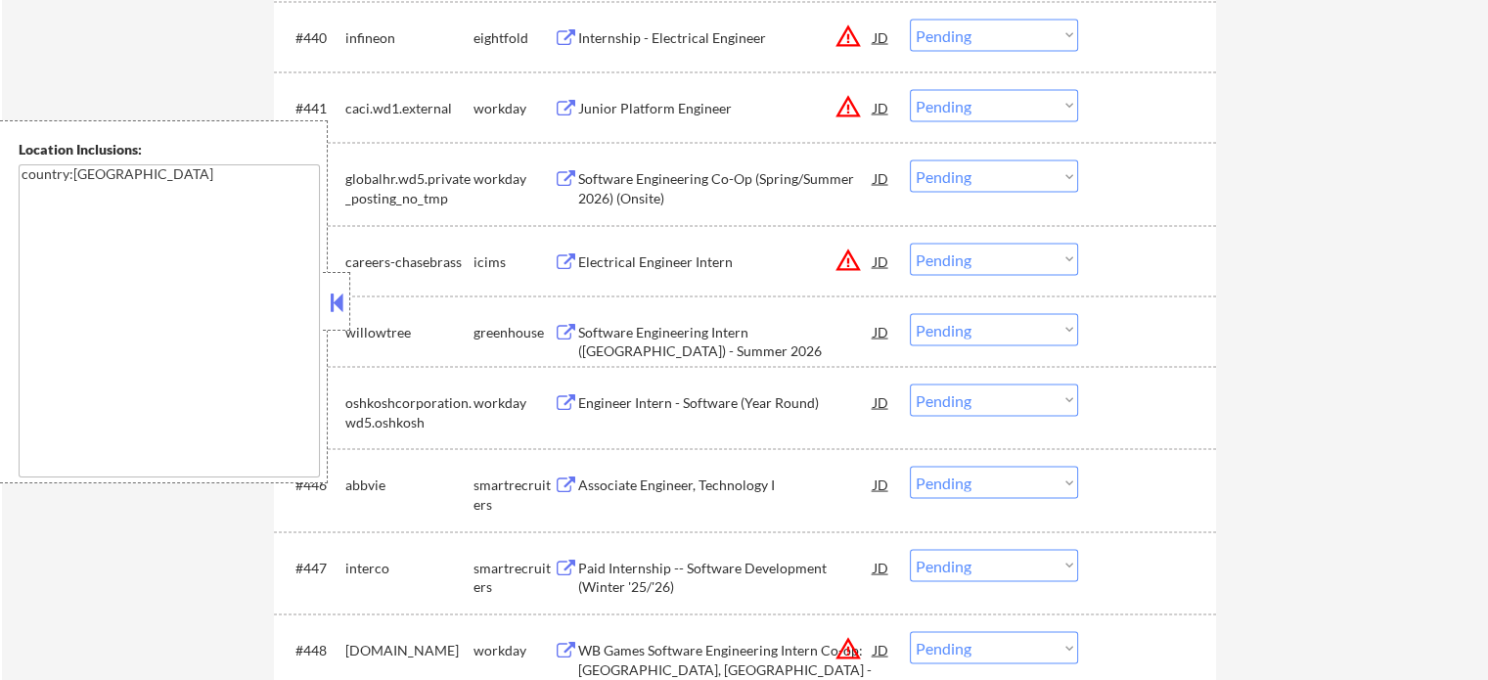
scroll to position [3815, 0]
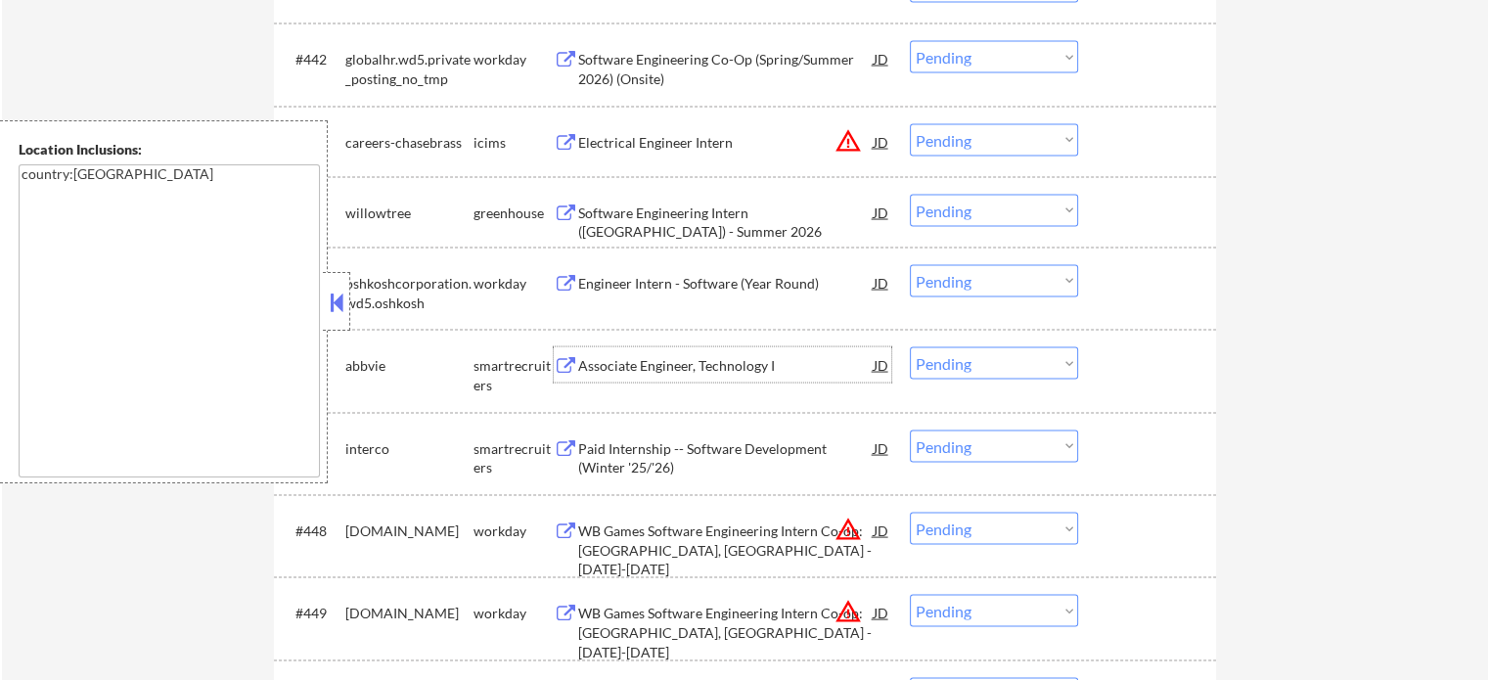
click at [692, 361] on div "Associate Engineer, Technology I" at bounding box center [725, 366] width 295 height 20
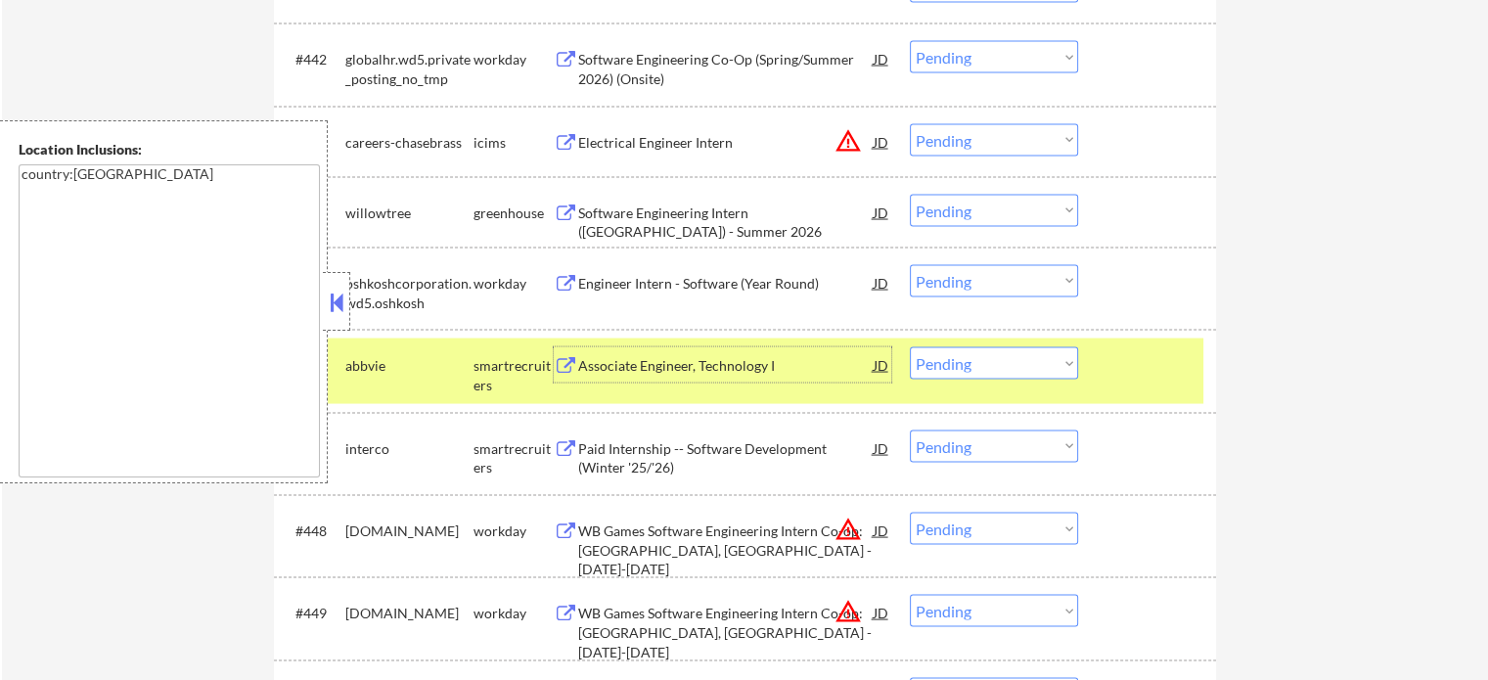
click at [975, 371] on select "Choose an option... Pending Applied Excluded (Questions) Excluded (Expired) Exc…" at bounding box center [994, 363] width 168 height 32
click at [910, 347] on select "Choose an option... Pending Applied Excluded (Questions) Excluded (Expired) Exc…" at bounding box center [994, 363] width 168 height 32
click at [1138, 370] on div at bounding box center [1149, 364] width 86 height 35
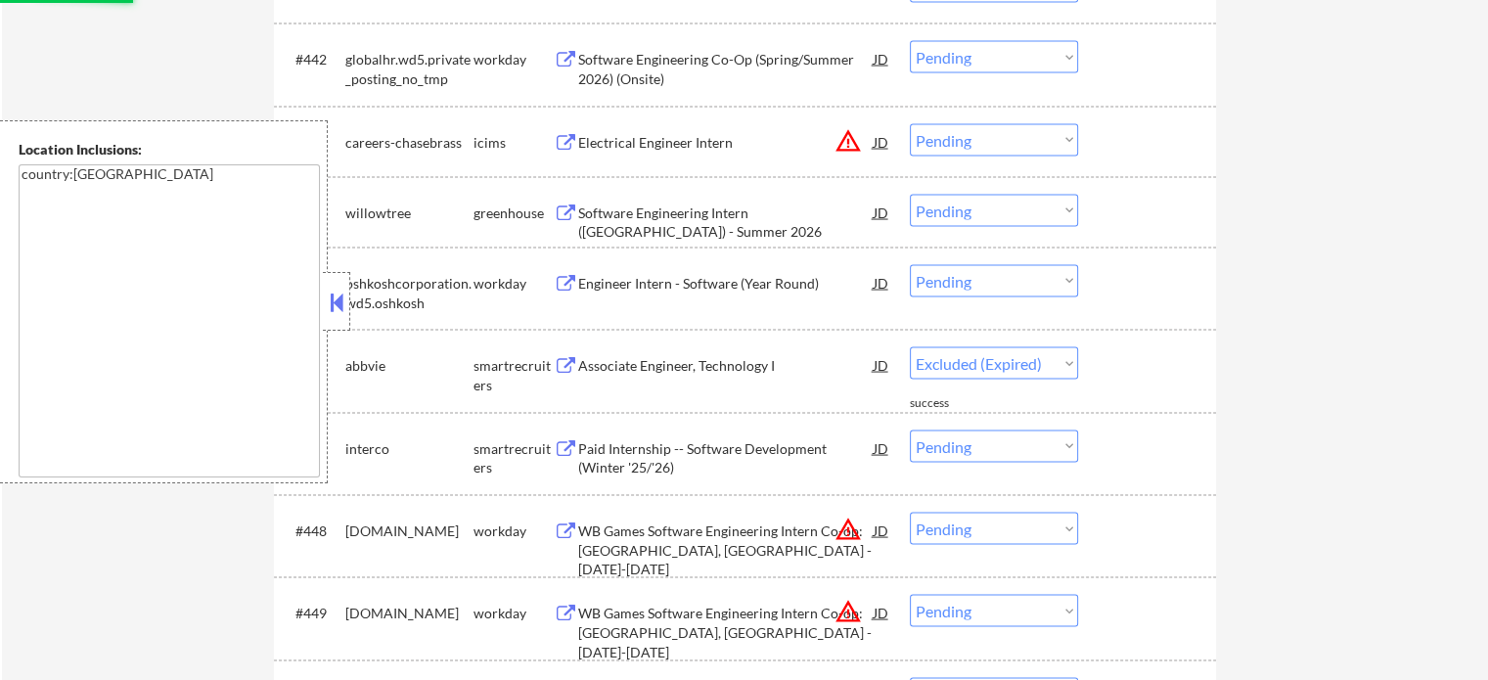
select select ""pending""
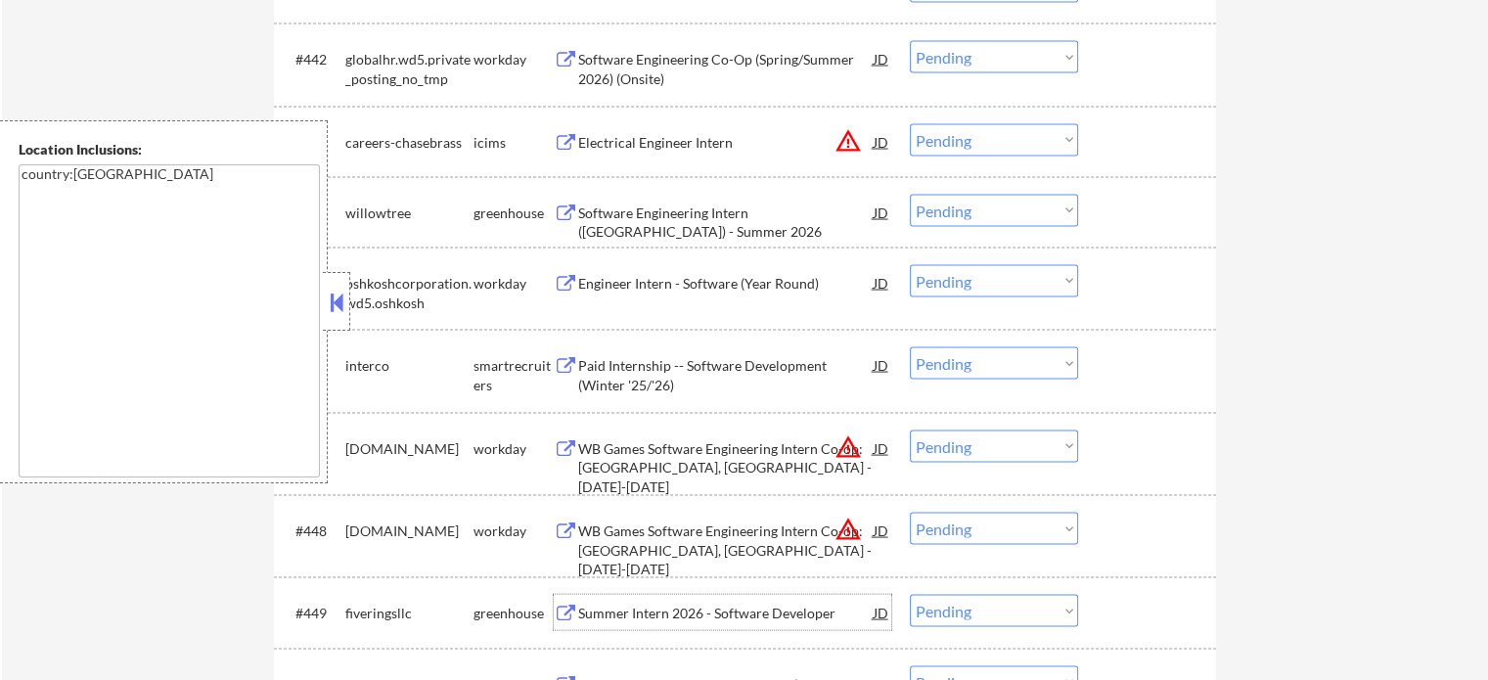
click at [681, 605] on div "Summer Intern 2026 - Software Developer" at bounding box center [725, 614] width 295 height 20
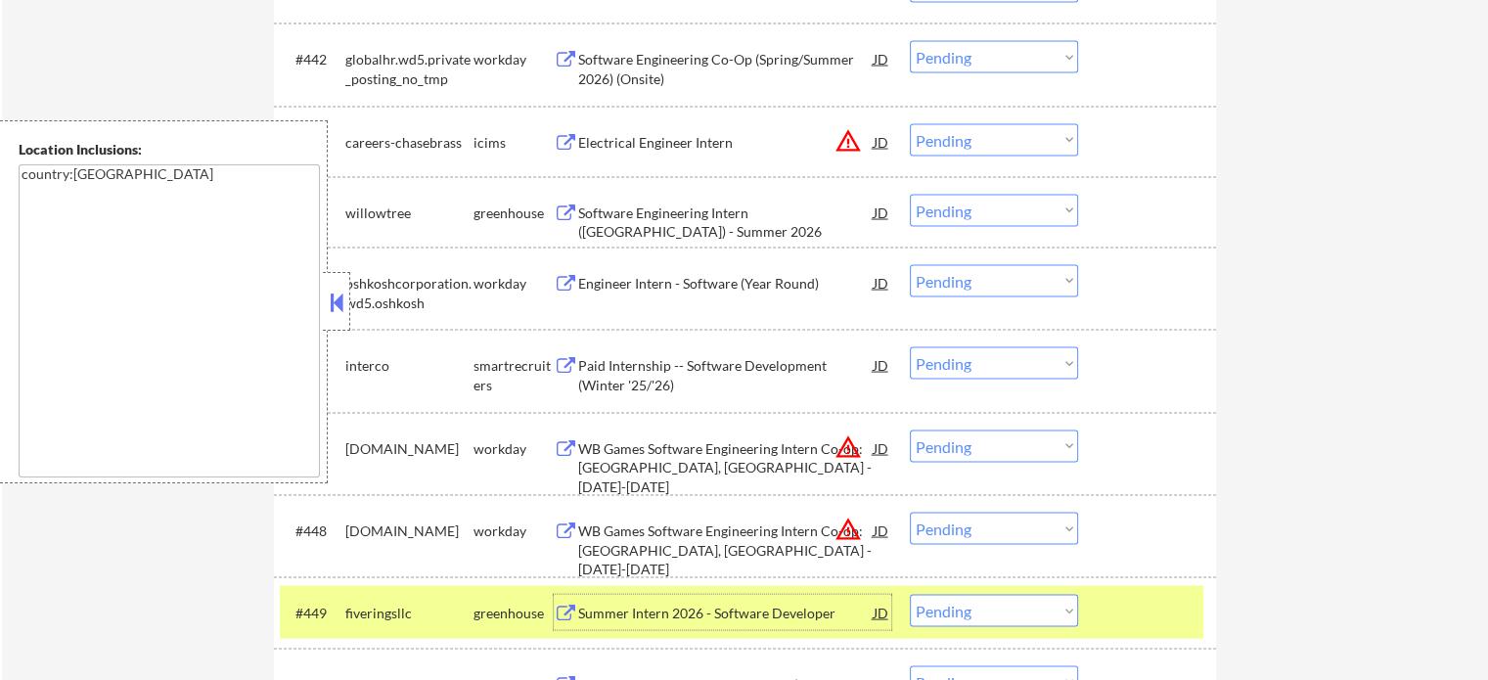
click at [1166, 621] on div at bounding box center [1149, 612] width 86 height 35
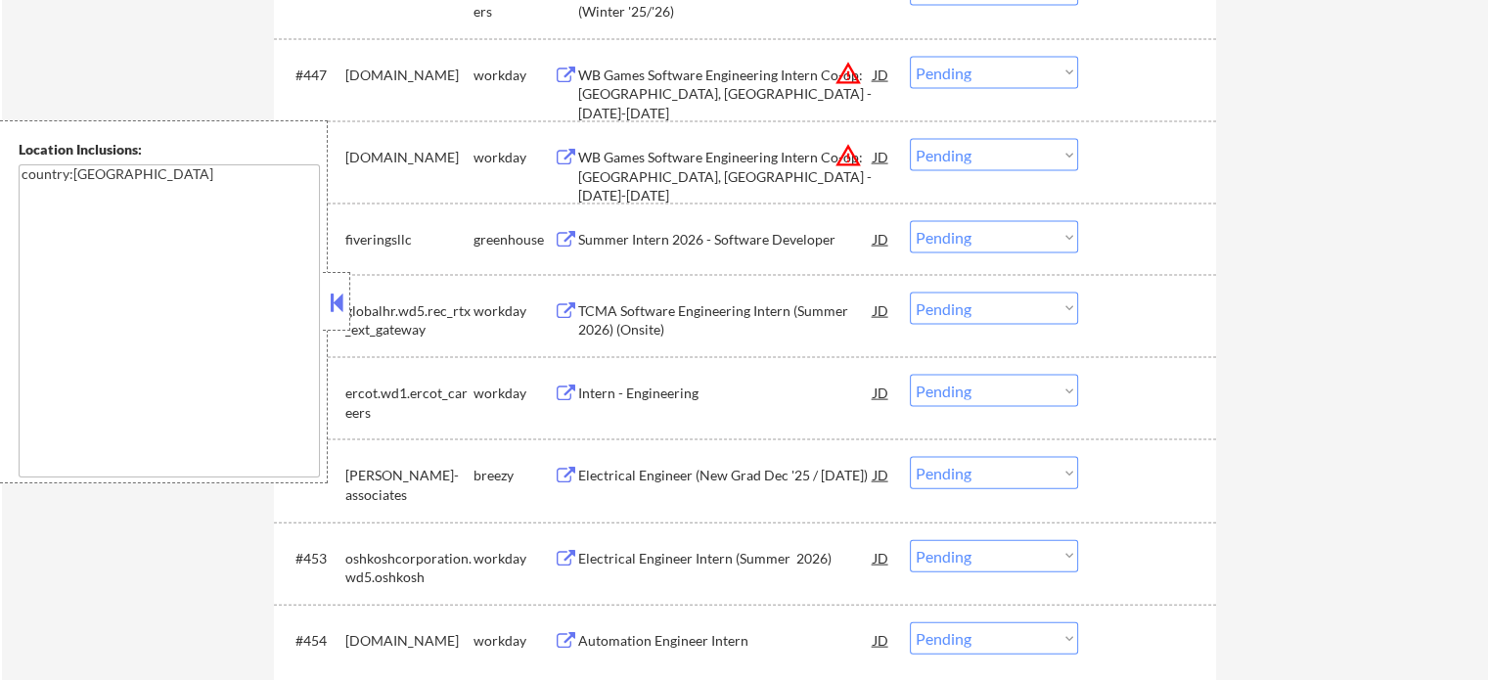
scroll to position [4304, 0]
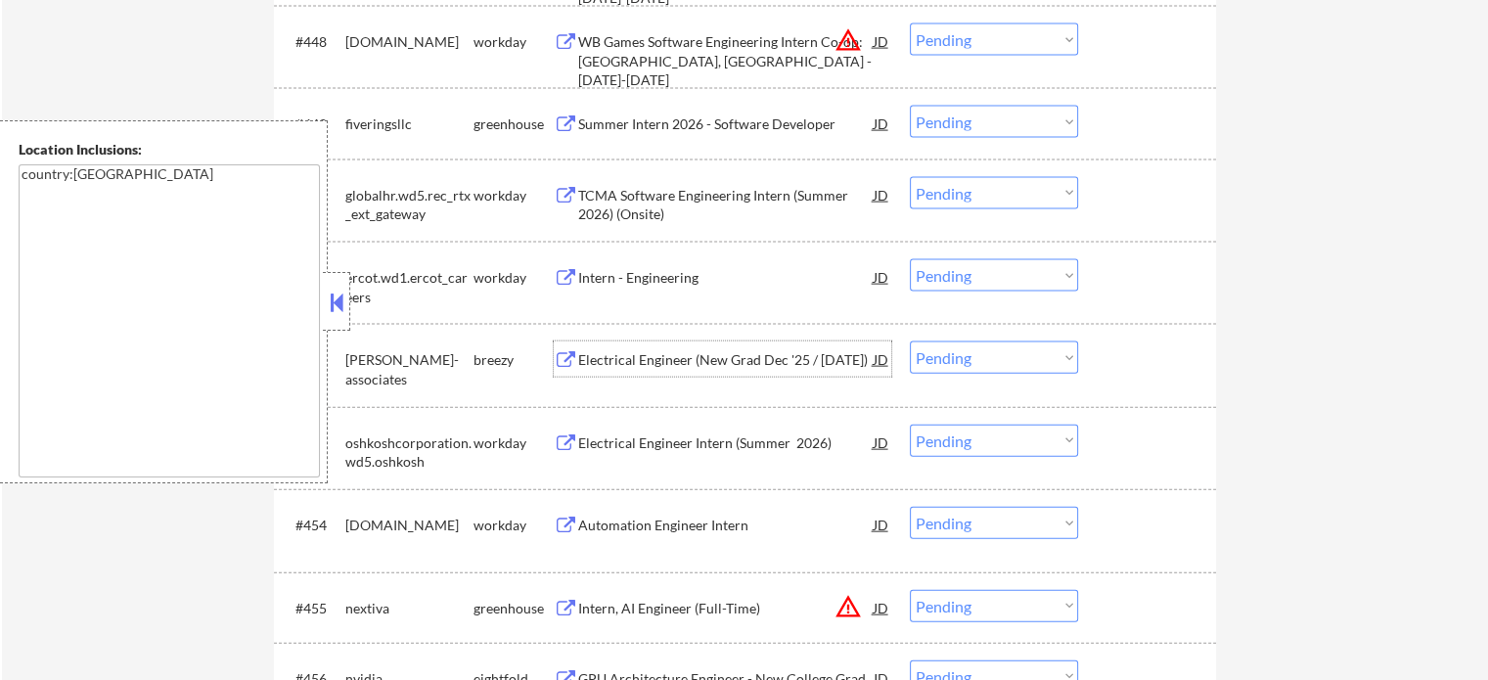
click at [636, 352] on div "Electrical Engineer (New Grad Dec '25 / May '26)" at bounding box center [725, 360] width 295 height 20
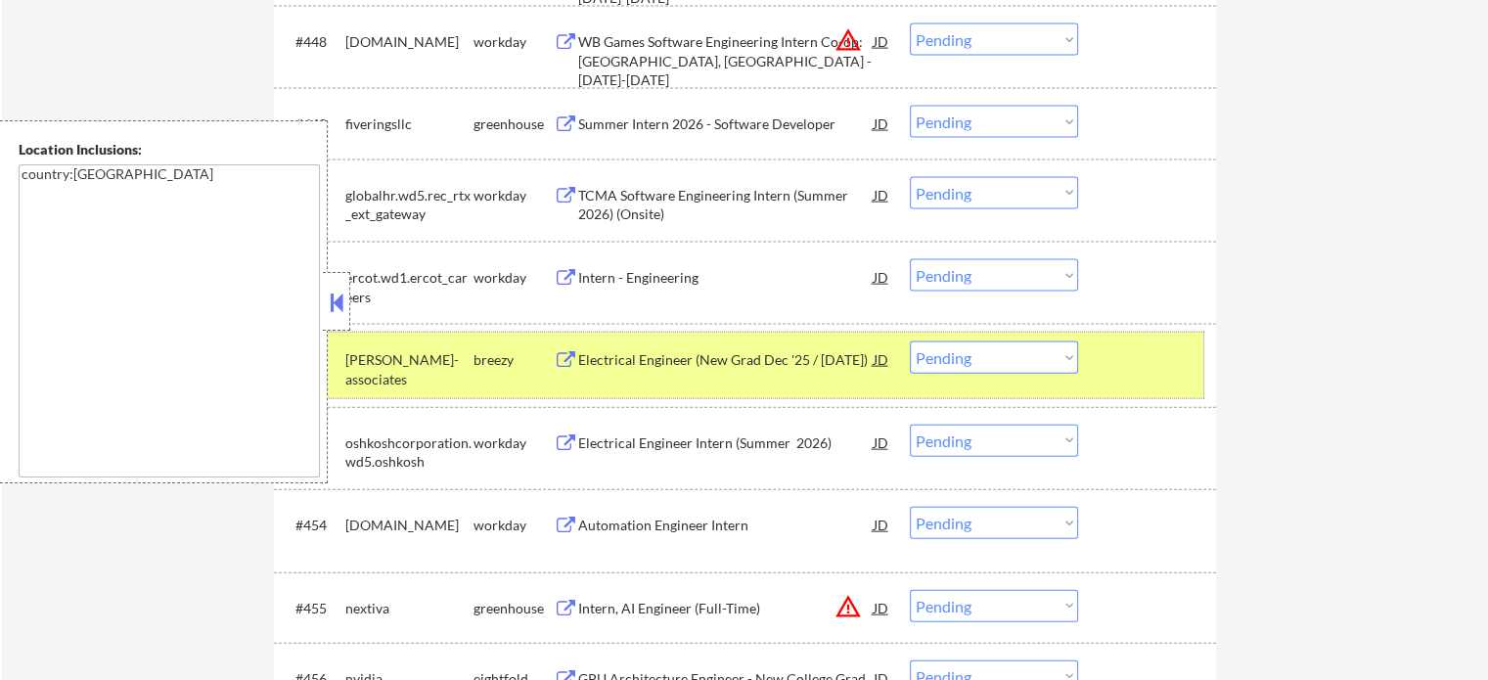
click at [1139, 361] on div at bounding box center [1149, 358] width 86 height 35
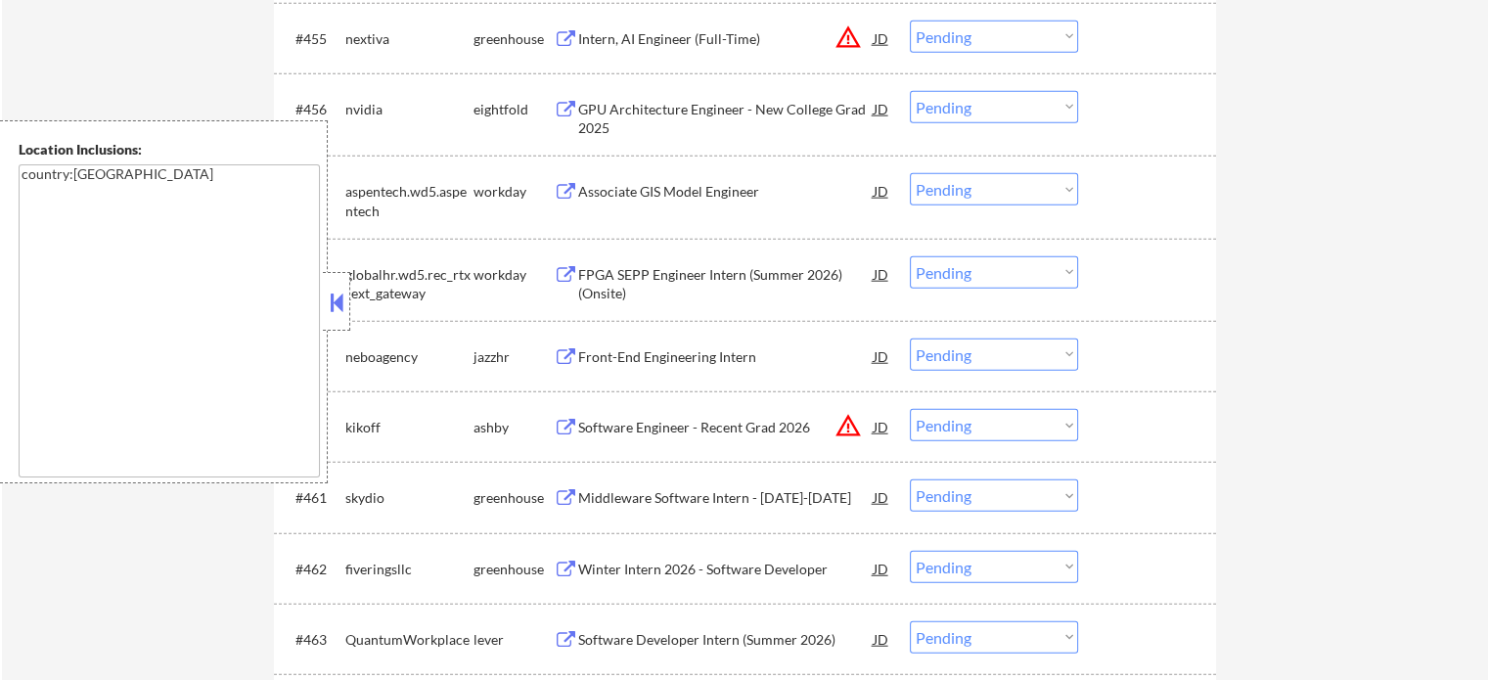
scroll to position [4891, 0]
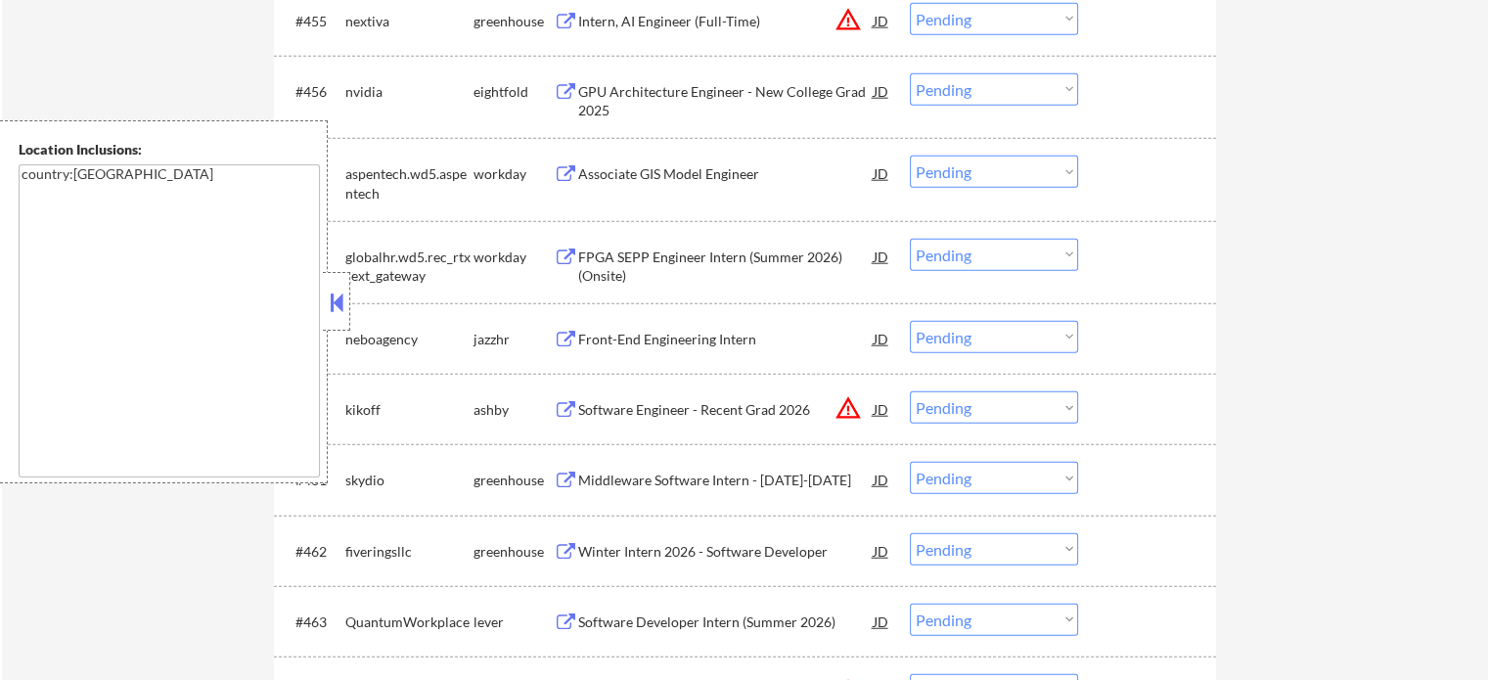
click at [603, 345] on div "Front-End Engineering Intern" at bounding box center [725, 340] width 295 height 20
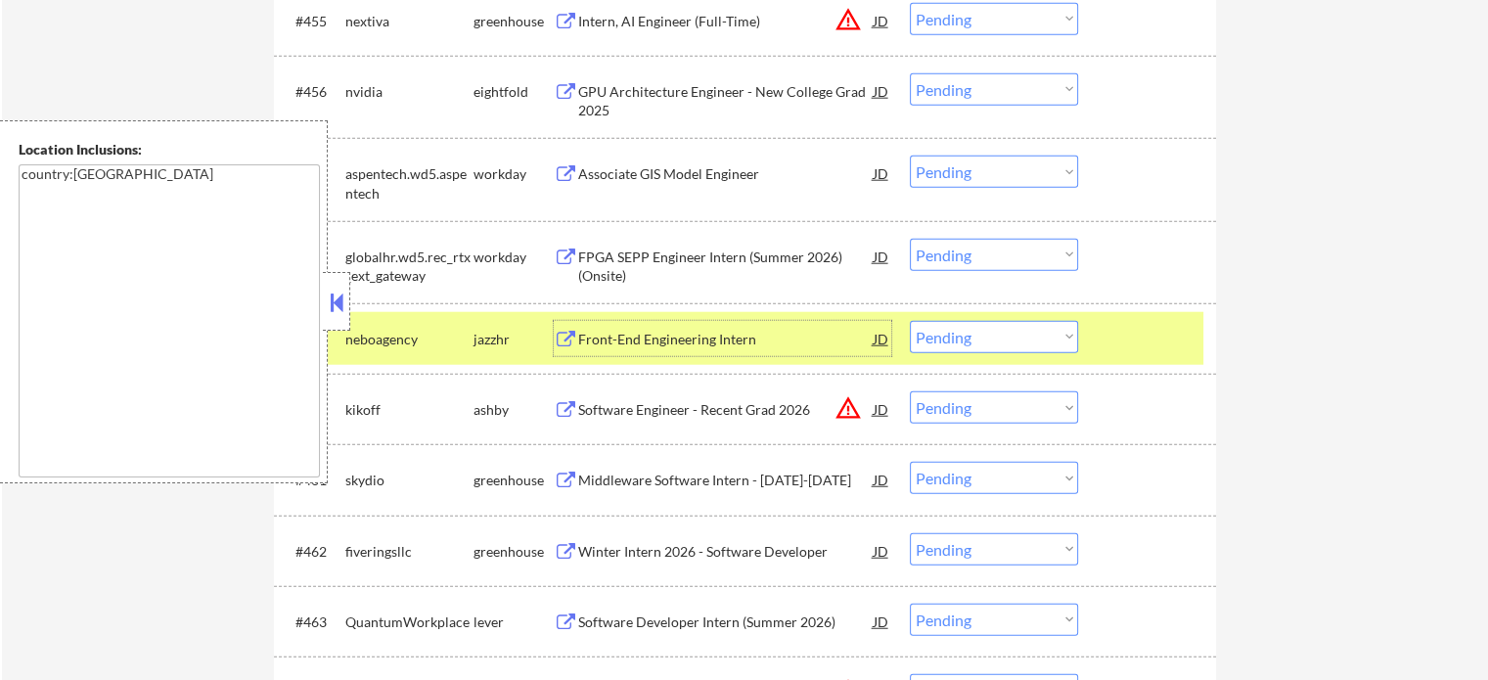
click at [1146, 341] on div at bounding box center [1149, 338] width 86 height 35
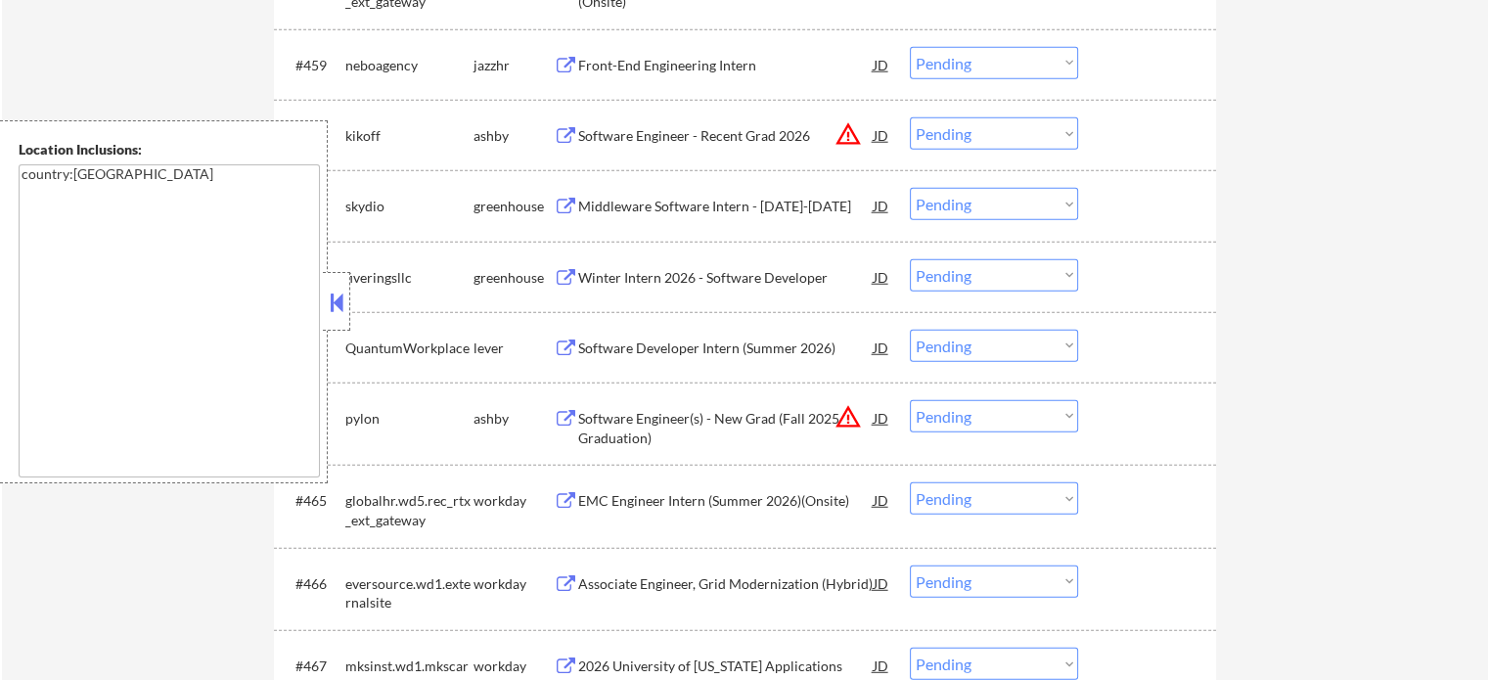
scroll to position [5184, 0]
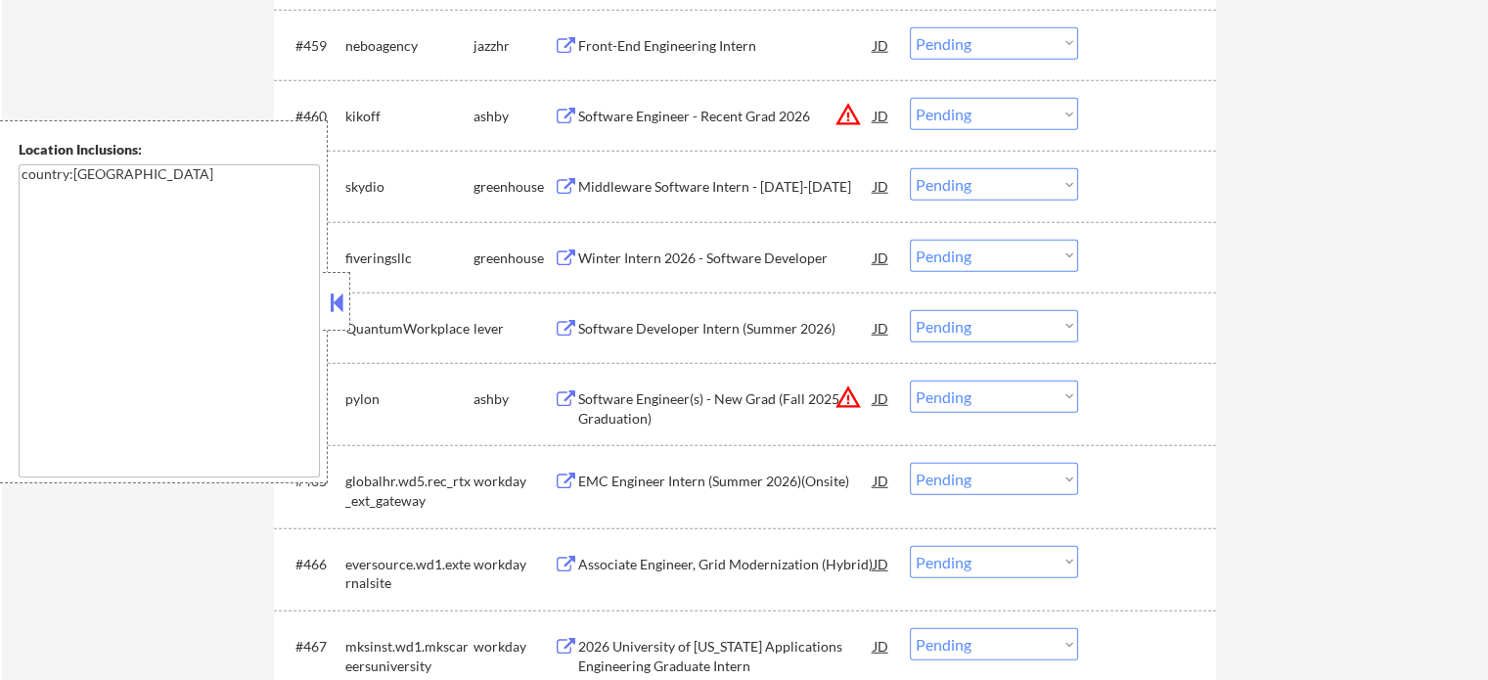
click at [658, 404] on div "Software Engineer(s) - New Grad (Fall 2025 Graduation)" at bounding box center [725, 408] width 295 height 38
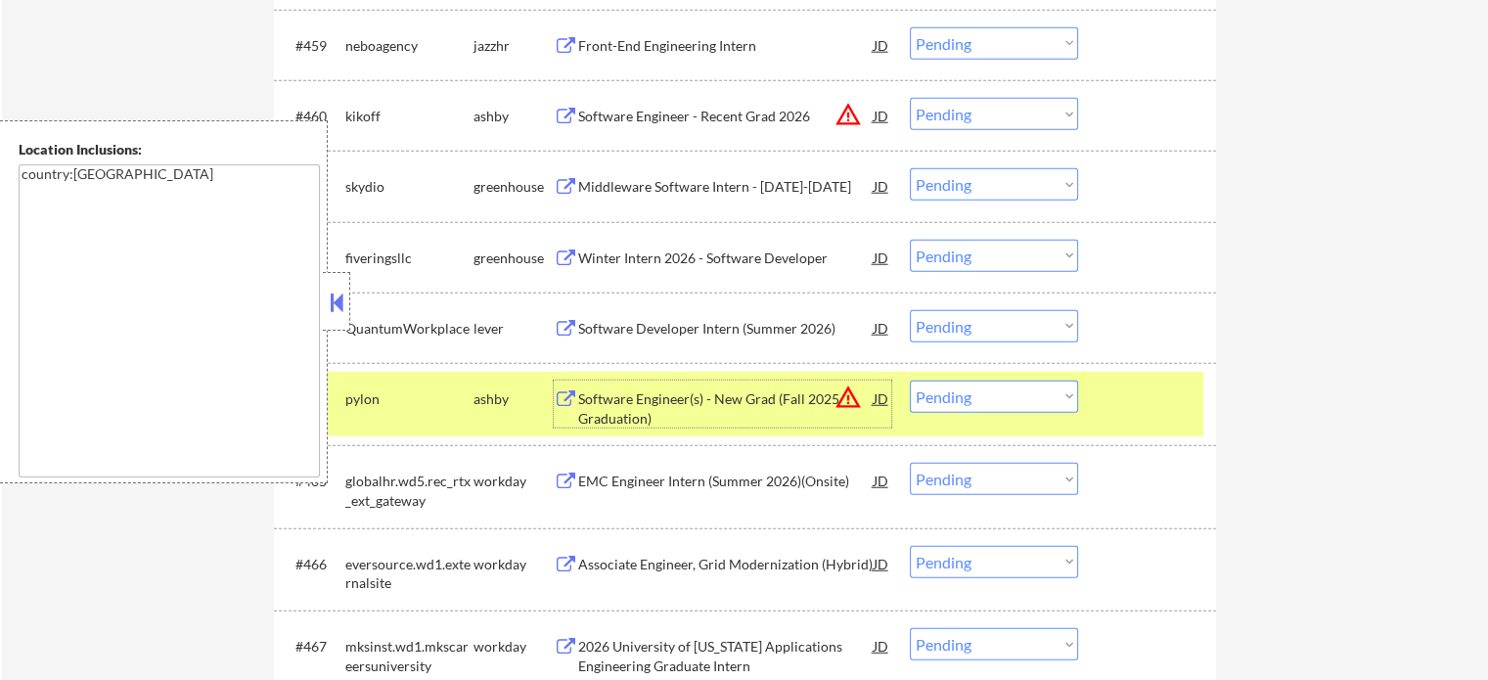
click at [947, 394] on select "Choose an option... Pending Applied Excluded (Questions) Excluded (Expired) Exc…" at bounding box center [994, 397] width 168 height 32
click at [910, 381] on select "Choose an option... Pending Applied Excluded (Questions) Excluded (Expired) Exc…" at bounding box center [994, 397] width 168 height 32
click at [1123, 405] on div at bounding box center [1149, 398] width 86 height 35
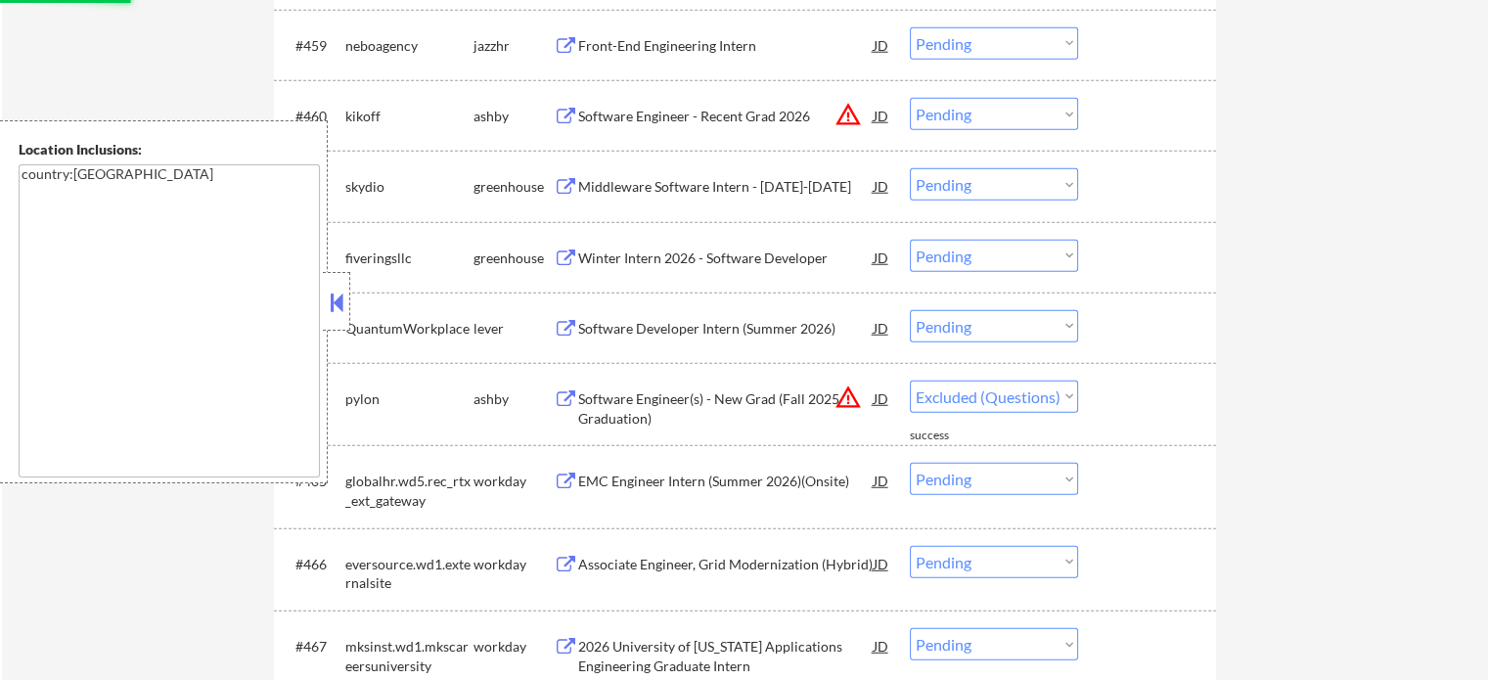
select select ""pending""
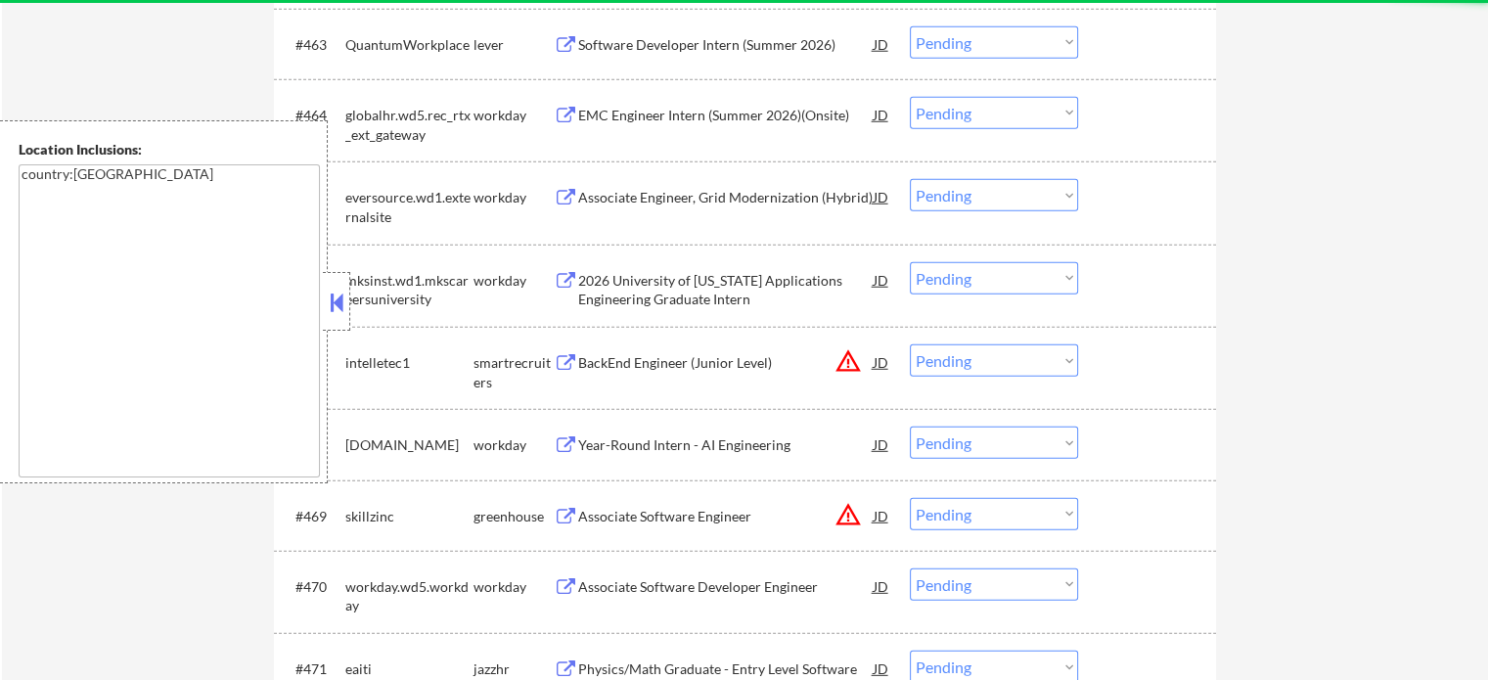
scroll to position [5478, 0]
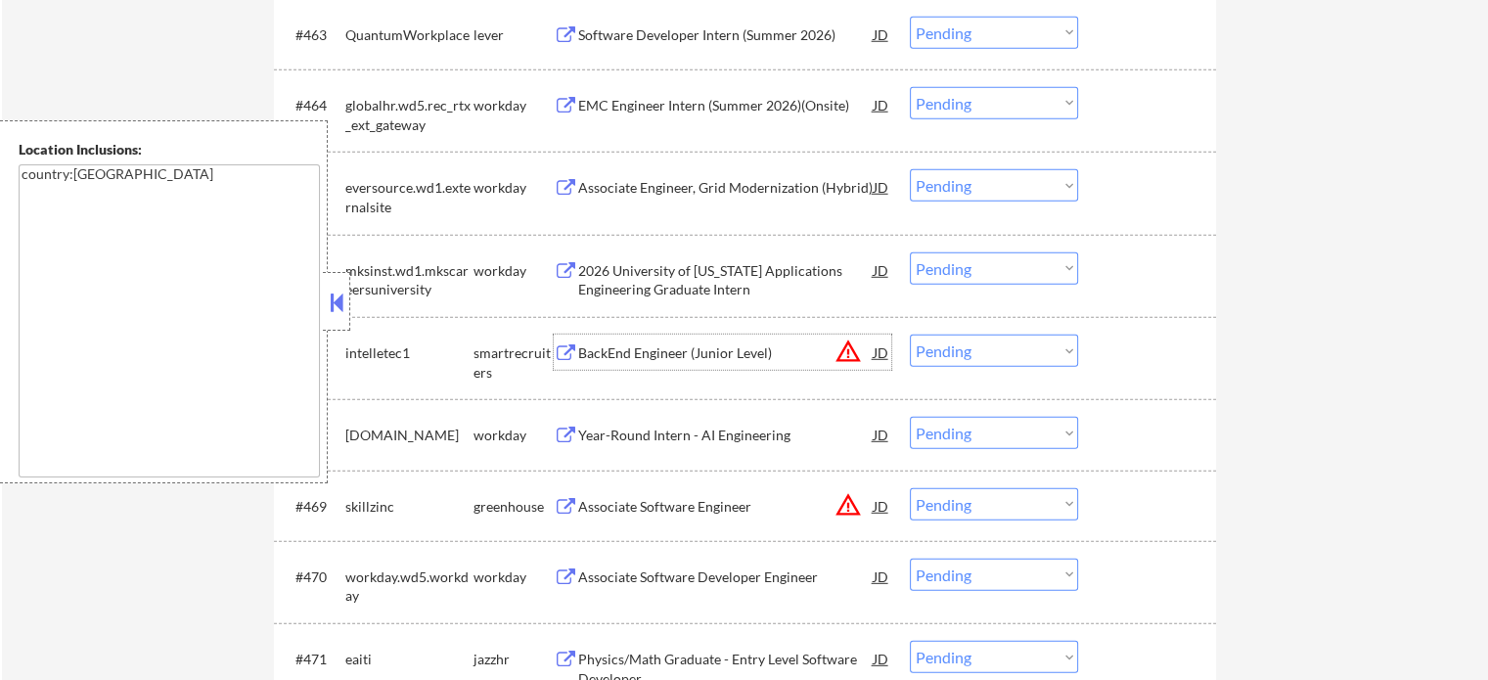
click at [651, 355] on div "BackEnd Engineer (Junior Level)" at bounding box center [725, 353] width 295 height 20
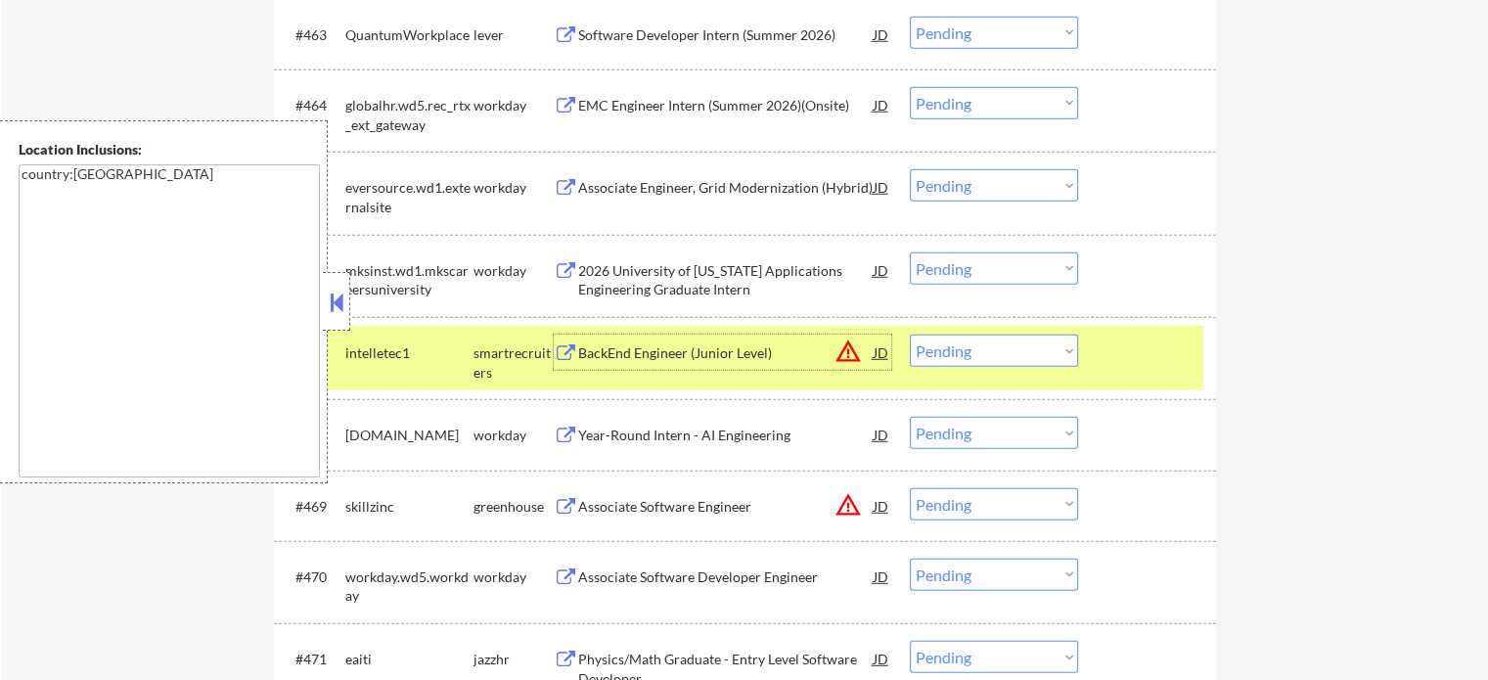
click at [994, 361] on select "Choose an option... Pending Applied Excluded (Questions) Excluded (Expired) Exc…" at bounding box center [994, 351] width 168 height 32
click at [910, 335] on select "Choose an option... Pending Applied Excluded (Questions) Excluded (Expired) Exc…" at bounding box center [994, 351] width 168 height 32
click at [1125, 355] on div at bounding box center [1149, 352] width 86 height 35
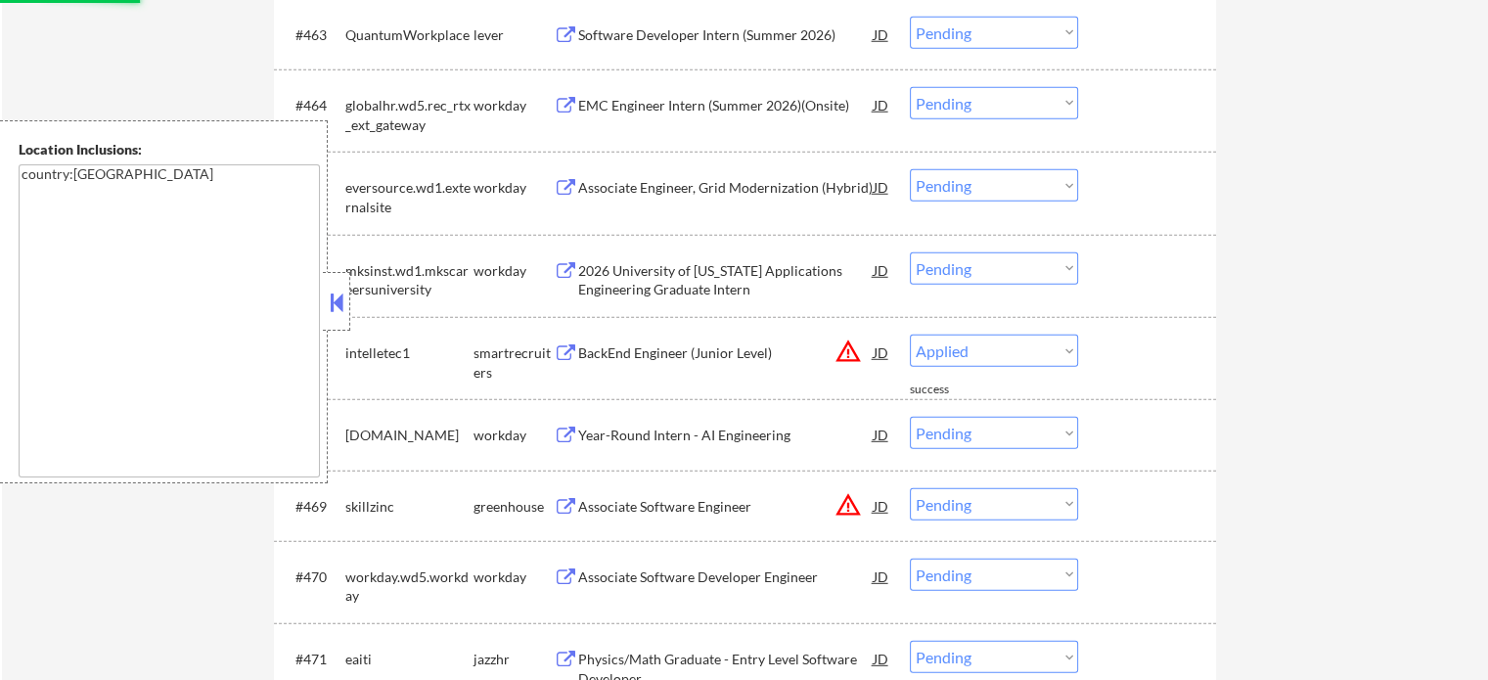
select select ""pending""
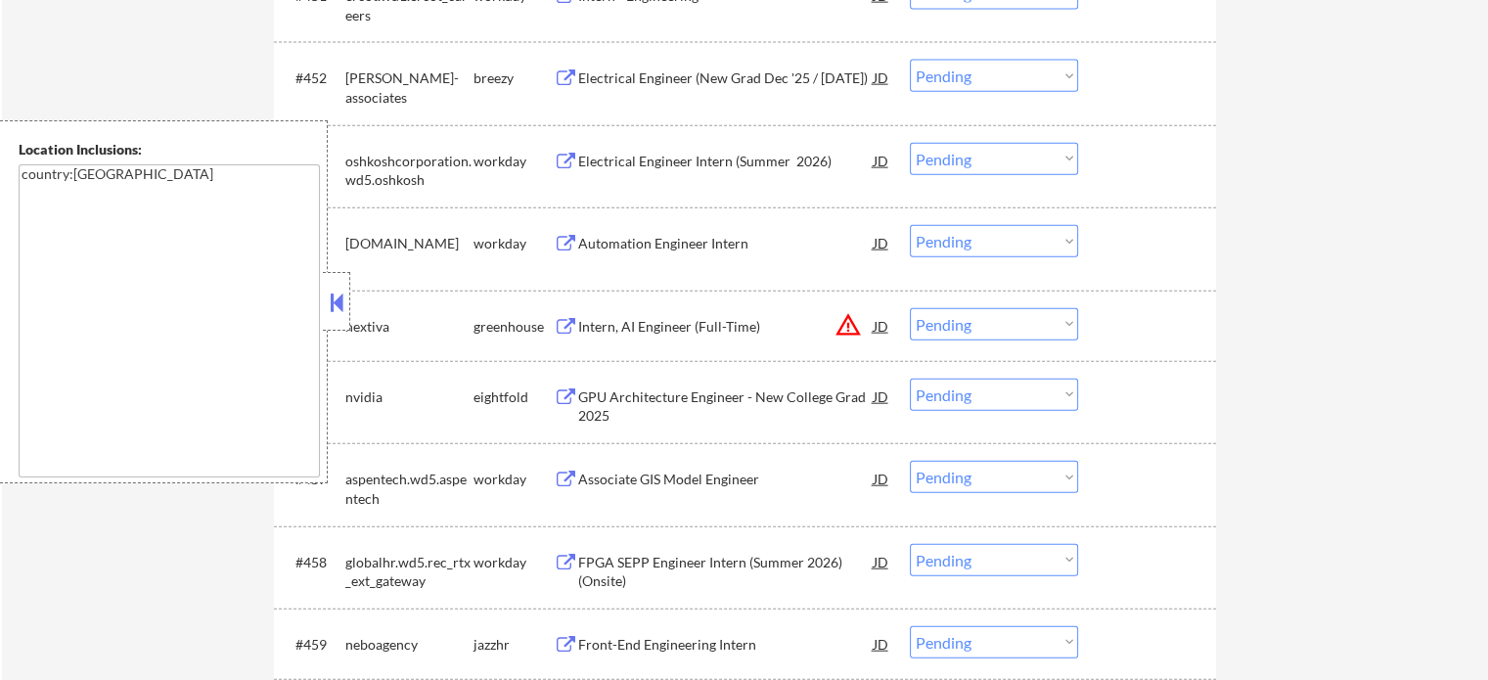
scroll to position [4614, 0]
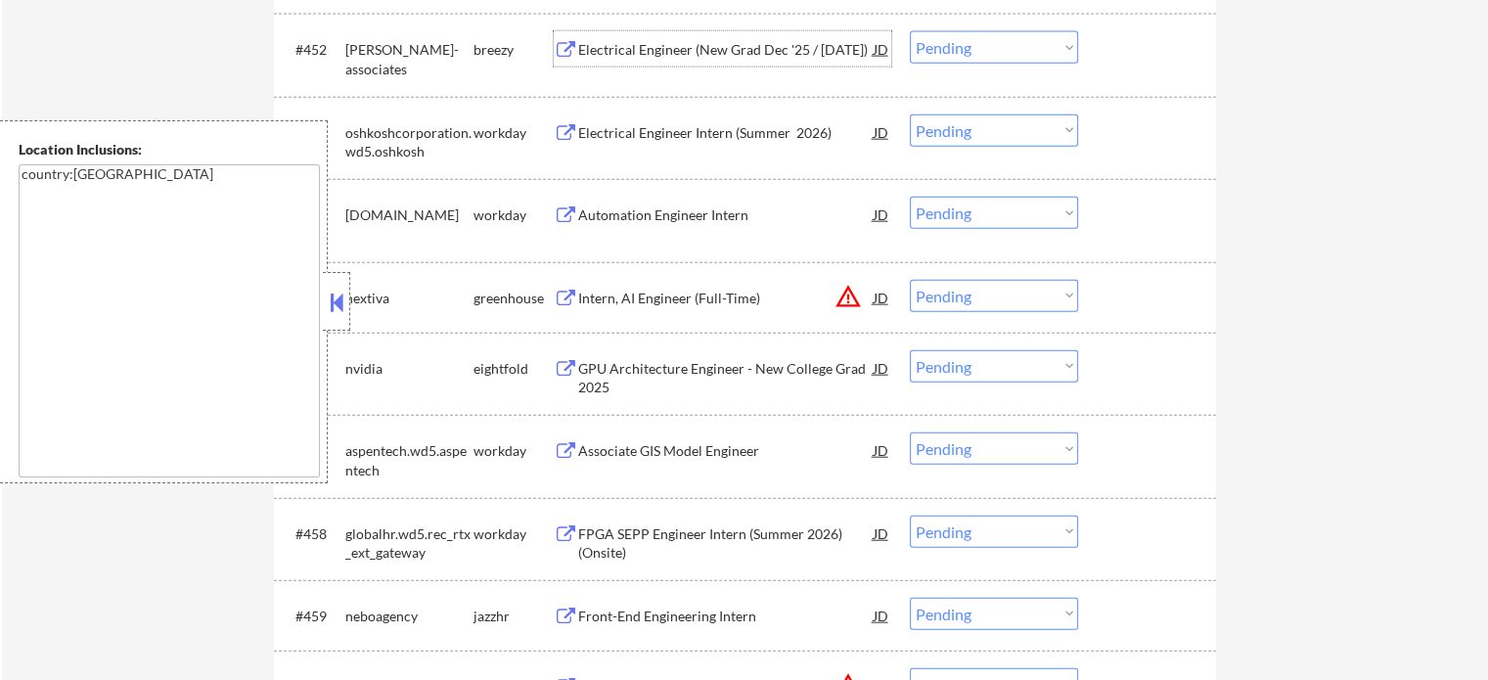
click at [711, 54] on div "Electrical Engineer (New Grad Dec '25 / May '26)" at bounding box center [725, 50] width 295 height 20
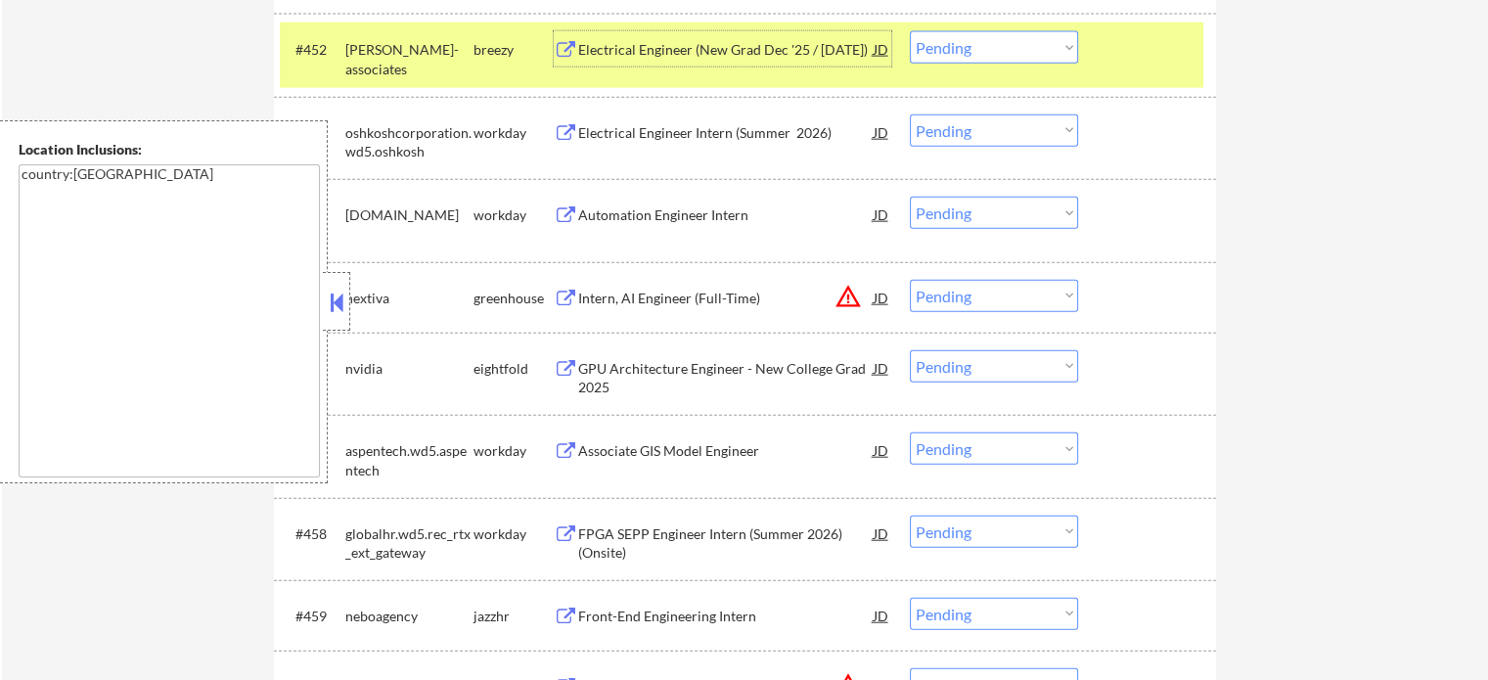
click at [990, 51] on select "Choose an option... Pending Applied Excluded (Questions) Excluded (Expired) Exc…" at bounding box center [994, 47] width 168 height 32
click at [910, 31] on select "Choose an option... Pending Applied Excluded (Questions) Excluded (Expired) Exc…" at bounding box center [994, 47] width 168 height 32
click at [1119, 48] on div at bounding box center [1149, 48] width 86 height 35
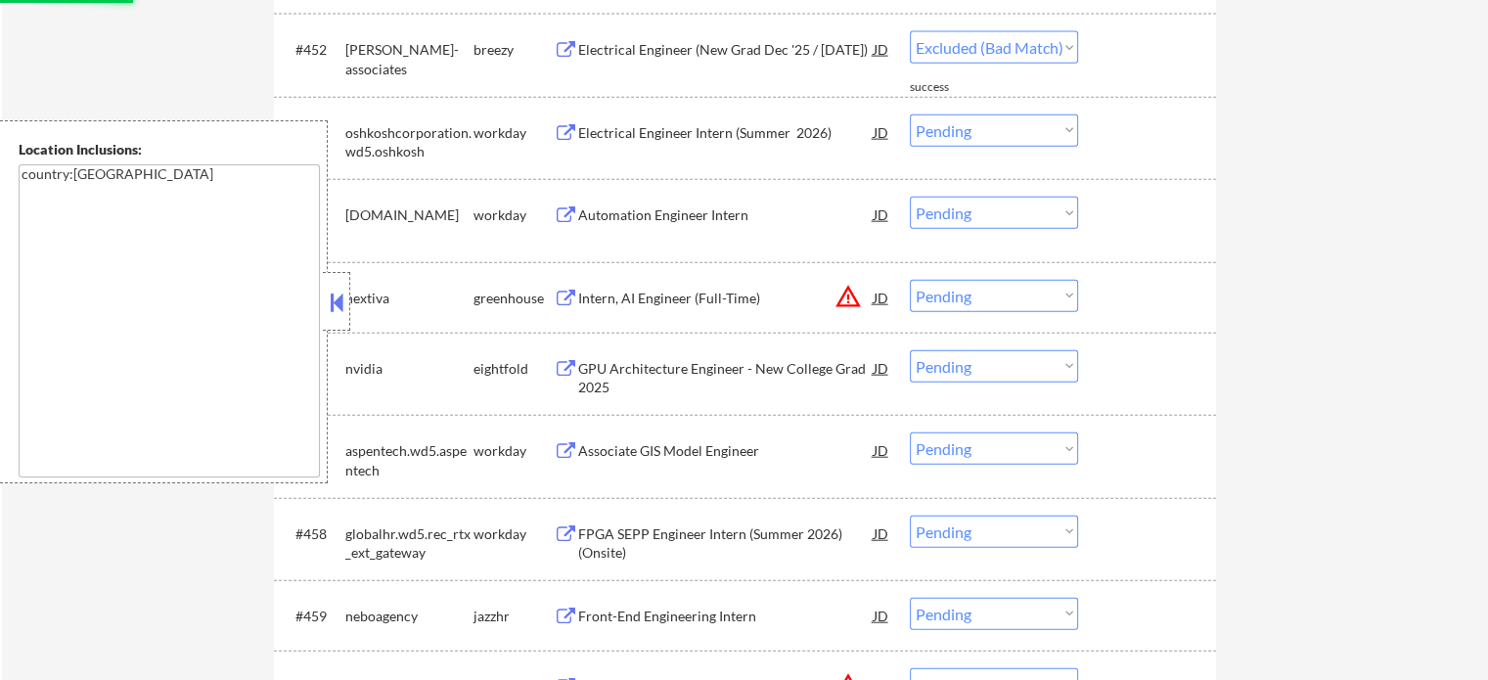
select select ""pending""
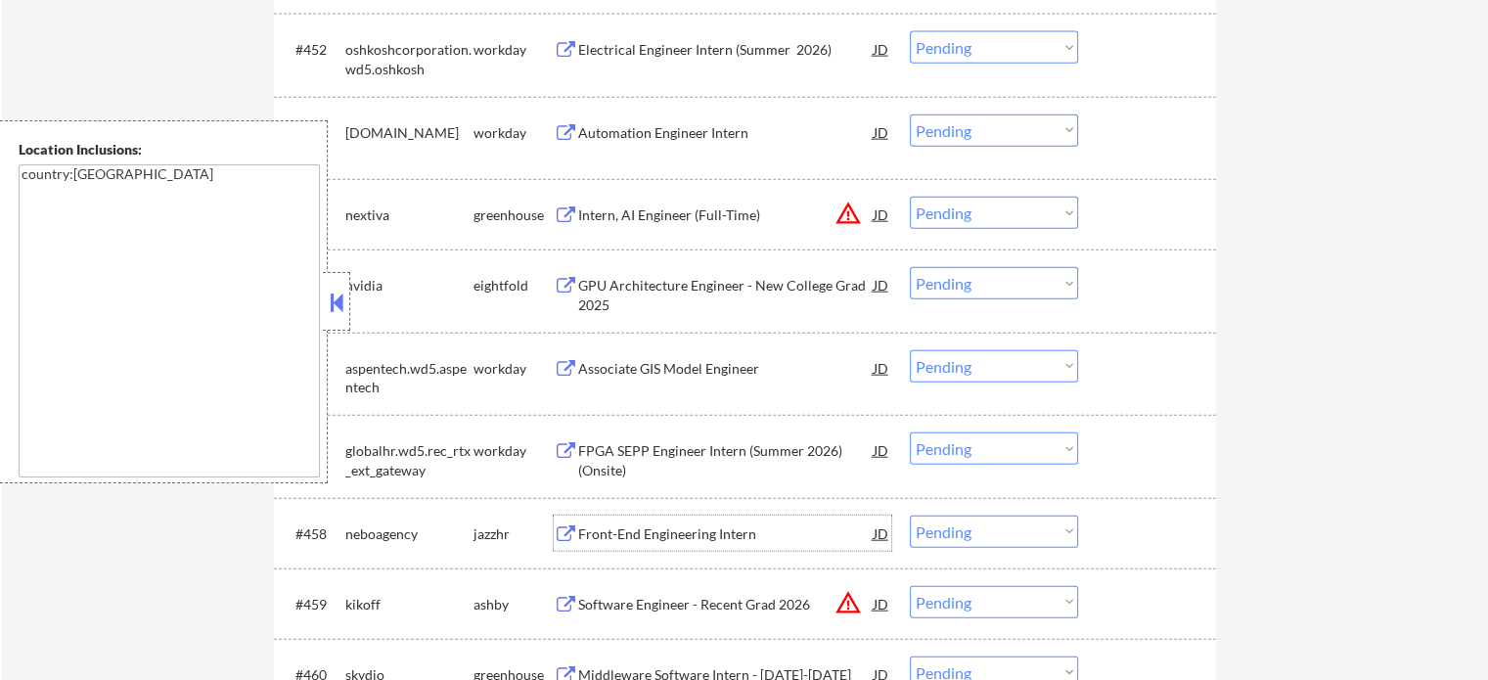
click at [649, 529] on div "Front-End Engineering Intern" at bounding box center [725, 534] width 295 height 20
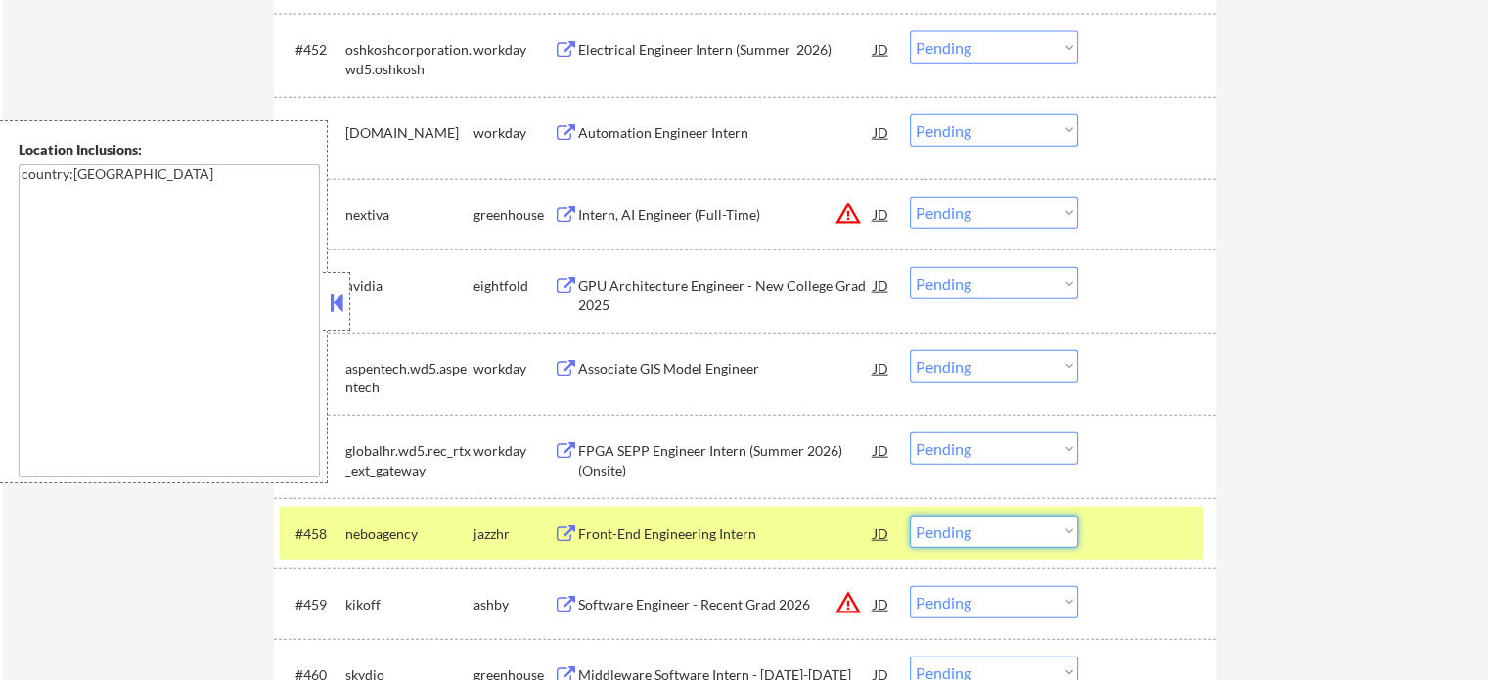
click at [1021, 529] on select "Choose an option... Pending Applied Excluded (Questions) Excluded (Expired) Exc…" at bounding box center [994, 531] width 168 height 32
click at [910, 515] on select "Choose an option... Pending Applied Excluded (Questions) Excluded (Expired) Exc…" at bounding box center [994, 531] width 168 height 32
click at [1144, 535] on div at bounding box center [1149, 532] width 86 height 35
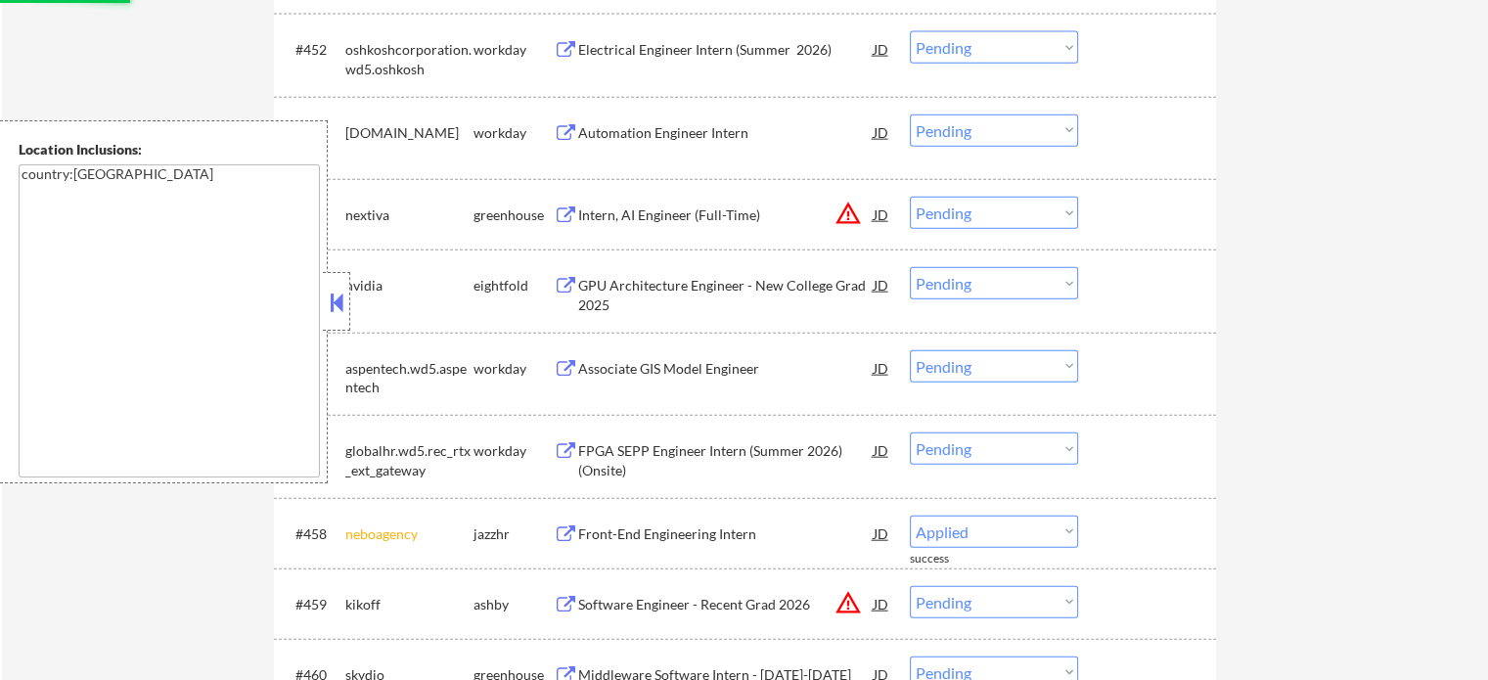
select select ""pending""
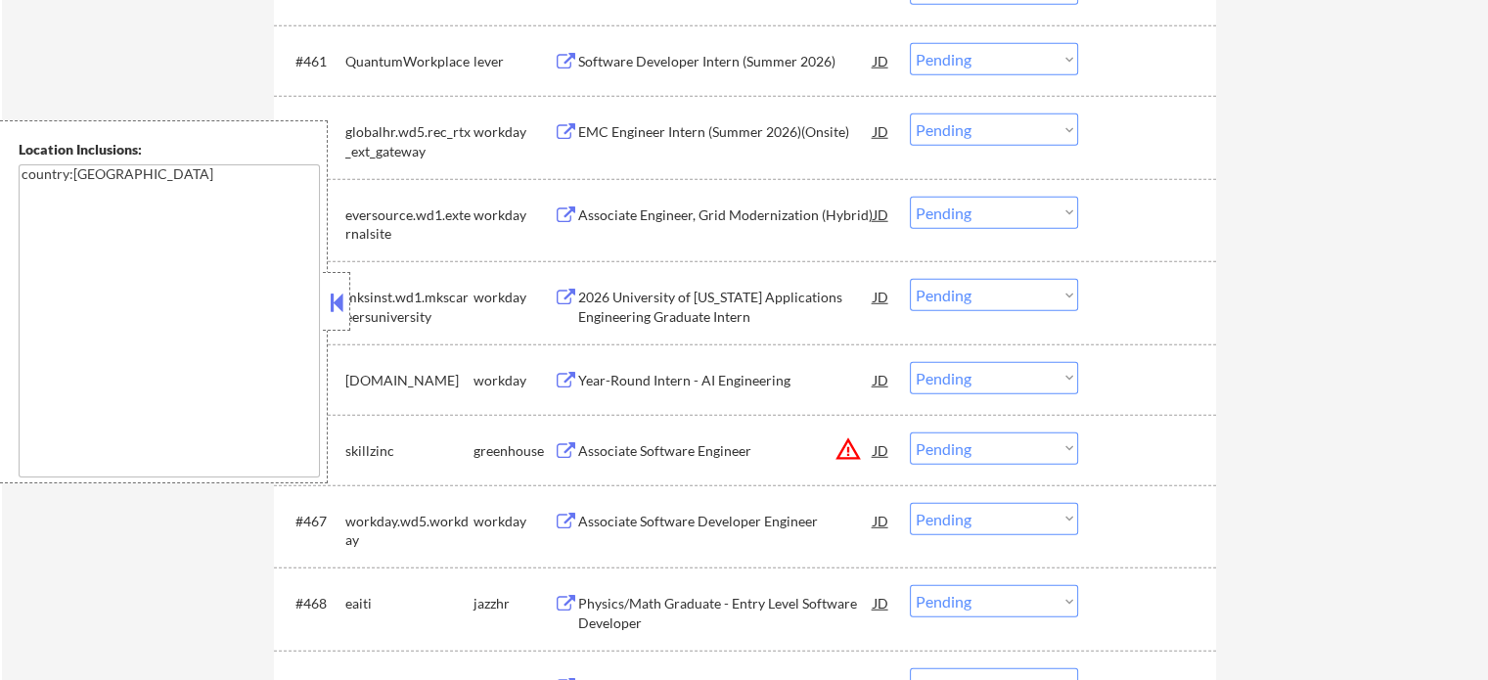
scroll to position [5397, 0]
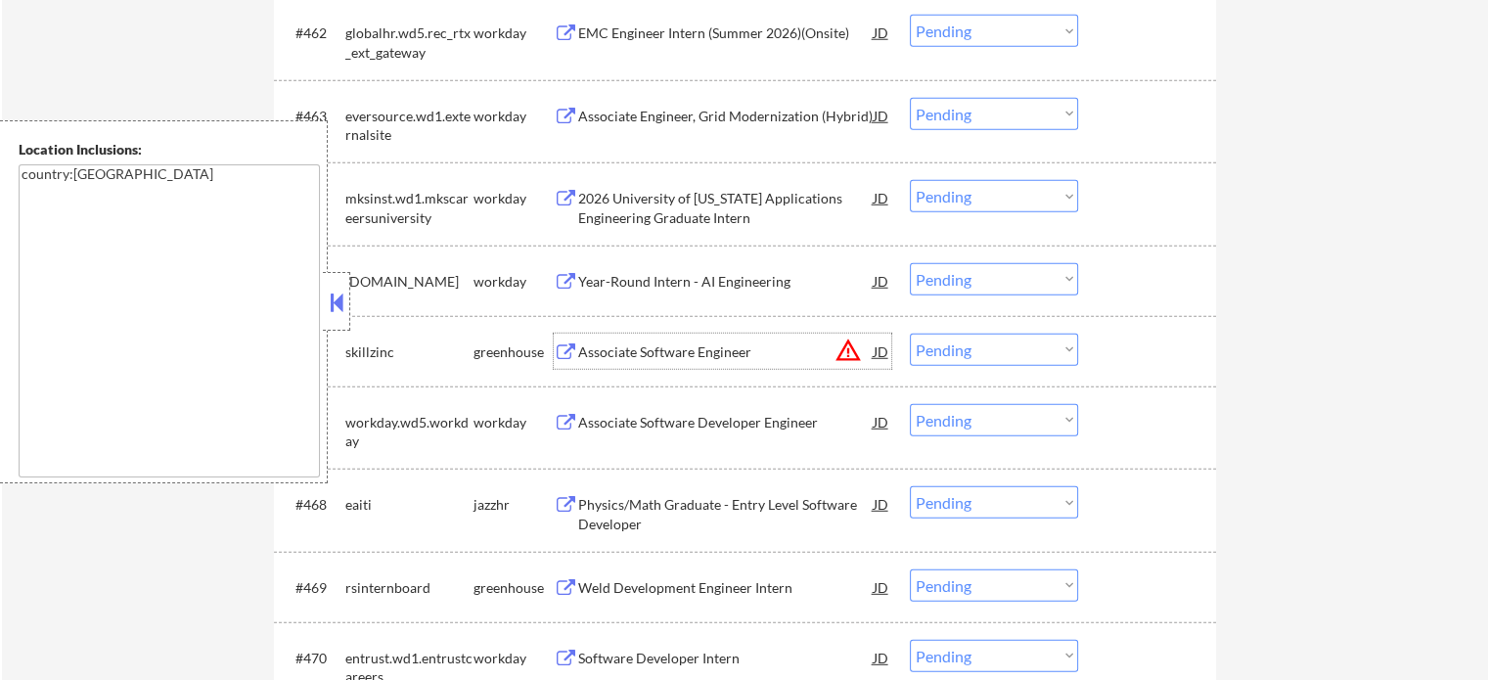
click at [617, 351] on div "Associate Software Engineer" at bounding box center [725, 352] width 295 height 20
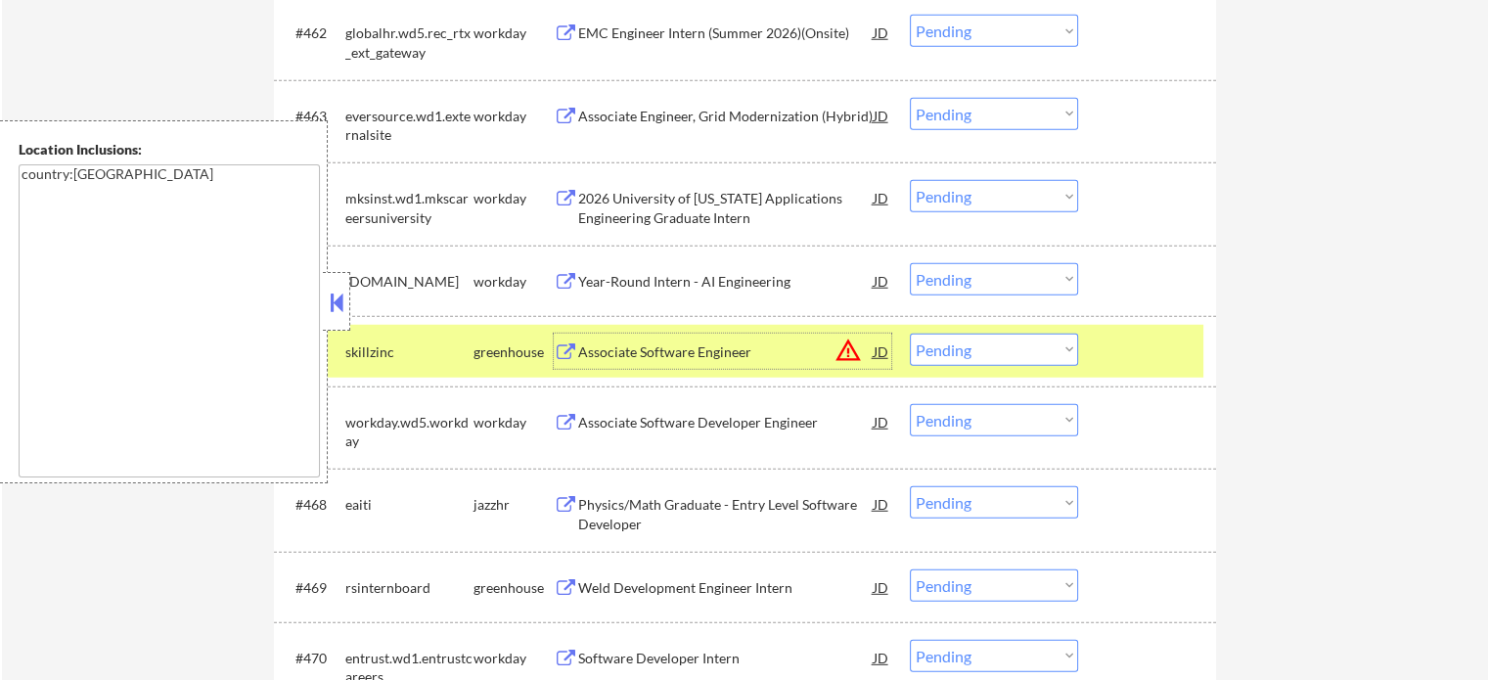
click at [1057, 342] on select "Choose an option... Pending Applied Excluded (Questions) Excluded (Expired) Exc…" at bounding box center [994, 350] width 168 height 32
click at [910, 334] on select "Choose an option... Pending Applied Excluded (Questions) Excluded (Expired) Exc…" at bounding box center [994, 350] width 168 height 32
click at [1123, 347] on div at bounding box center [1149, 351] width 86 height 35
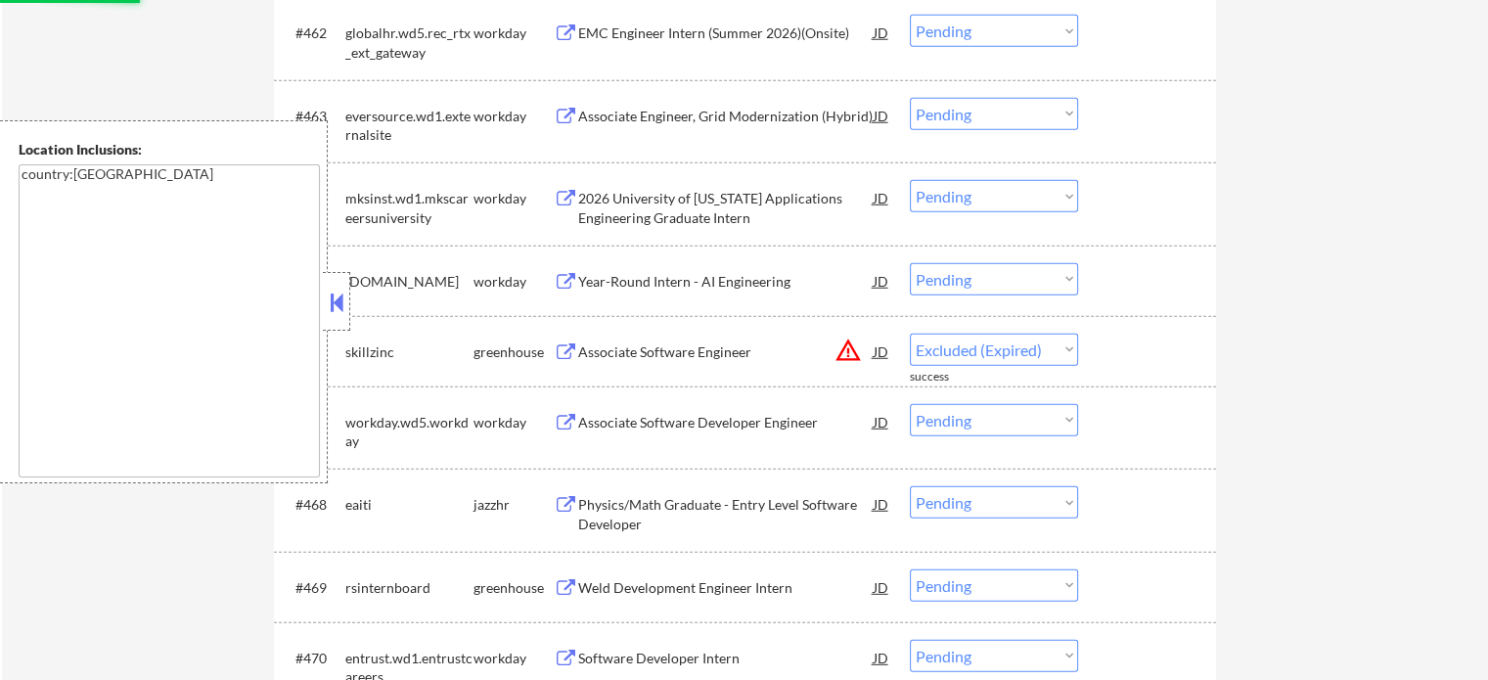
select select ""pending""
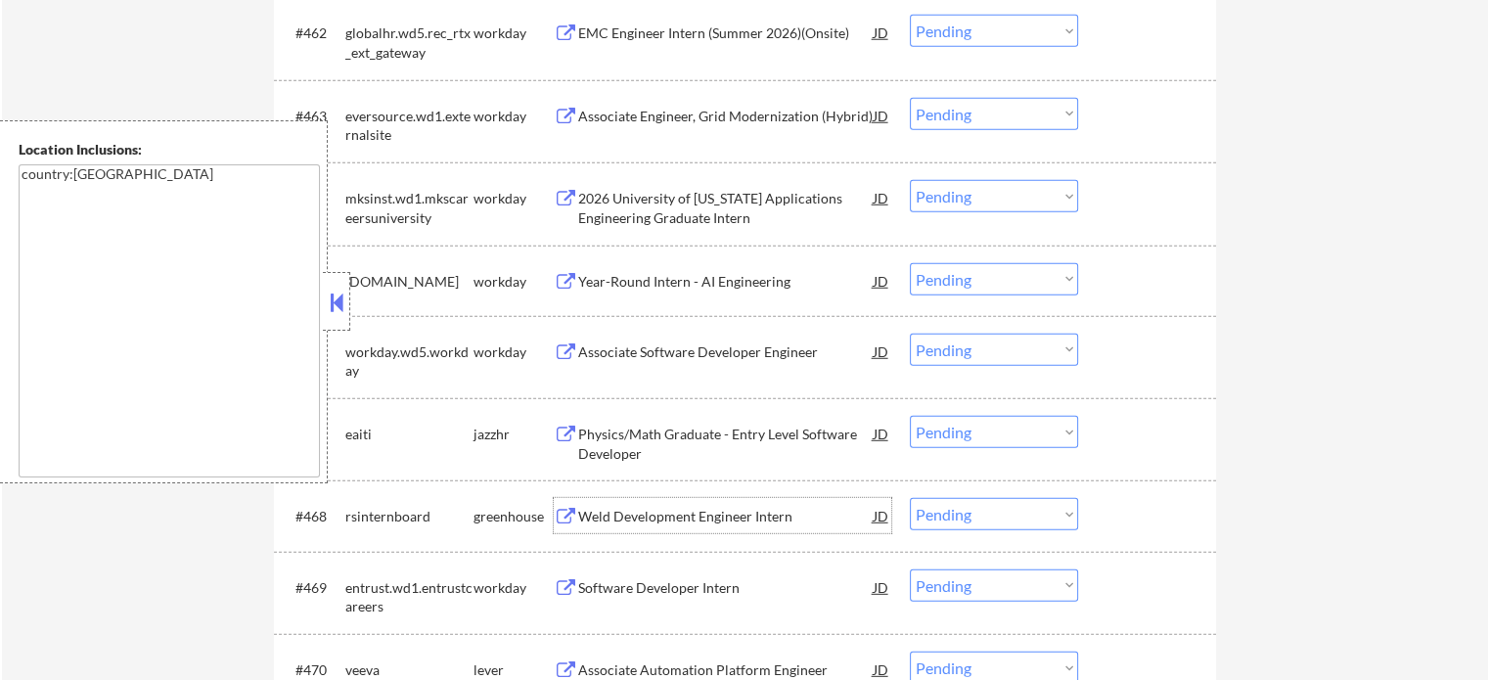
click at [700, 512] on div "Weld Development Engineer Intern" at bounding box center [725, 517] width 295 height 20
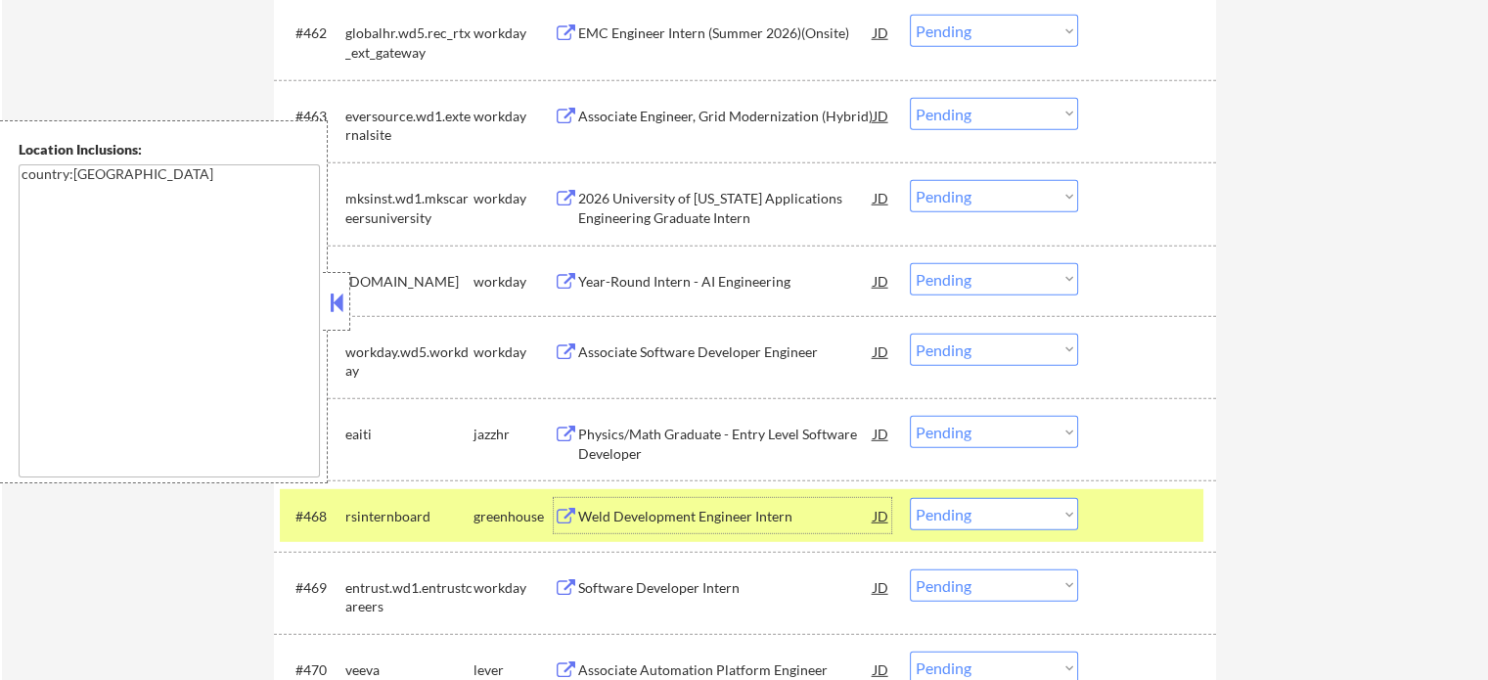
click at [1149, 523] on div at bounding box center [1149, 515] width 86 height 35
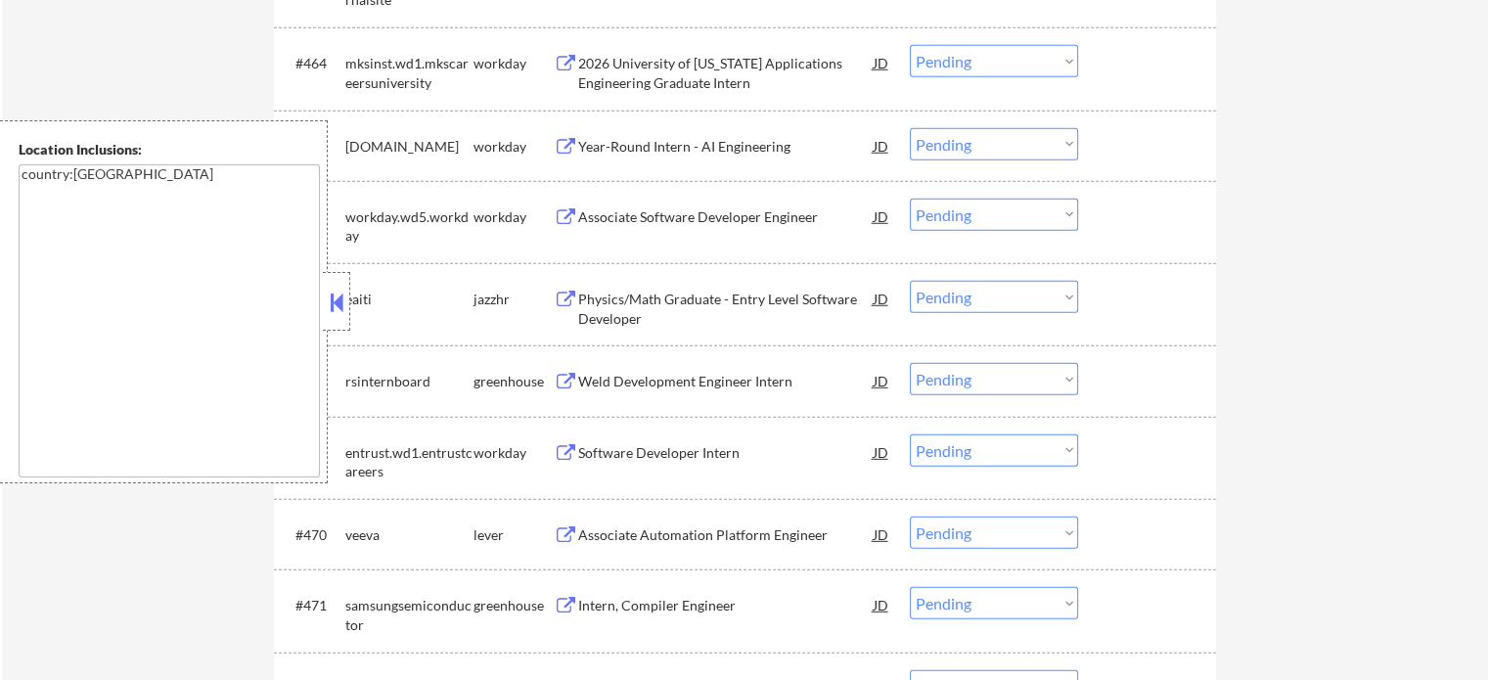
scroll to position [5690, 0]
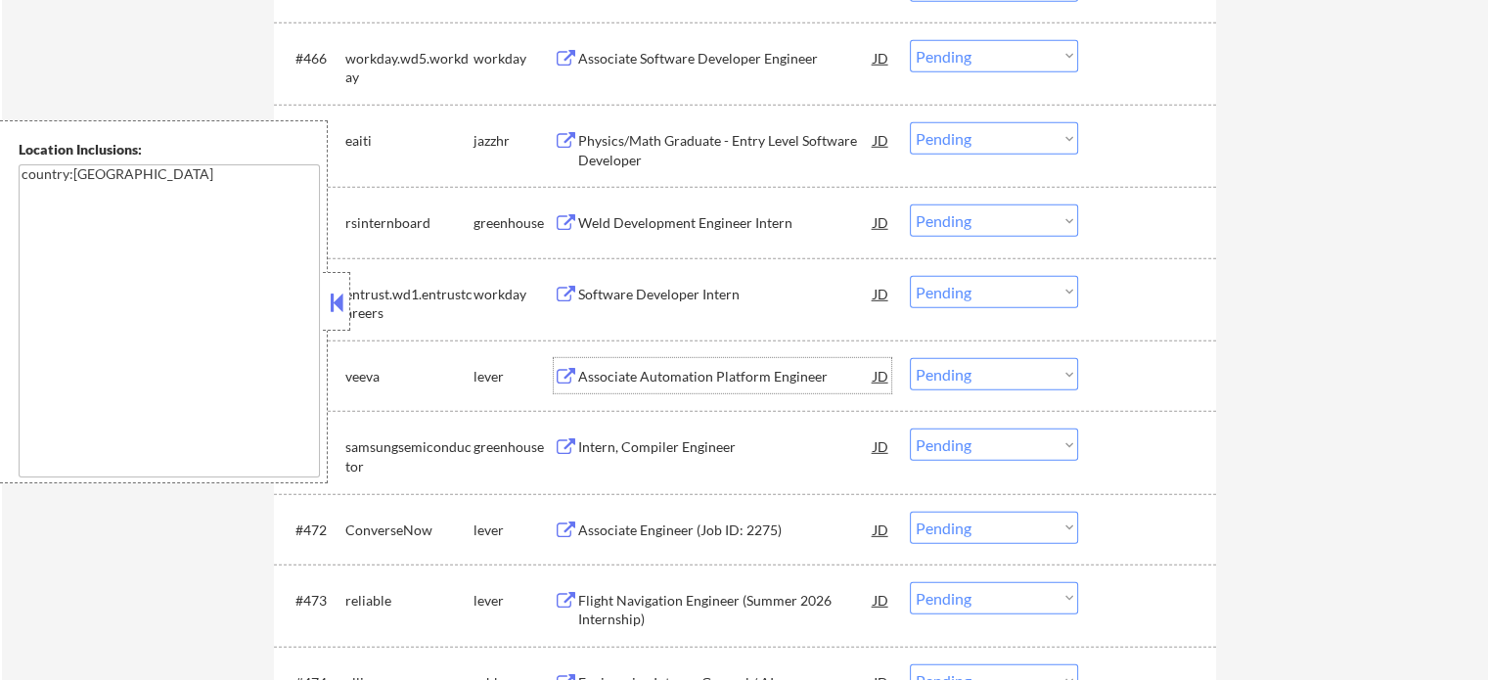
click at [700, 373] on div "Associate Automation Platform Engineer" at bounding box center [725, 377] width 295 height 20
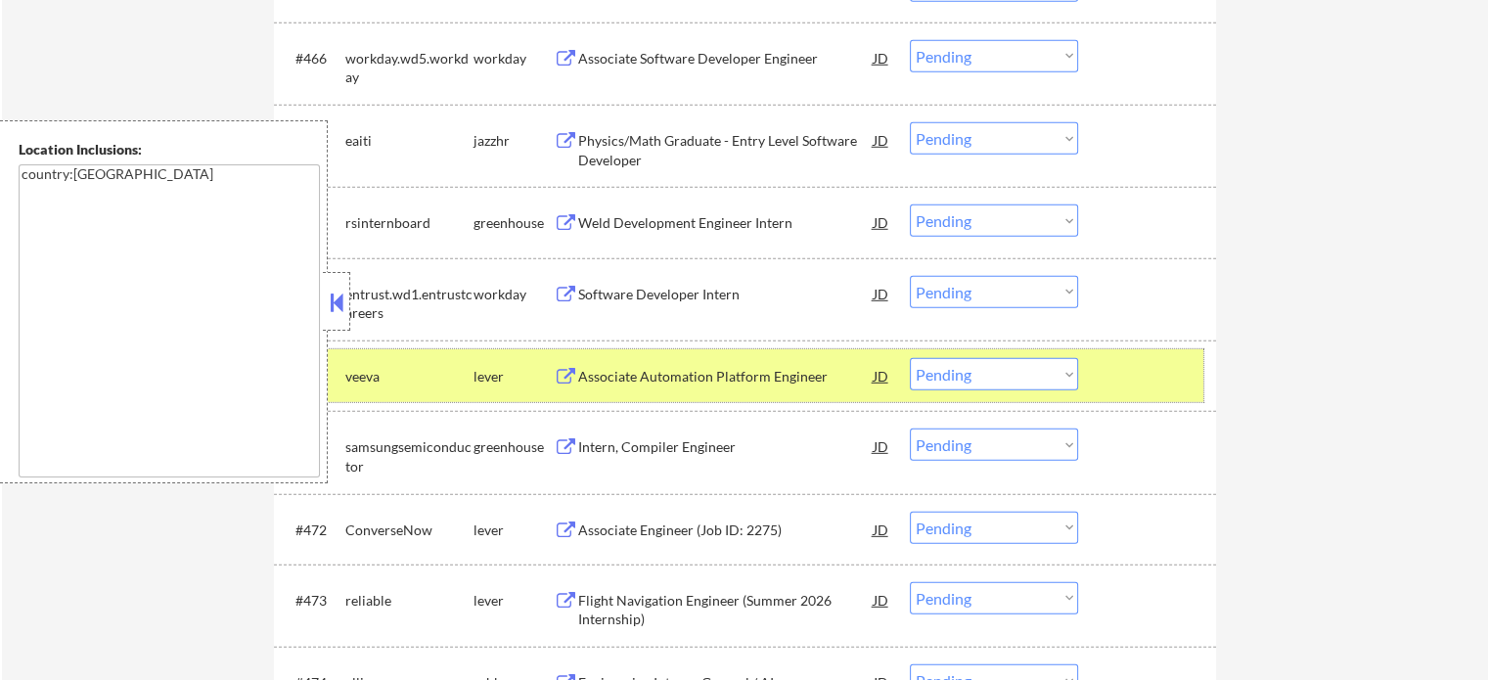
click at [1121, 366] on div at bounding box center [1149, 375] width 86 height 35
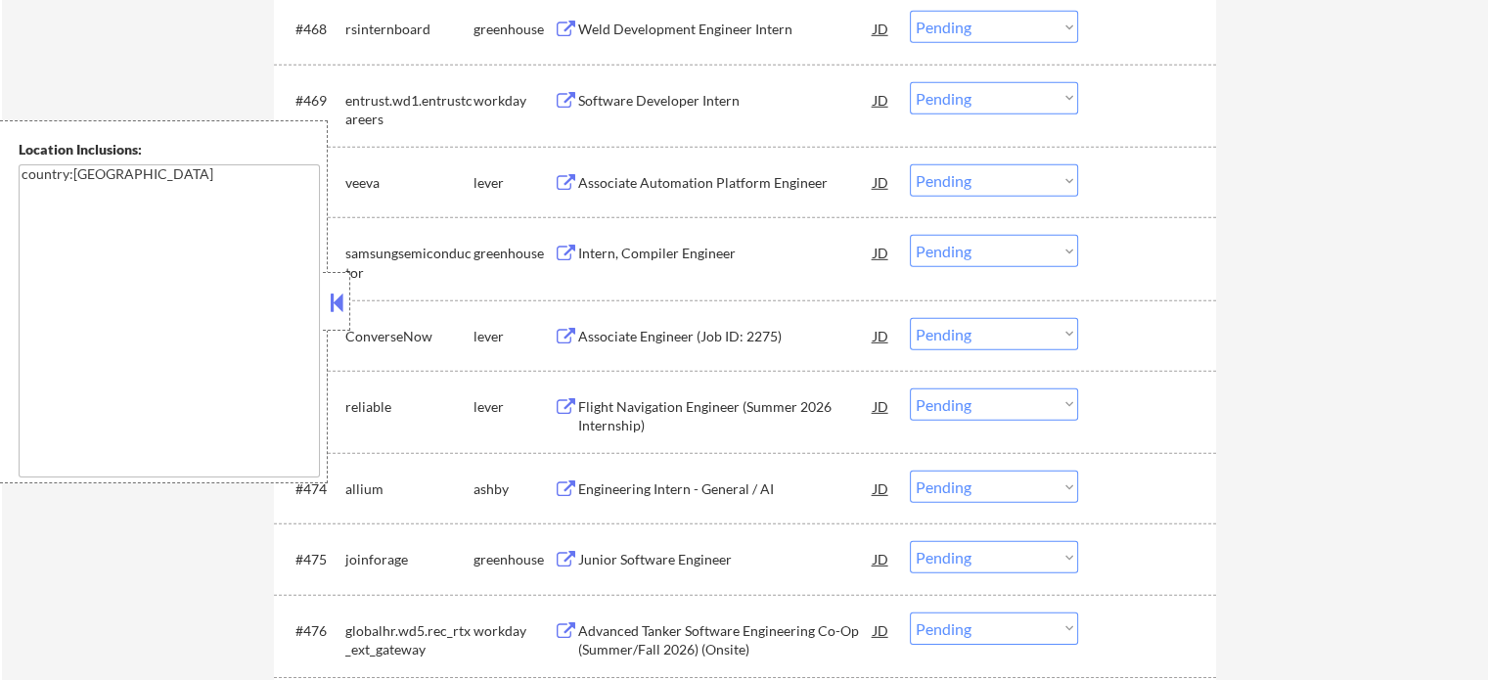
scroll to position [5886, 0]
click at [601, 255] on div "Intern, Compiler Engineer" at bounding box center [725, 252] width 295 height 20
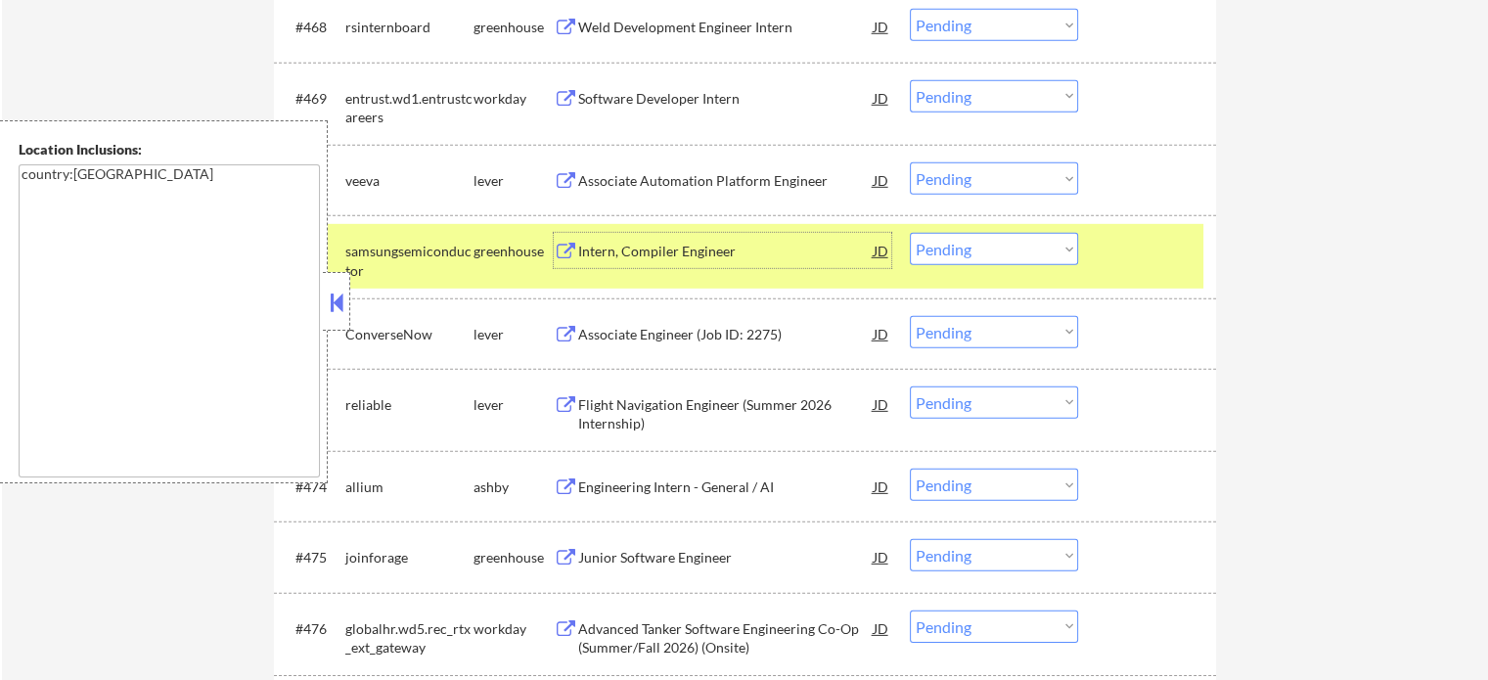
click at [1169, 266] on div at bounding box center [1149, 250] width 86 height 35
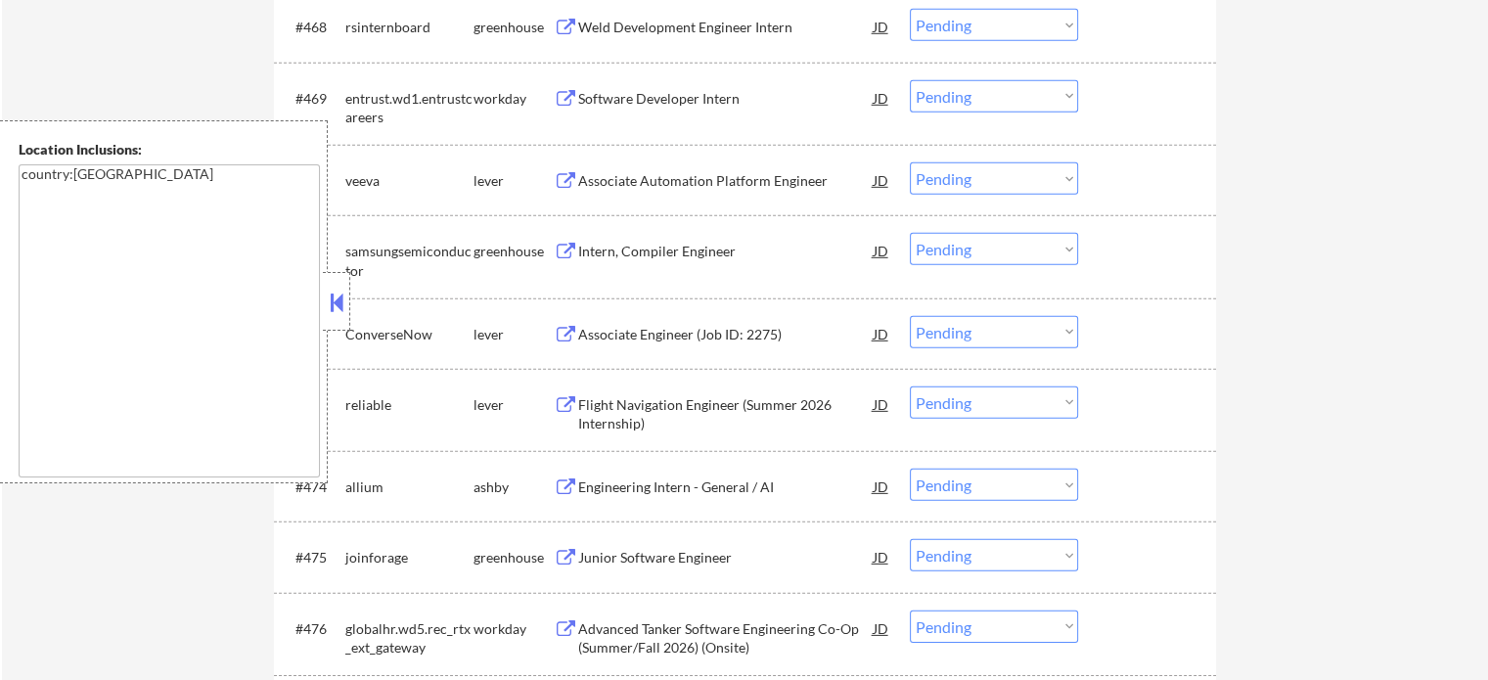
click at [724, 332] on div "Associate Engineer (Job ID: 2275)" at bounding box center [725, 335] width 295 height 20
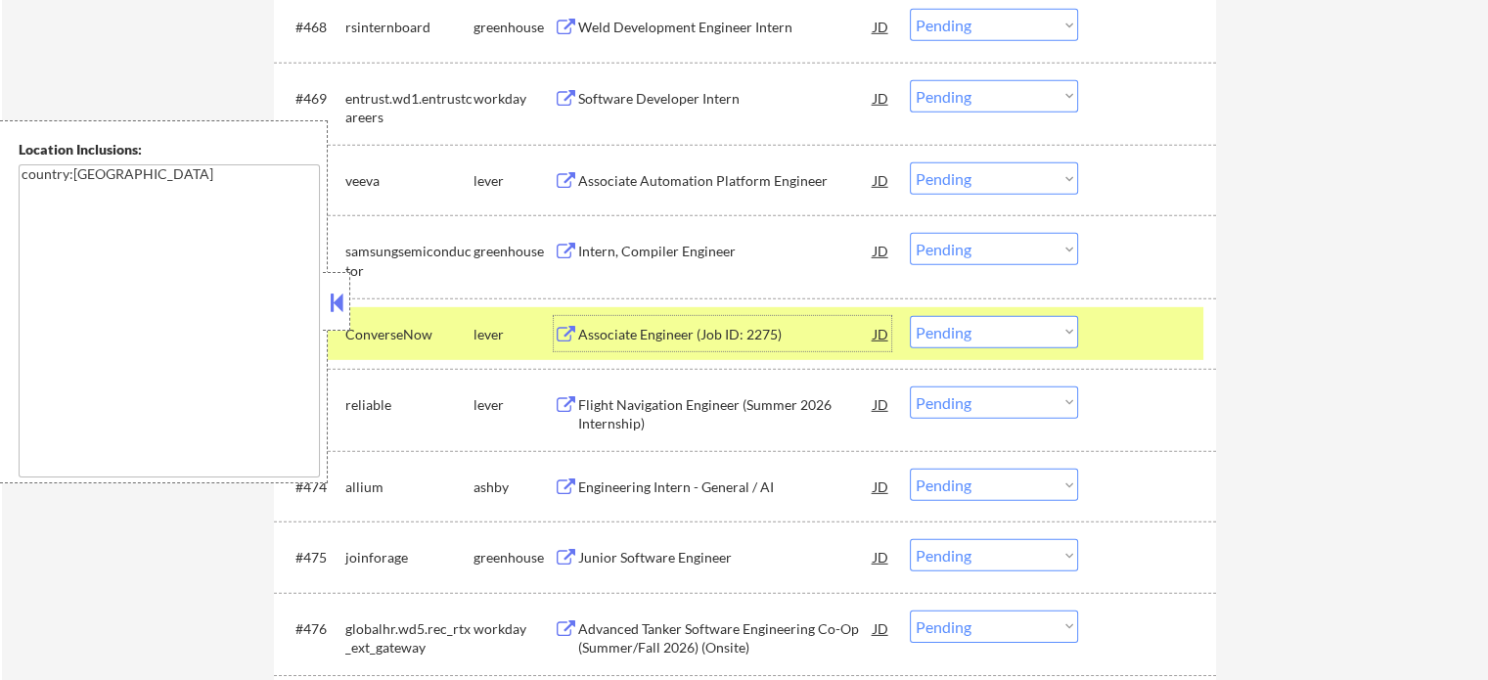
click at [1119, 329] on div at bounding box center [1149, 333] width 86 height 35
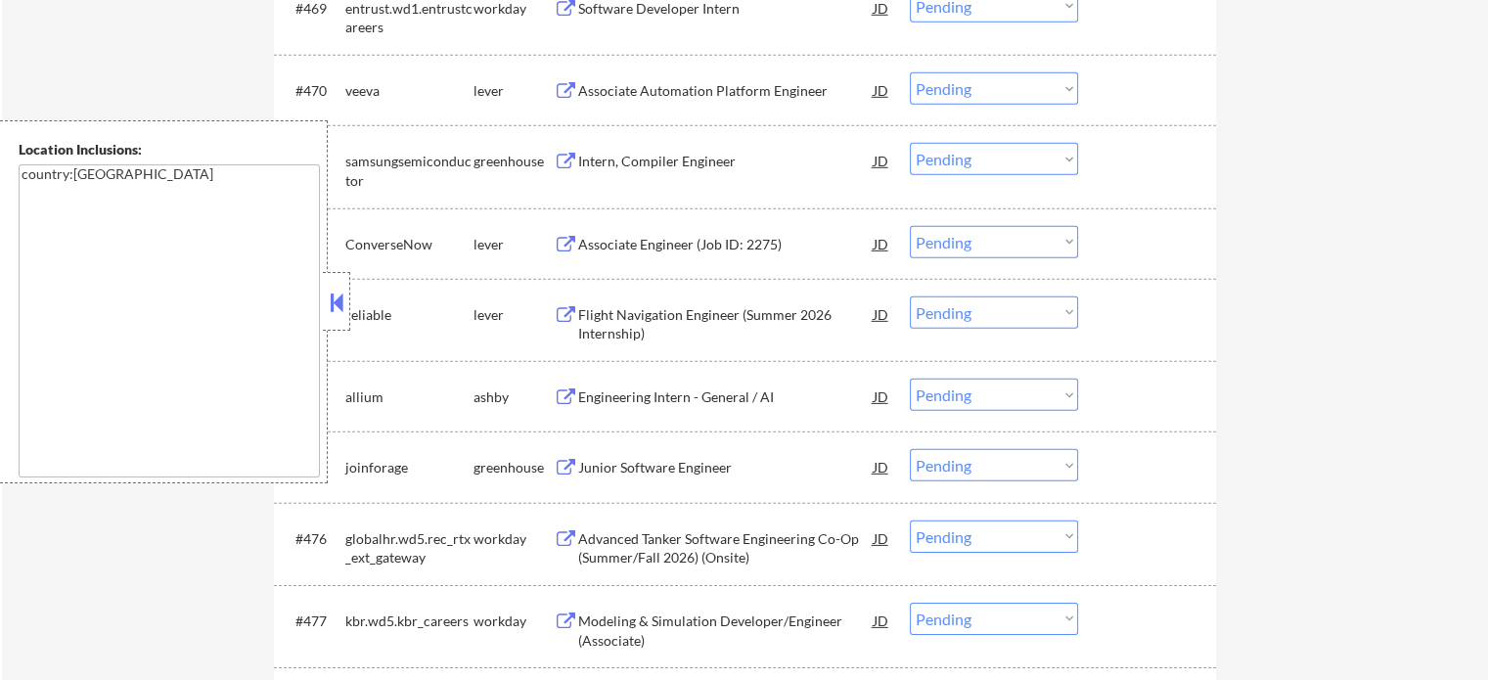
scroll to position [6081, 0]
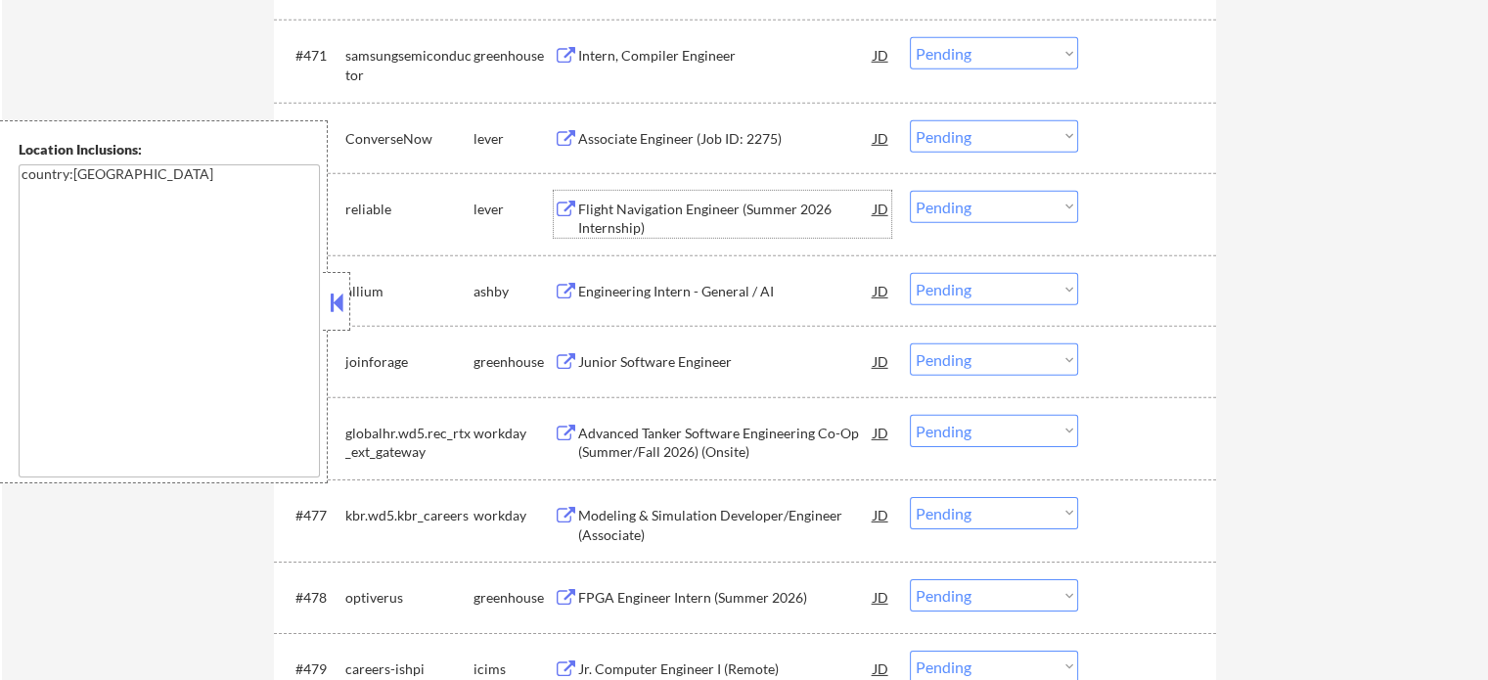
click at [637, 227] on div "Flight Navigation Engineer (Summer 2026 Internship)" at bounding box center [725, 219] width 295 height 38
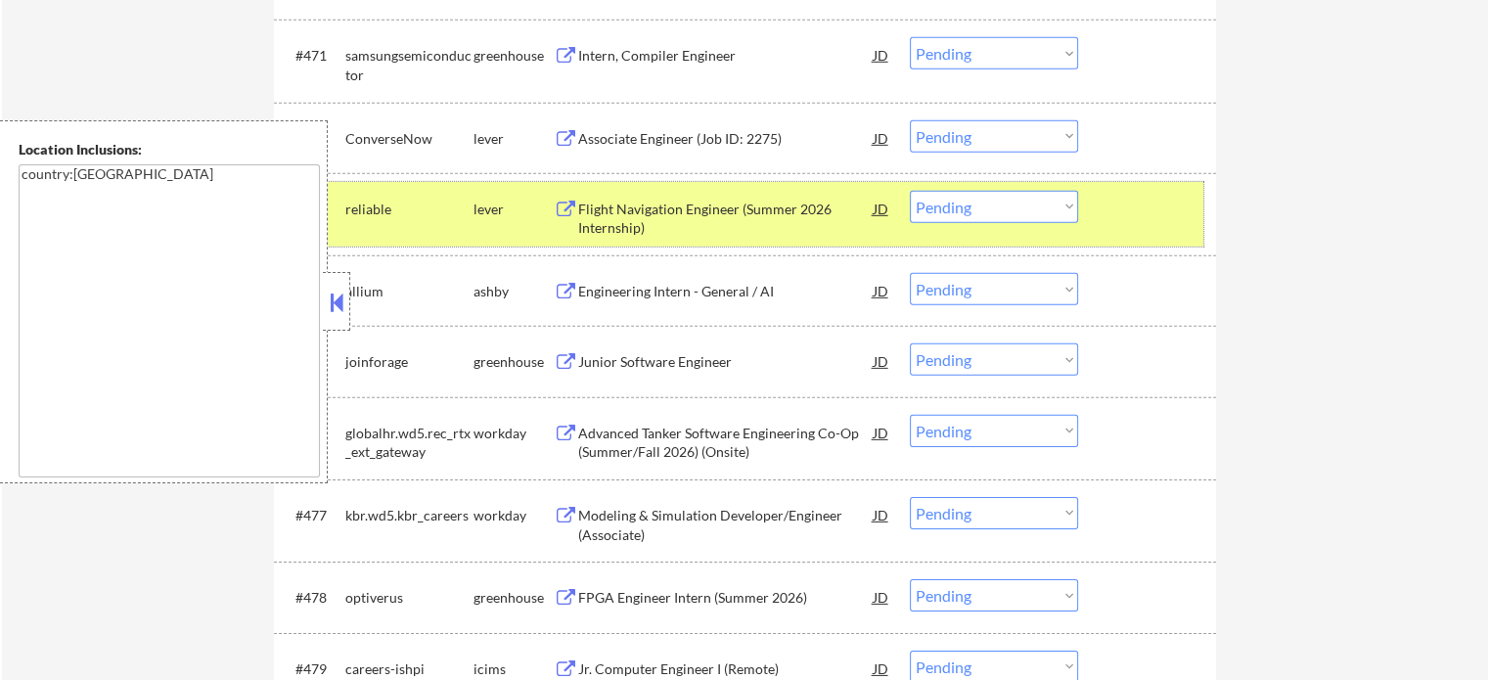
click at [1123, 216] on div at bounding box center [1149, 208] width 86 height 35
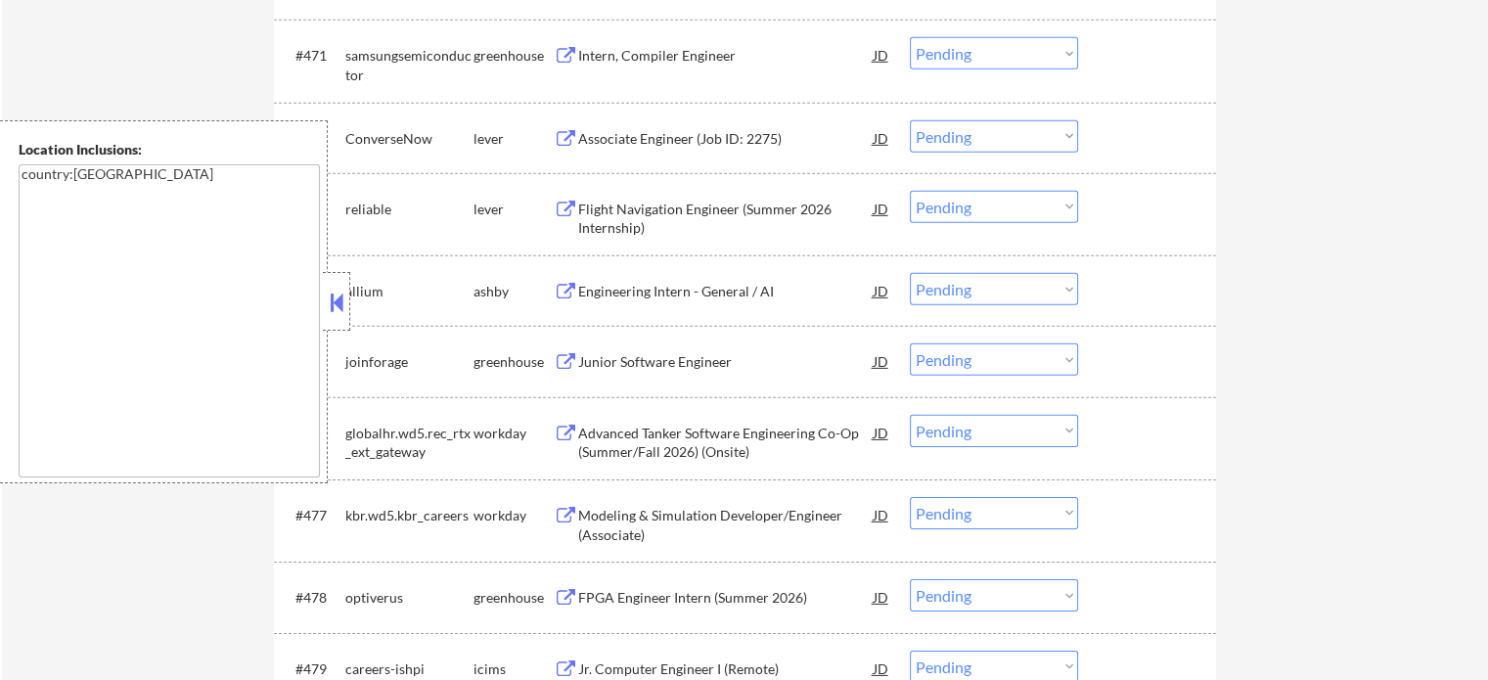
click at [707, 300] on div "Engineering Intern - General / AI" at bounding box center [725, 292] width 295 height 20
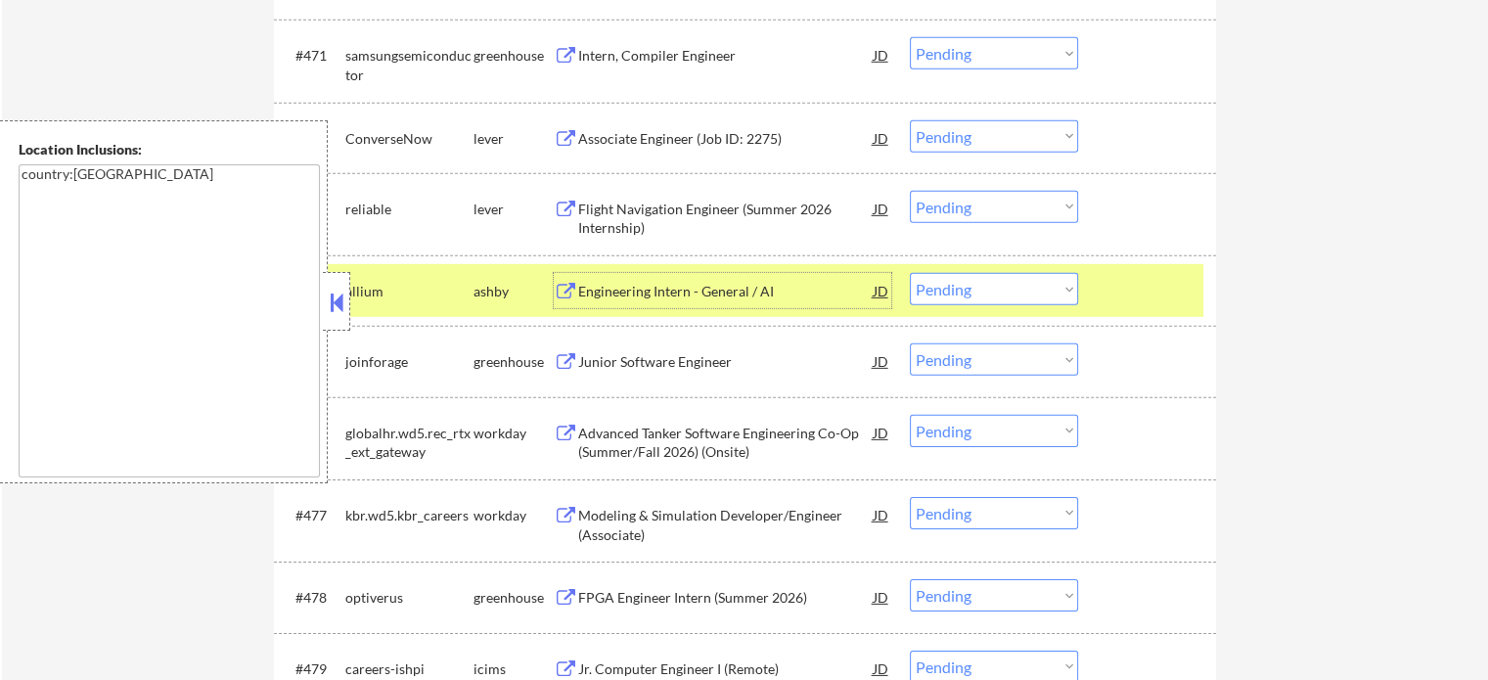
click at [1132, 292] on div at bounding box center [1149, 290] width 86 height 35
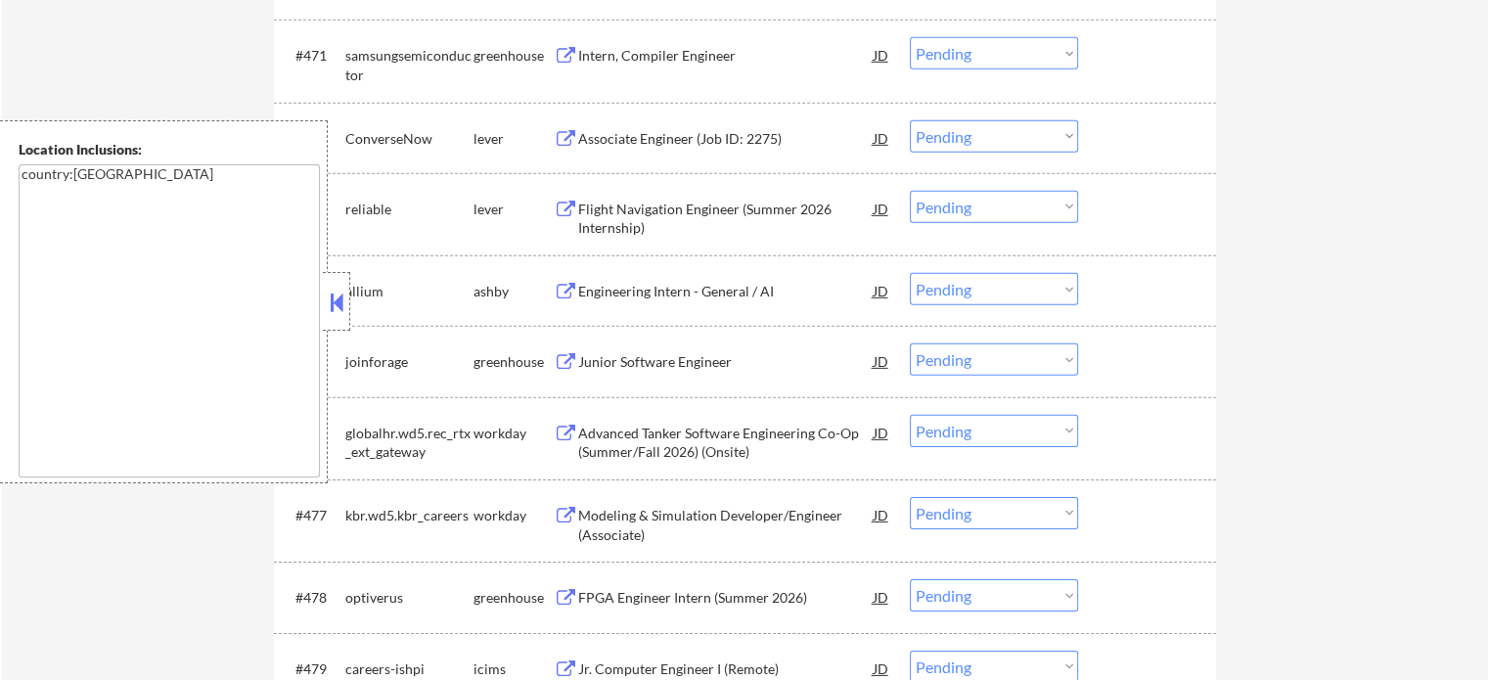
click at [686, 353] on div "Junior Software Engineer" at bounding box center [725, 362] width 295 height 20
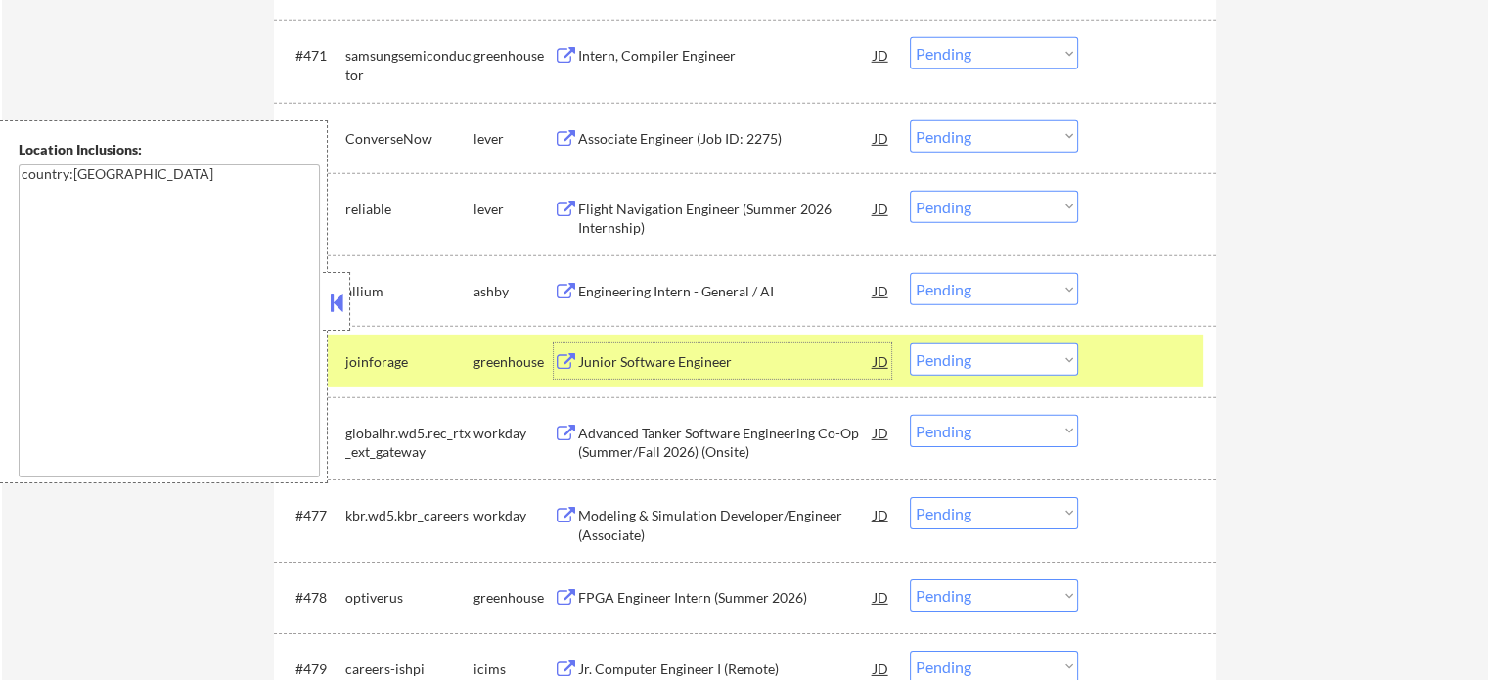
click at [1127, 371] on div at bounding box center [1149, 360] width 86 height 35
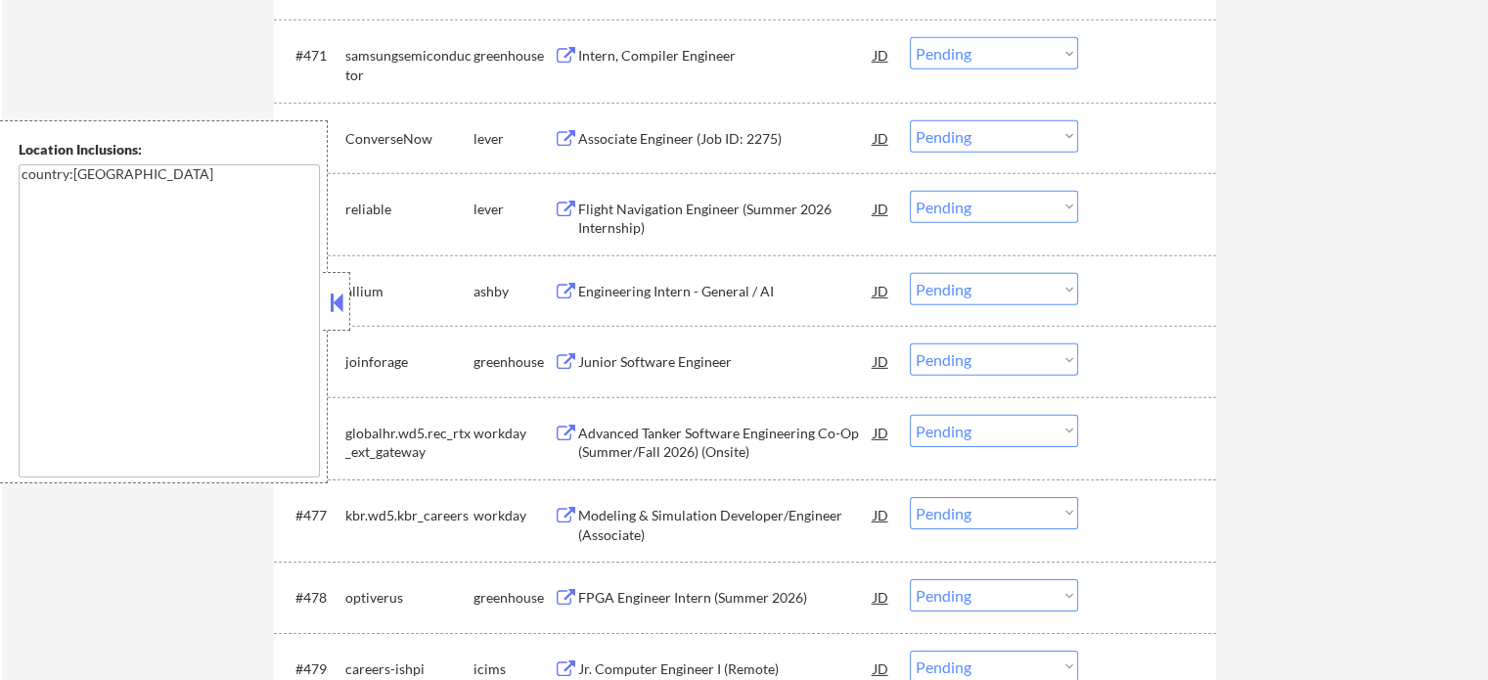
click at [637, 600] on div "FPGA Engineer Intern (Summer 2026)" at bounding box center [725, 598] width 295 height 20
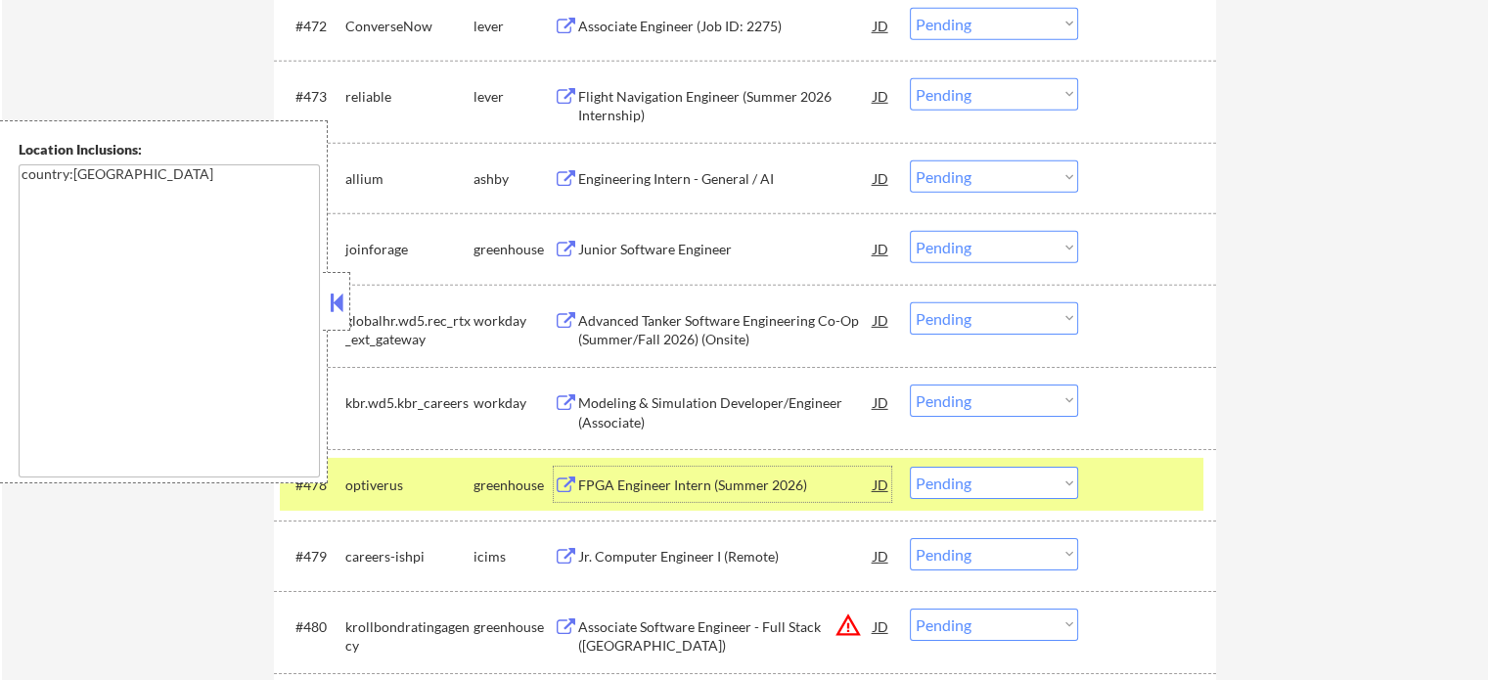
scroll to position [6277, 0]
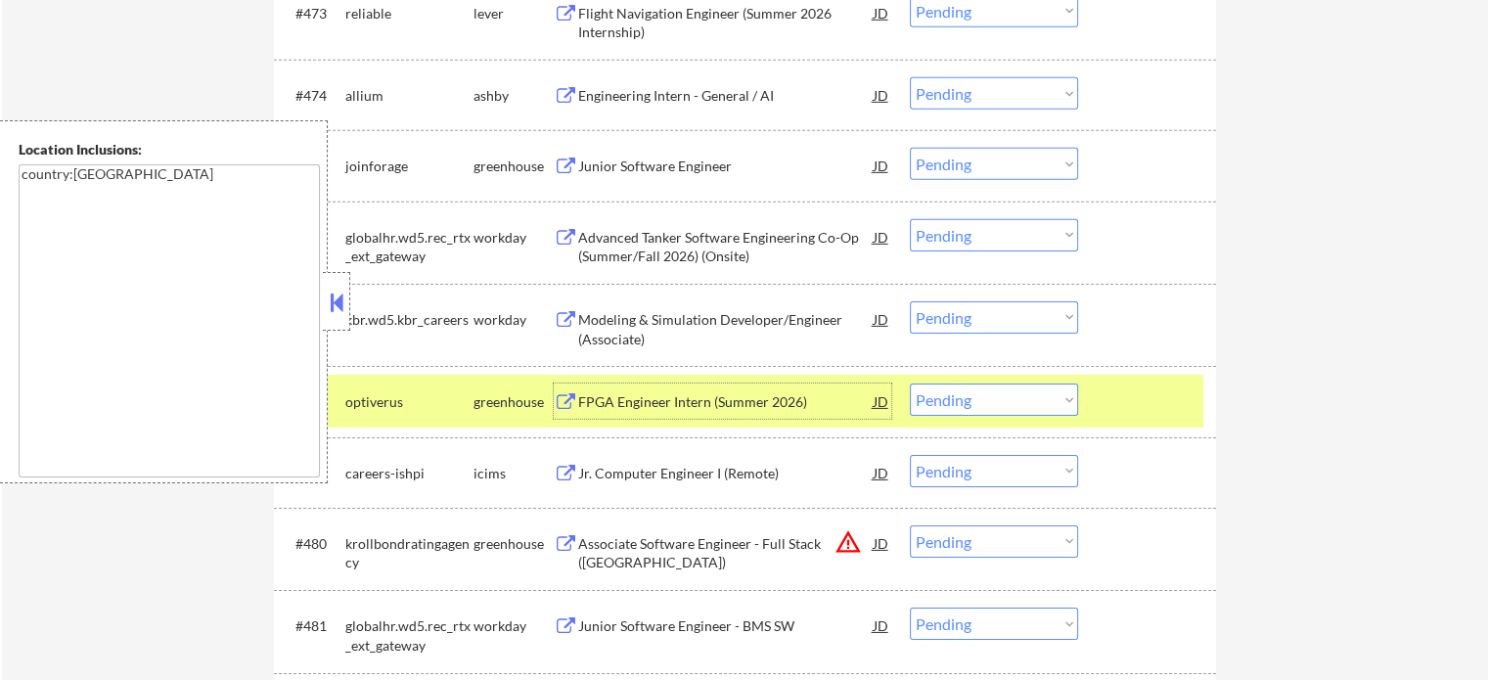
click at [1120, 406] on div at bounding box center [1149, 400] width 86 height 35
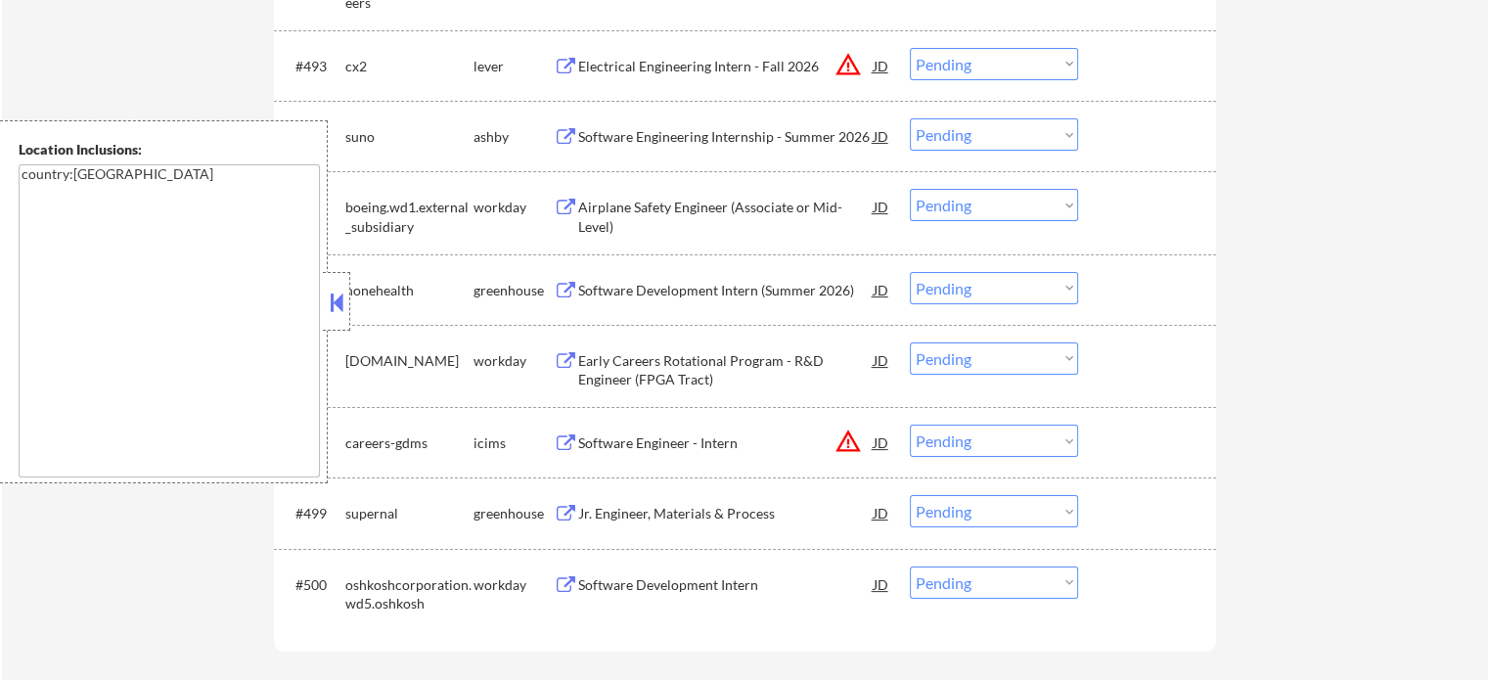
scroll to position [7842, 0]
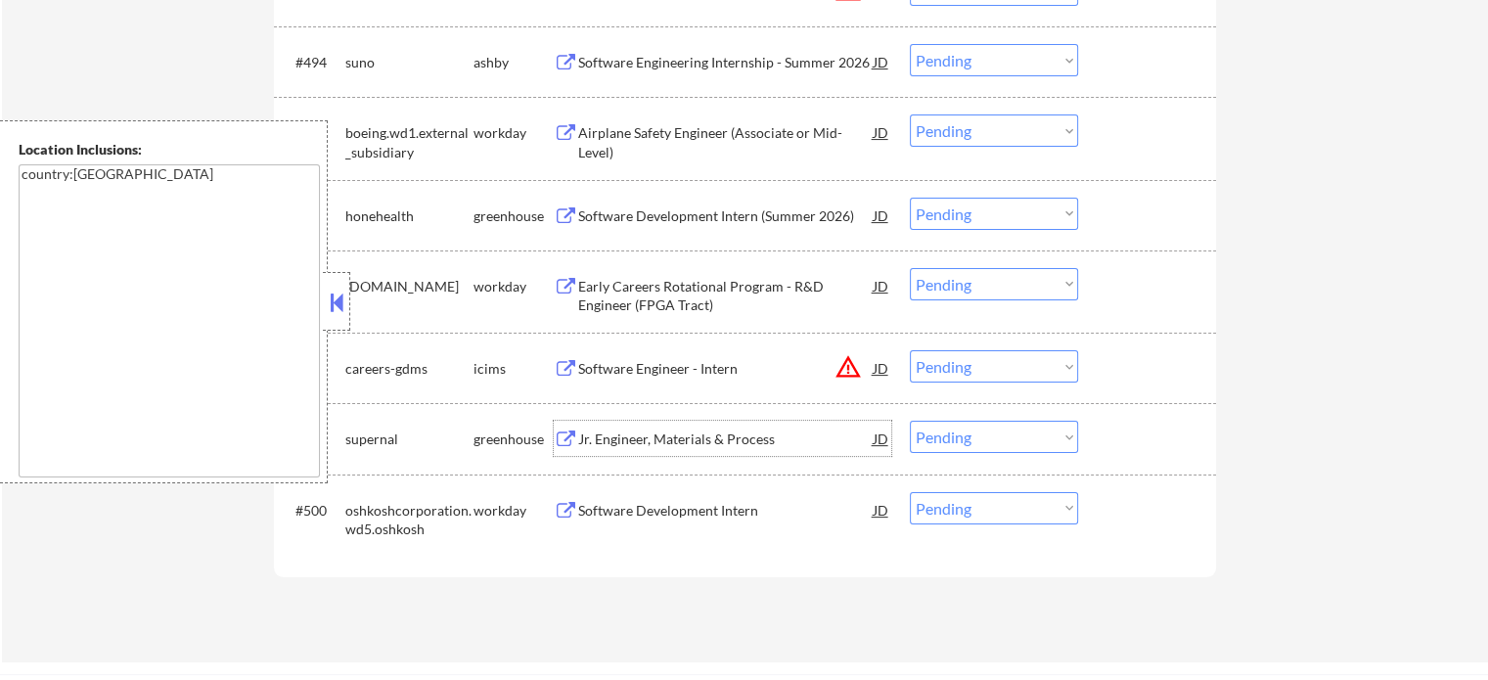
click at [661, 427] on div "Jr. Engineer, Materials & Process" at bounding box center [725, 438] width 295 height 35
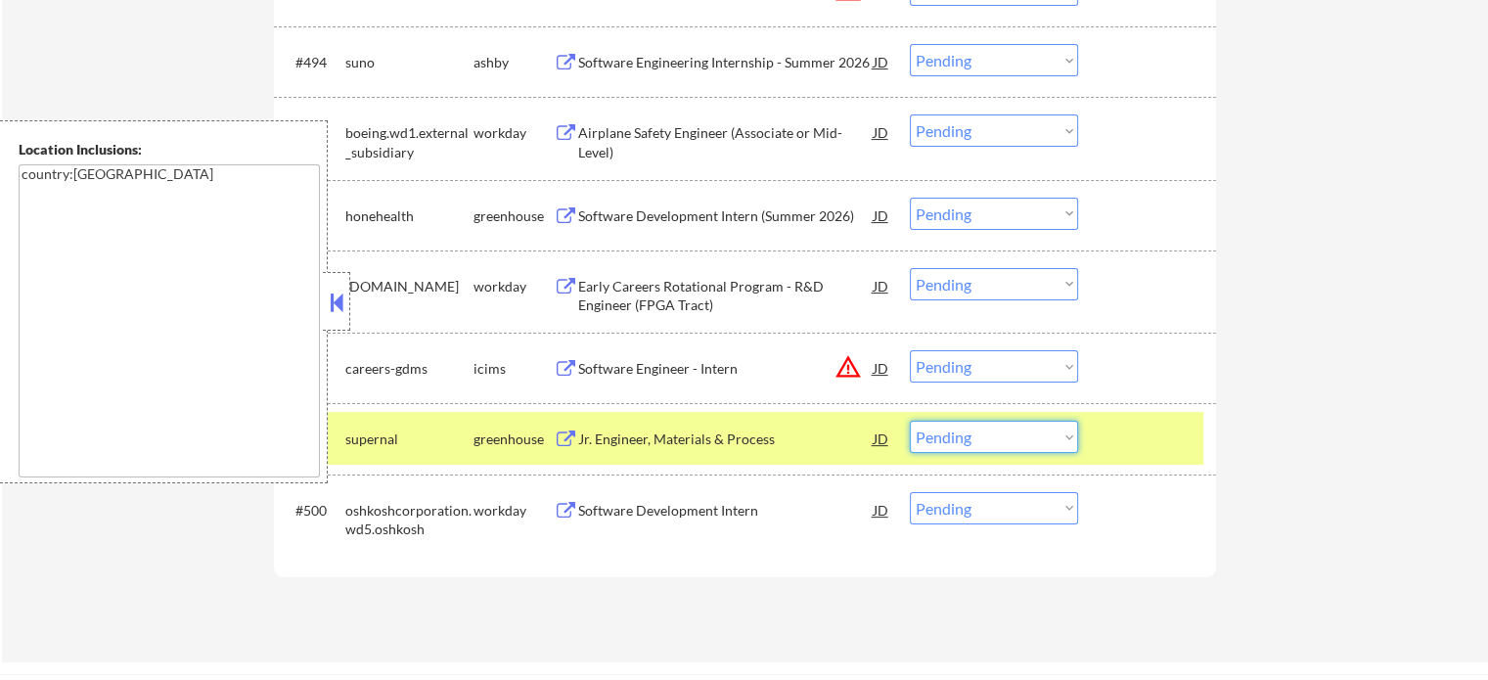
click at [979, 447] on select "Choose an option... Pending Applied Excluded (Questions) Excluded (Expired) Exc…" at bounding box center [994, 437] width 168 height 32
click at [910, 421] on select "Choose an option... Pending Applied Excluded (Questions) Excluded (Expired) Exc…" at bounding box center [994, 437] width 168 height 32
click at [1139, 455] on div at bounding box center [1149, 438] width 86 height 35
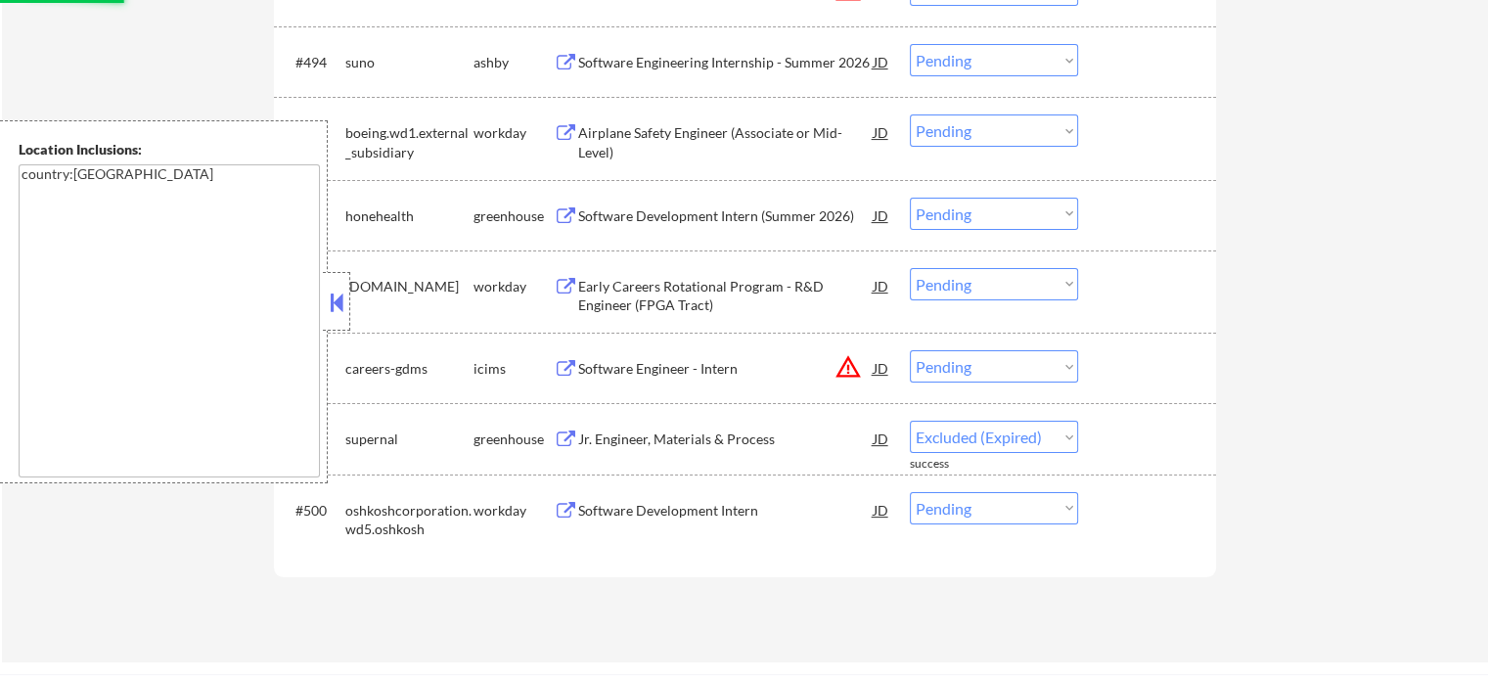
select select ""pending""
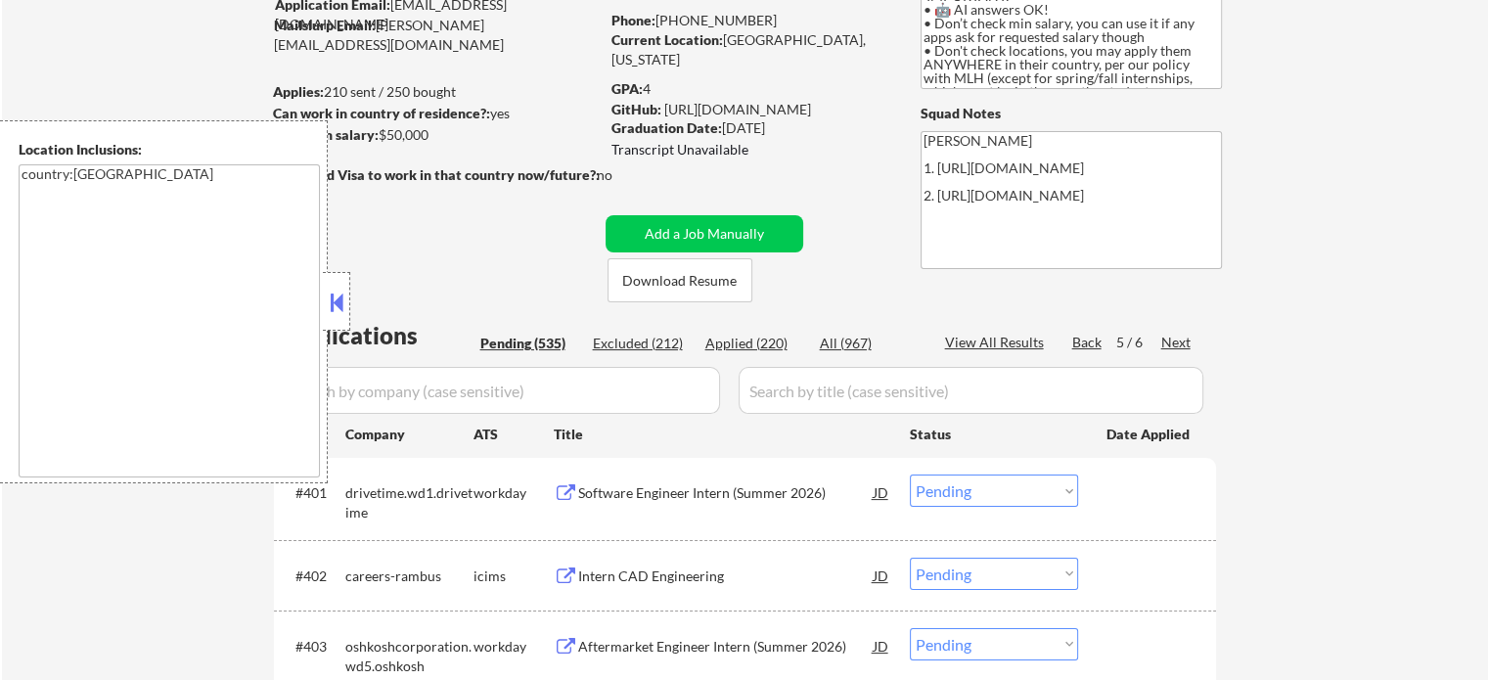
scroll to position [197, 0]
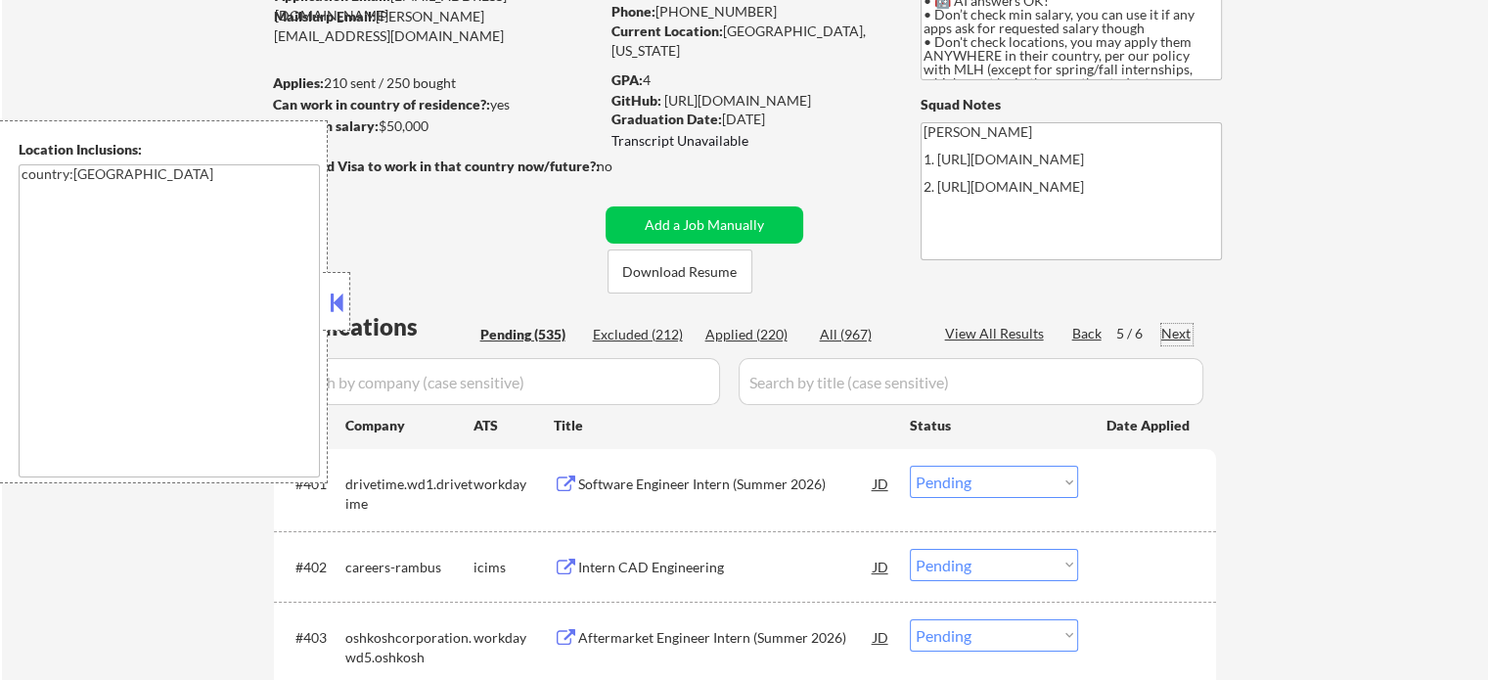
click at [1183, 336] on div "Next" at bounding box center [1176, 334] width 31 height 20
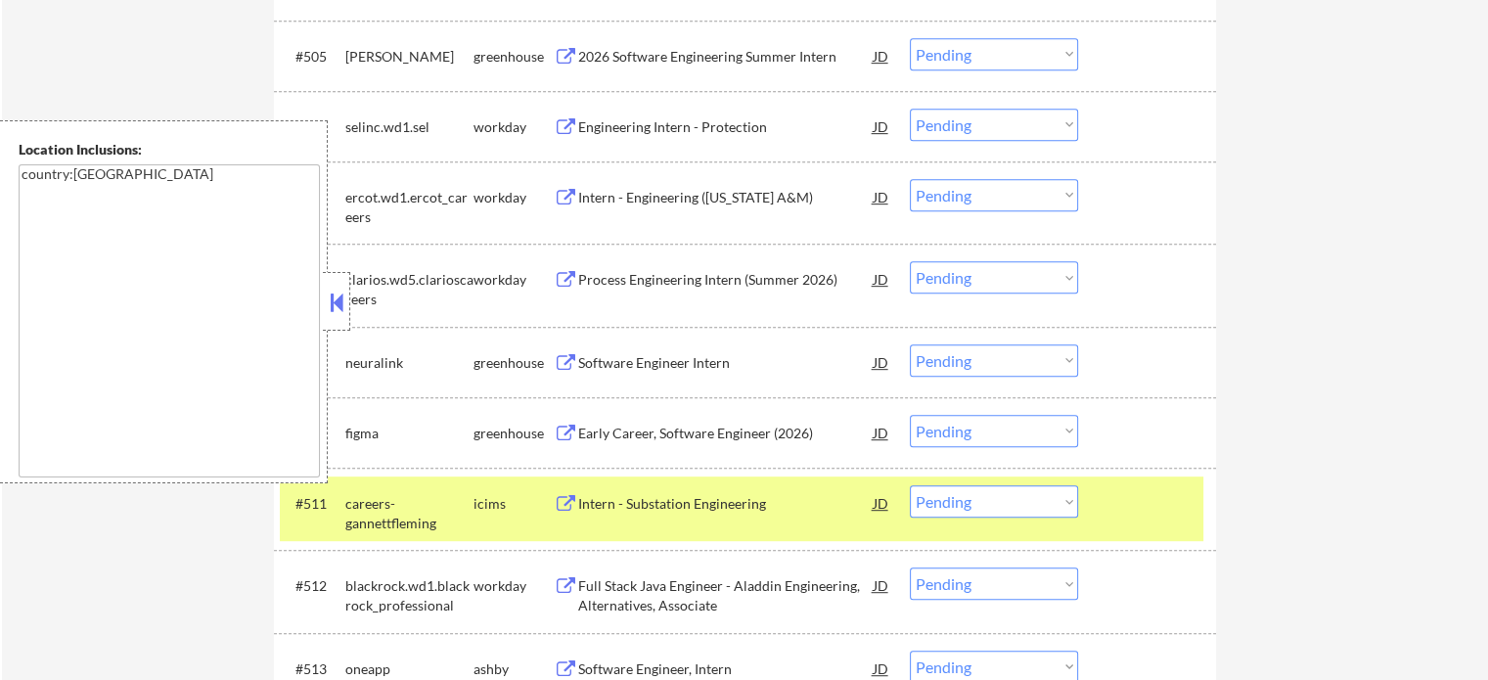
scroll to position [979, 0]
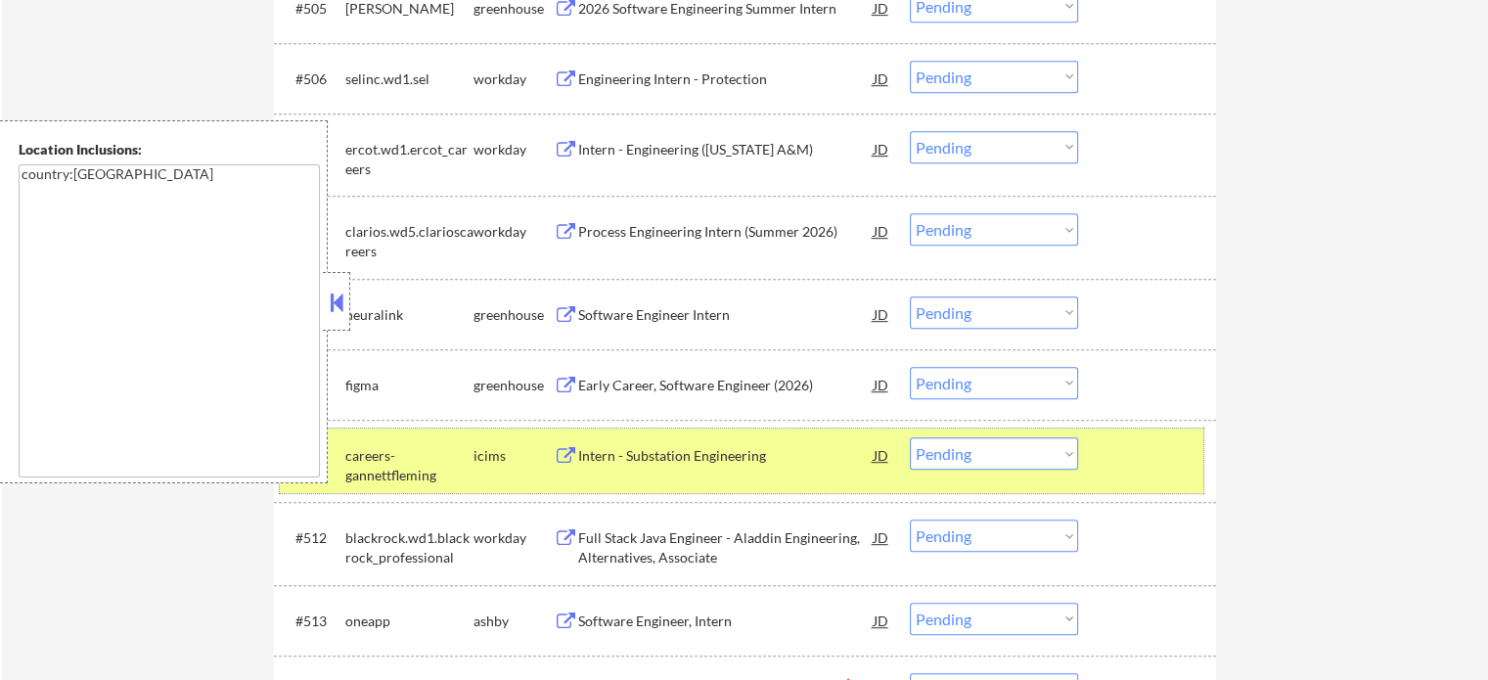
click at [1135, 444] on div at bounding box center [1149, 454] width 86 height 35
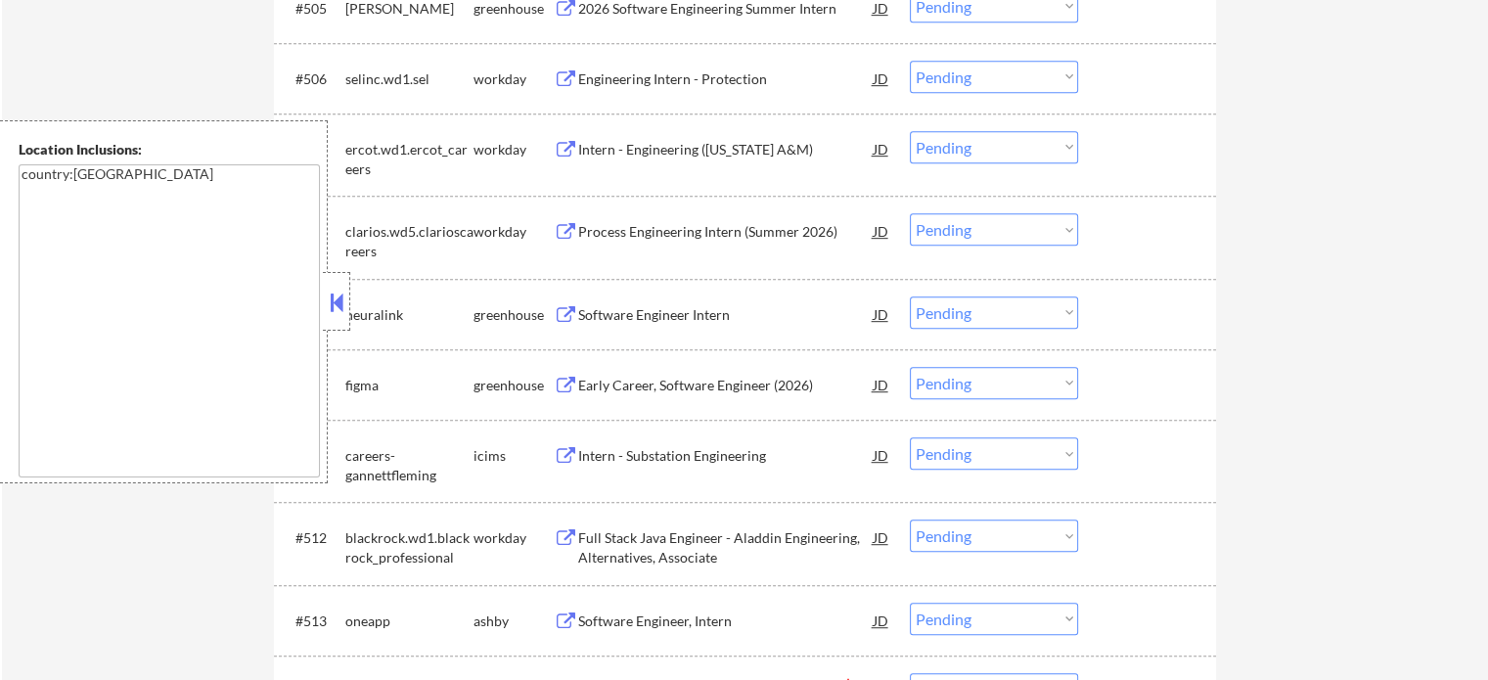
click at [626, 388] on div "Early Career, Software Engineer (2026)" at bounding box center [725, 386] width 295 height 20
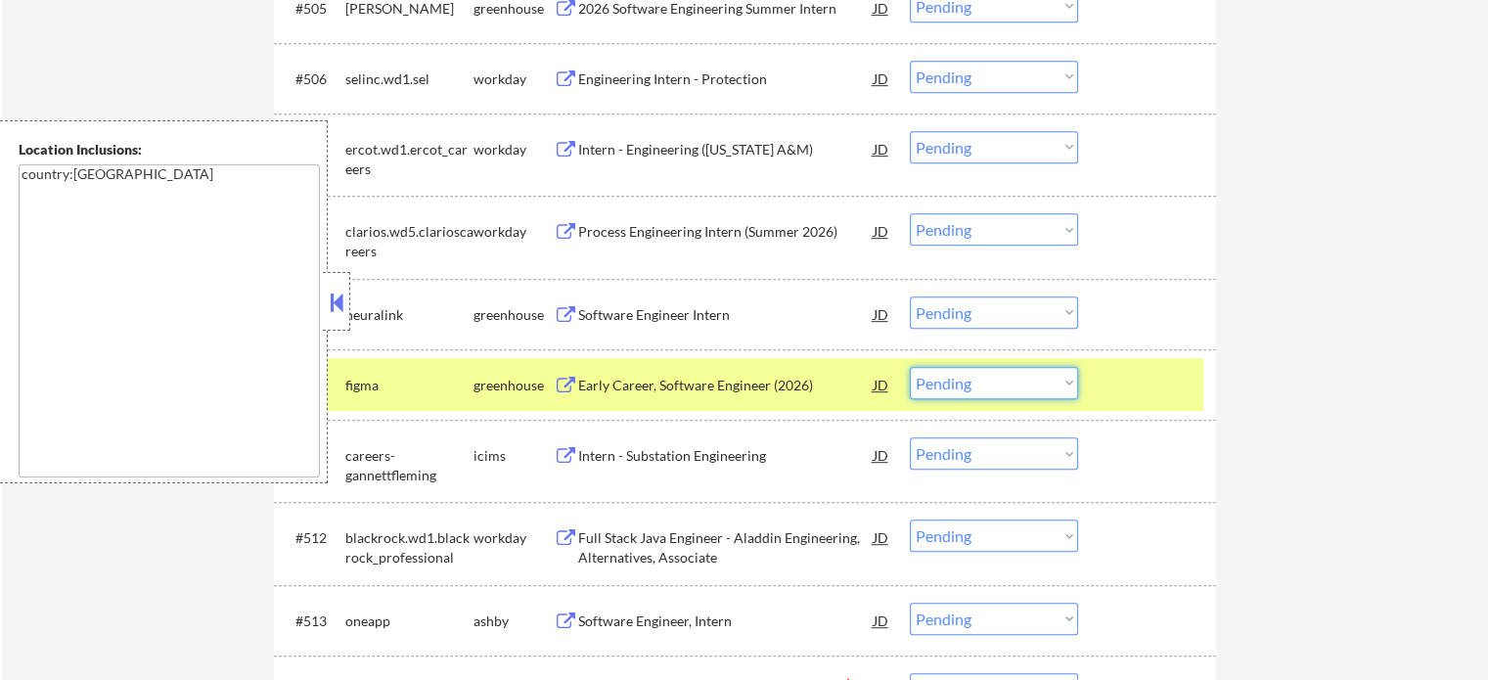
click at [935, 386] on select "Choose an option... Pending Applied Excluded (Questions) Excluded (Expired) Exc…" at bounding box center [994, 383] width 168 height 32
click at [910, 367] on select "Choose an option... Pending Applied Excluded (Questions) Excluded (Expired) Exc…" at bounding box center [994, 383] width 168 height 32
select select ""pending""
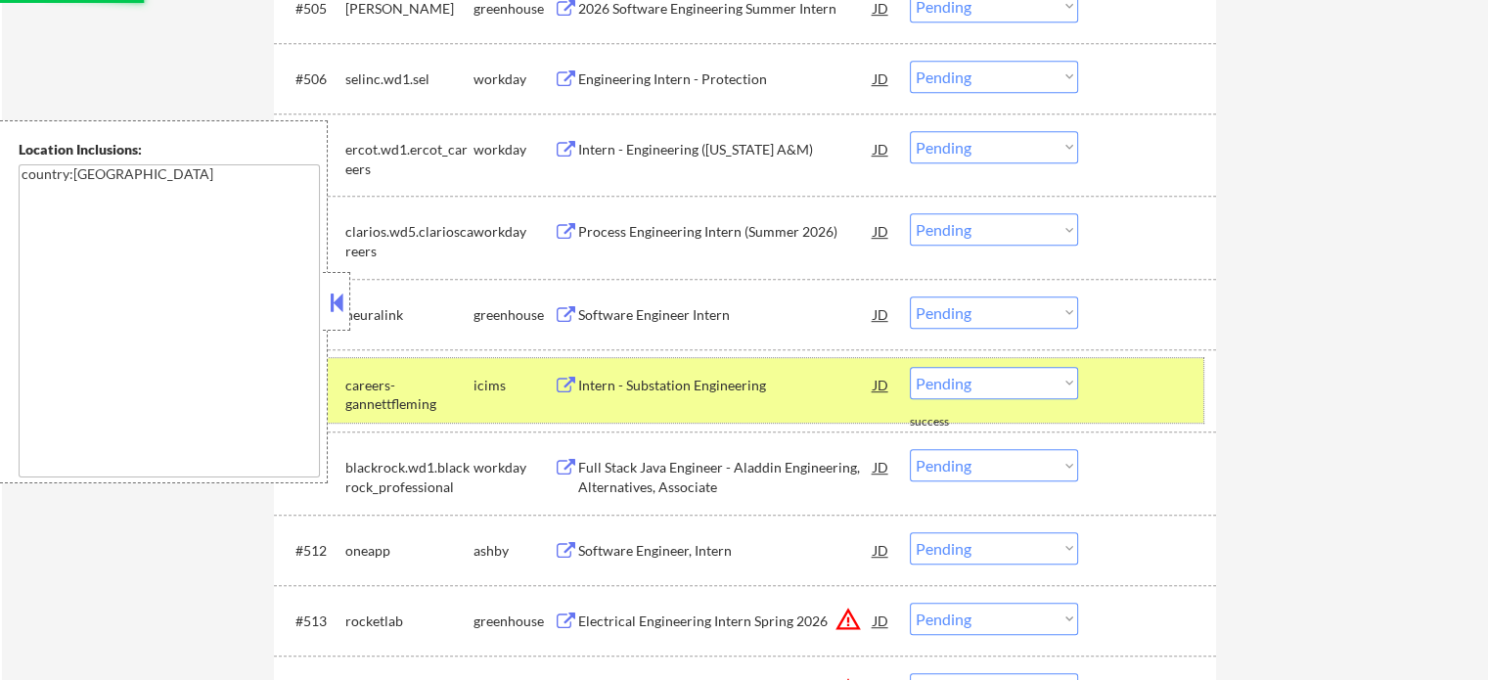
click at [1136, 384] on div at bounding box center [1149, 384] width 86 height 35
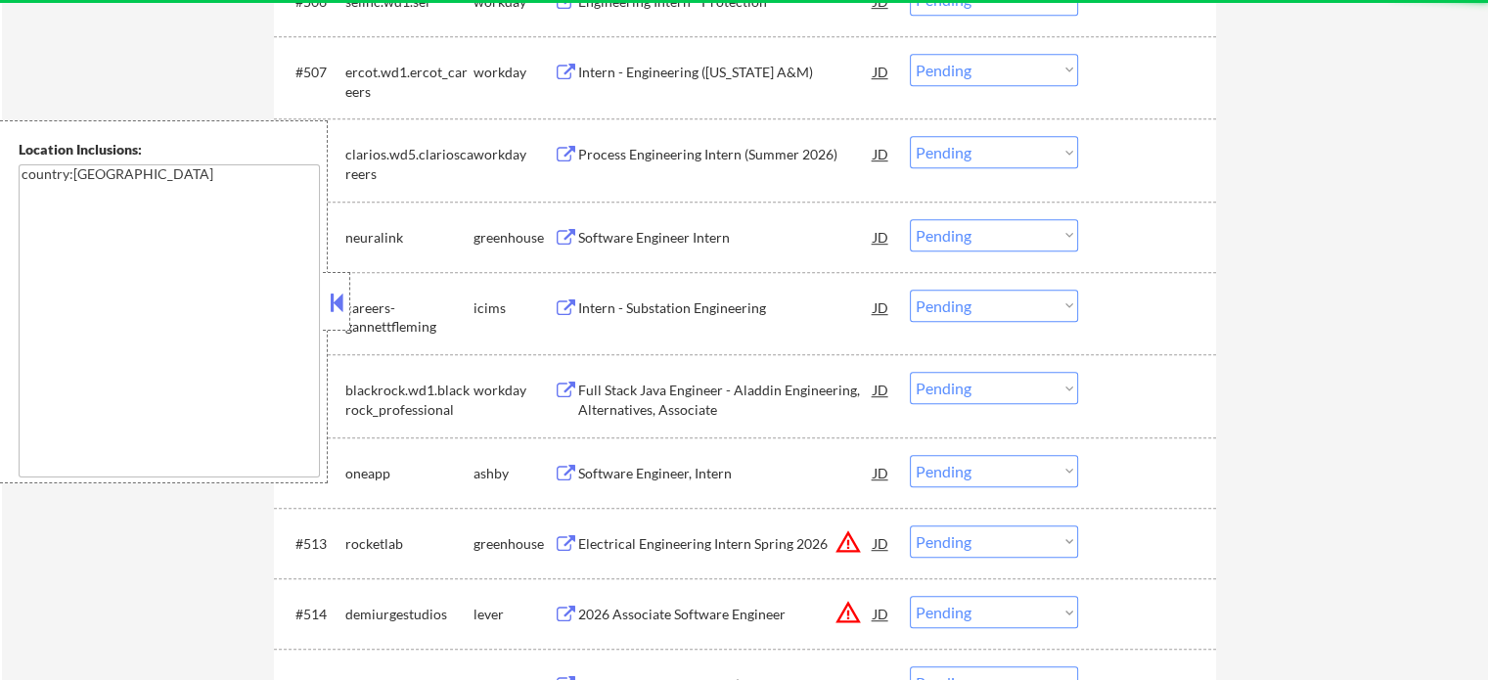
scroll to position [1175, 0]
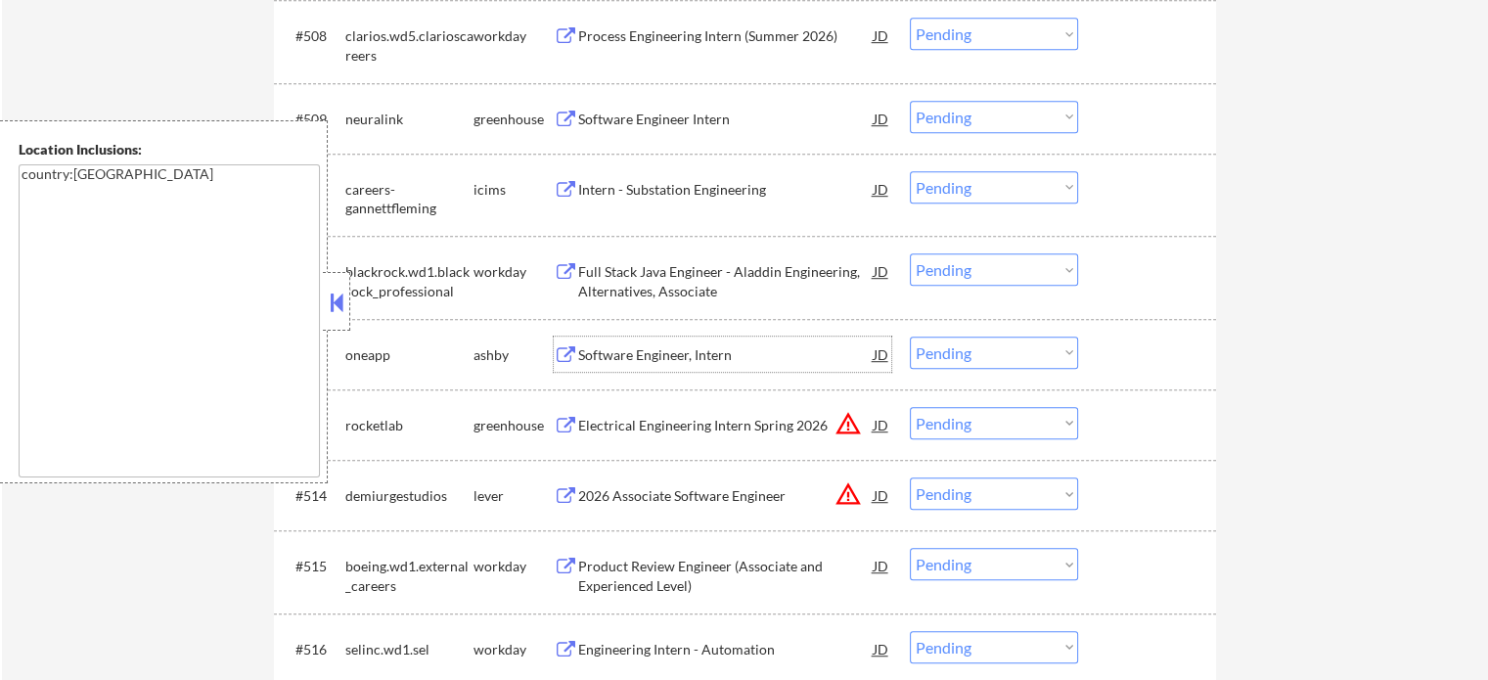
click at [681, 364] on div "Software Engineer, Intern" at bounding box center [725, 353] width 295 height 35
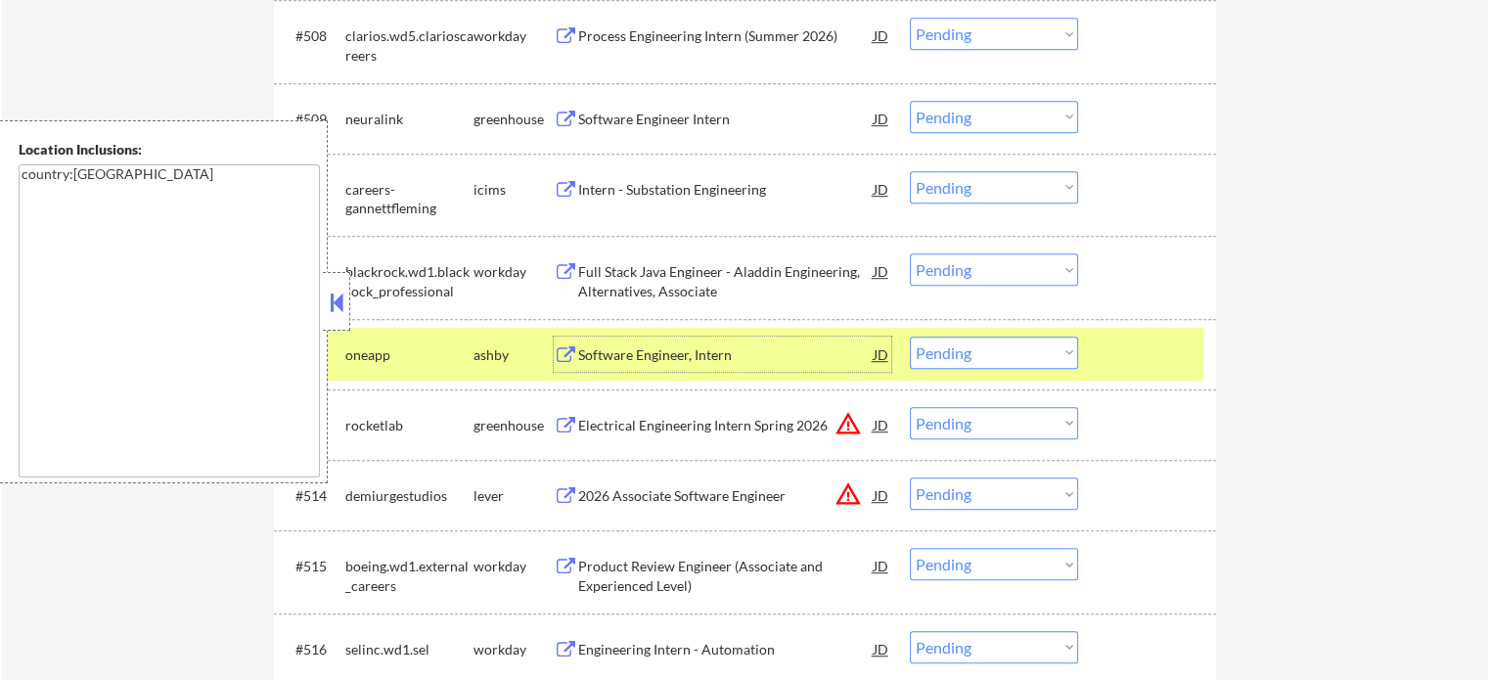
click at [1162, 359] on div at bounding box center [1149, 353] width 86 height 35
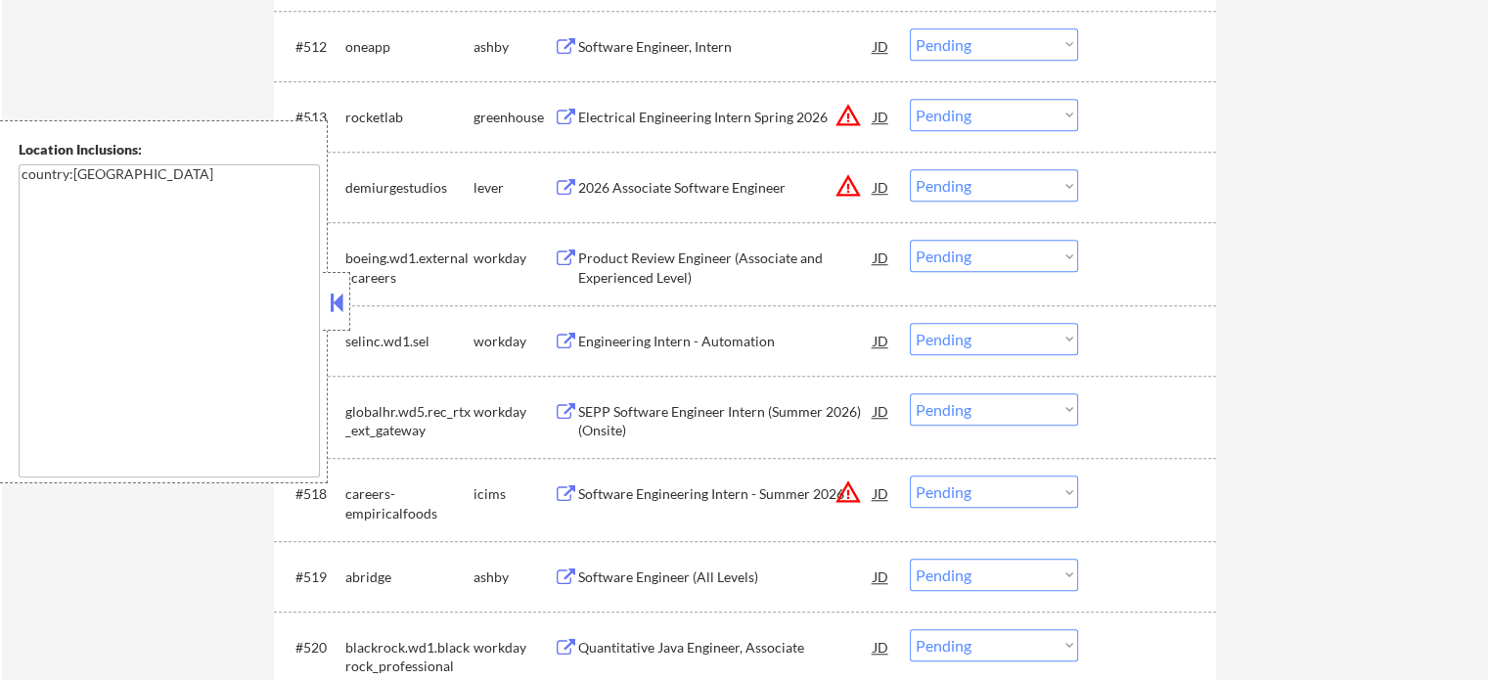
scroll to position [1566, 0]
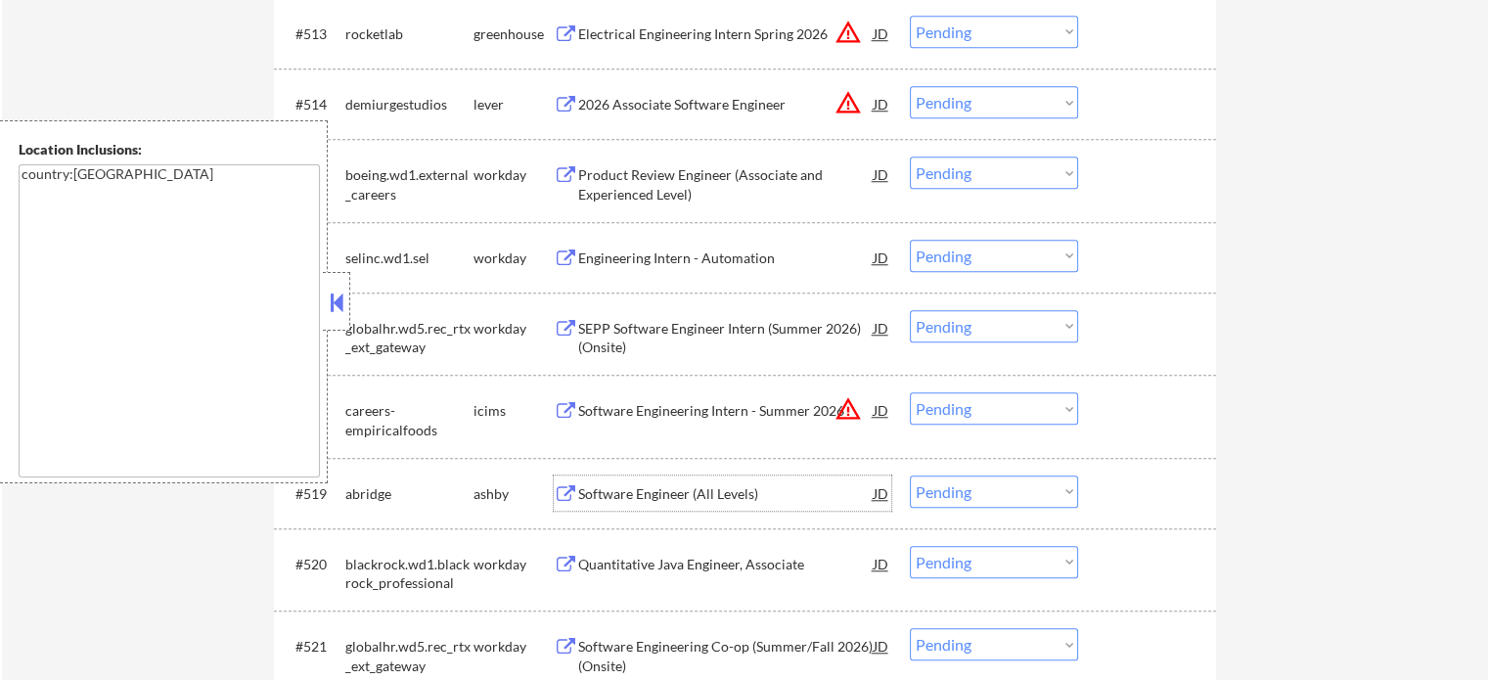
click at [706, 493] on div "Software Engineer (All Levels)" at bounding box center [725, 494] width 295 height 20
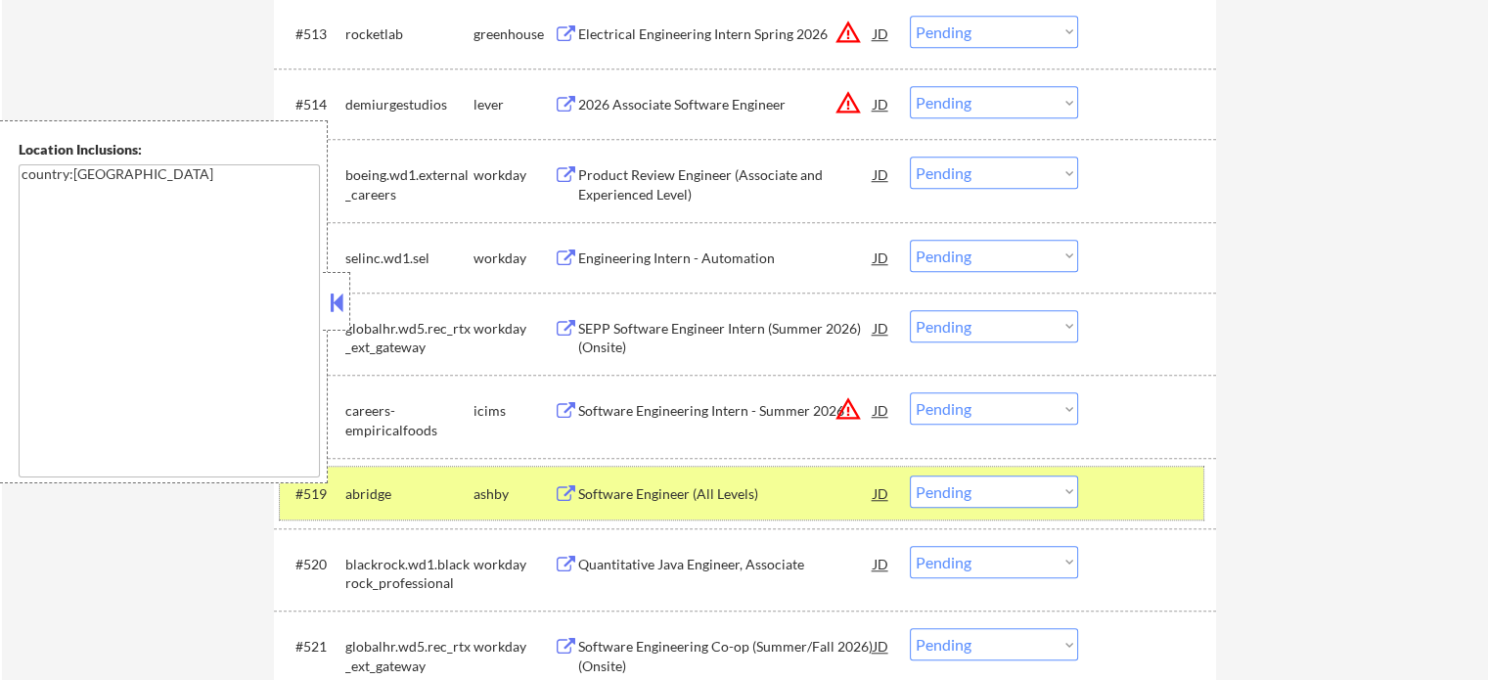
click at [1154, 492] on div at bounding box center [1149, 492] width 86 height 35
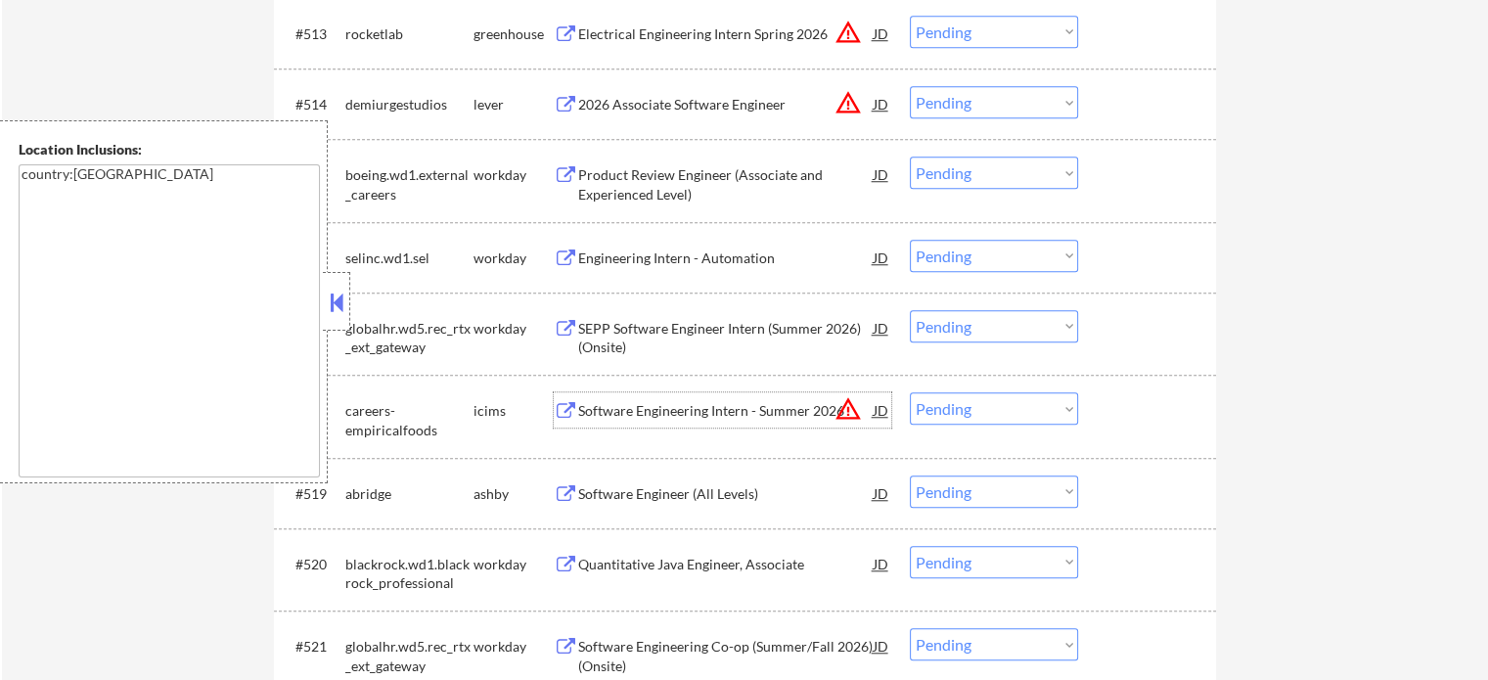
click at [630, 415] on div "Software Engineering Intern - Summer 2026" at bounding box center [725, 411] width 295 height 20
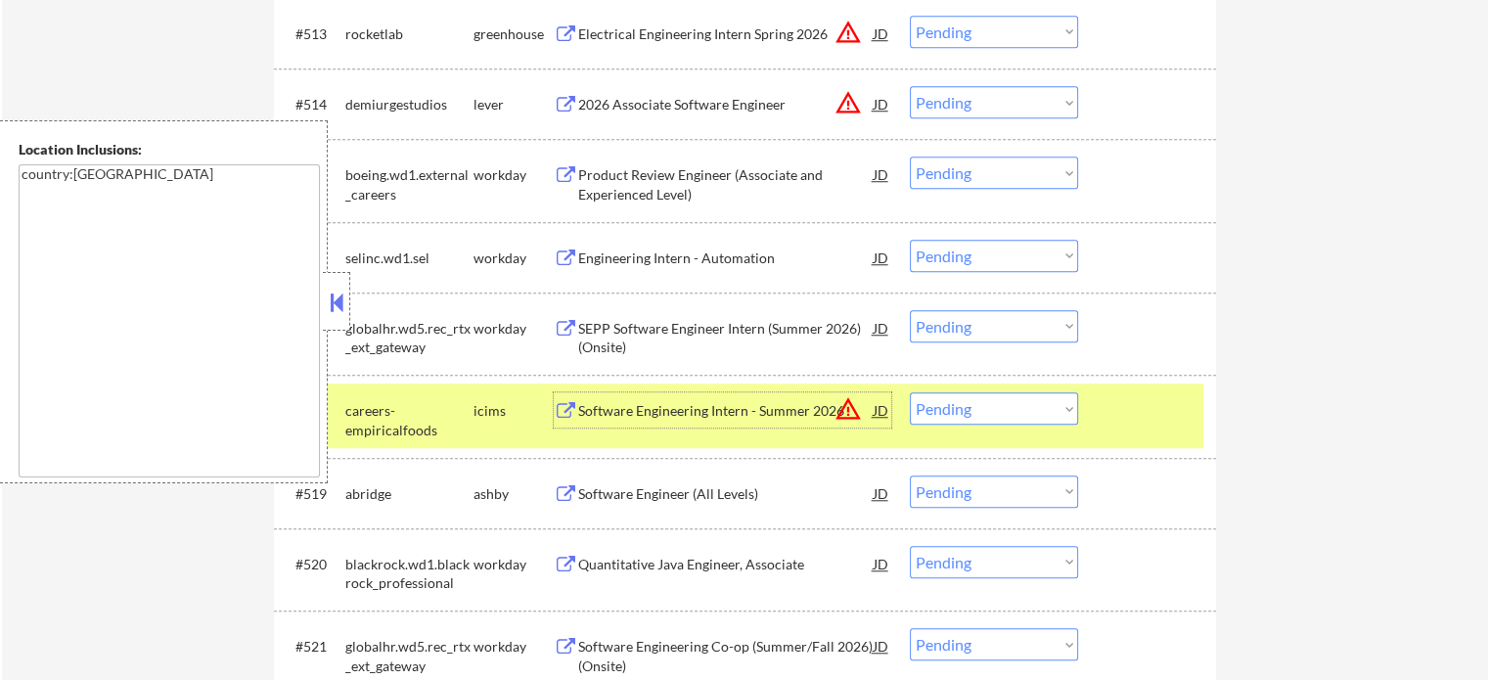
click at [1113, 403] on div at bounding box center [1149, 409] width 86 height 35
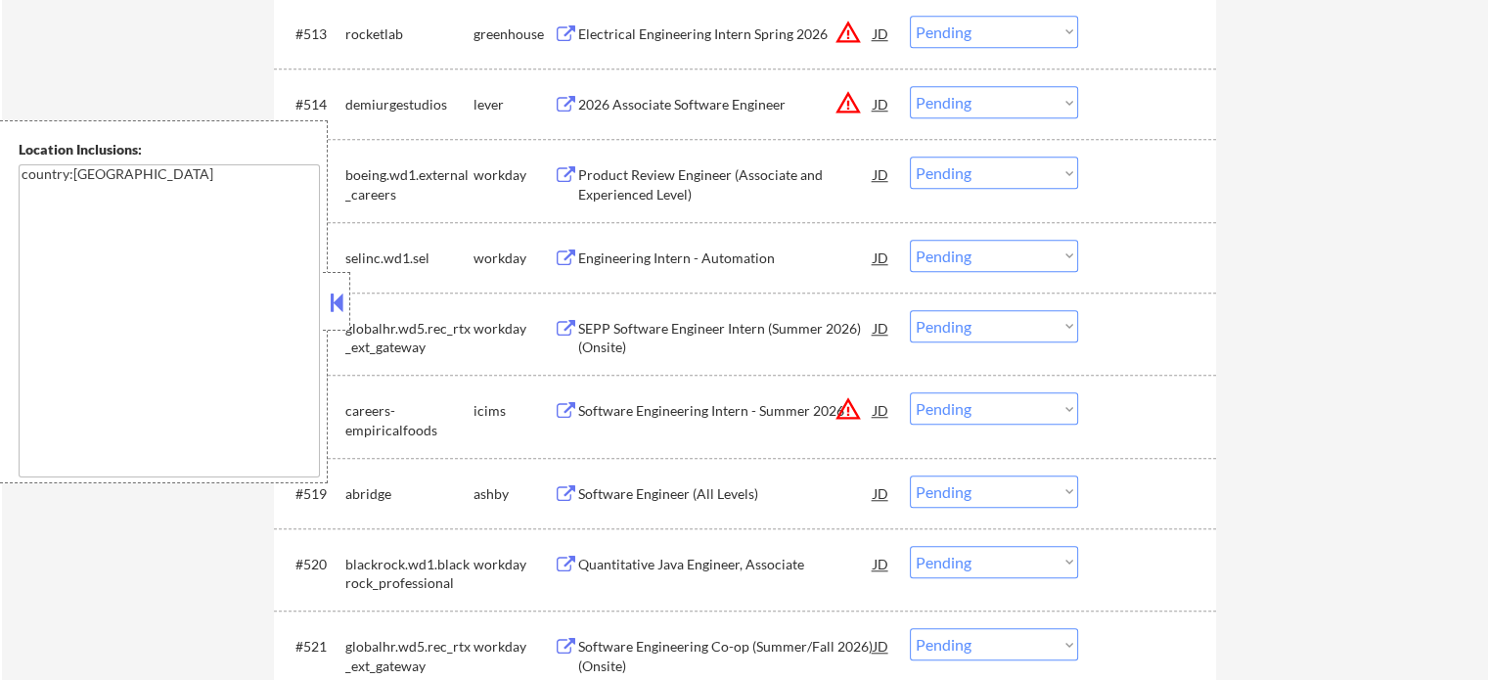
scroll to position [1762, 0]
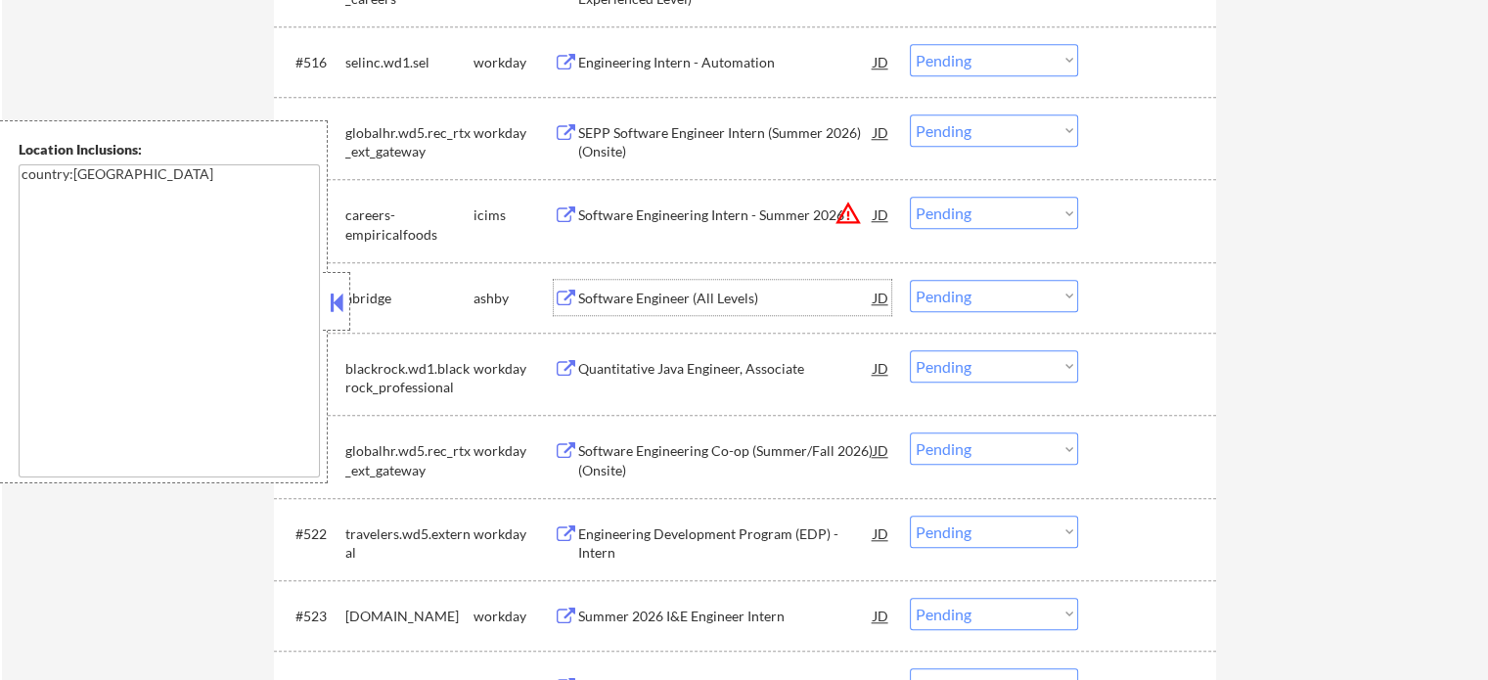
click at [608, 296] on div "Software Engineer (All Levels)" at bounding box center [725, 299] width 295 height 20
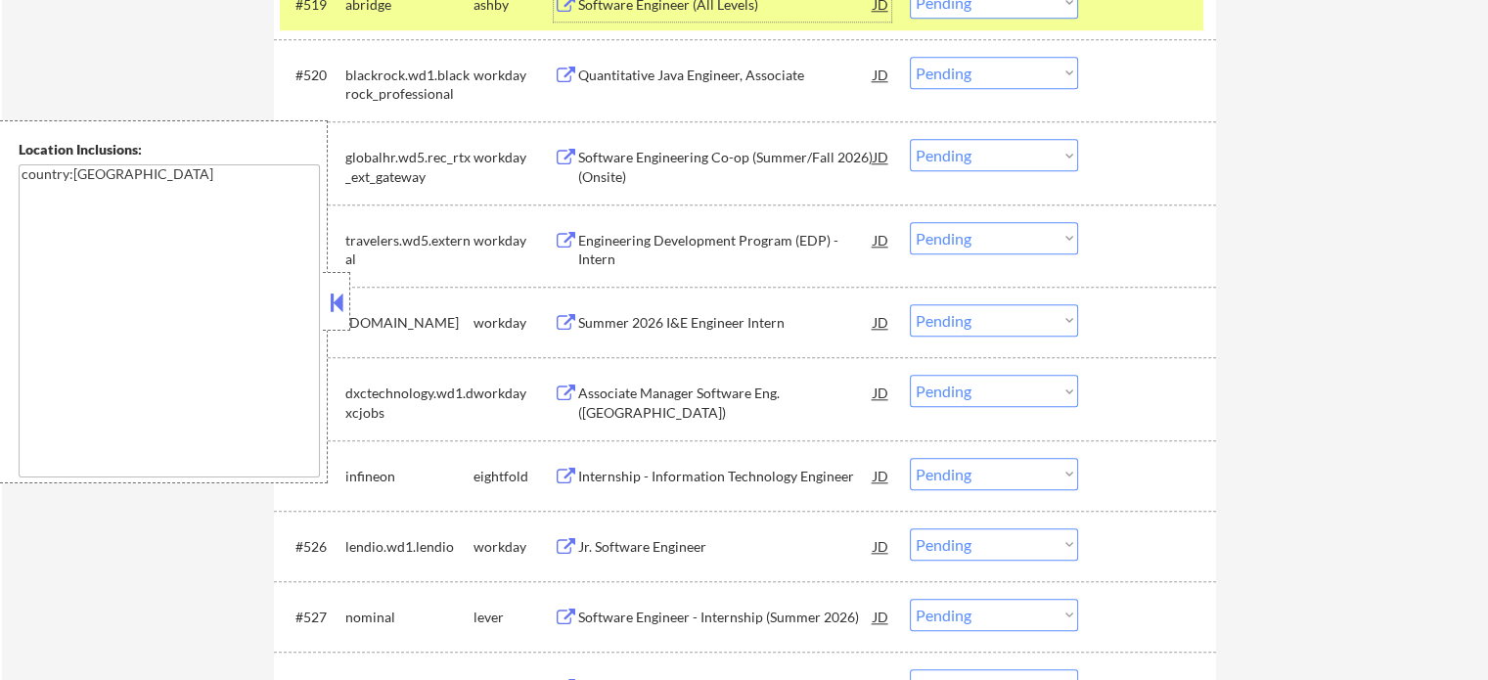
scroll to position [2153, 0]
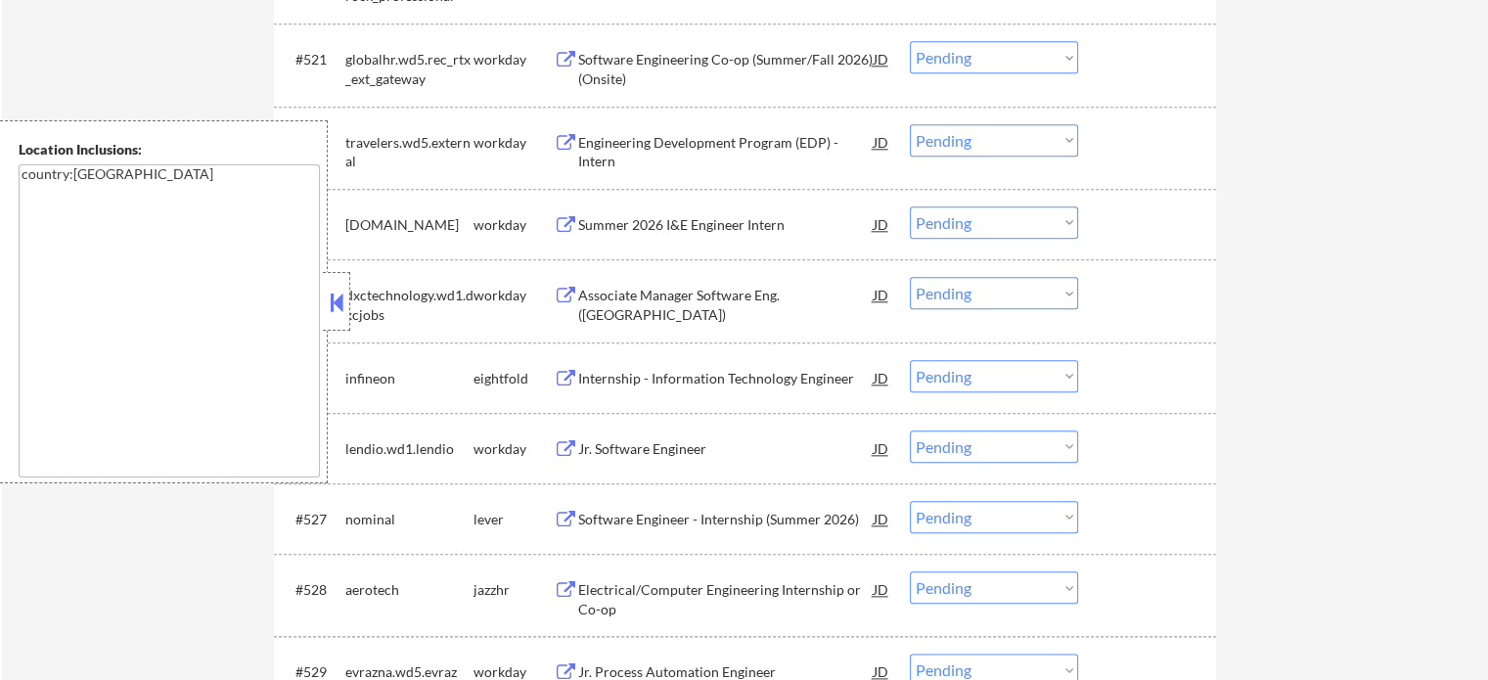
click at [664, 531] on div "Software Engineer - Internship (Summer 2026)" at bounding box center [725, 518] width 295 height 35
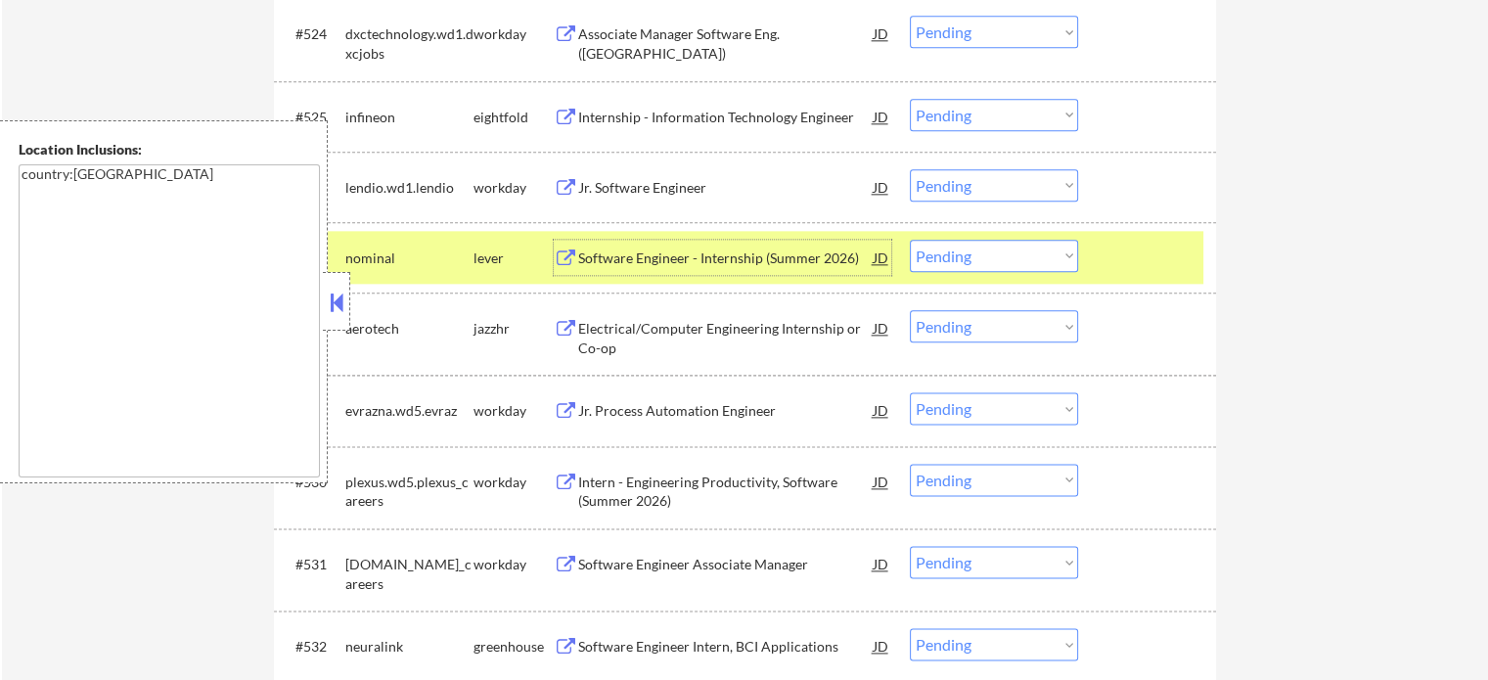
scroll to position [2446, 0]
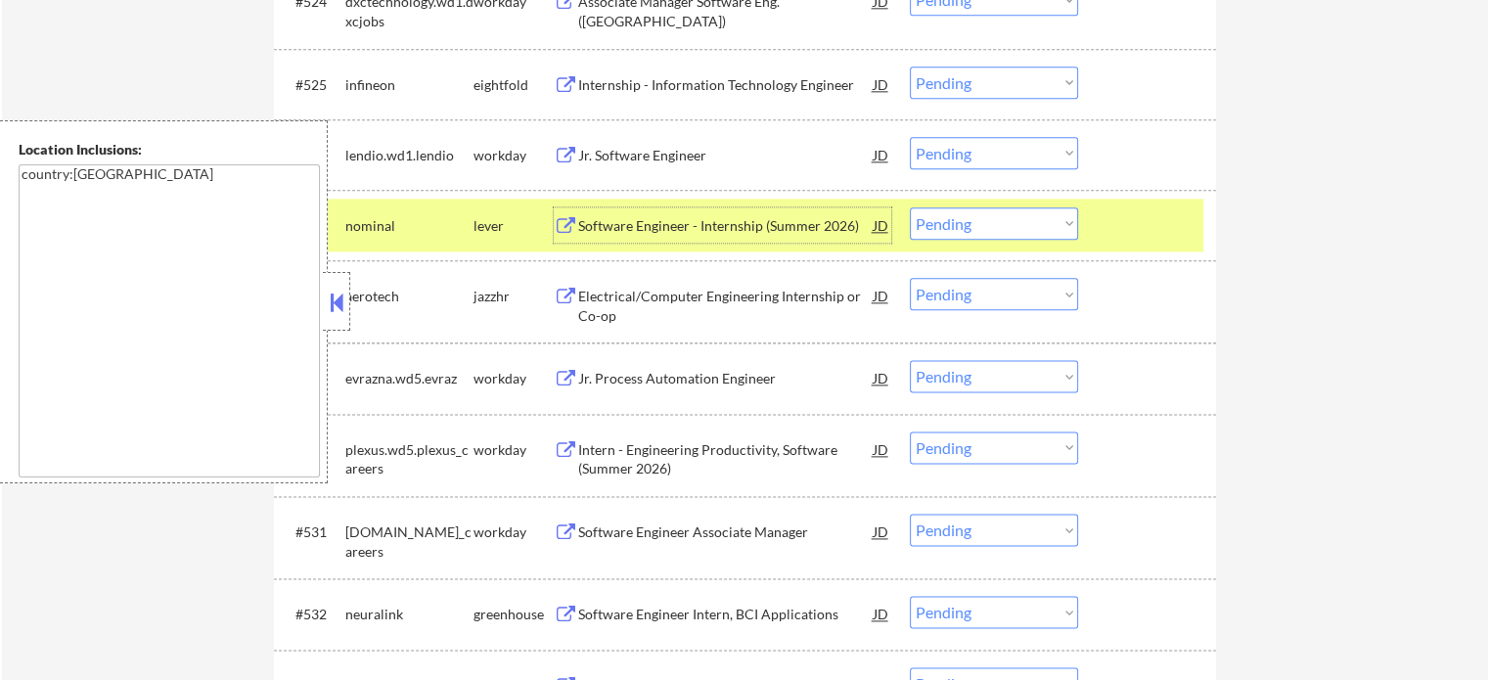
click at [657, 471] on div "Intern - Engineering Productivity, Software (Summer 2026)" at bounding box center [725, 459] width 295 height 38
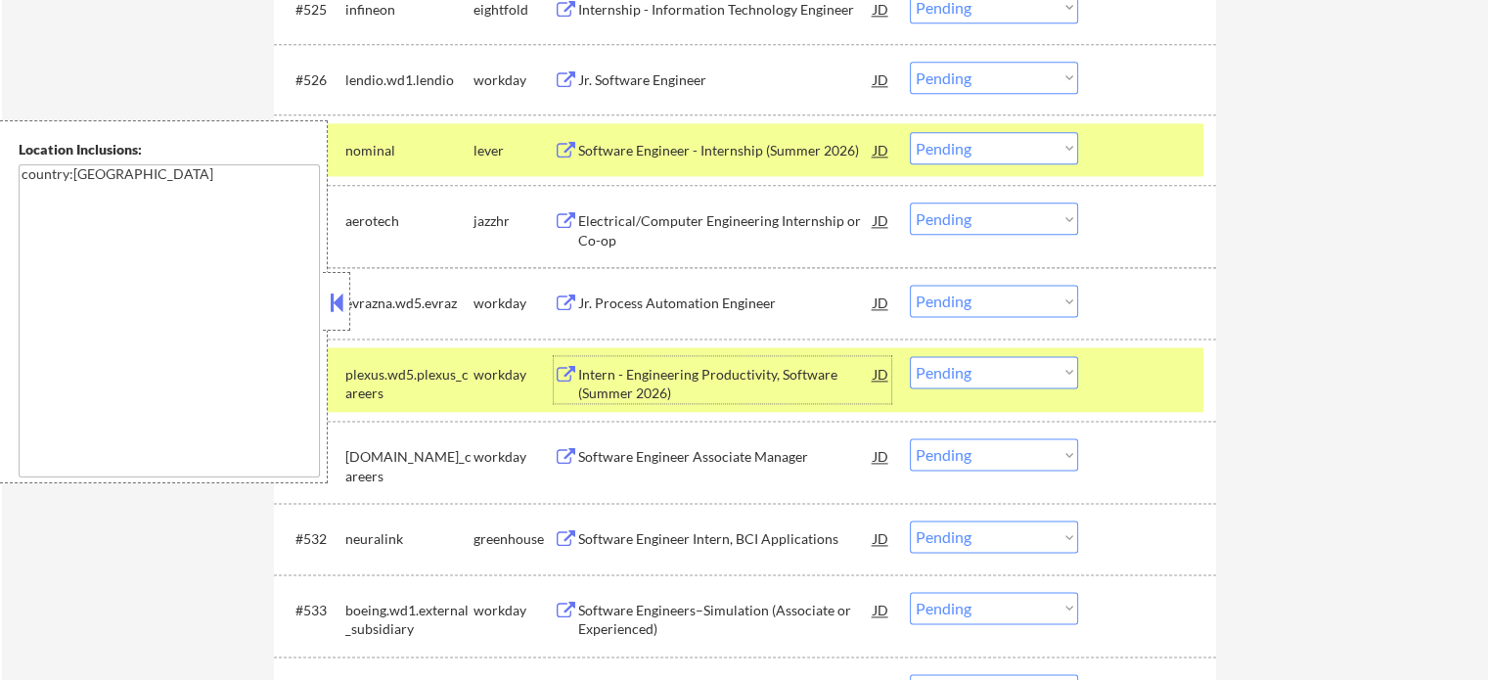
scroll to position [2642, 0]
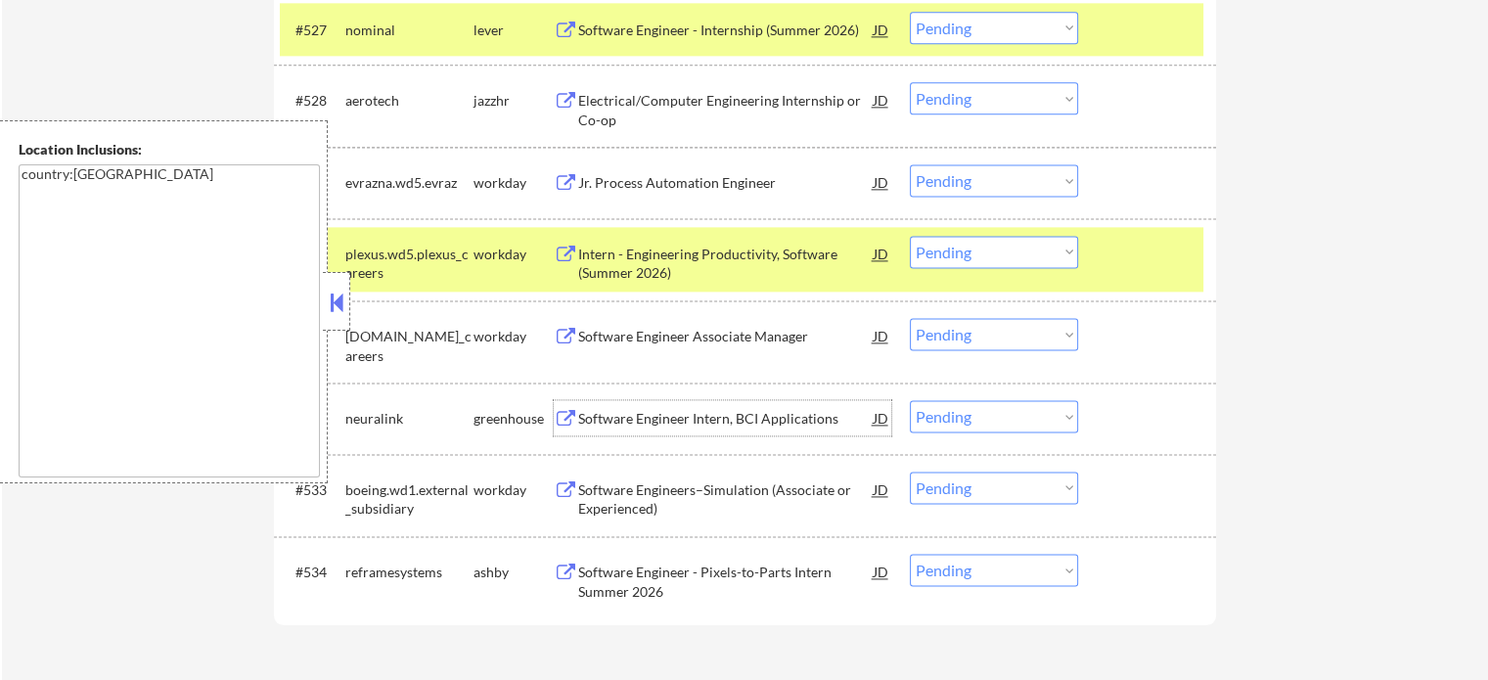
click at [661, 405] on div "Software Engineer Intern, BCI Applications" at bounding box center [725, 417] width 295 height 35
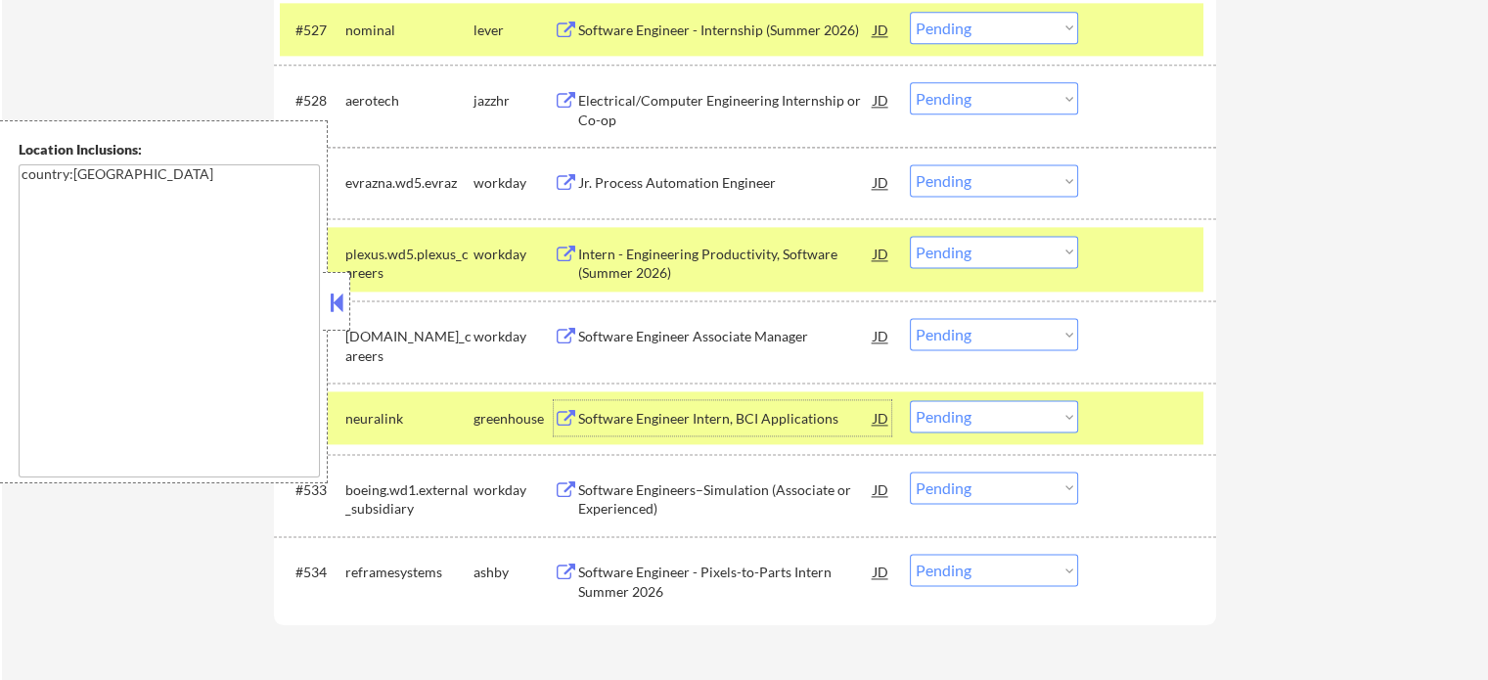
drag, startPoint x: 1129, startPoint y: 410, endPoint x: 1132, endPoint y: 391, distance: 18.8
click at [1129, 410] on div at bounding box center [1149, 417] width 86 height 35
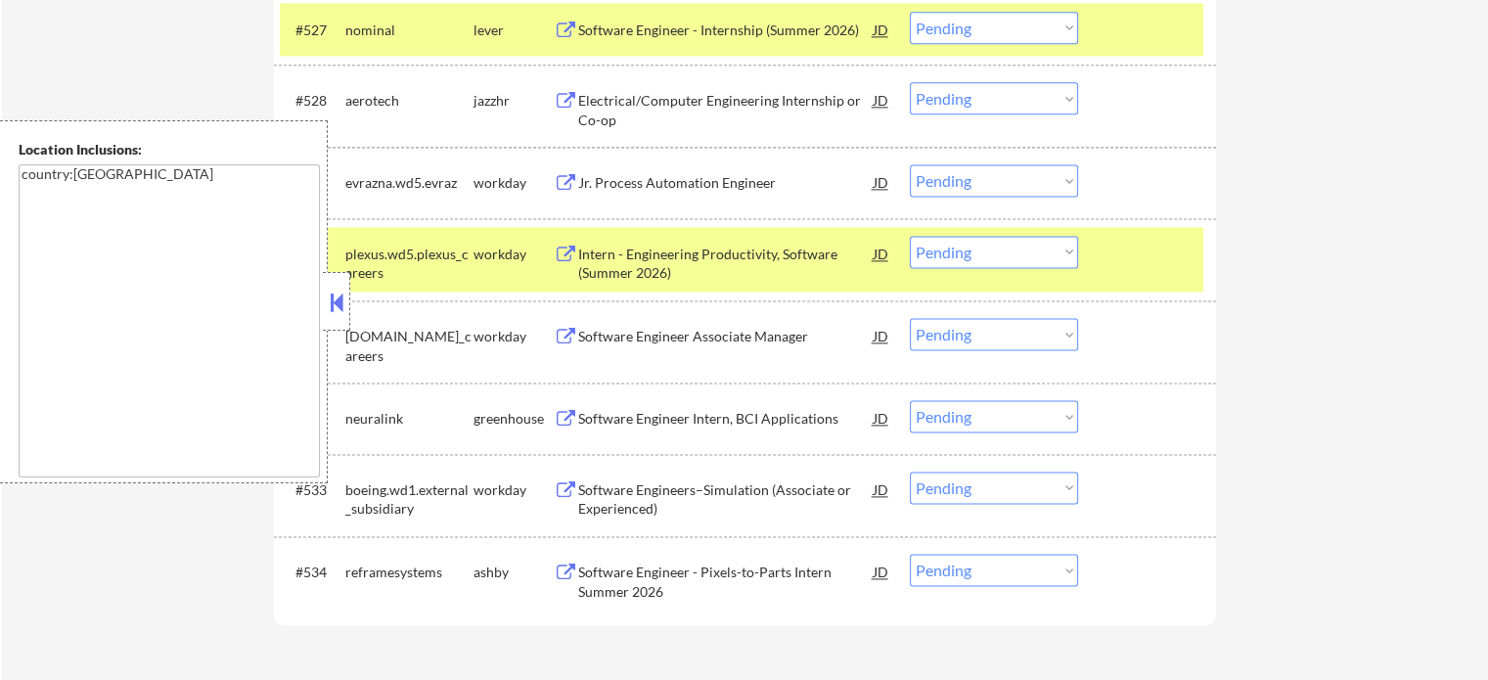
click at [1131, 249] on div at bounding box center [1149, 253] width 86 height 35
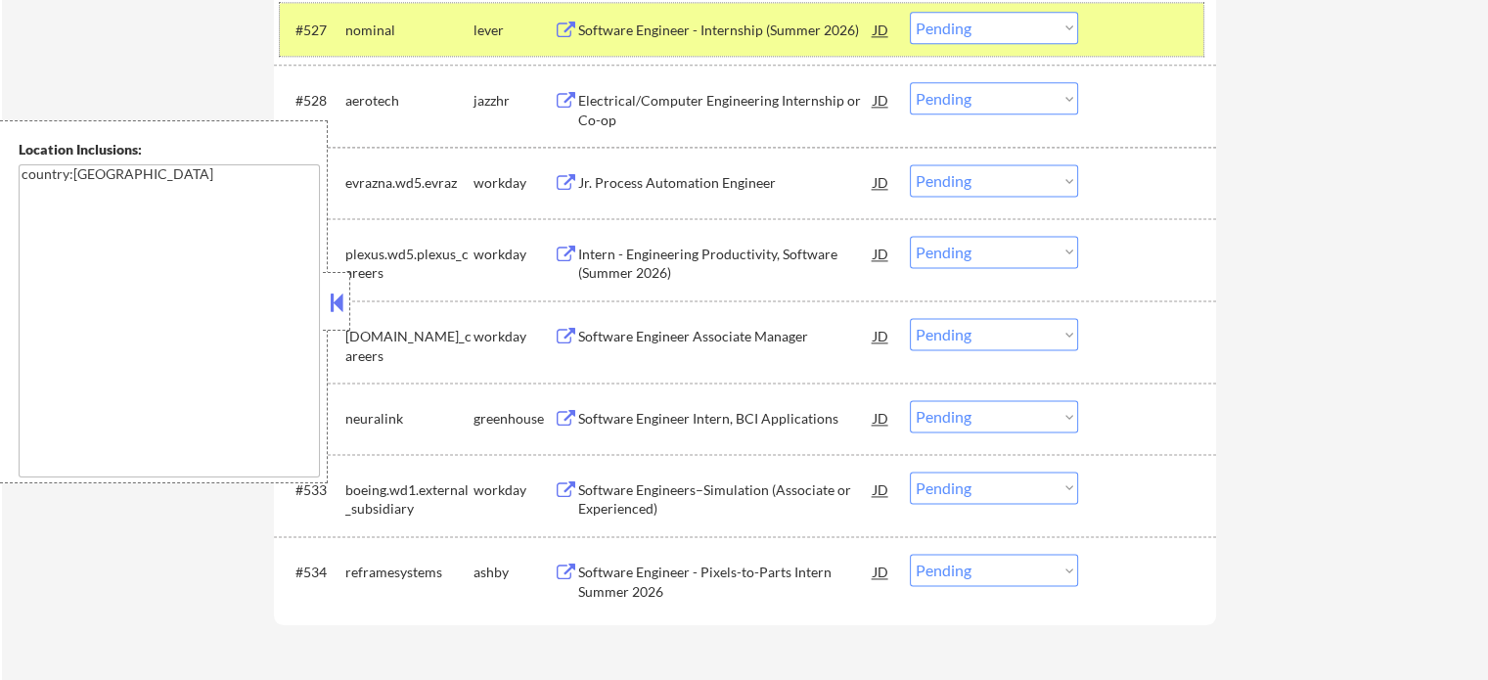
click at [1171, 40] on div at bounding box center [1149, 29] width 86 height 35
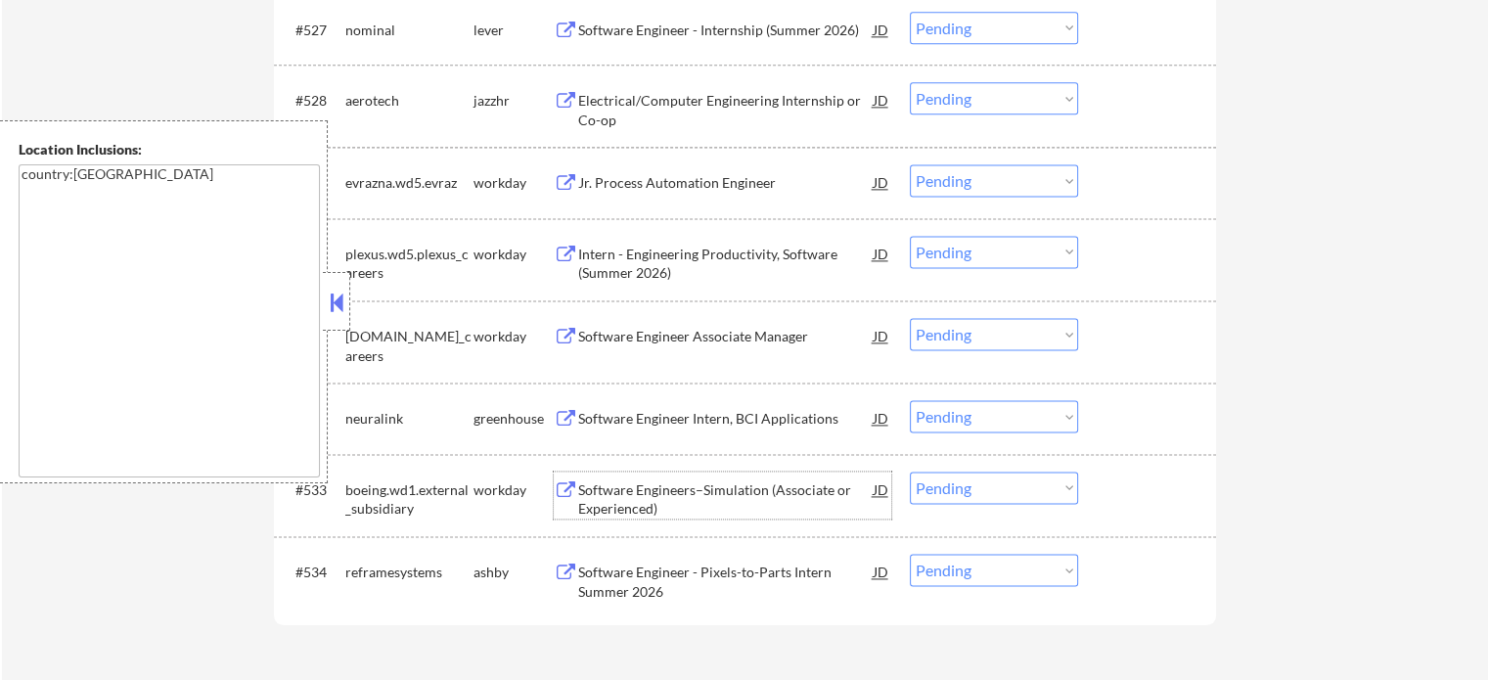
click at [671, 508] on div "Software Engineers–Simulation (Associate or Experienced)" at bounding box center [725, 499] width 295 height 38
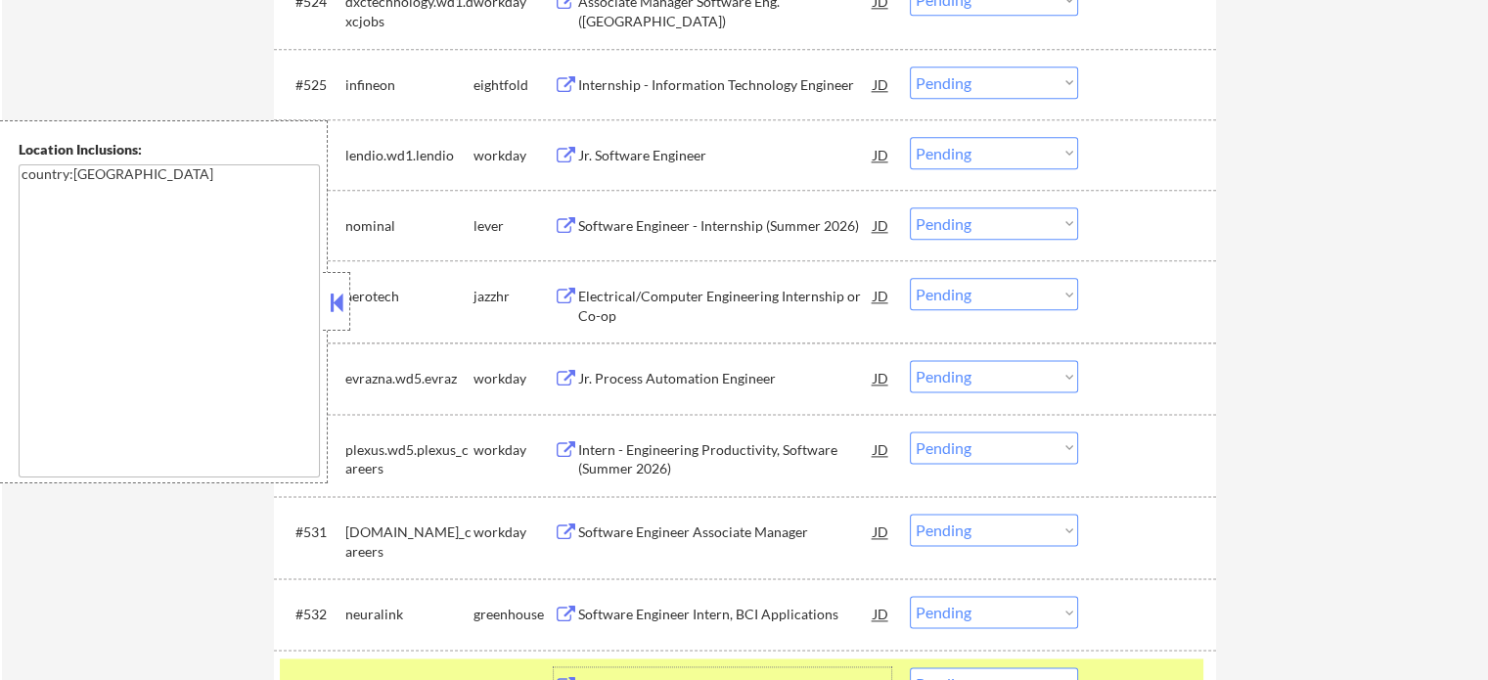
scroll to position [2251, 0]
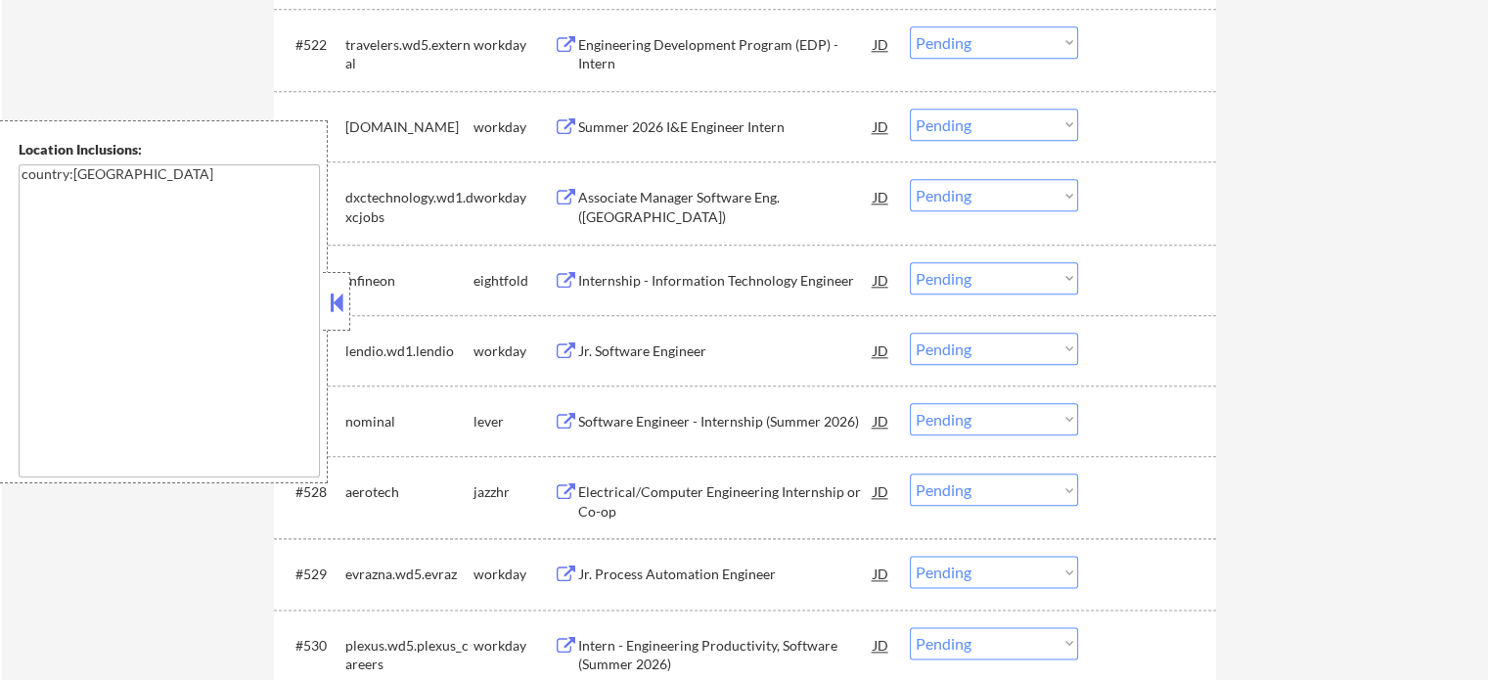
click at [671, 134] on div "Summer 2026 I&E Engineer Intern" at bounding box center [725, 127] width 295 height 20
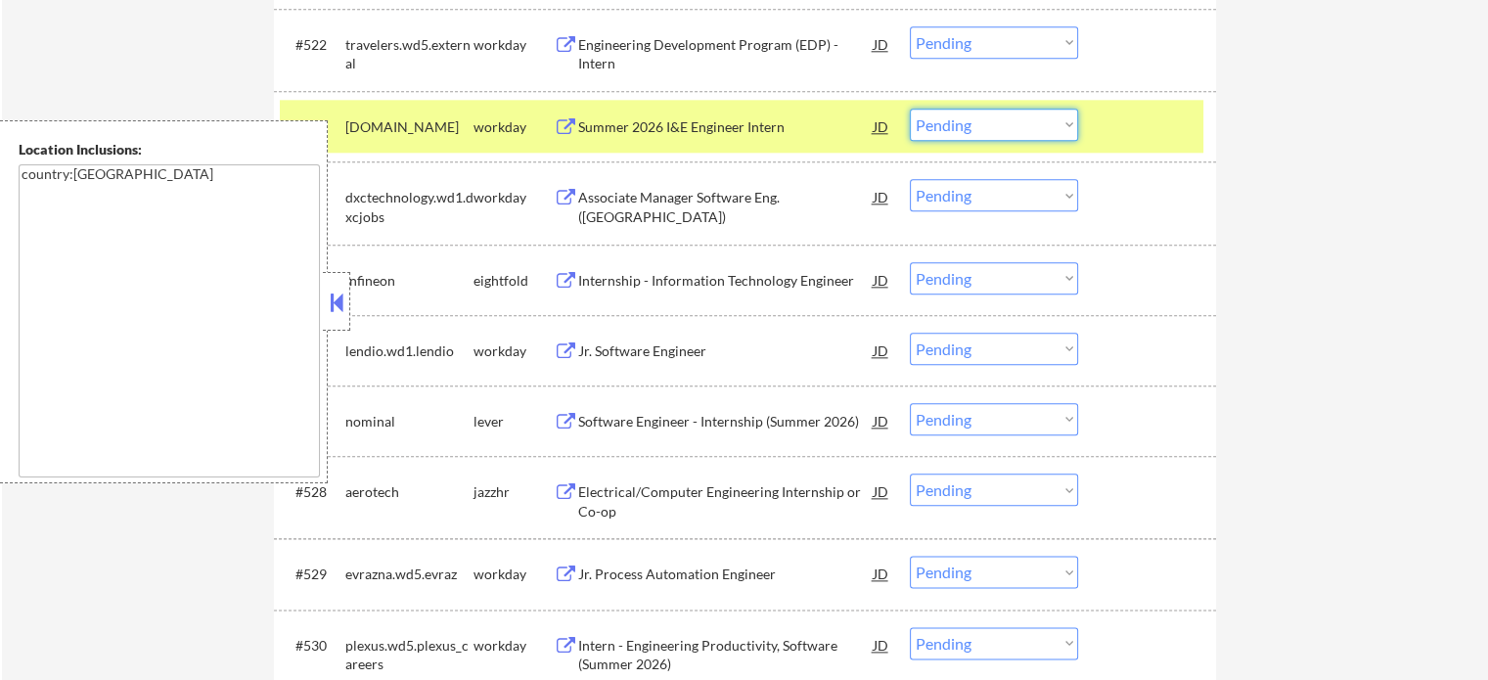
click at [946, 128] on select "Choose an option... Pending Applied Excluded (Questions) Excluded (Expired) Exc…" at bounding box center [994, 125] width 168 height 32
click at [910, 109] on select "Choose an option... Pending Applied Excluded (Questions) Excluded (Expired) Exc…" at bounding box center [994, 125] width 168 height 32
click at [1114, 134] on div at bounding box center [1149, 126] width 86 height 35
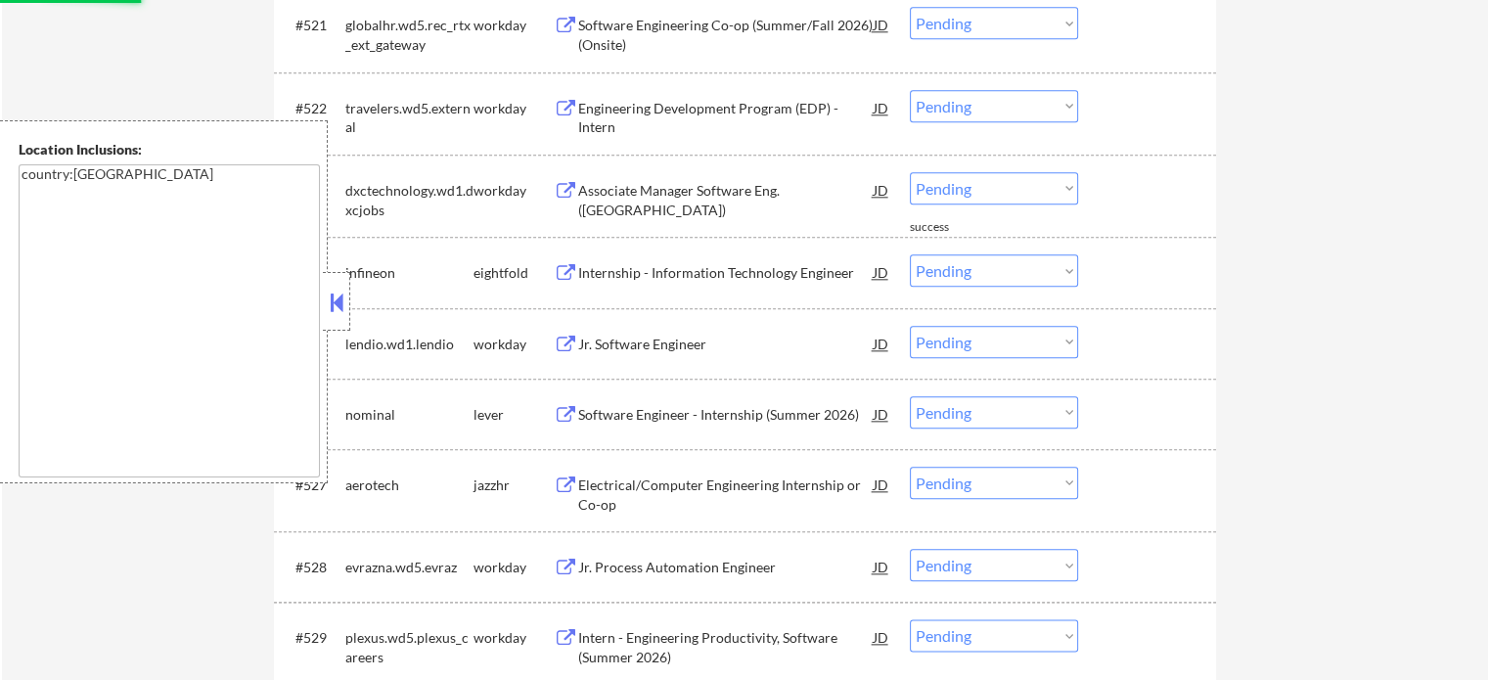
scroll to position [2153, 0]
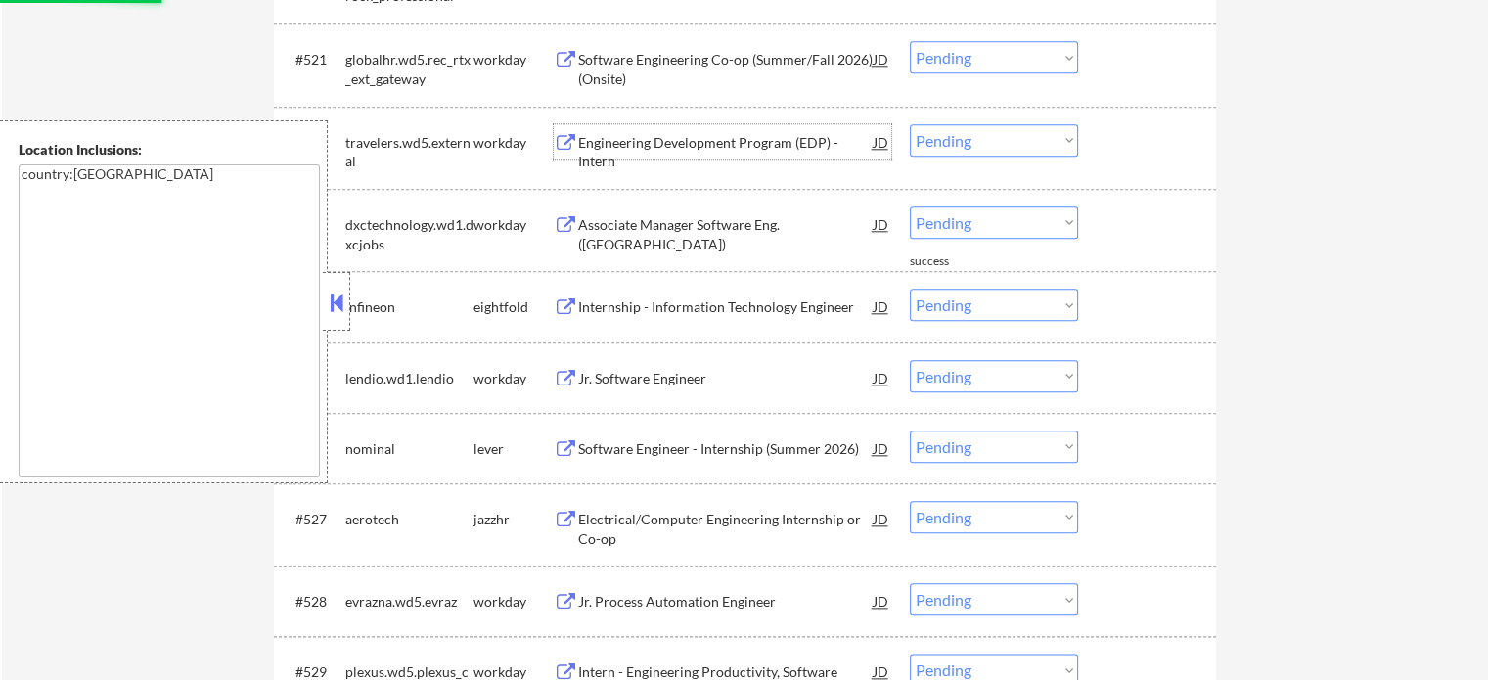
click at [673, 133] on div "Engineering Development Program (EDP) - Intern" at bounding box center [725, 152] width 295 height 38
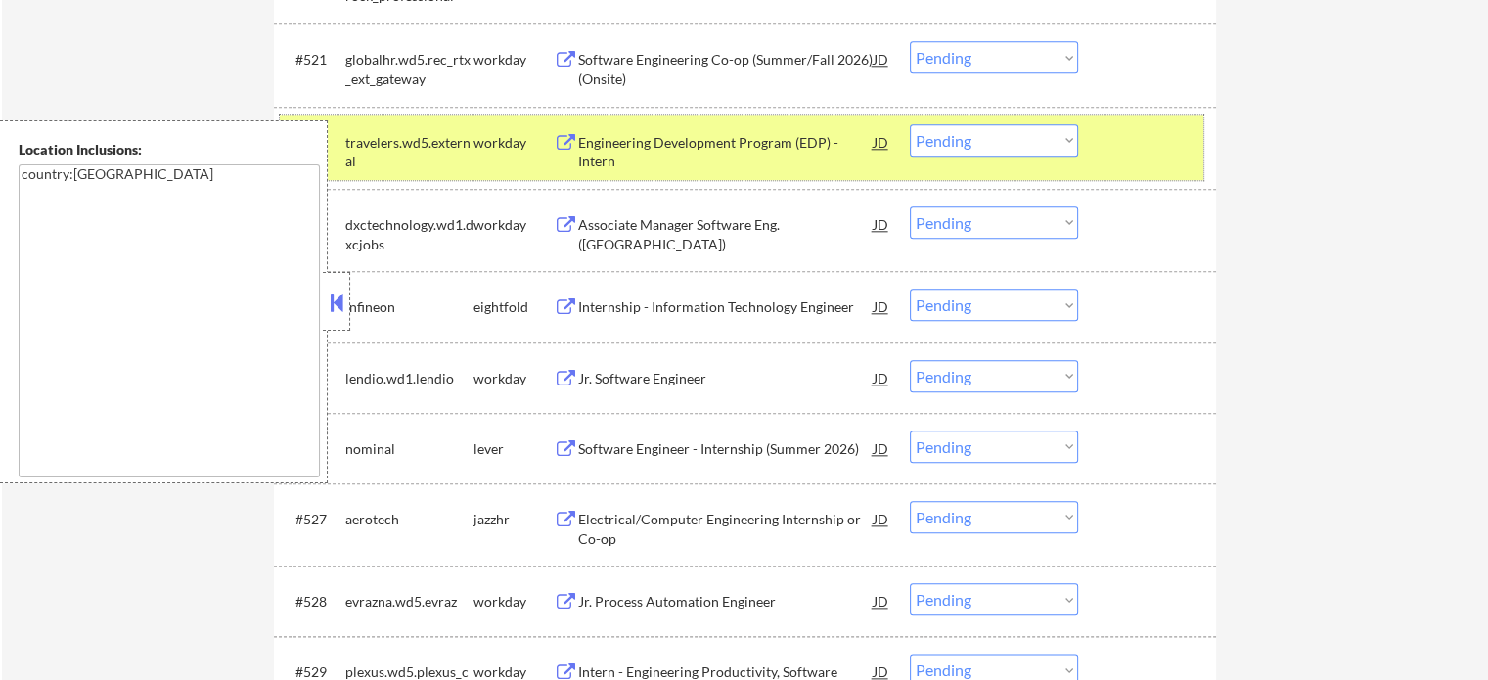
click at [1148, 148] on div at bounding box center [1149, 141] width 86 height 35
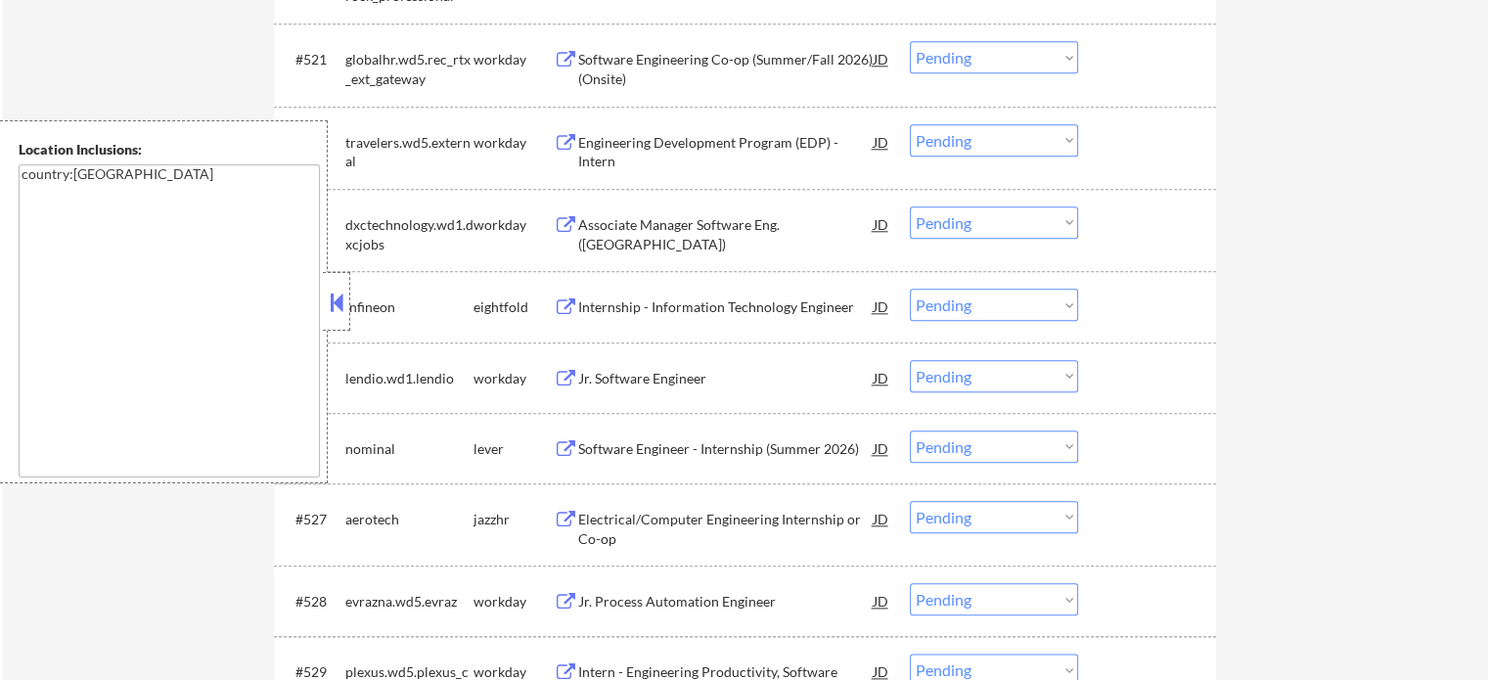
click at [740, 212] on div "Associate Manager Software Eng. (USA)" at bounding box center [725, 223] width 295 height 35
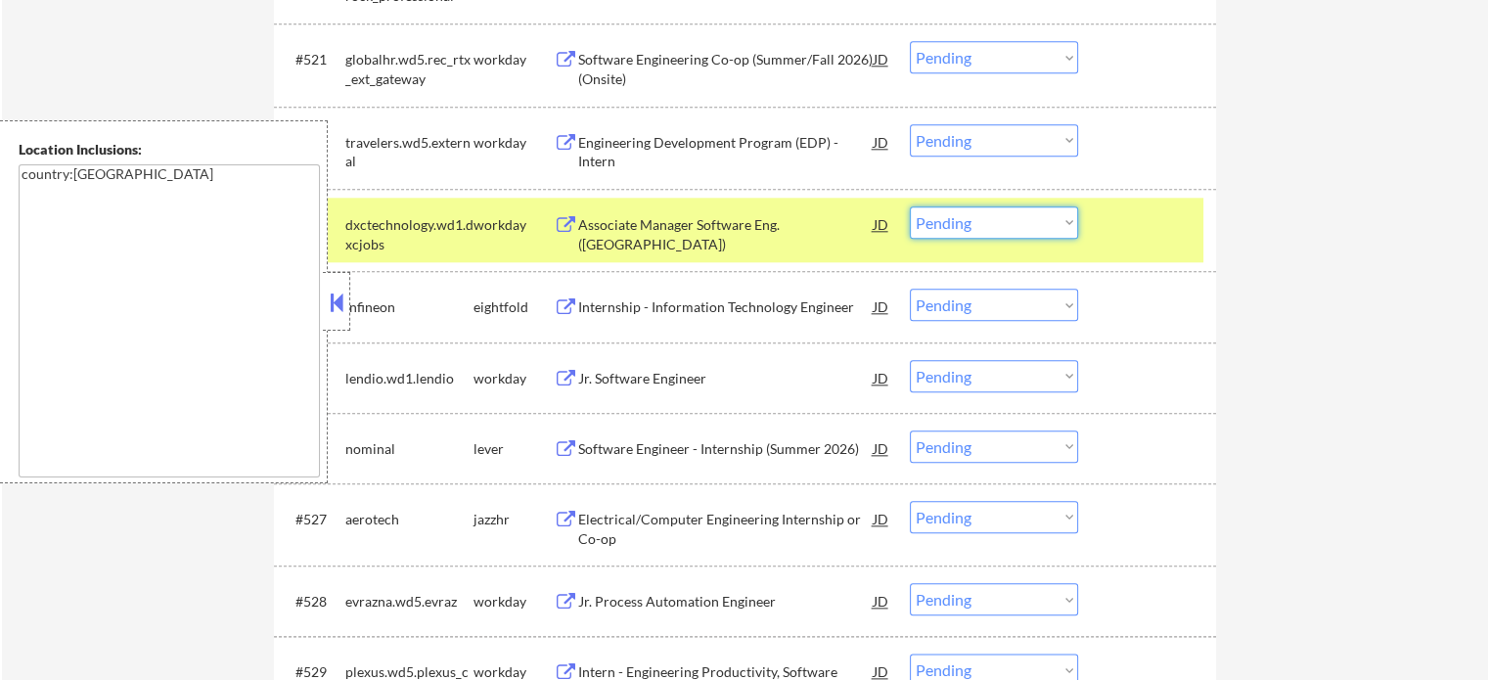
click at [1018, 216] on select "Choose an option... Pending Applied Excluded (Questions) Excluded (Expired) Exc…" at bounding box center [994, 222] width 168 height 32
click at [910, 206] on select "Choose an option... Pending Applied Excluded (Questions) Excluded (Expired) Exc…" at bounding box center [994, 222] width 168 height 32
click at [1125, 238] on div at bounding box center [1149, 223] width 86 height 35
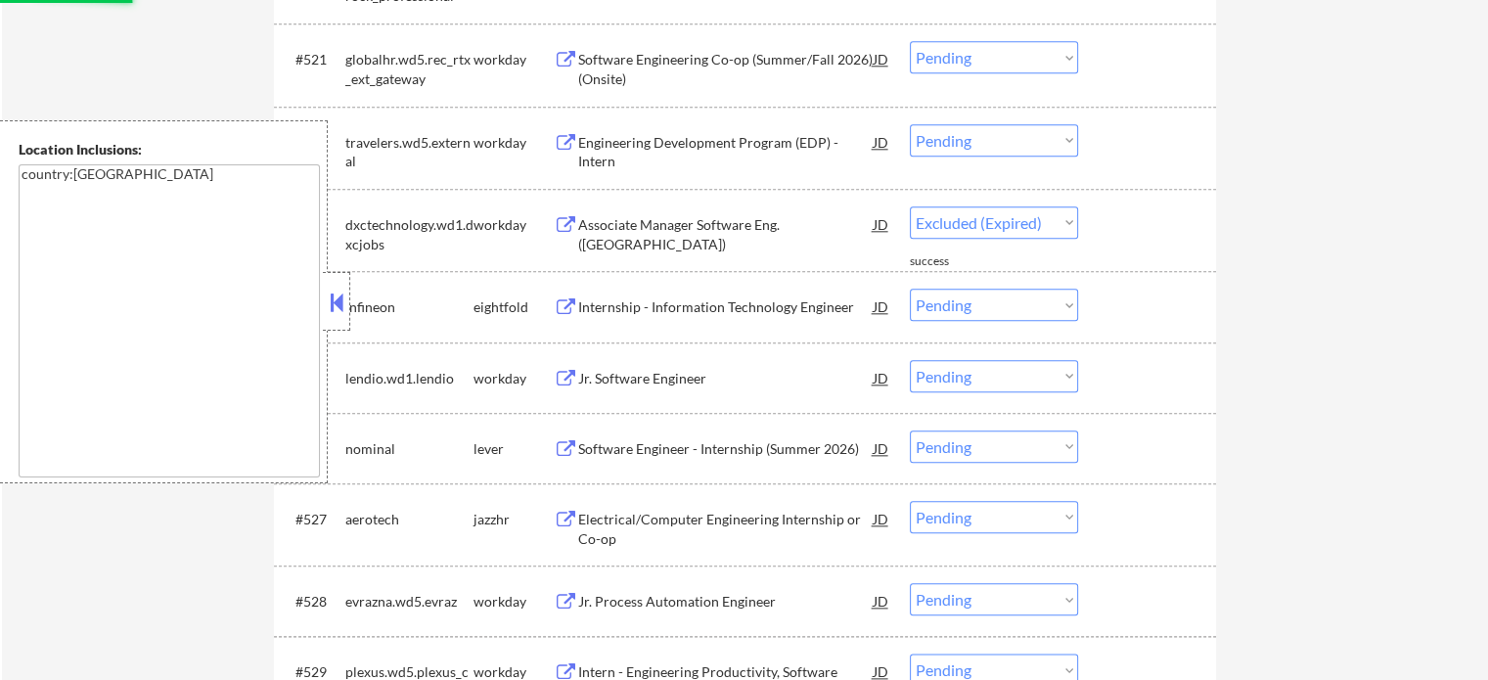
select select ""pending""
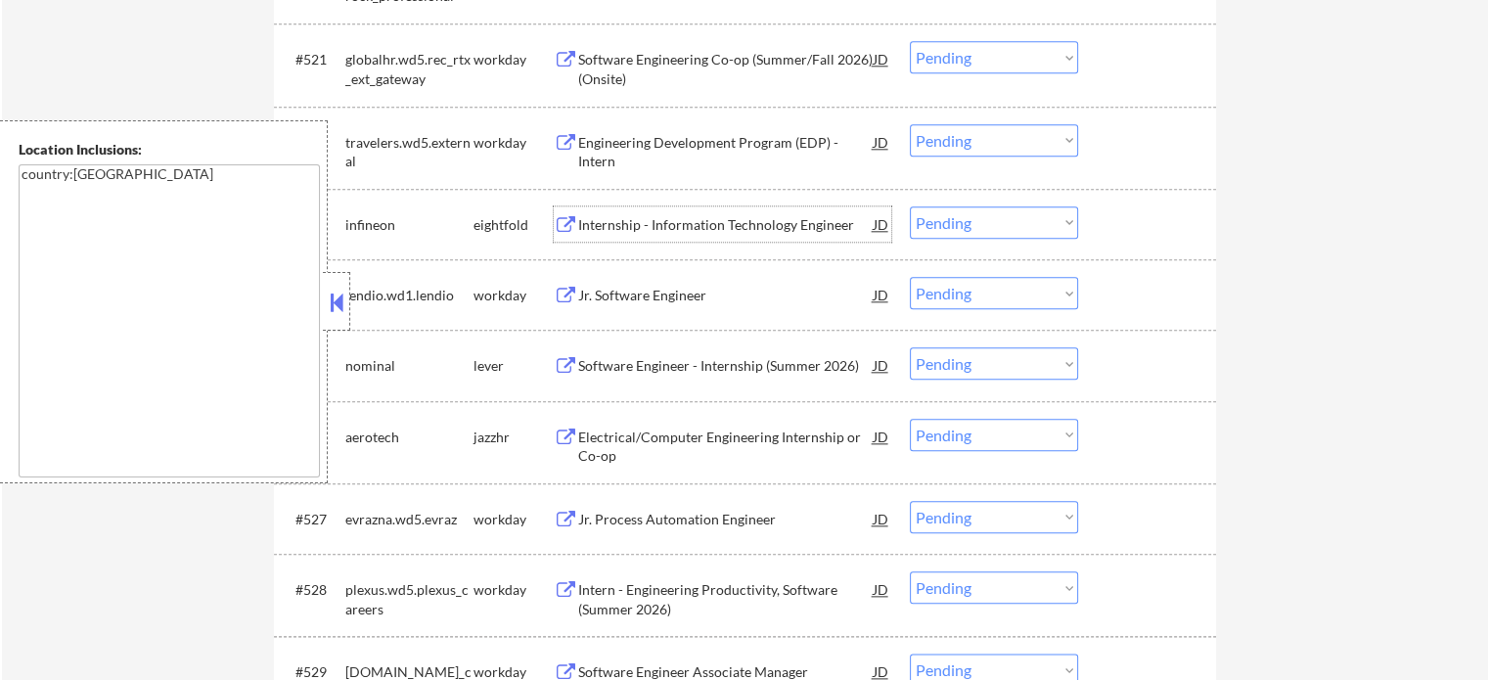
click at [676, 208] on div "Internship - Information Technology Engineer" at bounding box center [725, 223] width 295 height 35
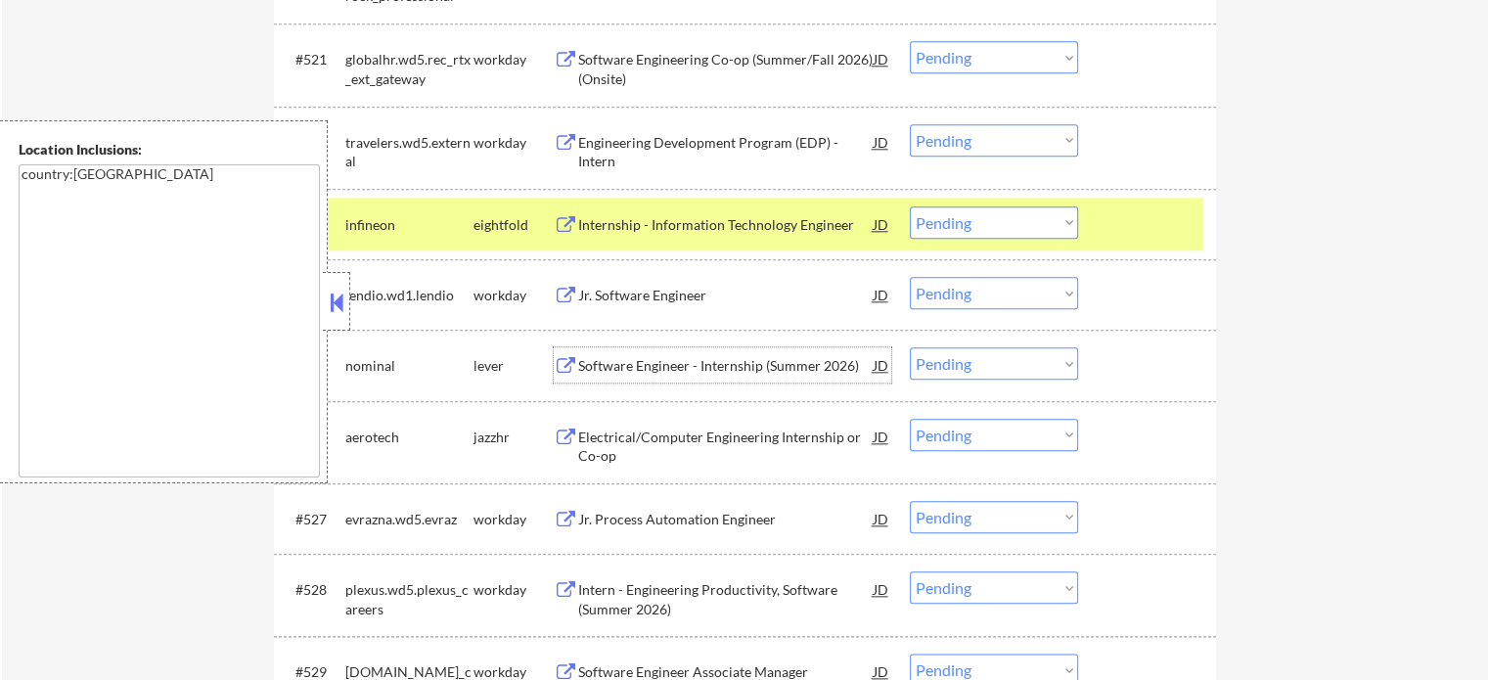
click at [639, 349] on div "Software Engineer - Internship (Summer 2026)" at bounding box center [725, 364] width 295 height 35
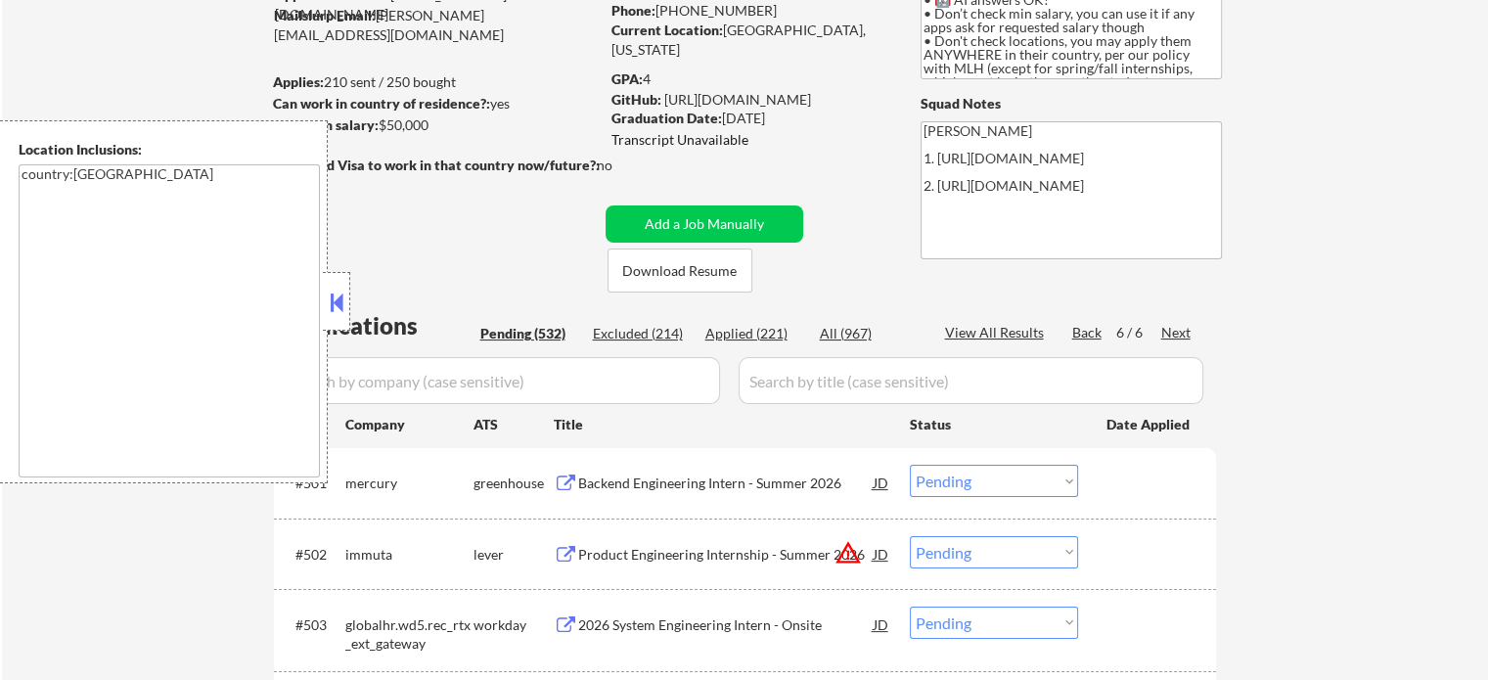
scroll to position [197, 0]
click at [1088, 328] on div "Back" at bounding box center [1087, 334] width 31 height 20
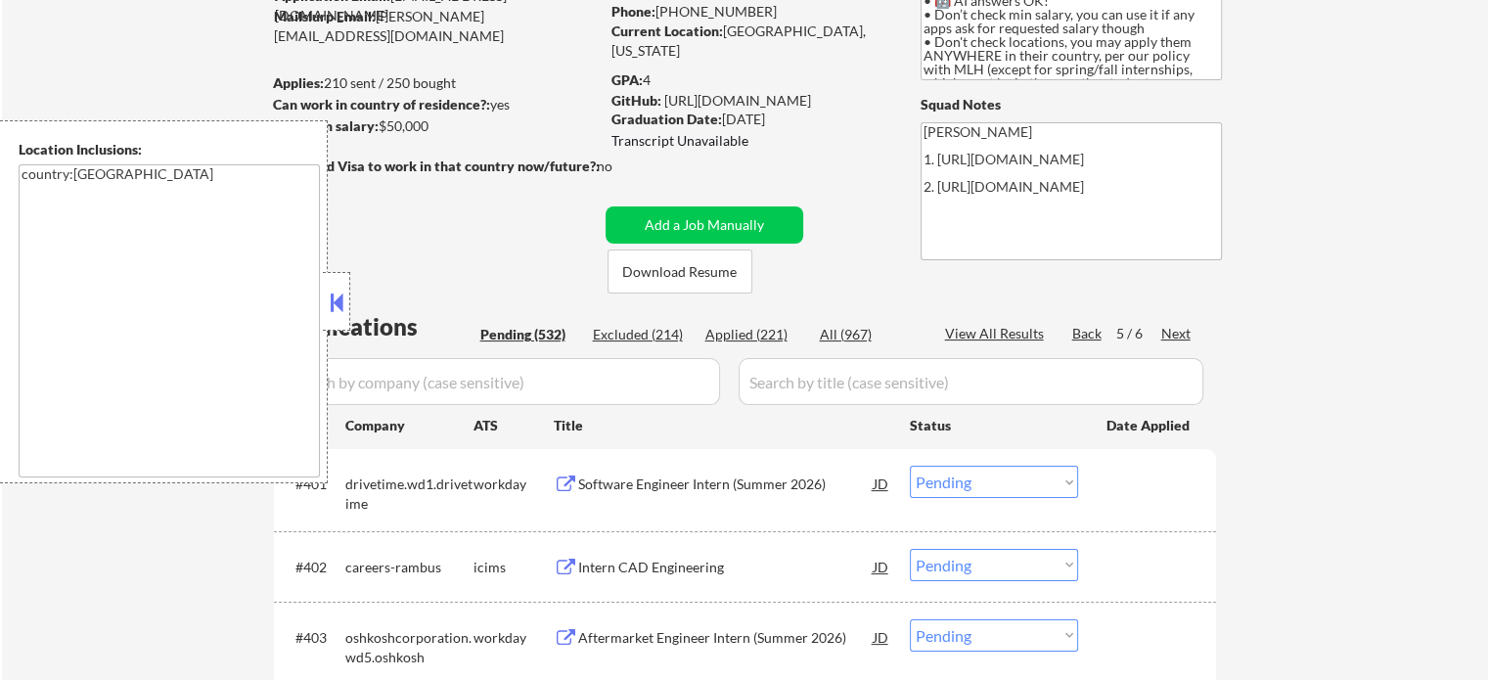
click at [641, 471] on div "Software Engineer Intern (Summer 2026)" at bounding box center [725, 483] width 295 height 35
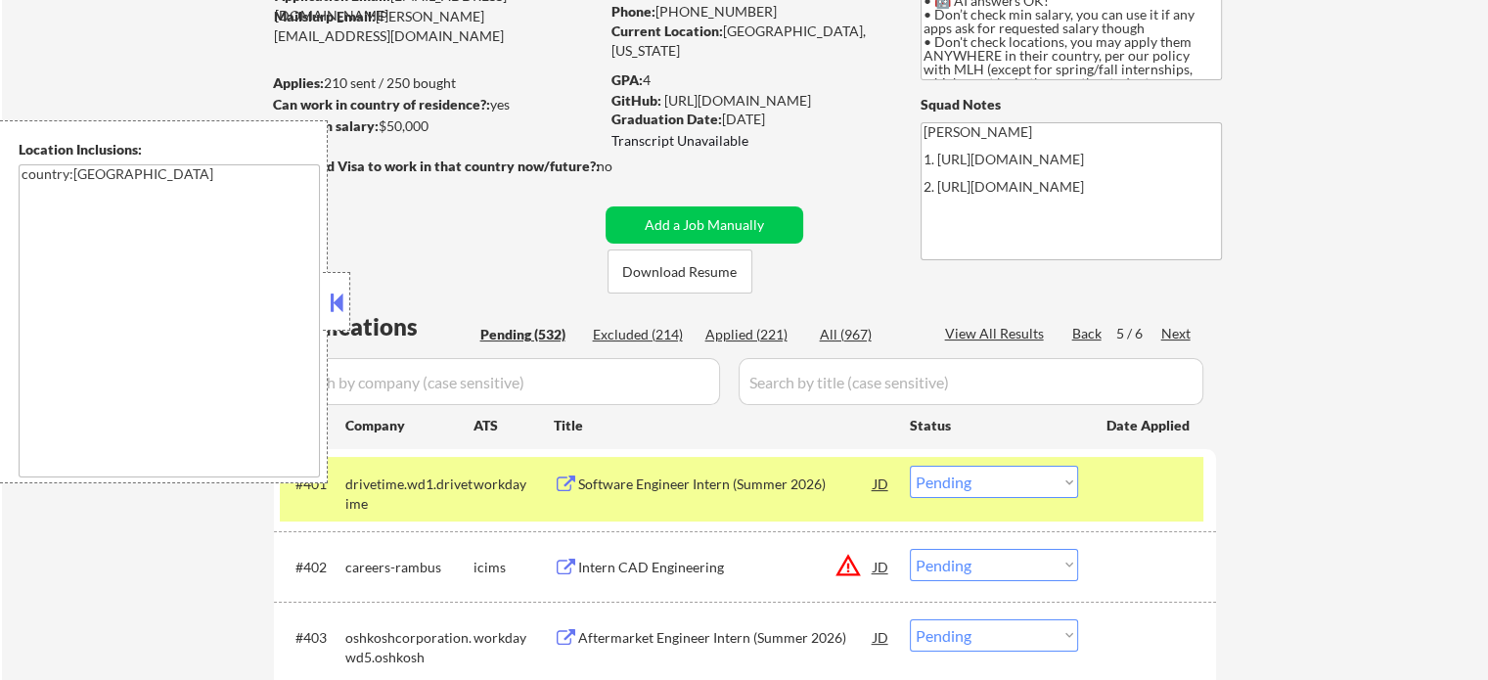
select select ""PLACEHOLDER_1427118222253""
select select ""pending""
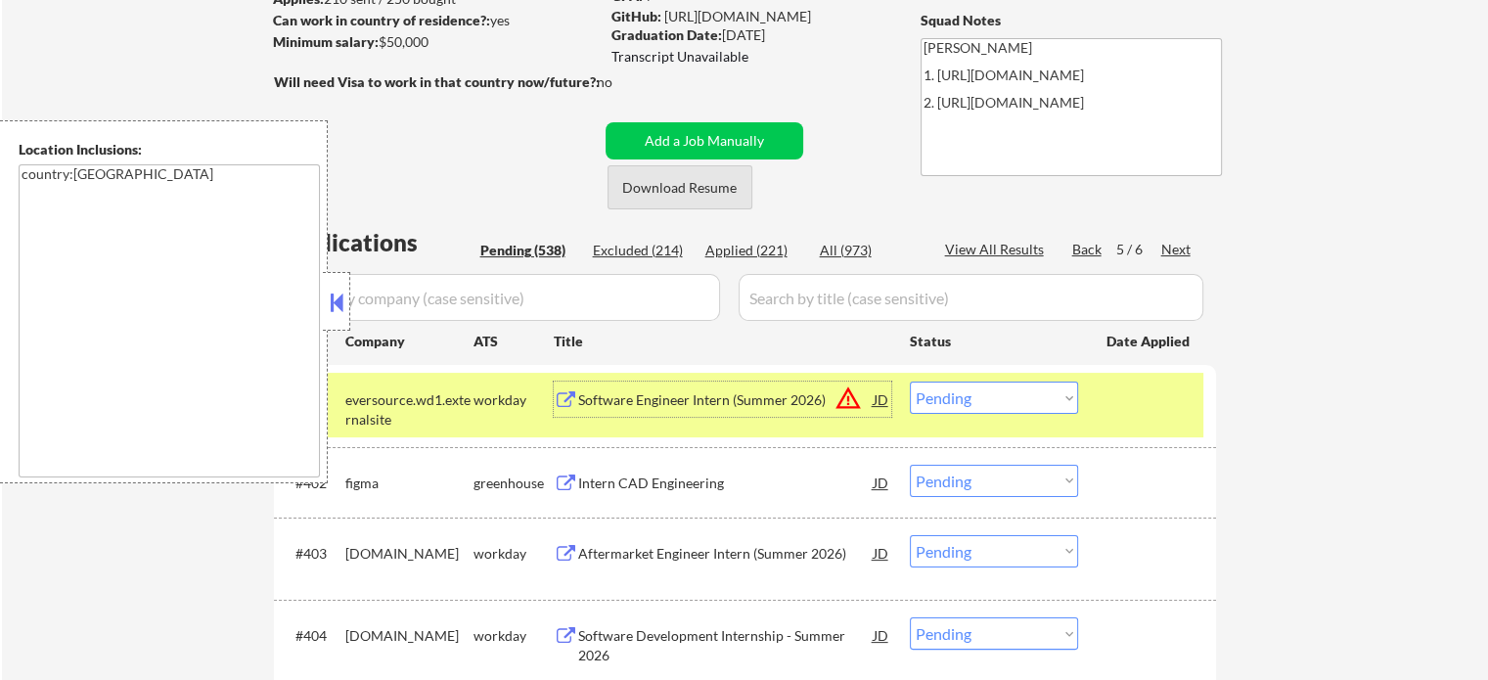
scroll to position [490, 0]
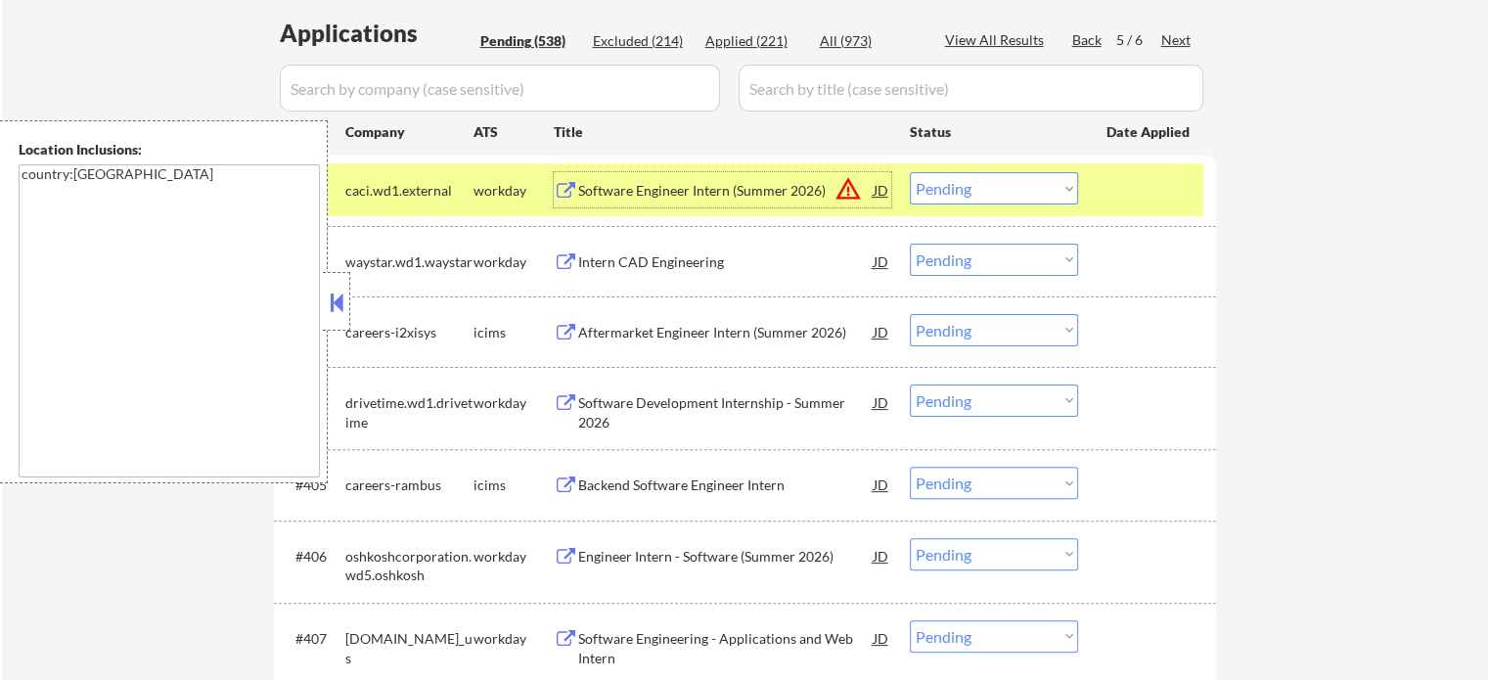
click at [626, 409] on div "Software Development Internship - Summer 2026" at bounding box center [725, 412] width 295 height 38
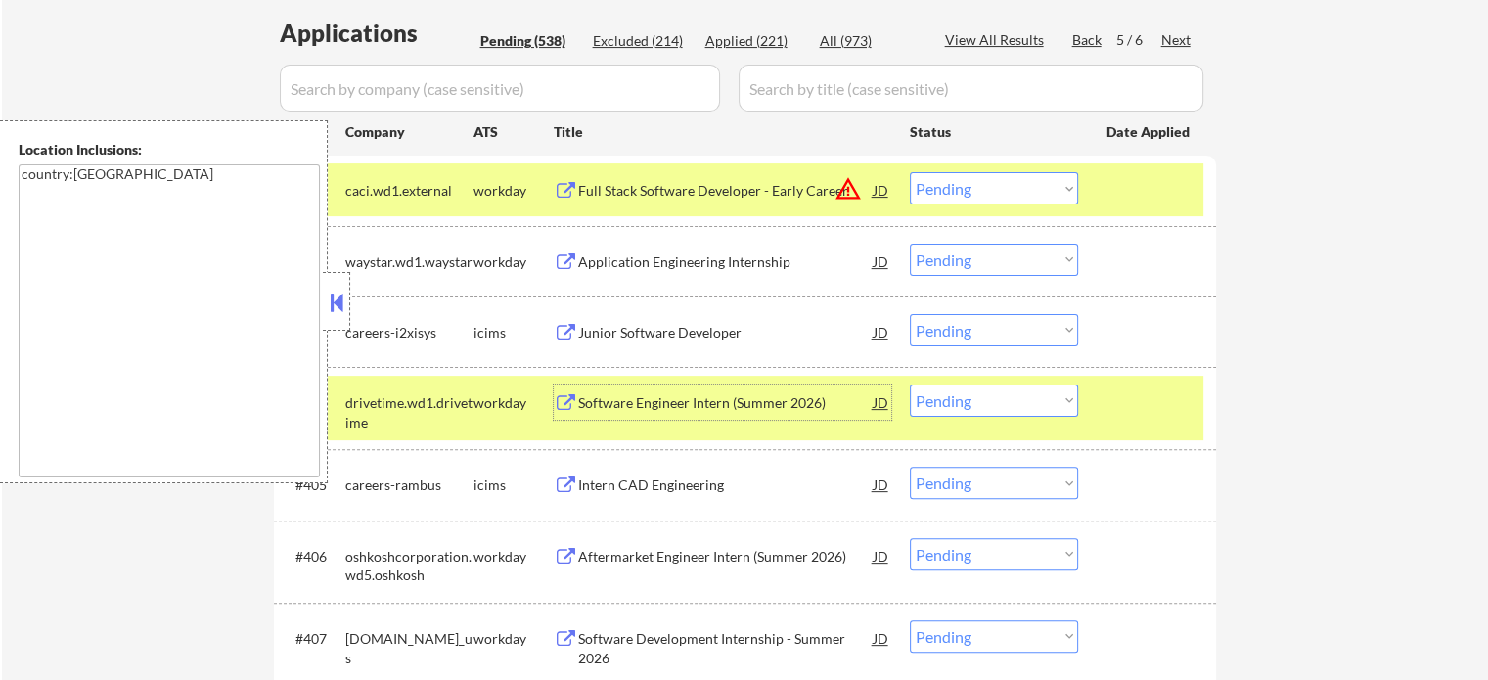
click at [1139, 182] on div at bounding box center [1149, 189] width 86 height 35
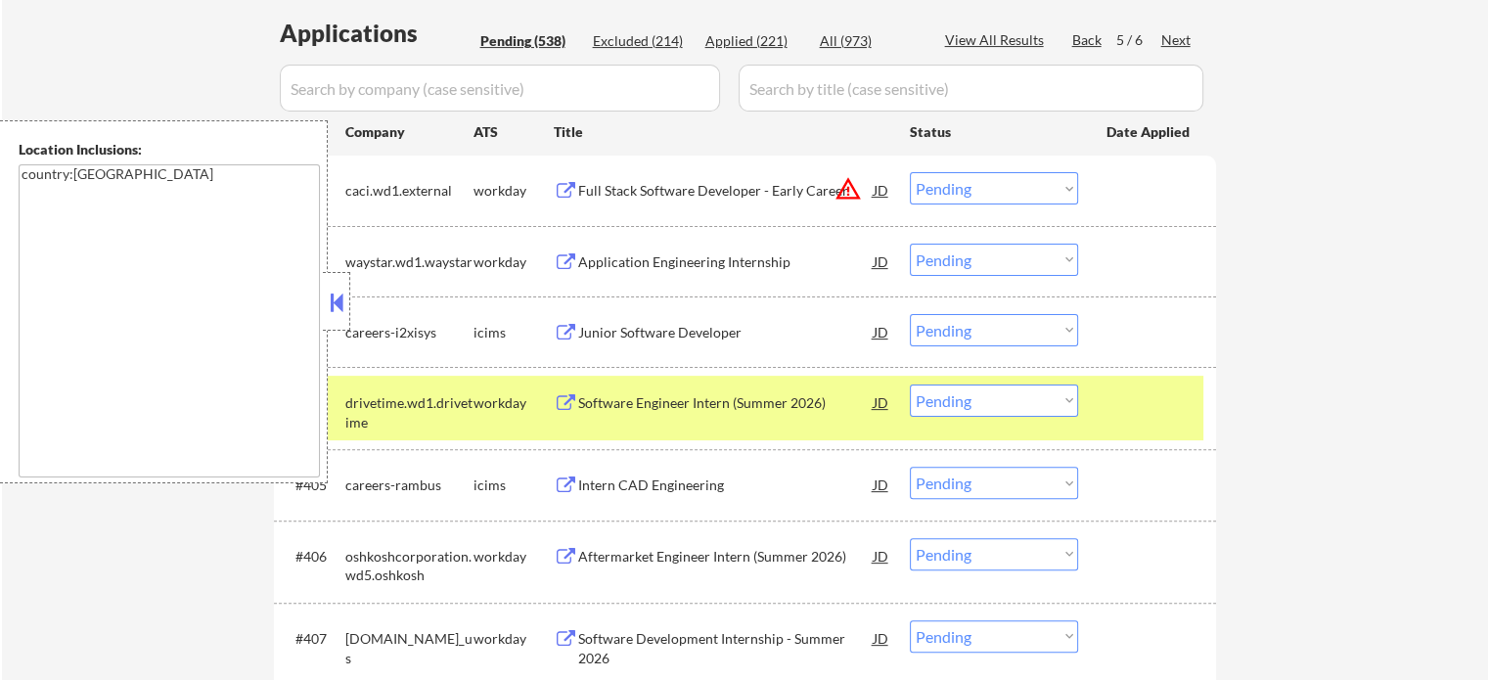
click at [1117, 415] on div at bounding box center [1149, 401] width 86 height 35
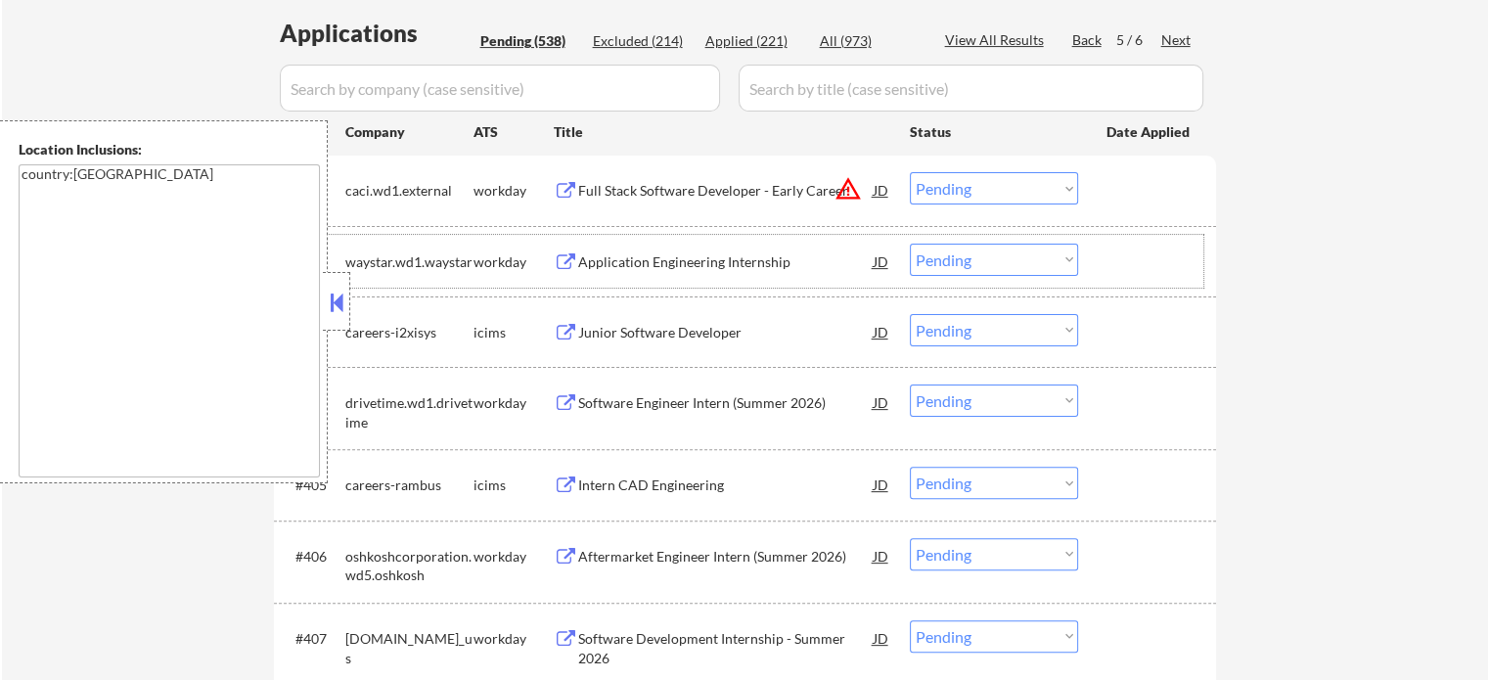
click at [698, 238] on div "#402 waystar.wd1.waystar workday Application Engineering Internship JD warning_…" at bounding box center [741, 261] width 923 height 53
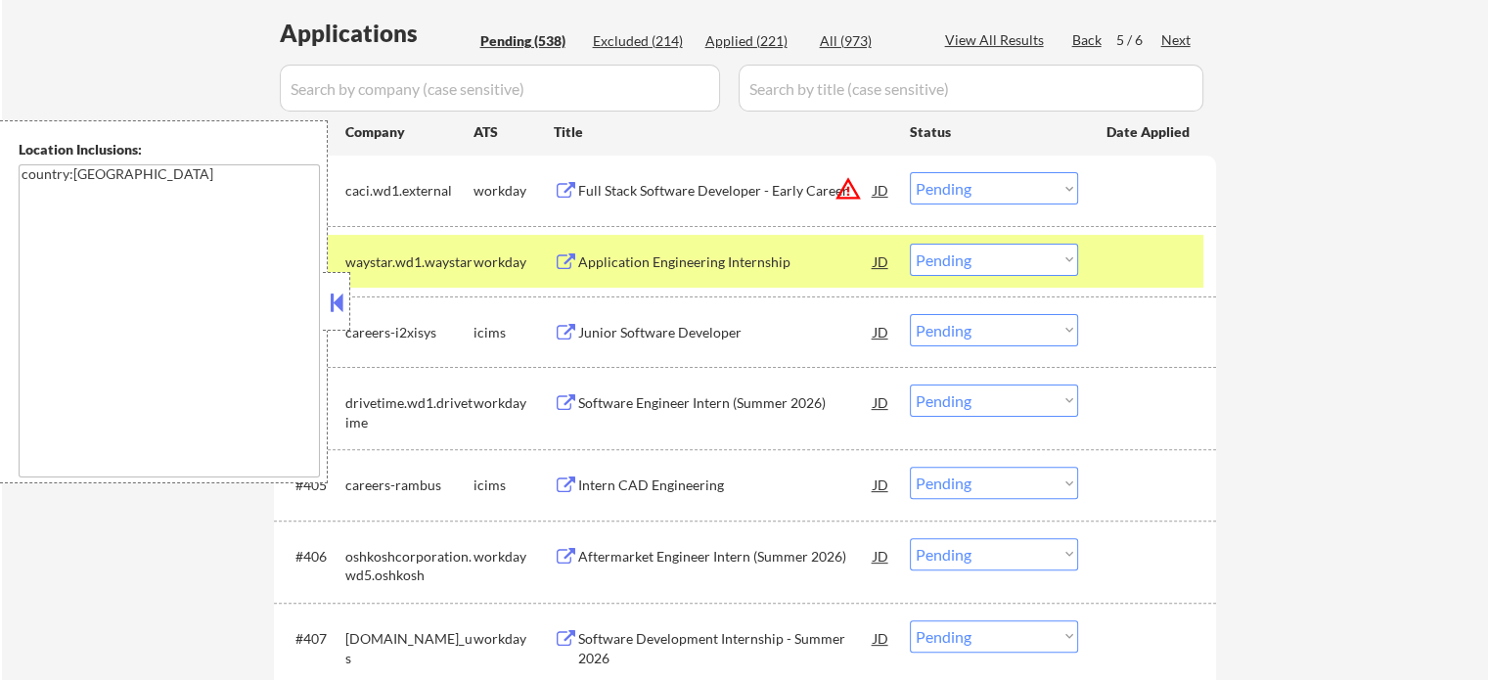
click at [698, 238] on div "#402 waystar.wd1.waystar workday Application Engineering Internship JD warning_…" at bounding box center [741, 261] width 923 height 53
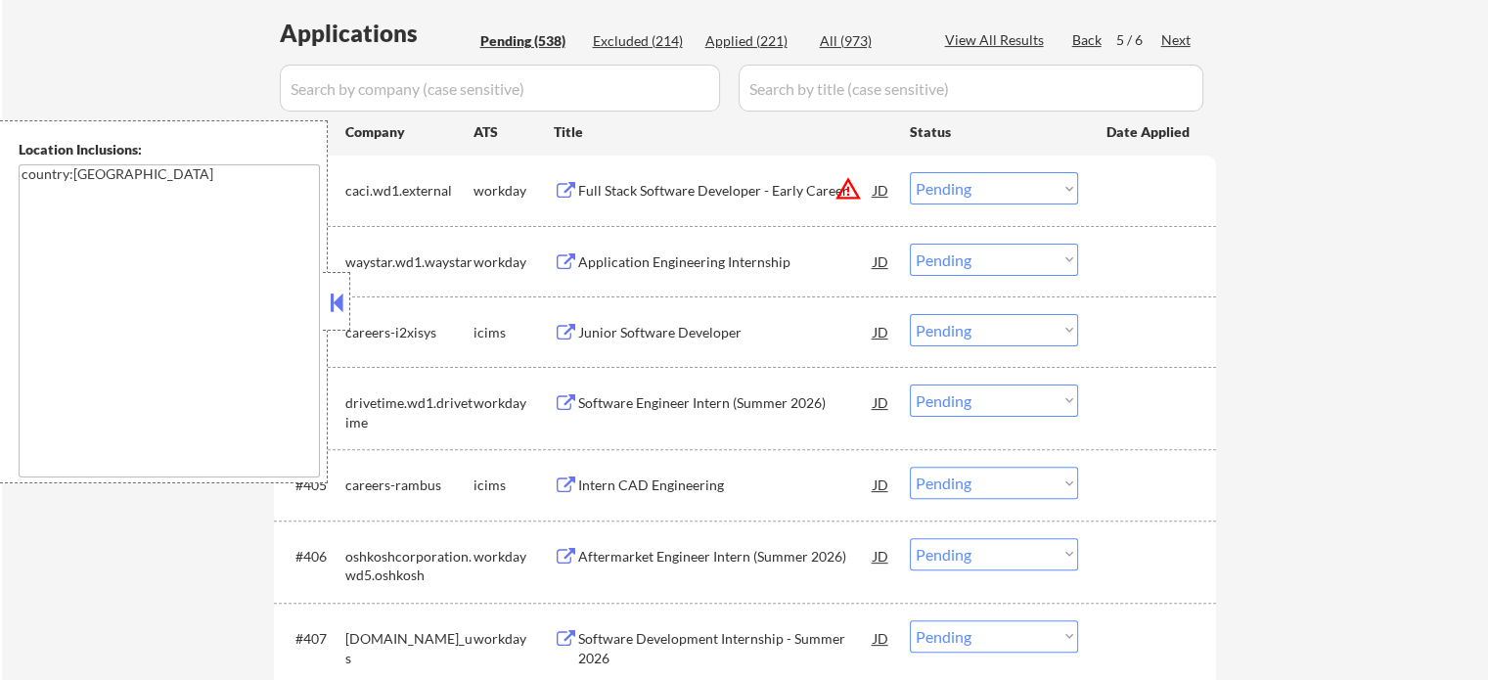
click at [690, 246] on div "Application Engineering Internship" at bounding box center [725, 261] width 295 height 35
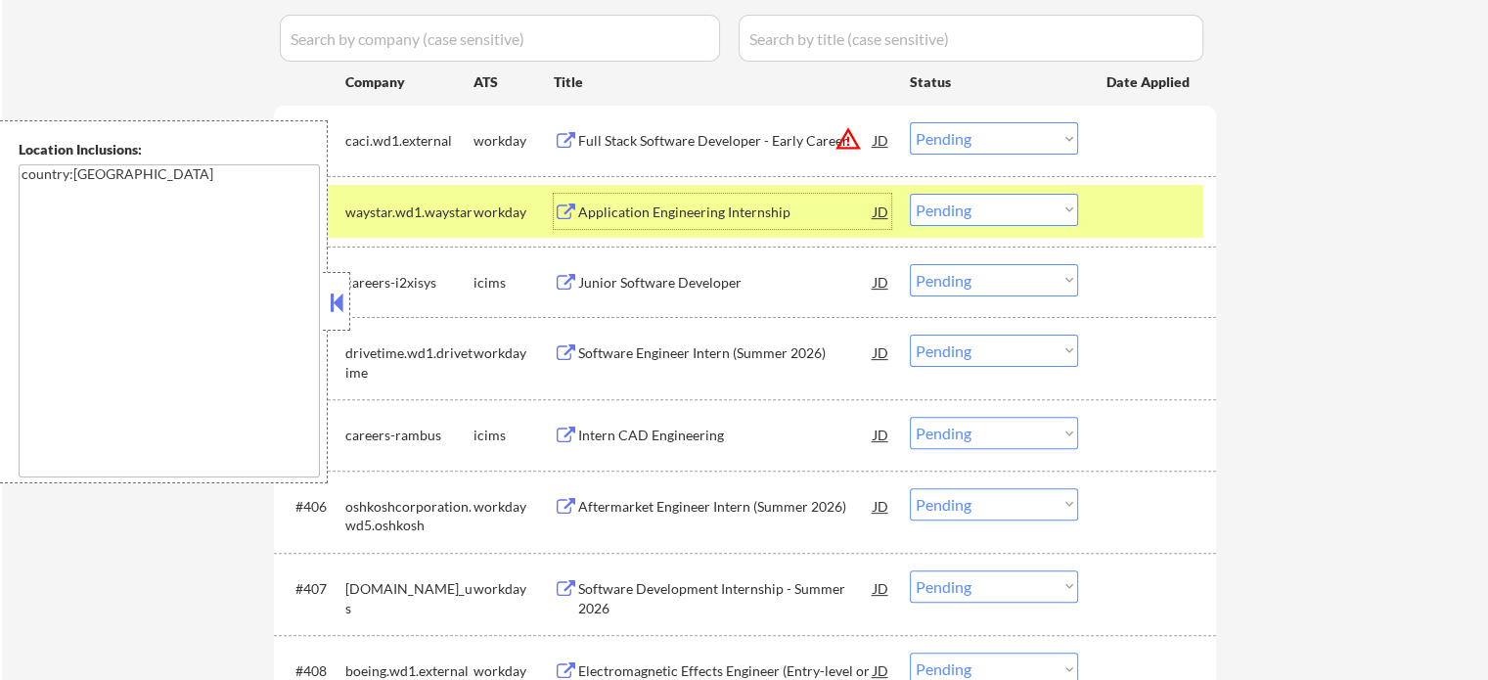
scroll to position [588, 0]
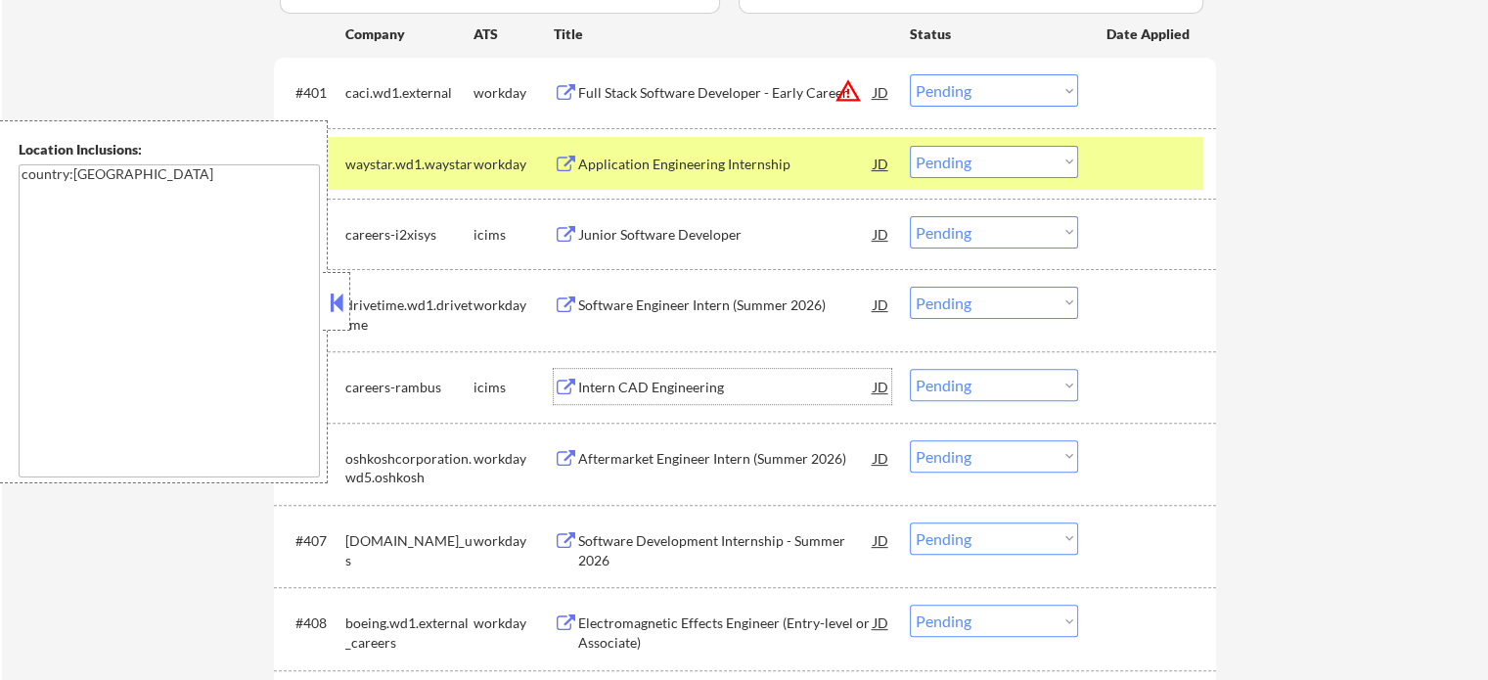
click at [634, 378] on div "Intern CAD Engineering" at bounding box center [725, 388] width 295 height 20
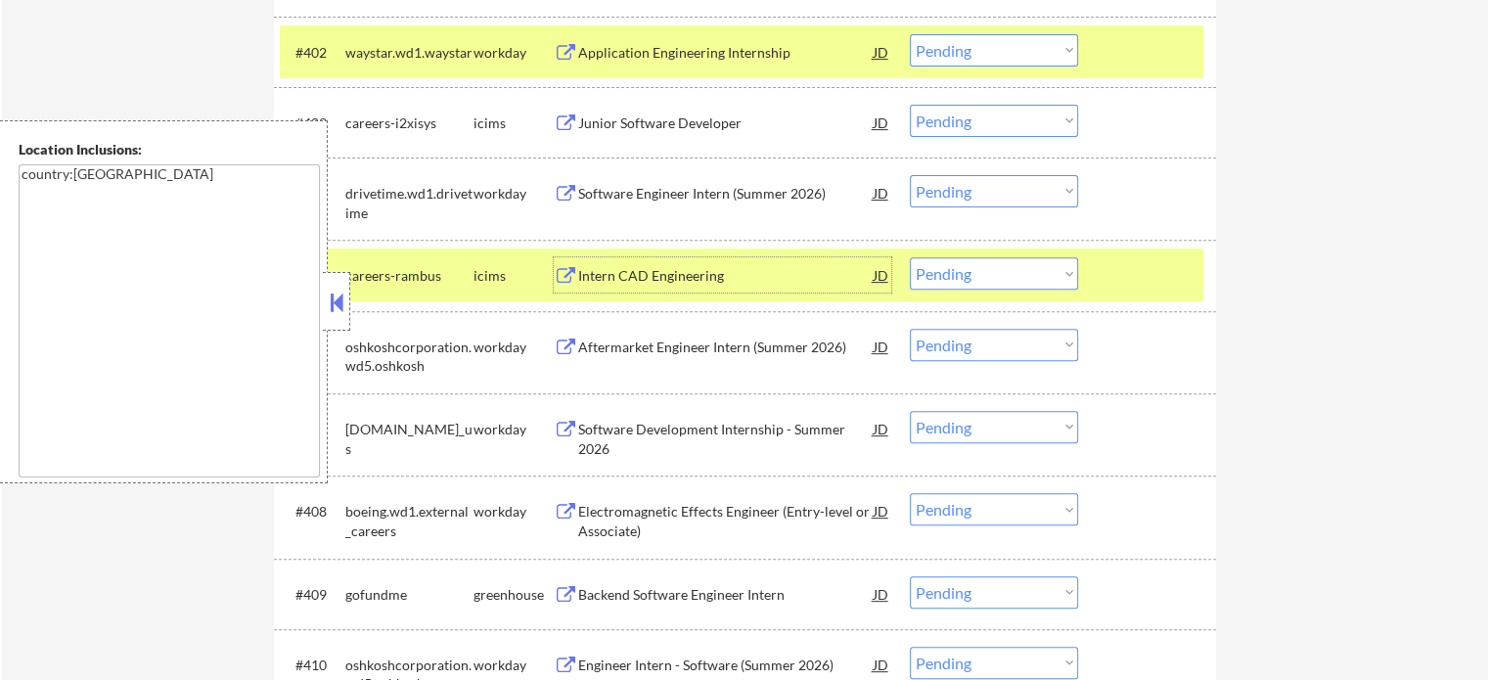
scroll to position [784, 0]
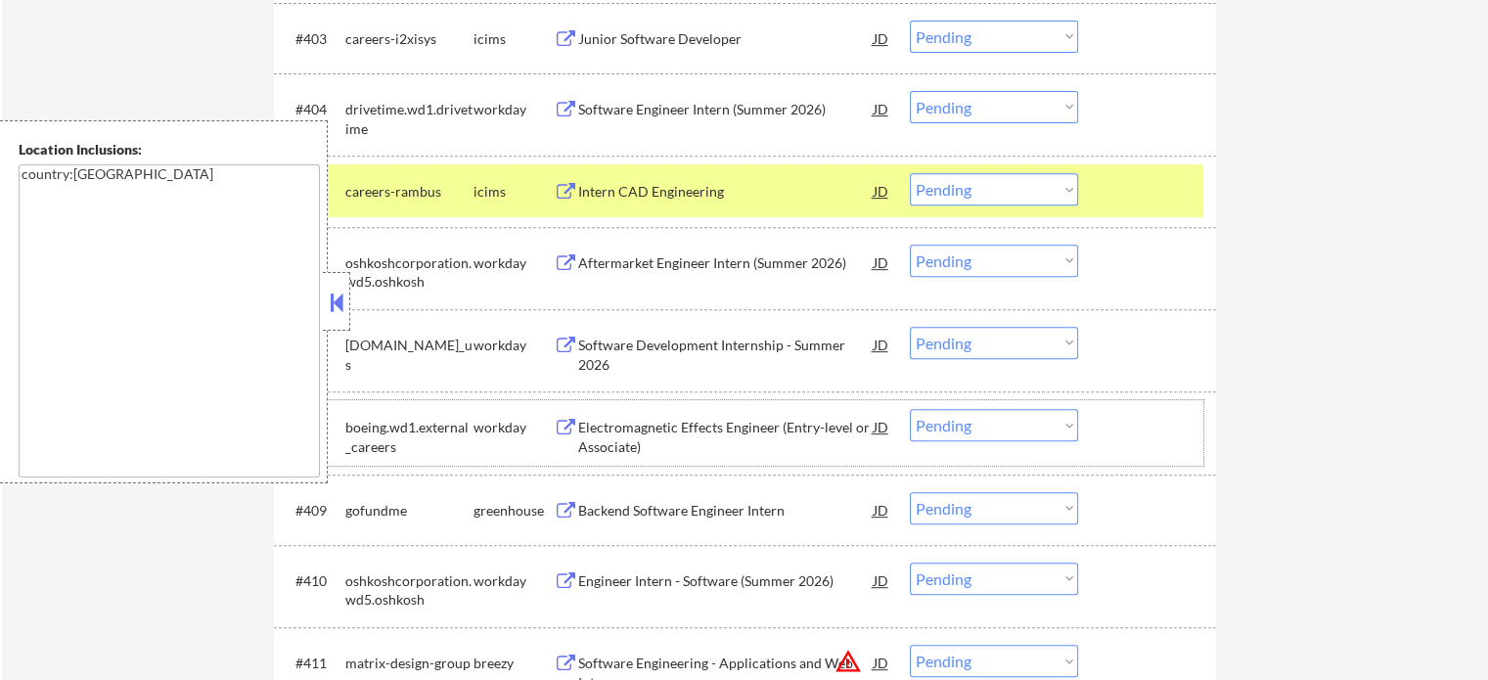
click at [626, 456] on div "#408 boeing.wd1.external_careers workday Electromagnetic Effects Engineer (Entr…" at bounding box center [741, 432] width 923 height 65
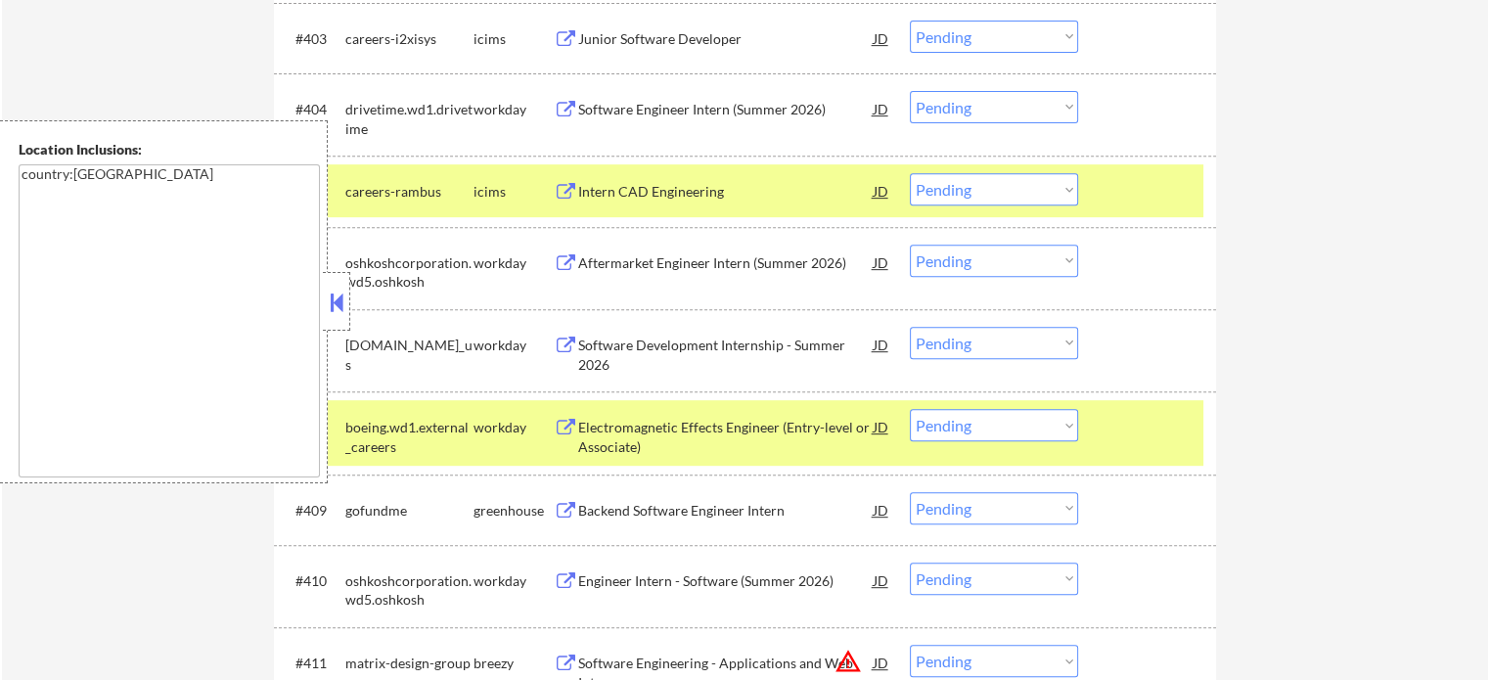
click at [602, 414] on div "Electromagnetic Effects Engineer (Entry-level or Associate)" at bounding box center [725, 432] width 295 height 47
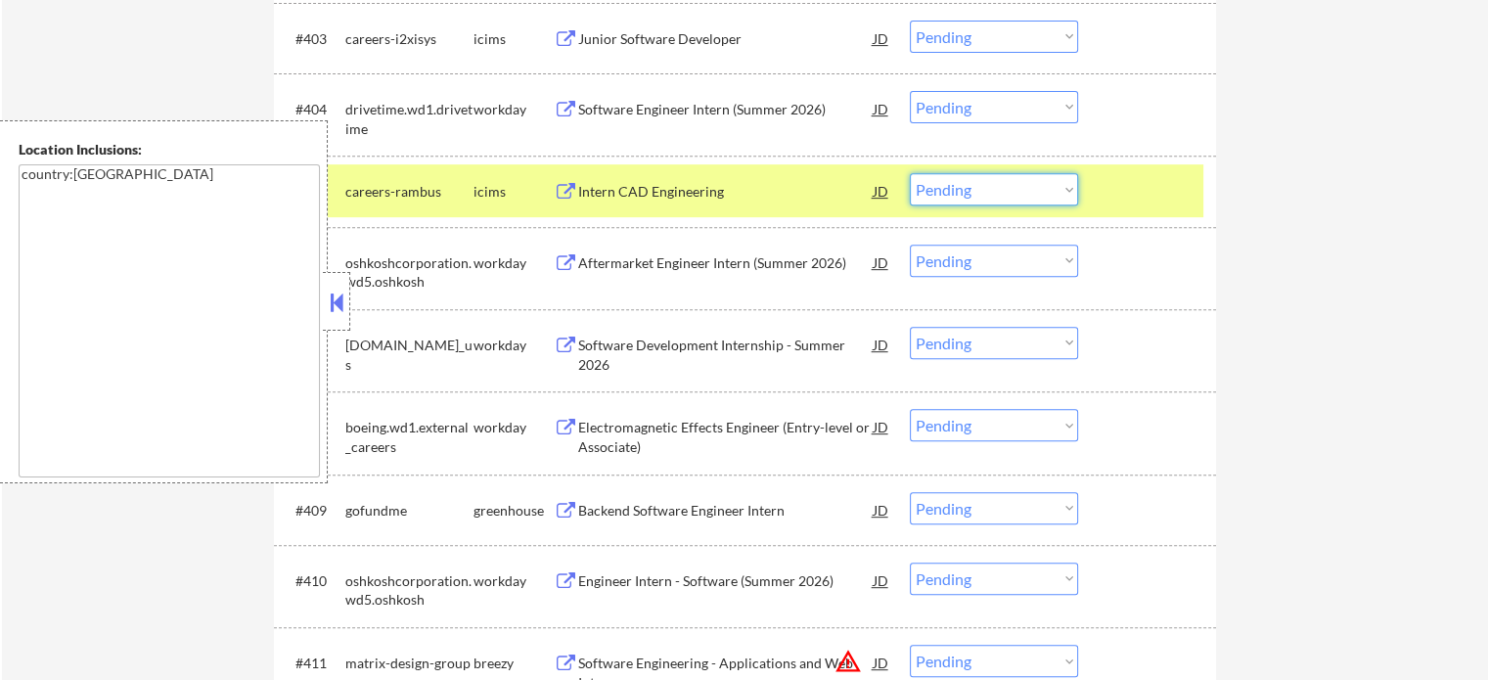
click at [1026, 182] on select "Choose an option... Pending Applied Excluded (Questions) Excluded (Expired) Exc…" at bounding box center [994, 189] width 168 height 32
click at [910, 173] on select "Choose an option... Pending Applied Excluded (Questions) Excluded (Expired) Exc…" at bounding box center [994, 189] width 168 height 32
click at [1176, 182] on div at bounding box center [1149, 190] width 86 height 35
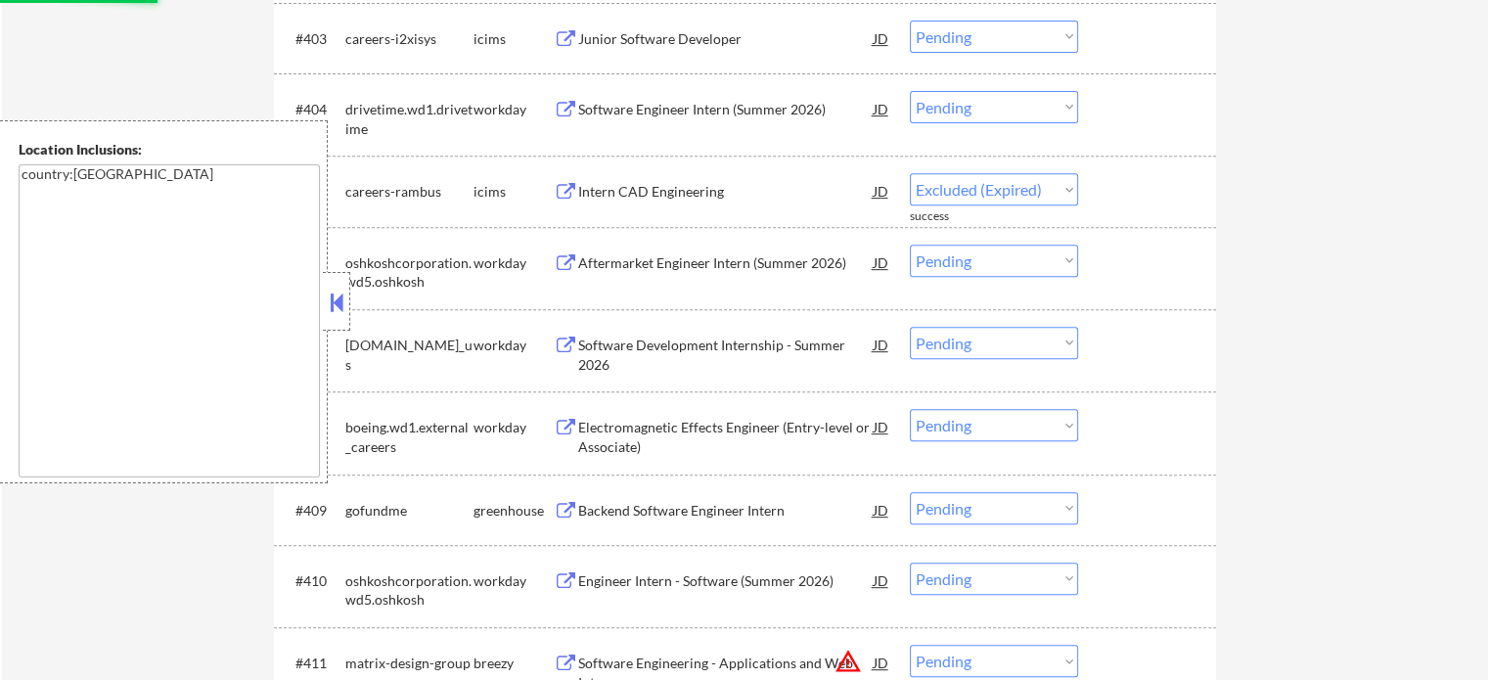
select select ""pending""
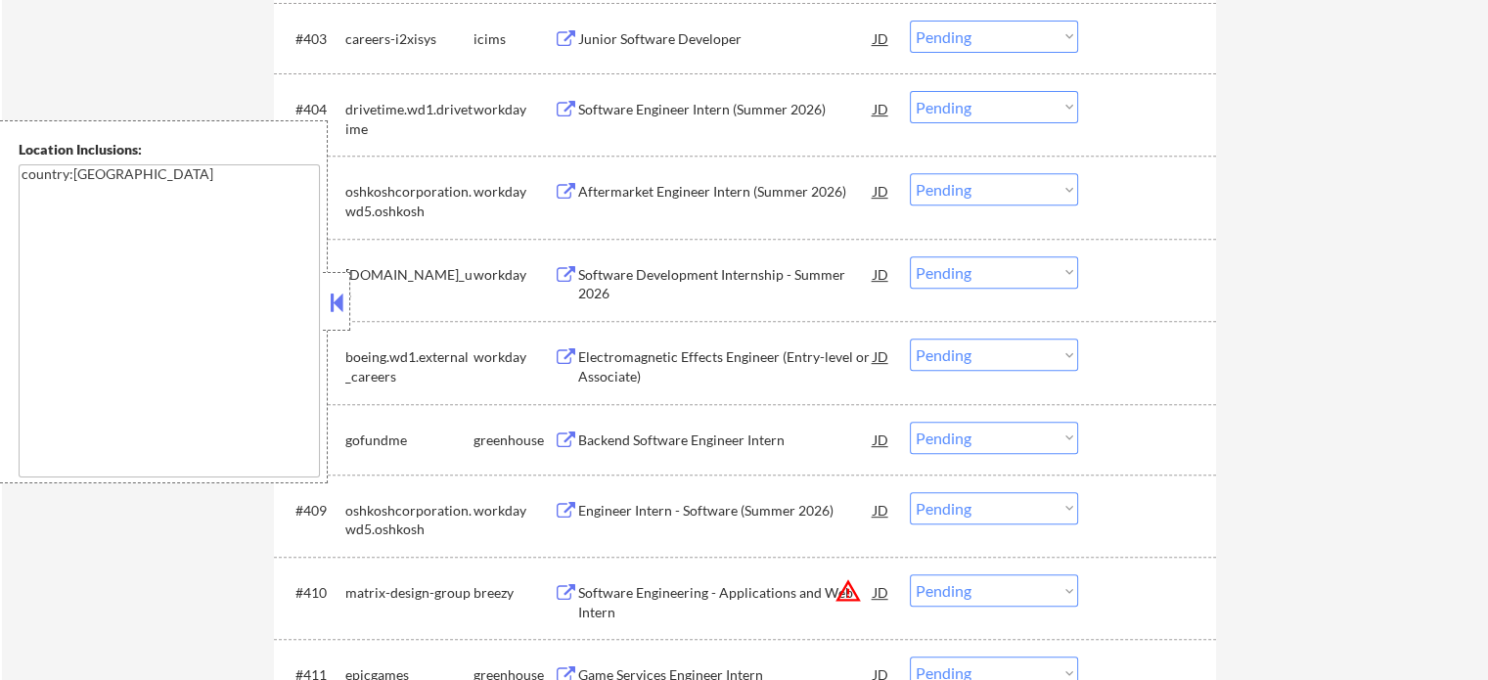
click at [624, 425] on div "Backend Software Engineer Intern" at bounding box center [725, 439] width 295 height 35
